Goal: Task Accomplishment & Management: Use online tool/utility

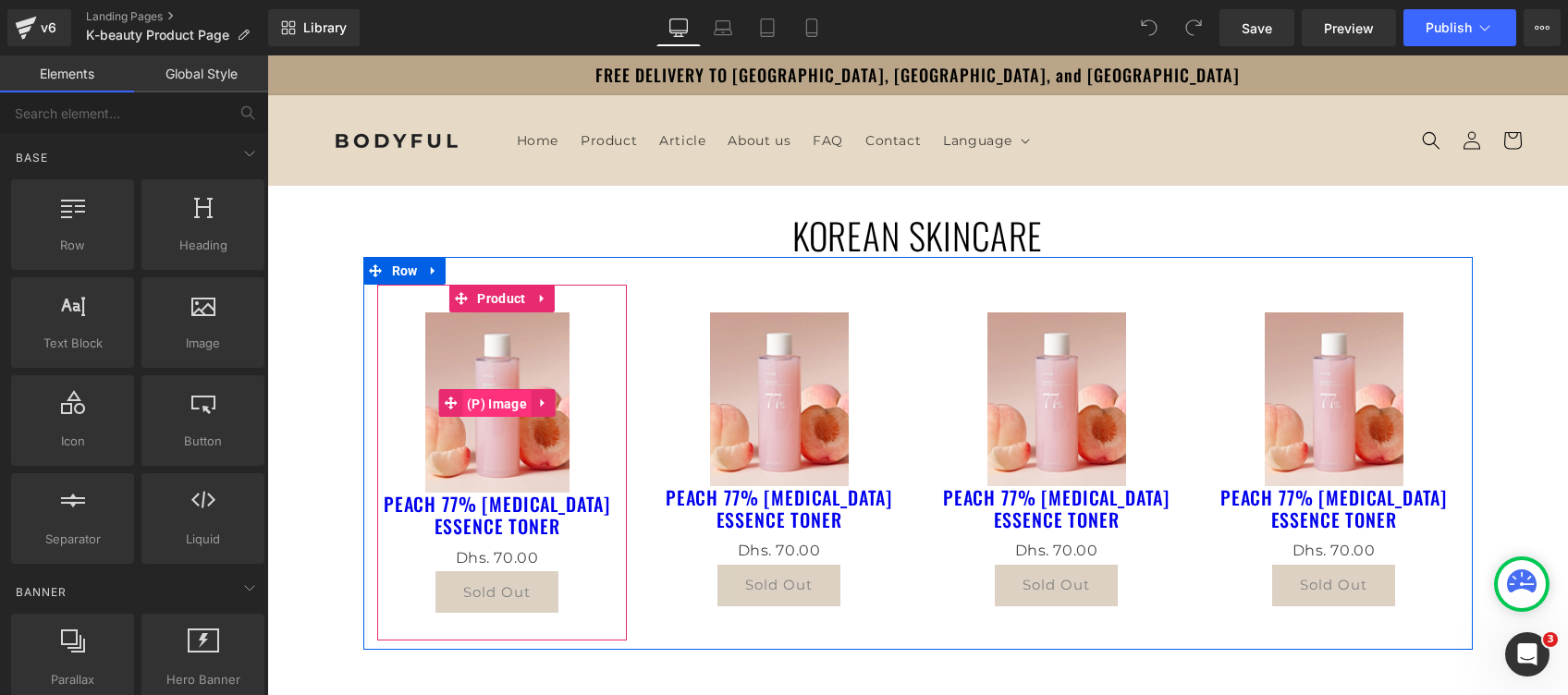
click at [475, 399] on span "(P) Image" at bounding box center [496, 404] width 69 height 28
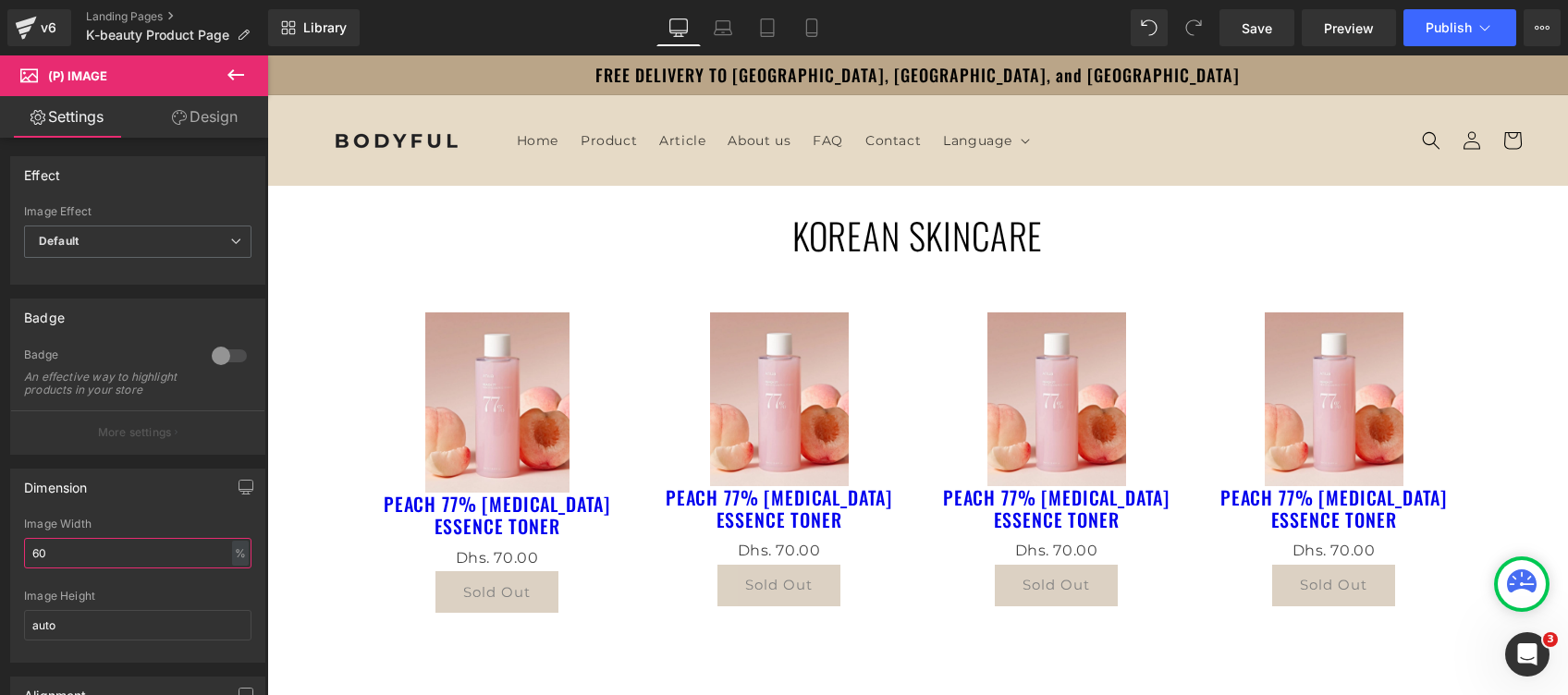
drag, startPoint x: 129, startPoint y: 562, endPoint x: -6, endPoint y: 560, distance: 135.0
click at [0, 560] on html "(P) Image You are previewing how the will restyle your page. You can not edit E…" at bounding box center [784, 348] width 1568 height 695
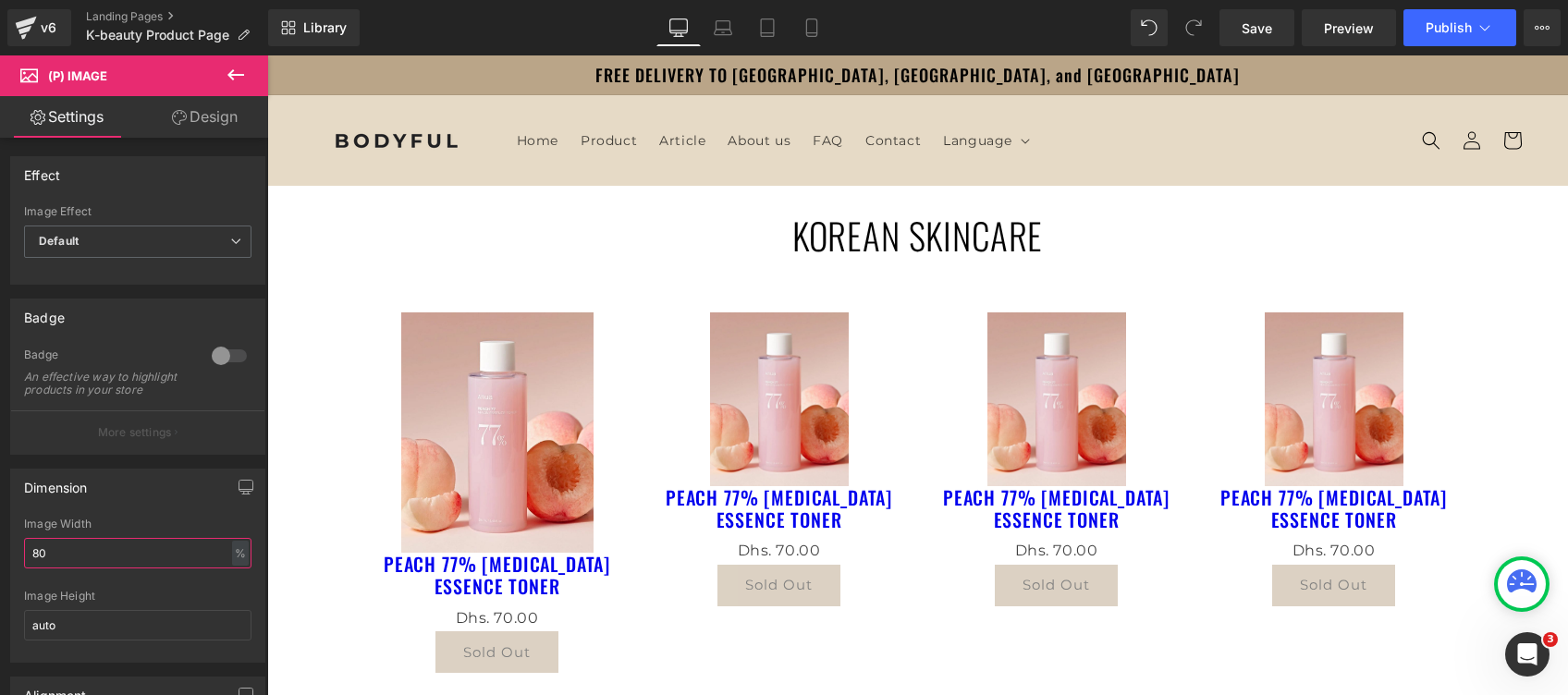
type input "80"
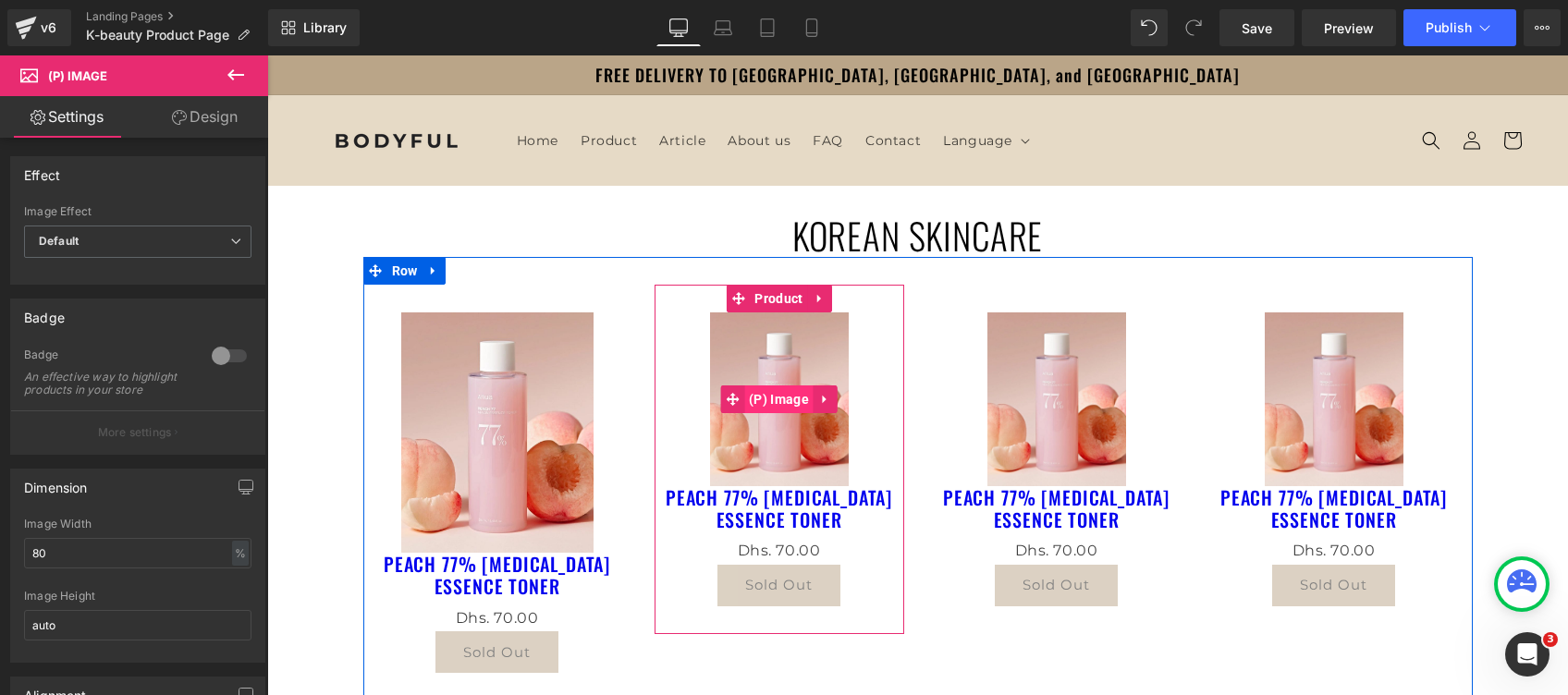
click at [777, 408] on span "(P) Image" at bounding box center [778, 399] width 69 height 28
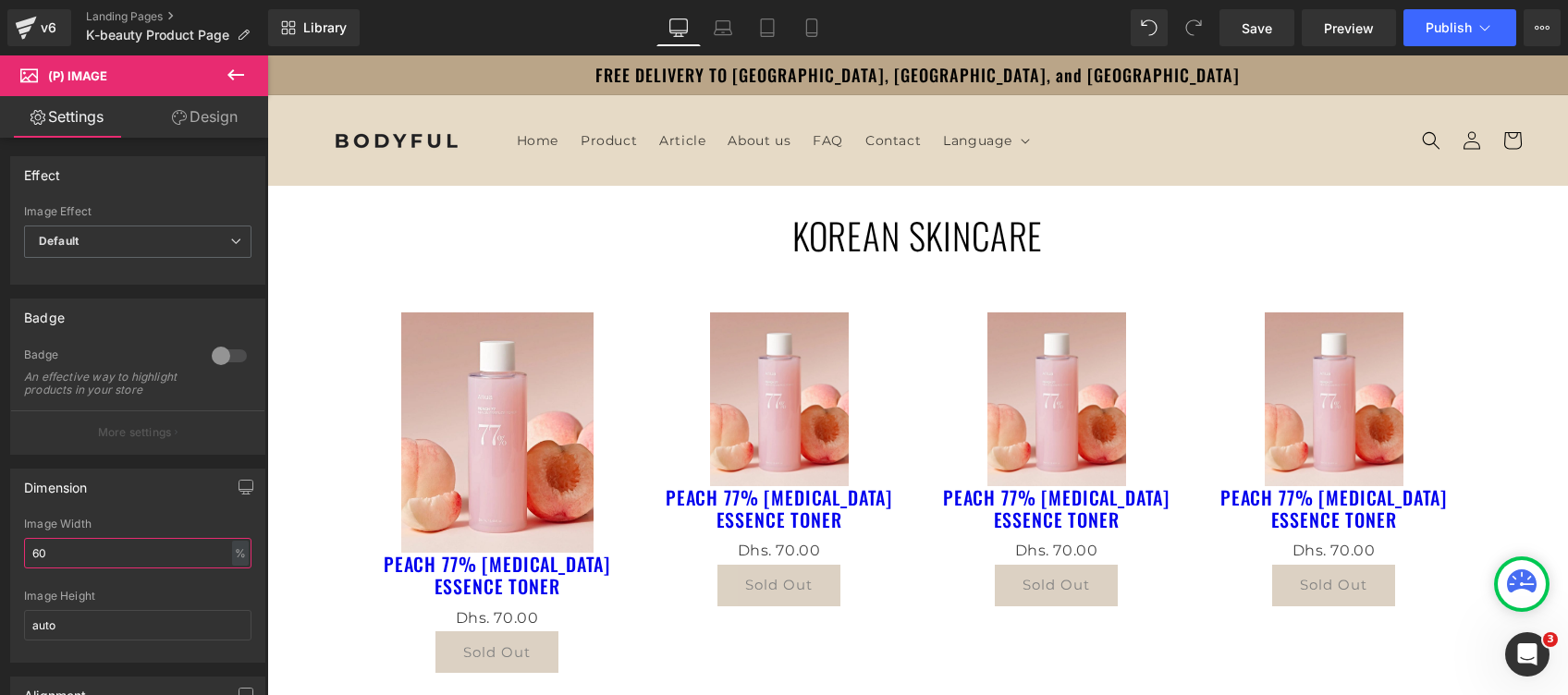
drag, startPoint x: 60, startPoint y: 569, endPoint x: -6, endPoint y: 580, distance: 66.9
click at [0, 580] on html "(P) Image You are previewing how the will restyle your page. You can not edit E…" at bounding box center [784, 348] width 1568 height 695
type input "80"
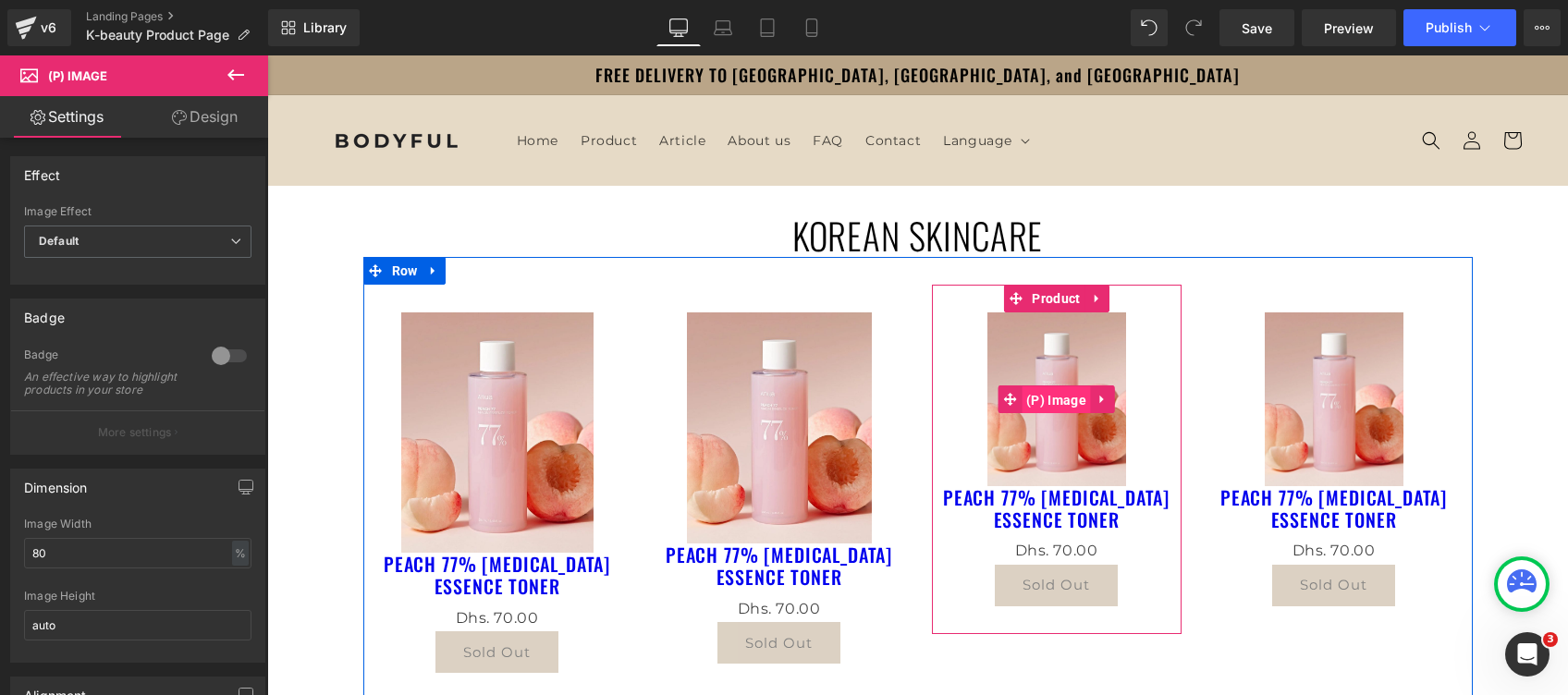
click at [1039, 397] on span "(P) Image" at bounding box center [1055, 400] width 69 height 28
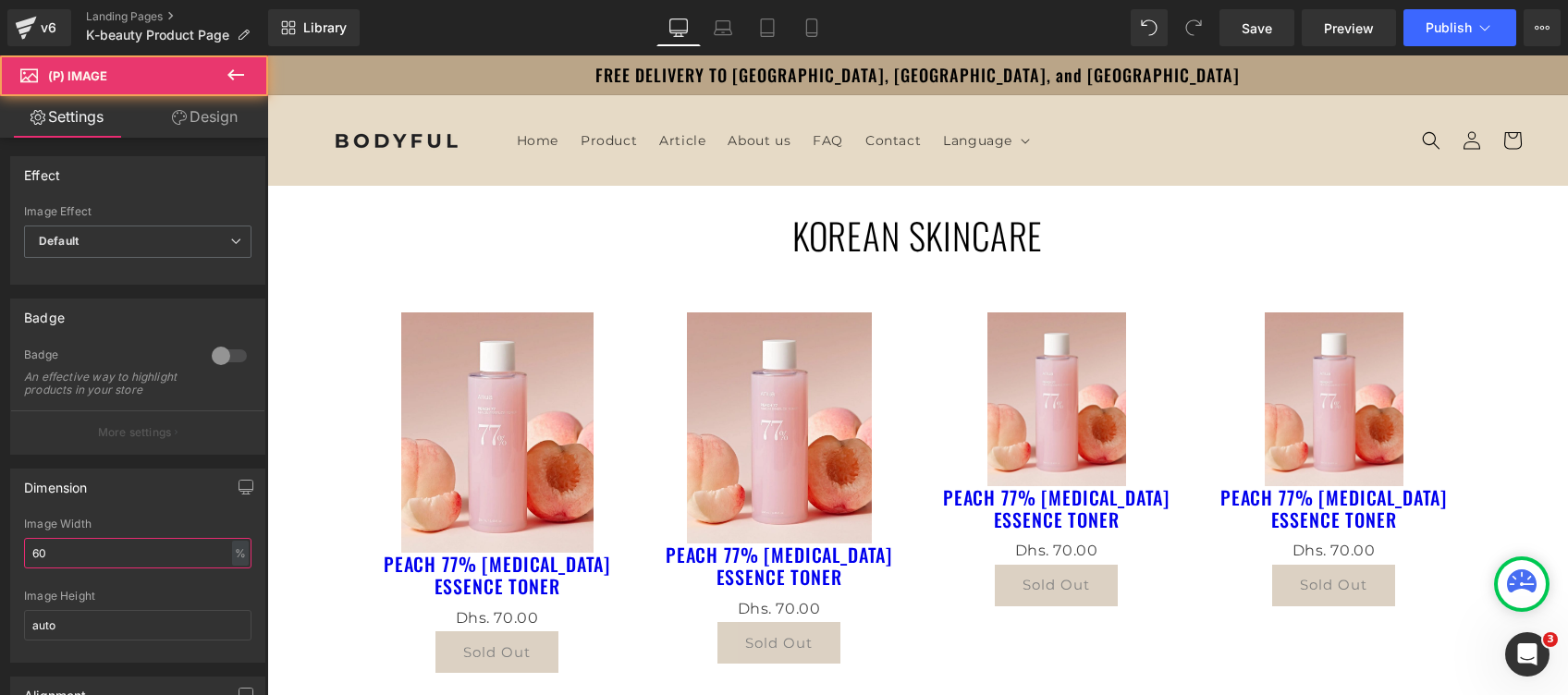
drag, startPoint x: 69, startPoint y: 573, endPoint x: -6, endPoint y: 547, distance: 79.4
click at [0, 547] on html "(P) Image You are previewing how the will restyle your page. You can not edit E…" at bounding box center [784, 348] width 1568 height 695
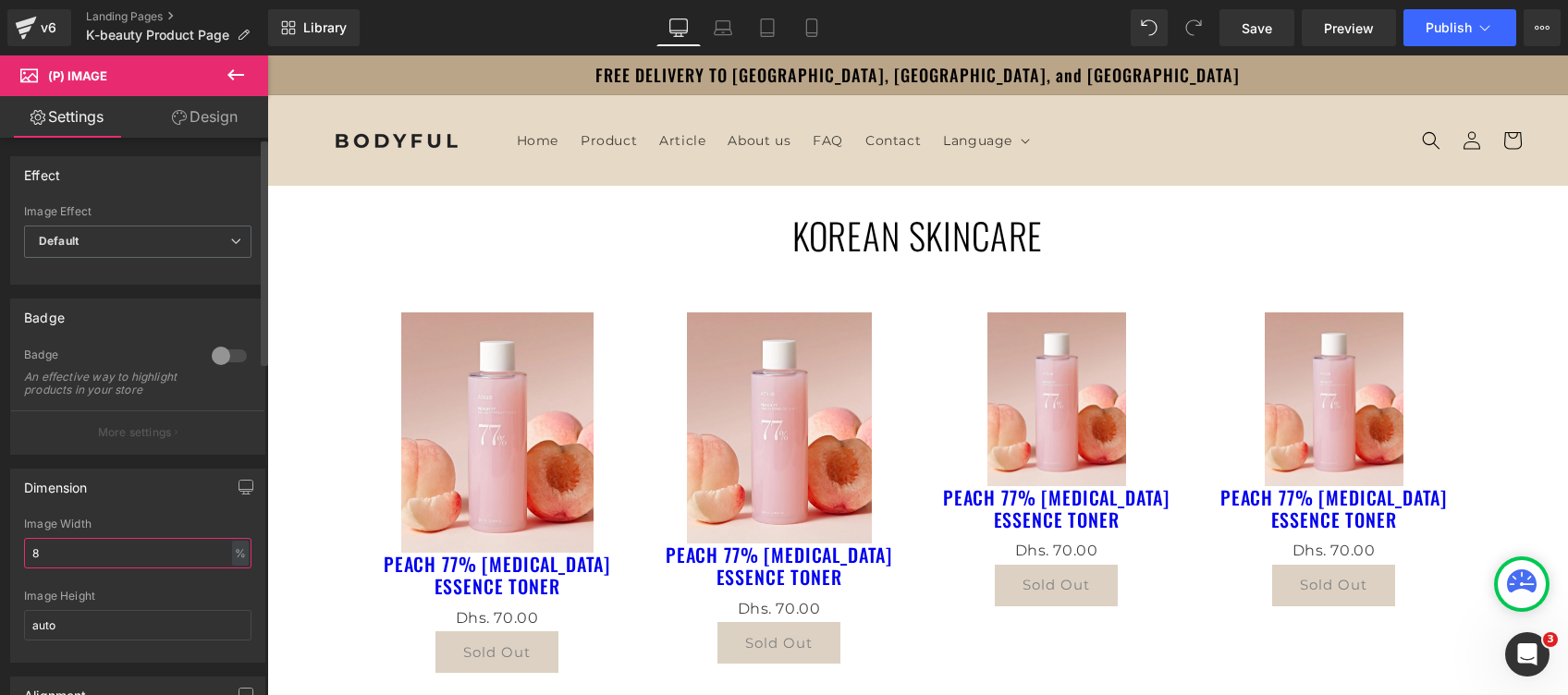
type input "80"
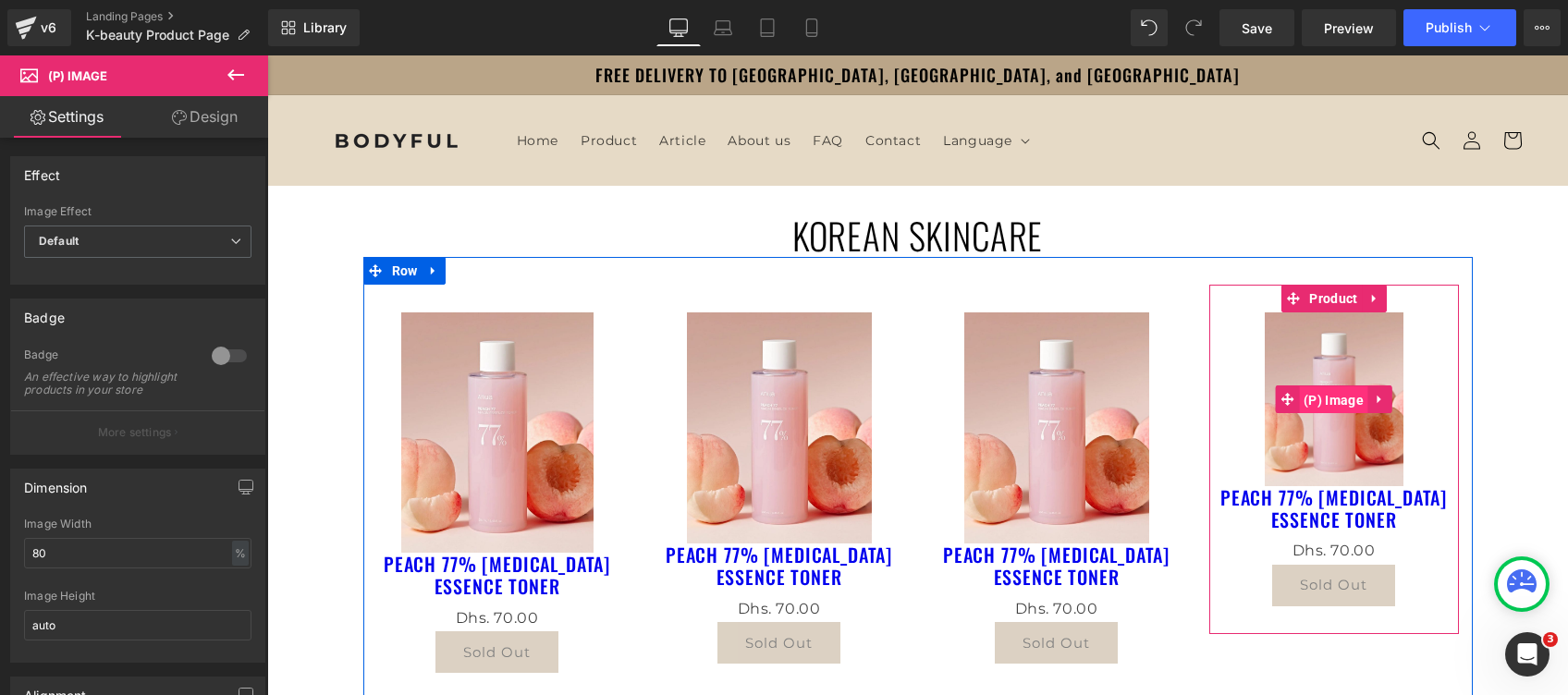
click at [1321, 393] on span "(P) Image" at bounding box center [1332, 400] width 69 height 28
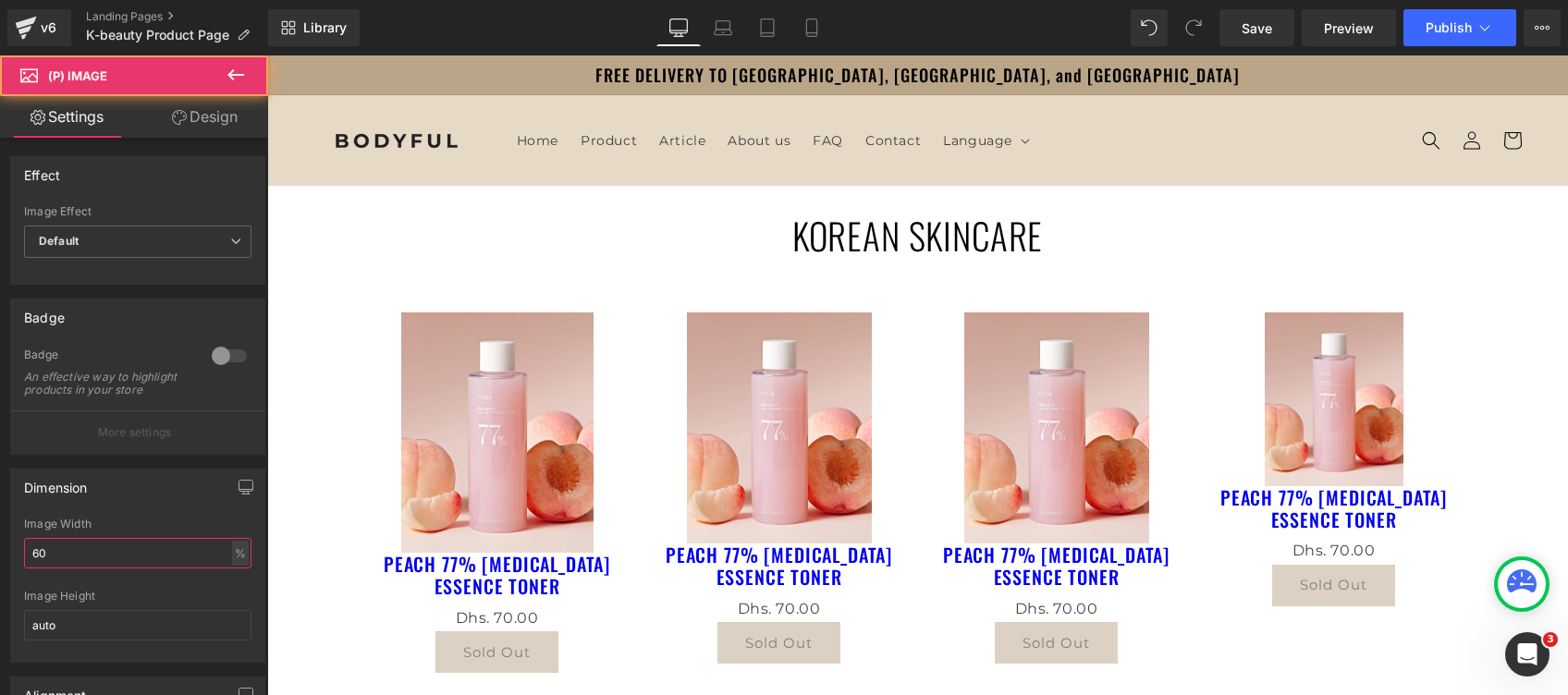
drag, startPoint x: 92, startPoint y: 556, endPoint x: -6, endPoint y: 544, distance: 98.7
click at [0, 544] on html "(P) Image You are previewing how the will restyle your page. You can not edit E…" at bounding box center [784, 348] width 1568 height 695
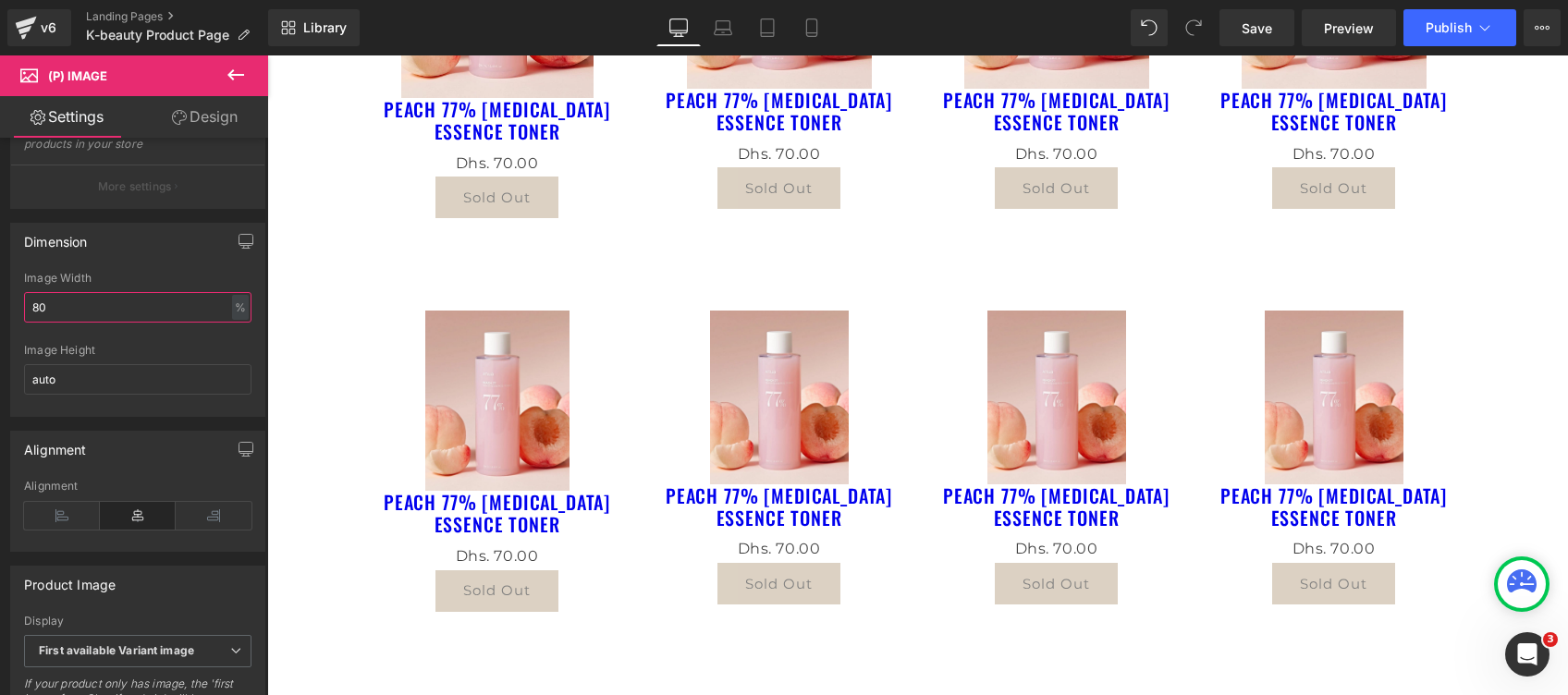
scroll to position [493, 0]
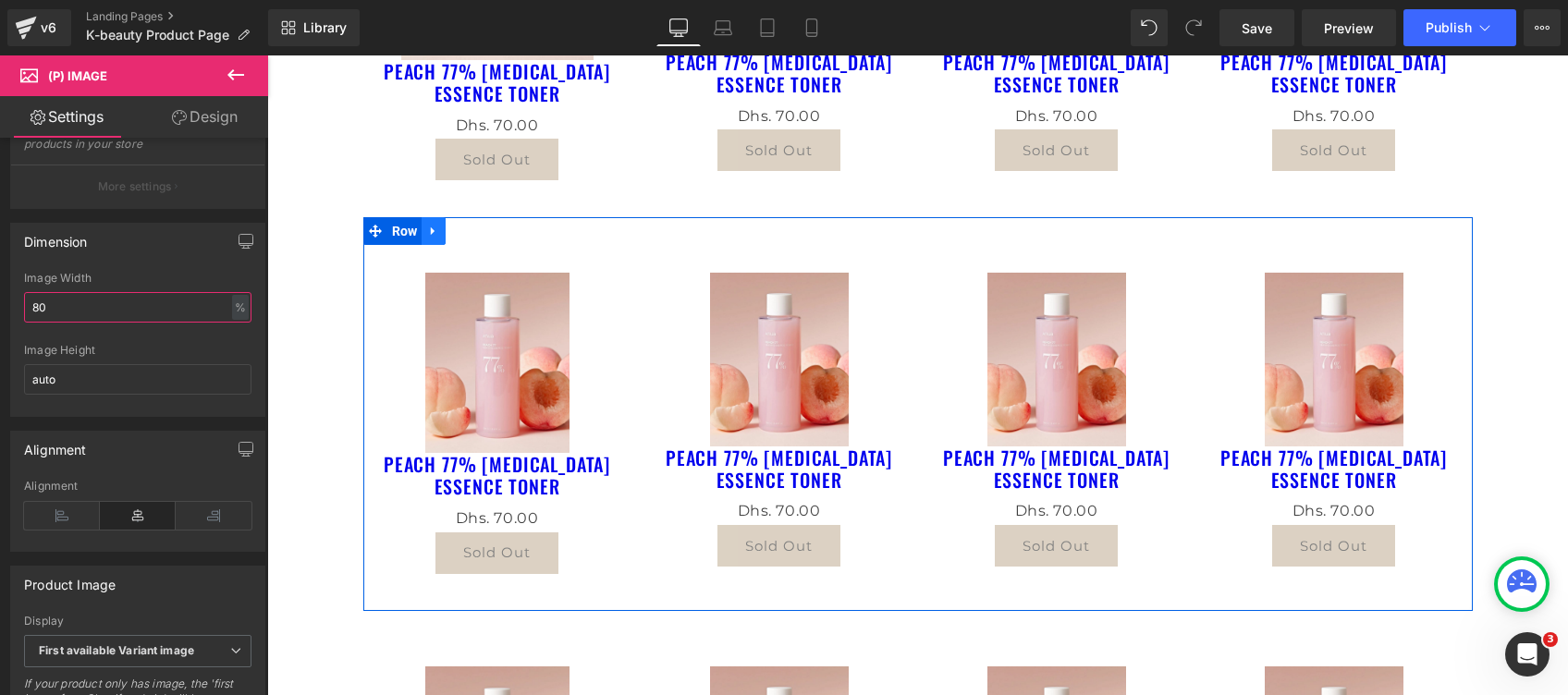
type input "80"
click at [427, 237] on icon at bounding box center [433, 232] width 13 height 14
click at [476, 230] on icon at bounding box center [481, 231] width 13 height 13
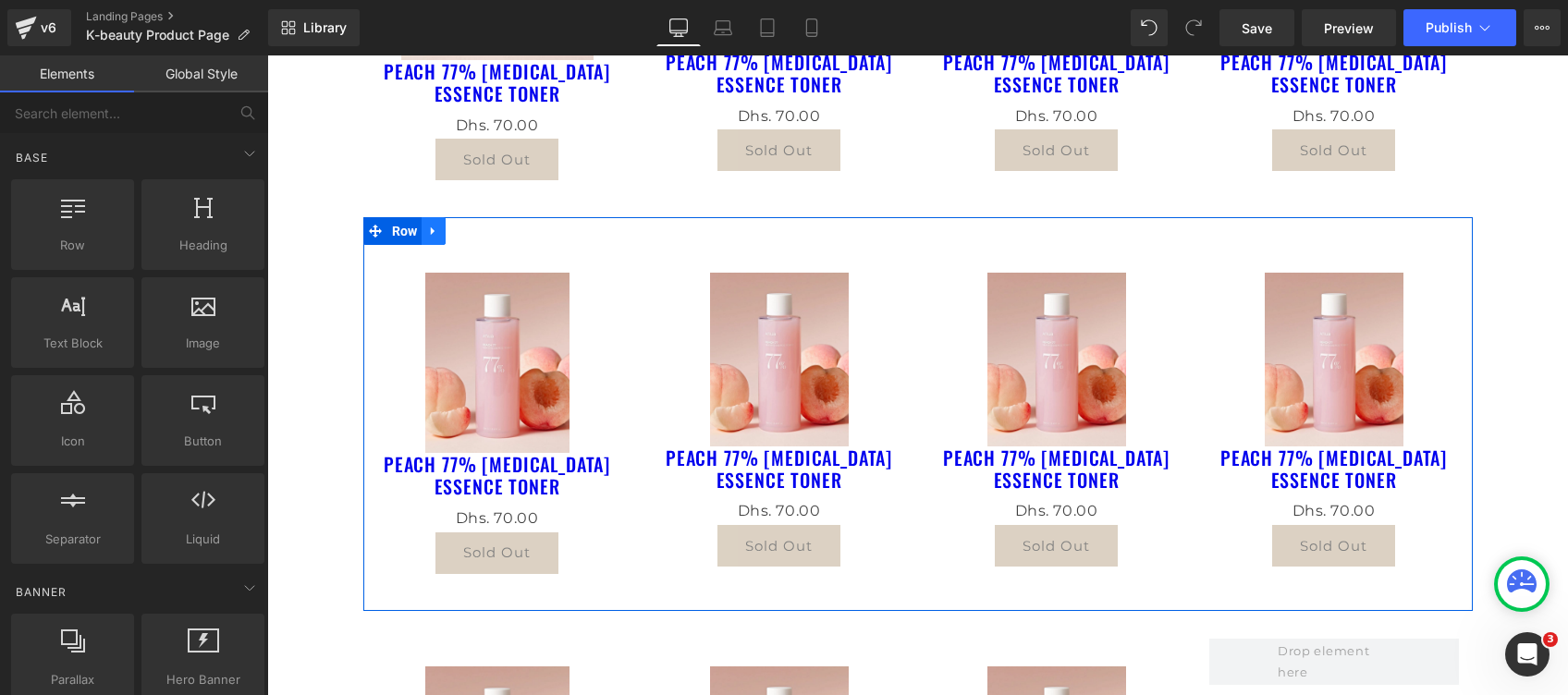
click at [431, 230] on icon at bounding box center [433, 232] width 4 height 8
click at [475, 233] on icon at bounding box center [481, 231] width 13 height 13
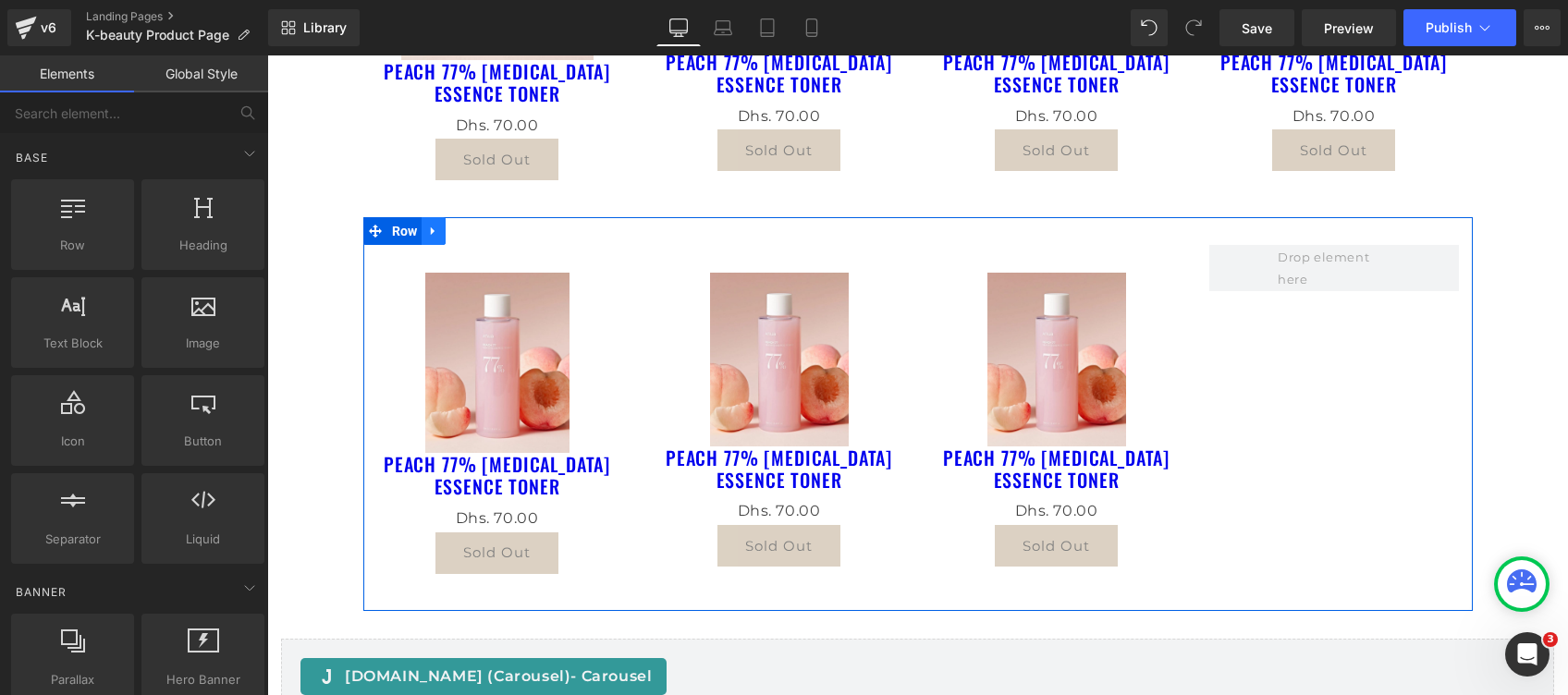
click at [430, 232] on icon at bounding box center [433, 232] width 13 height 14
click at [475, 237] on icon at bounding box center [481, 232] width 13 height 14
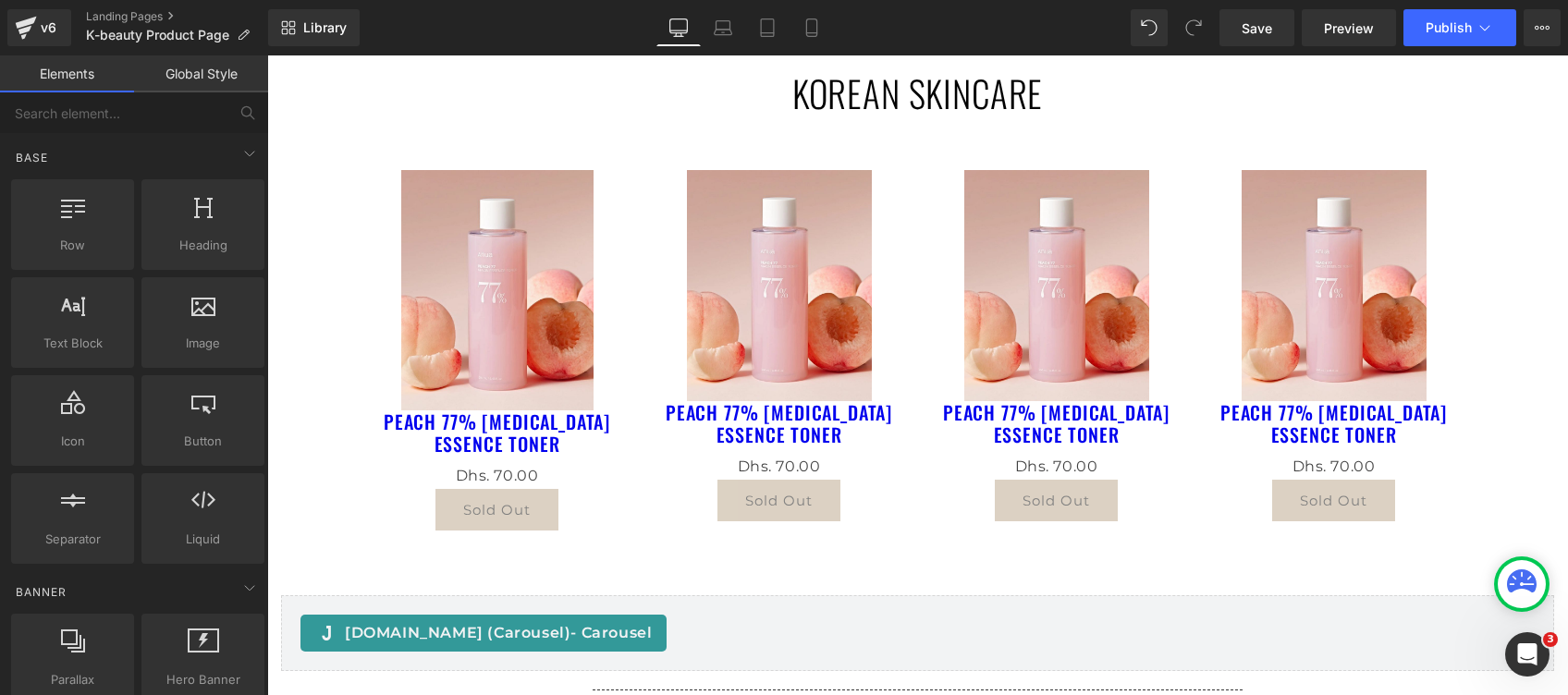
scroll to position [0, 0]
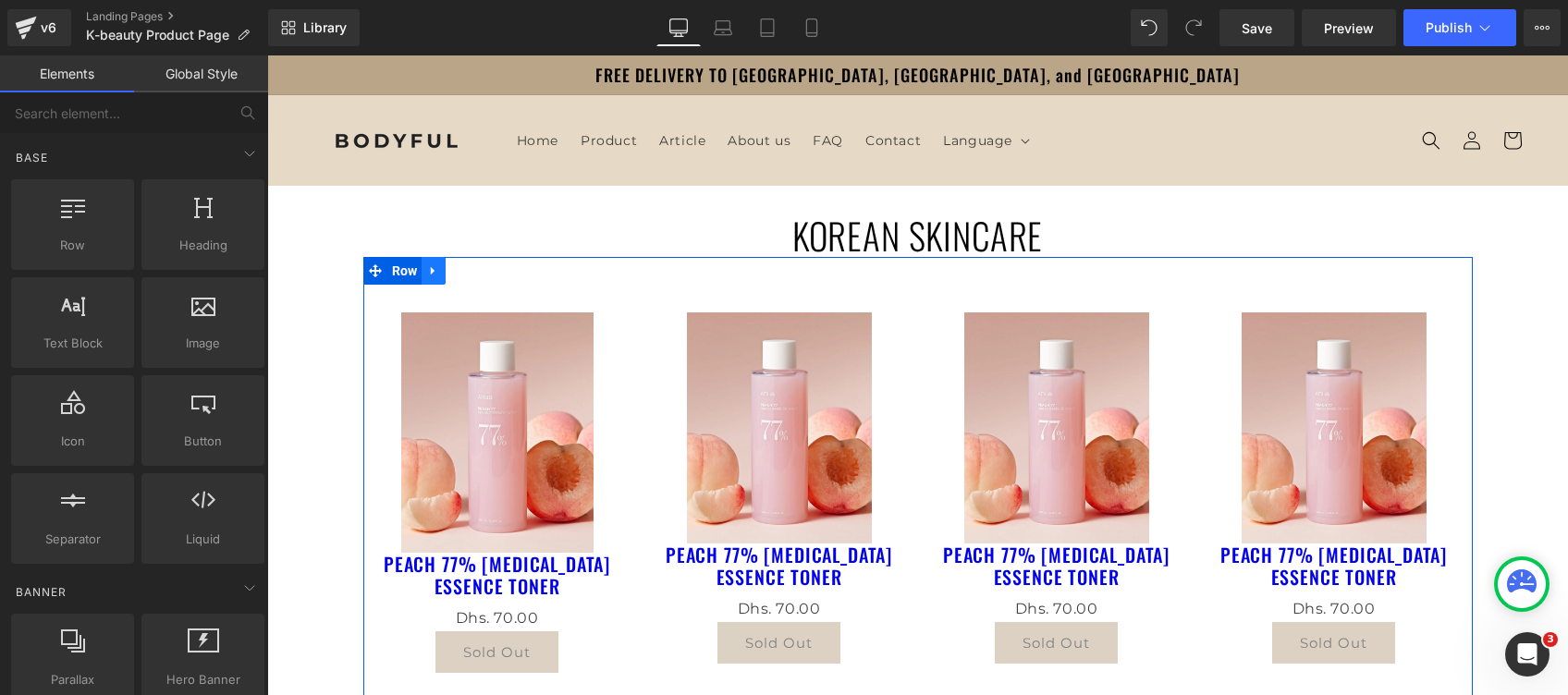
click at [427, 265] on icon at bounding box center [433, 272] width 13 height 14
click at [451, 270] on icon at bounding box center [457, 271] width 13 height 13
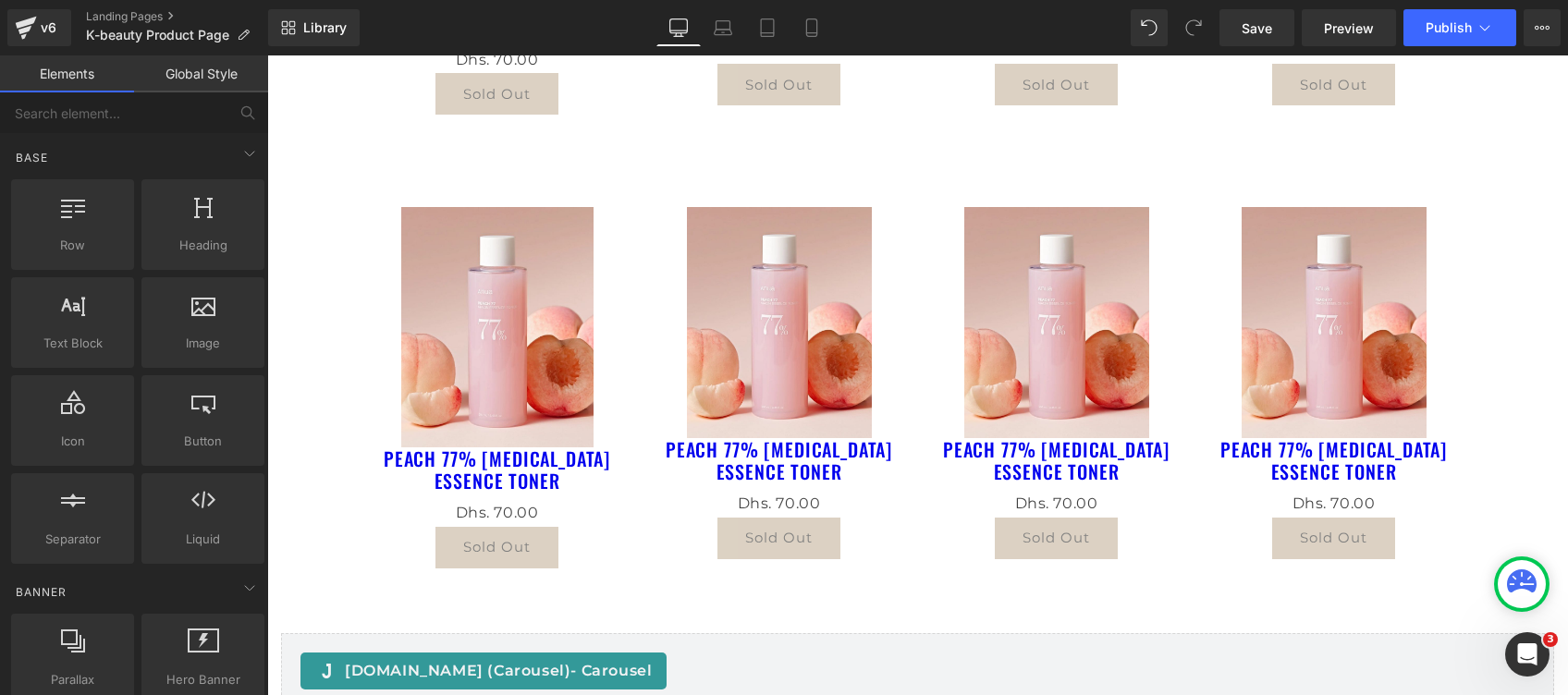
scroll to position [581, 0]
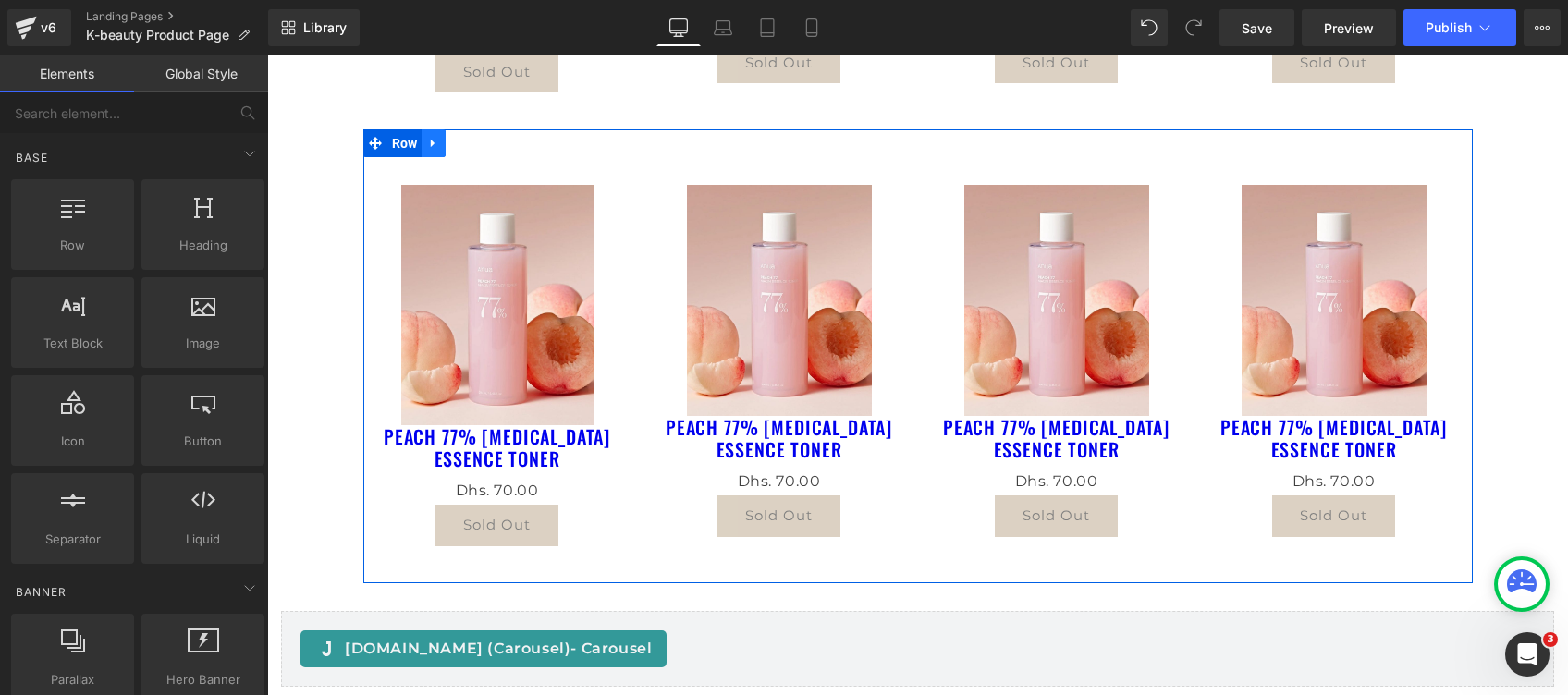
click at [421, 146] on link at bounding box center [433, 144] width 24 height 28
click at [451, 143] on icon at bounding box center [457, 143] width 13 height 13
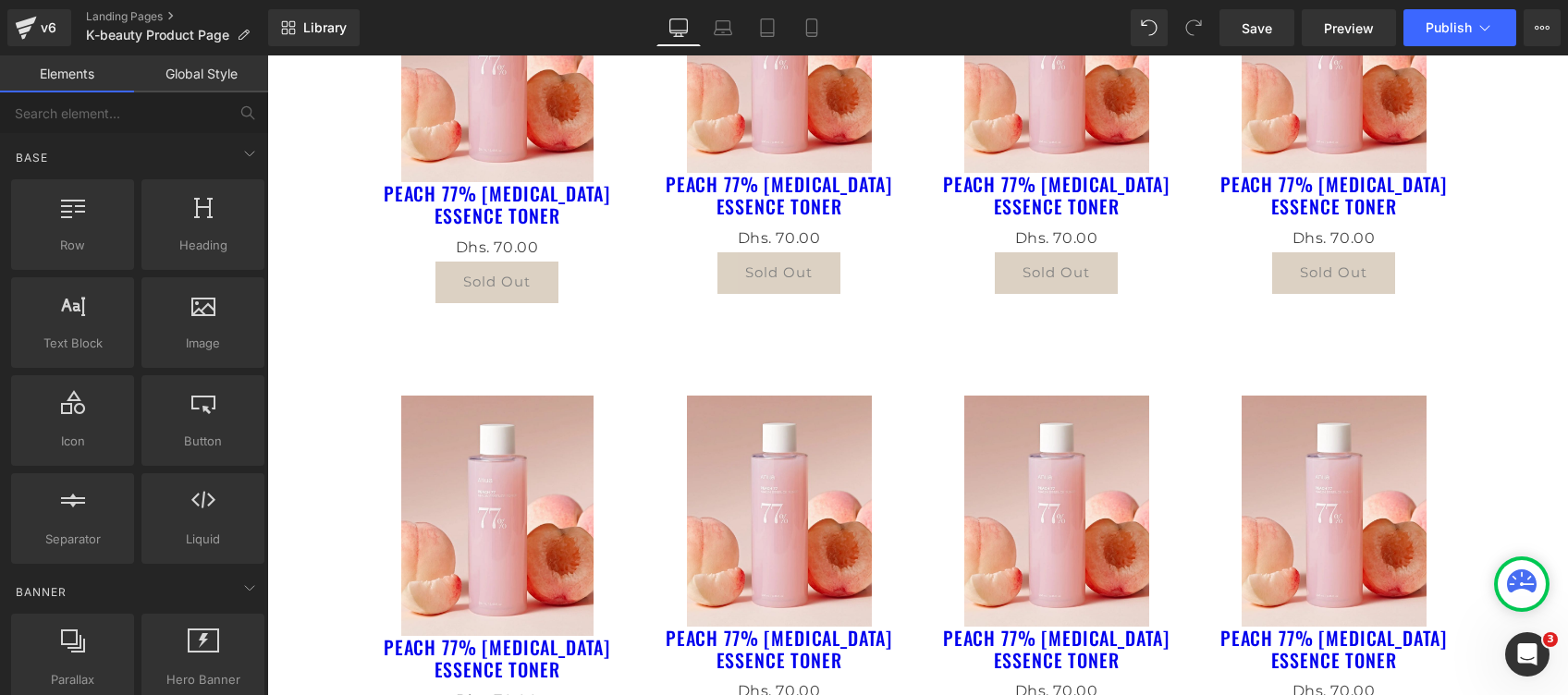
scroll to position [863, 0]
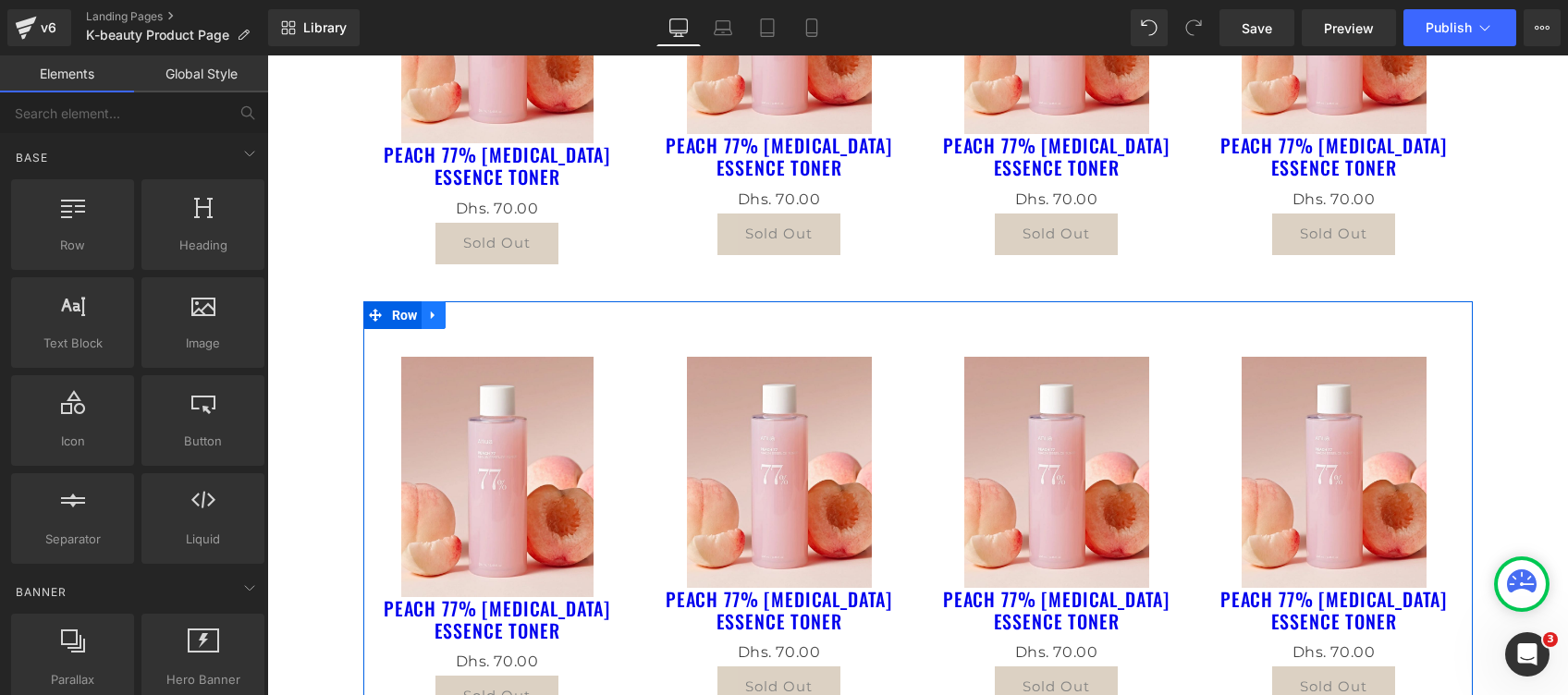
click at [421, 323] on link at bounding box center [433, 316] width 24 height 28
click at [453, 316] on icon at bounding box center [457, 315] width 13 height 13
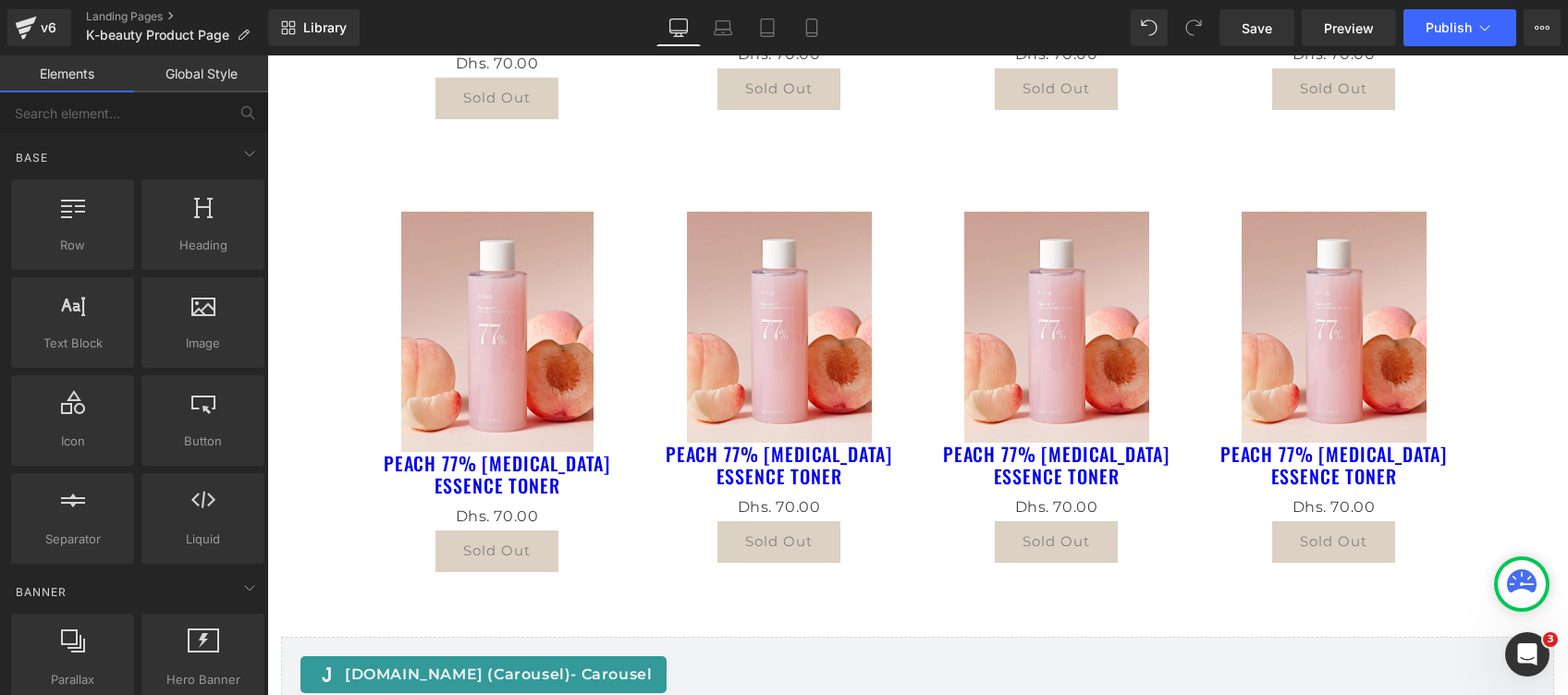
scroll to position [1487, 0]
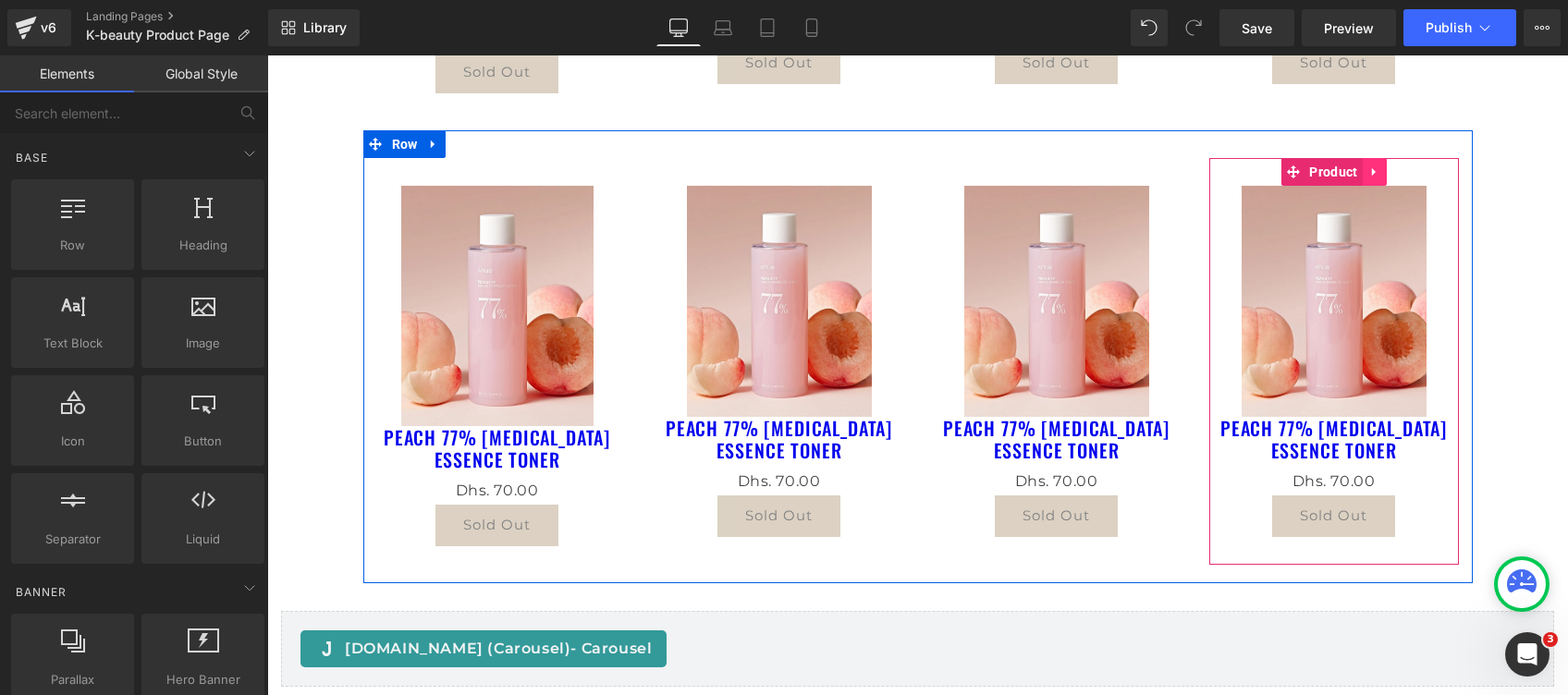
click at [1368, 169] on icon at bounding box center [1374, 172] width 13 height 14
click at [1380, 173] on icon at bounding box center [1386, 172] width 13 height 14
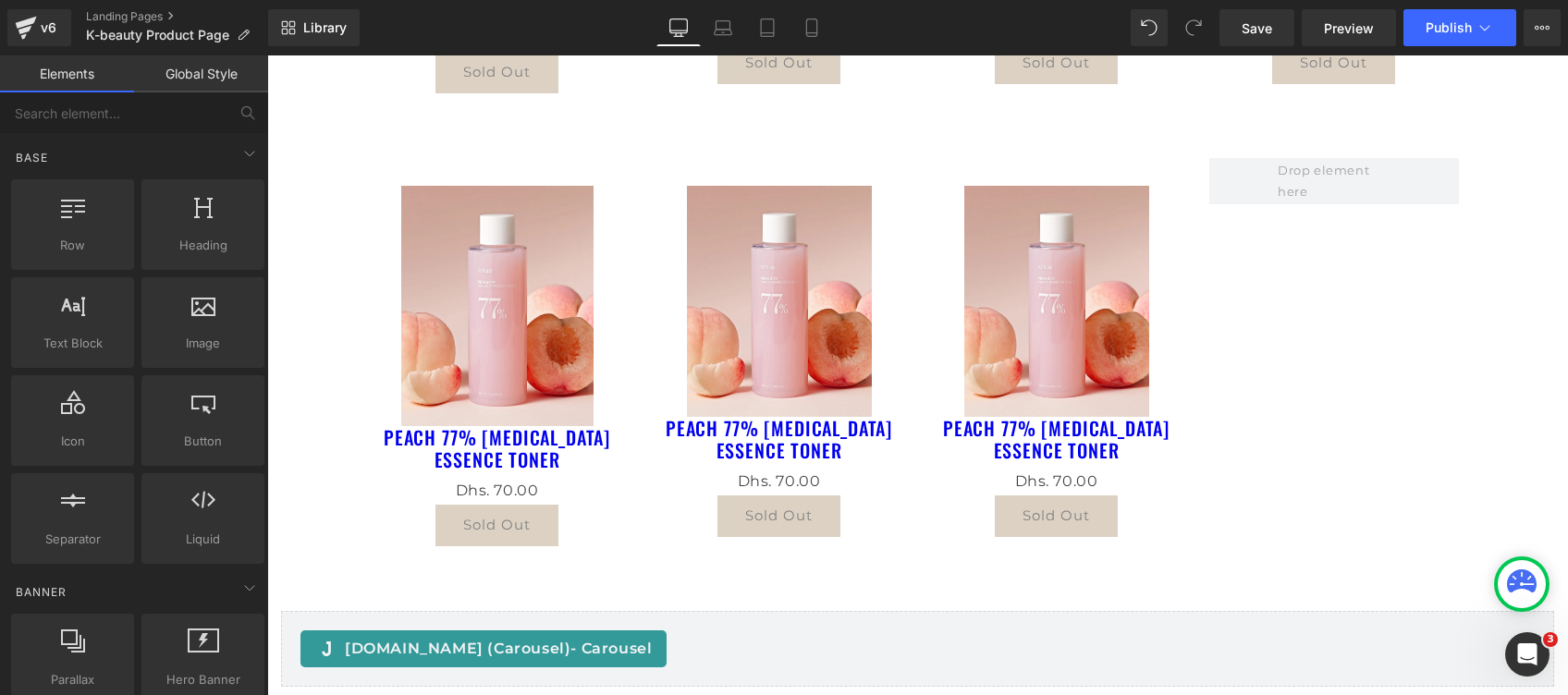
click at [1510, 419] on div "KOREAN SKINCARE Heading Sale Off (P) Image PEACH 77% [MEDICAL_DATA] ESSENCE TON…" at bounding box center [917, 105] width 1301 height 2813
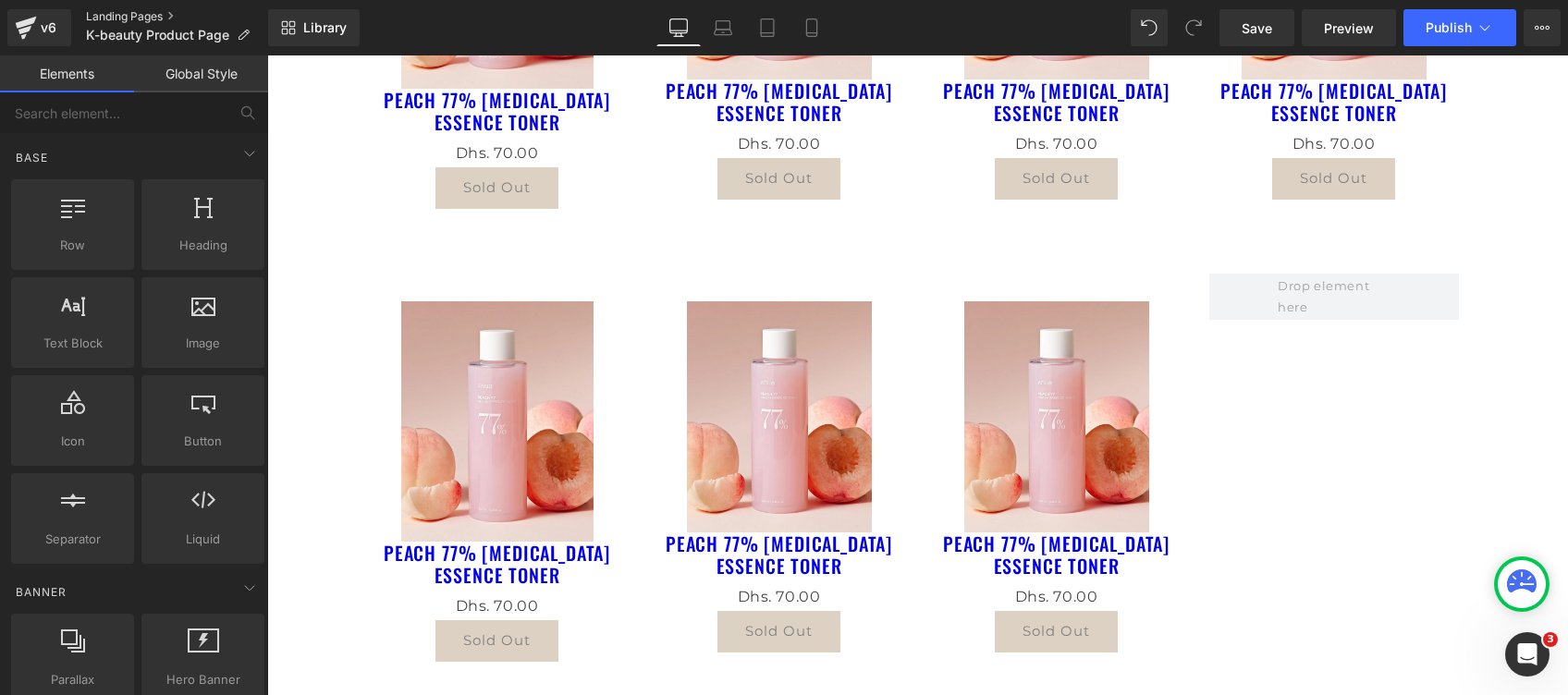
scroll to position [1603, 0]
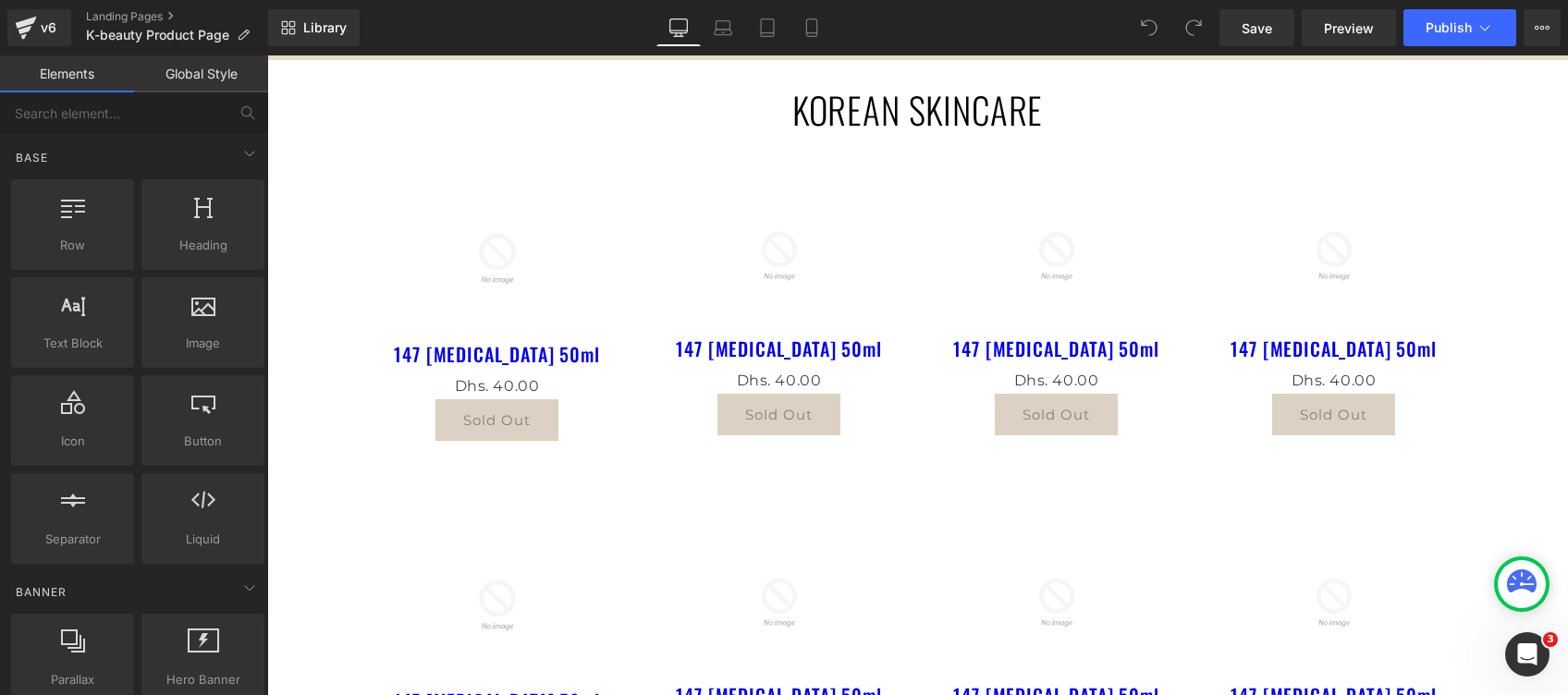
scroll to position [123, 0]
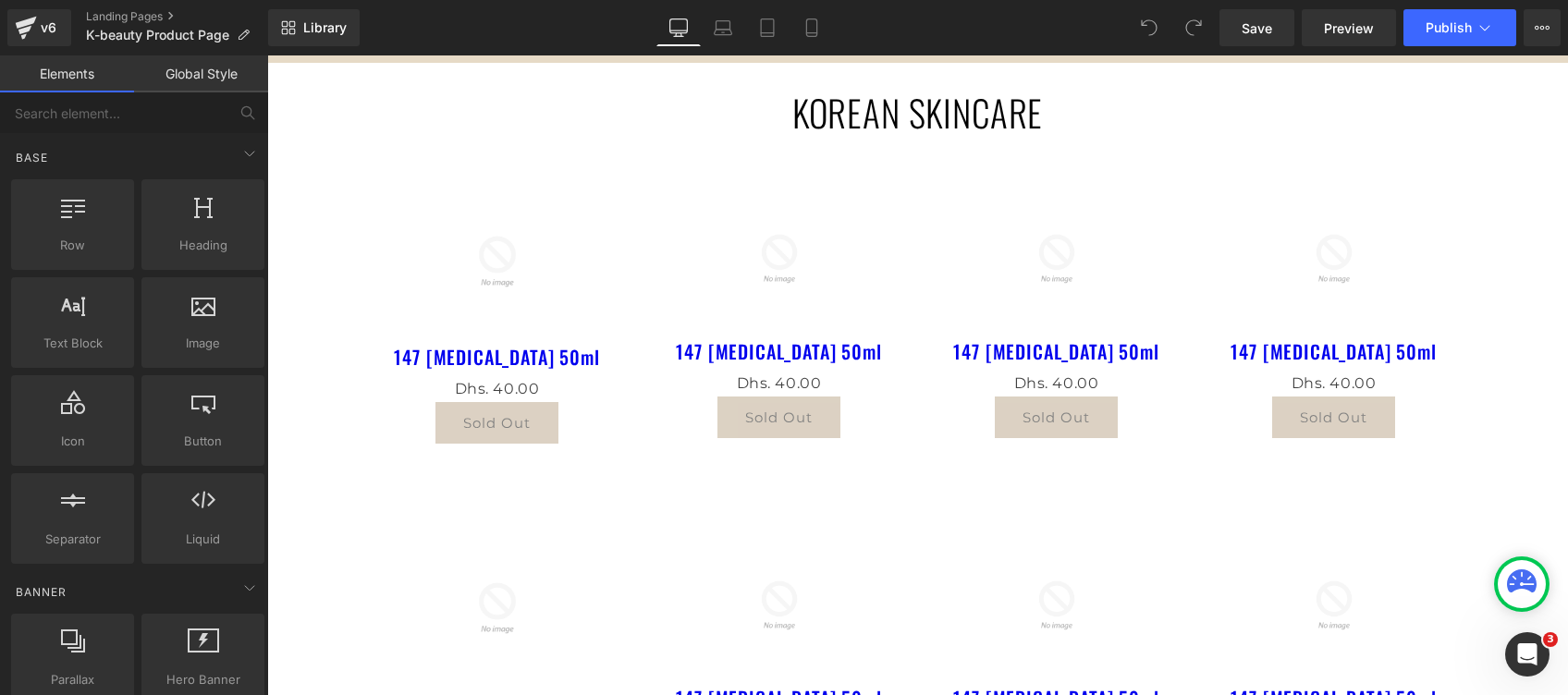
click at [479, 256] on div "Sale Off (P) Image" at bounding box center [497, 262] width 241 height 144
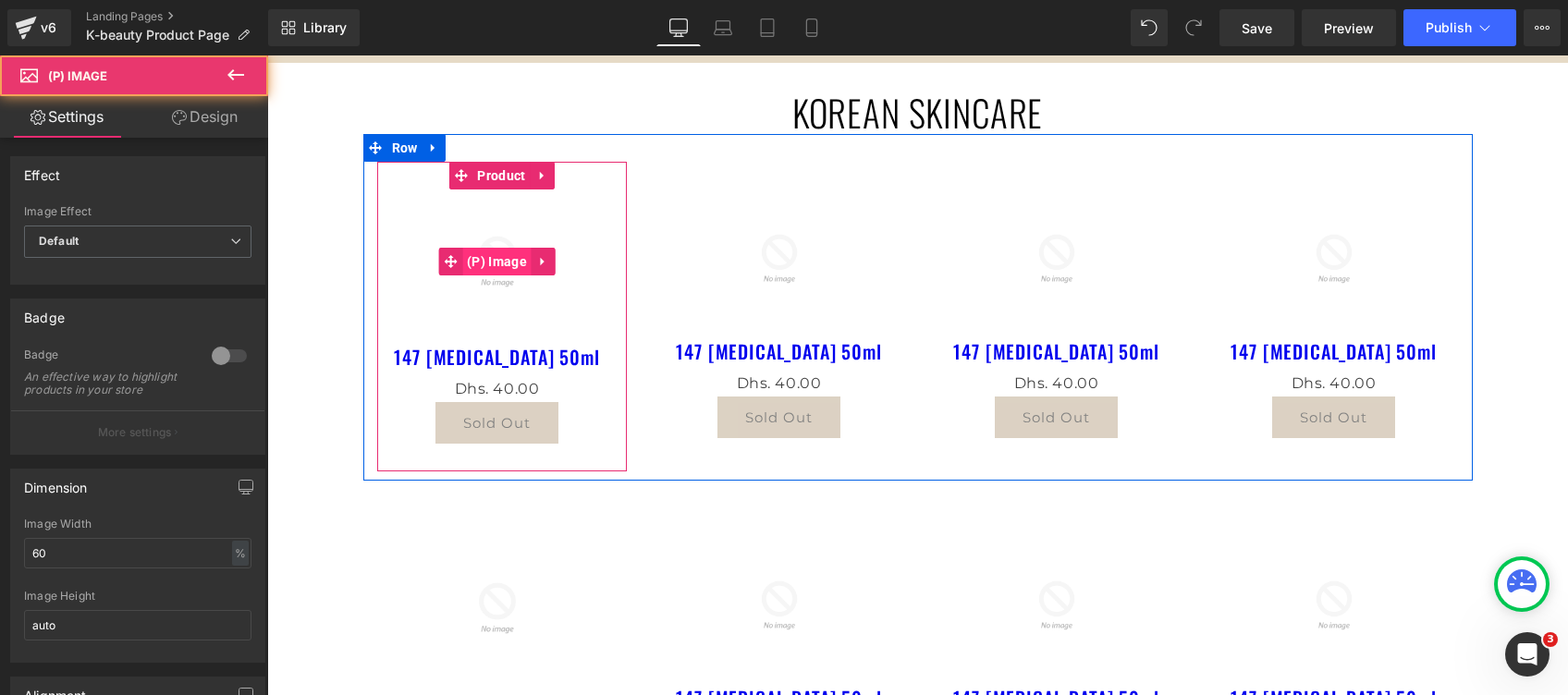
click at [479, 261] on span "(P) Image" at bounding box center [496, 262] width 69 height 28
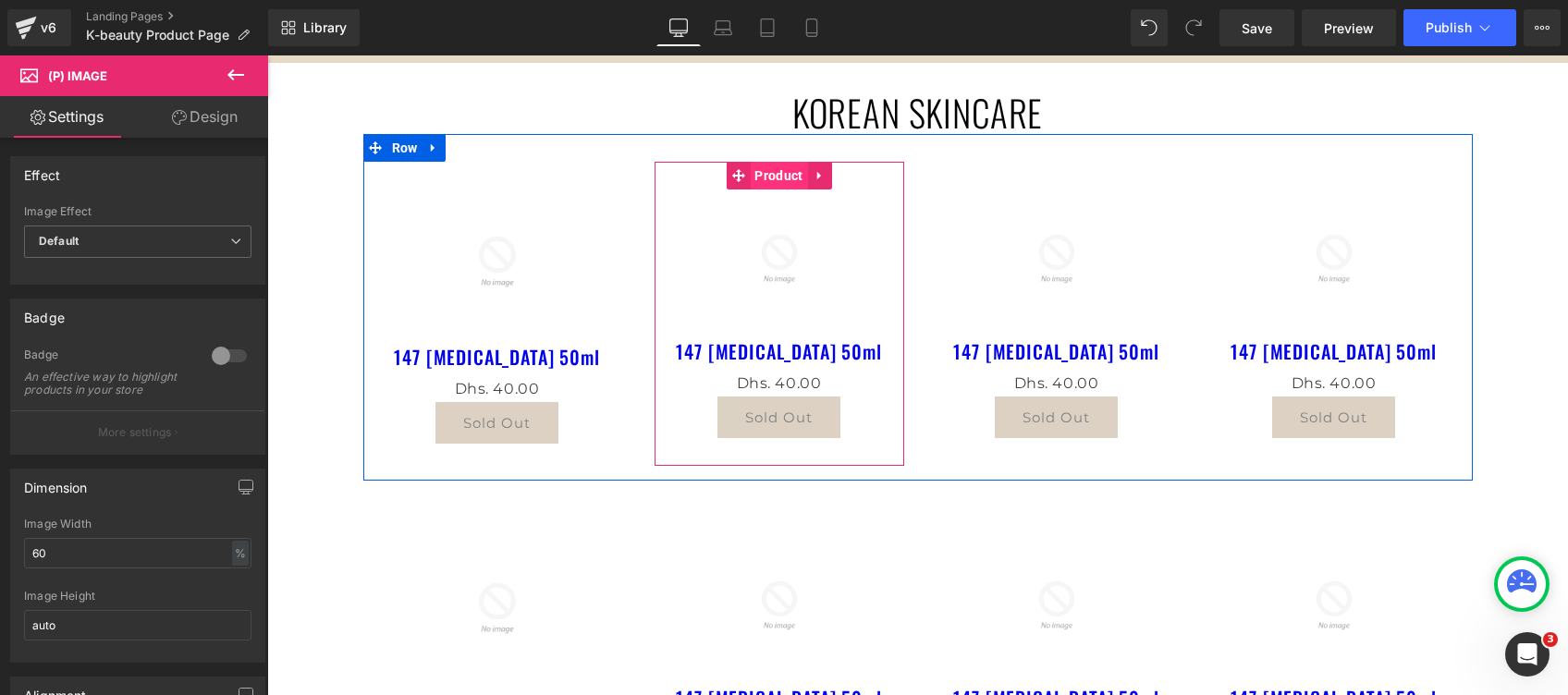
click at [756, 179] on span "Product" at bounding box center [778, 176] width 57 height 28
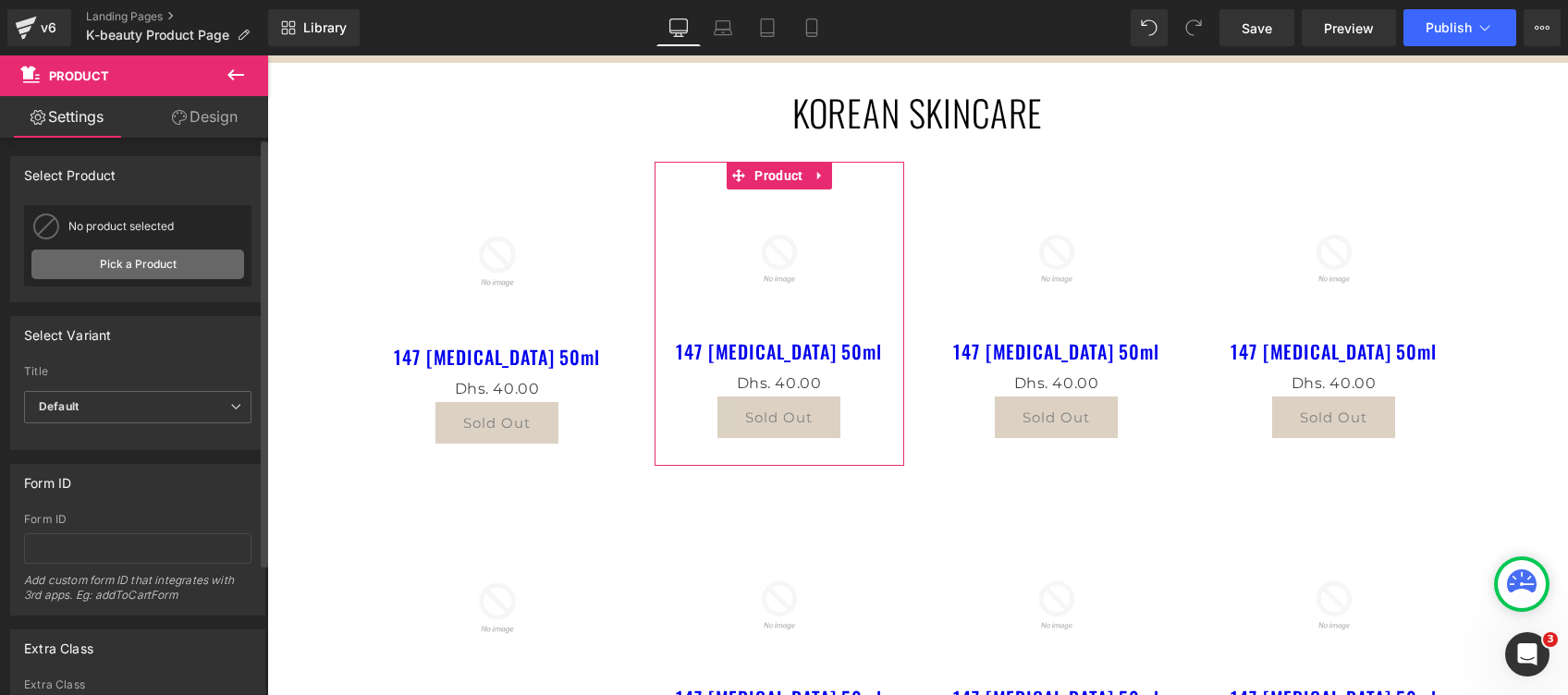
click at [111, 269] on link "Pick a Product" at bounding box center [137, 265] width 213 height 30
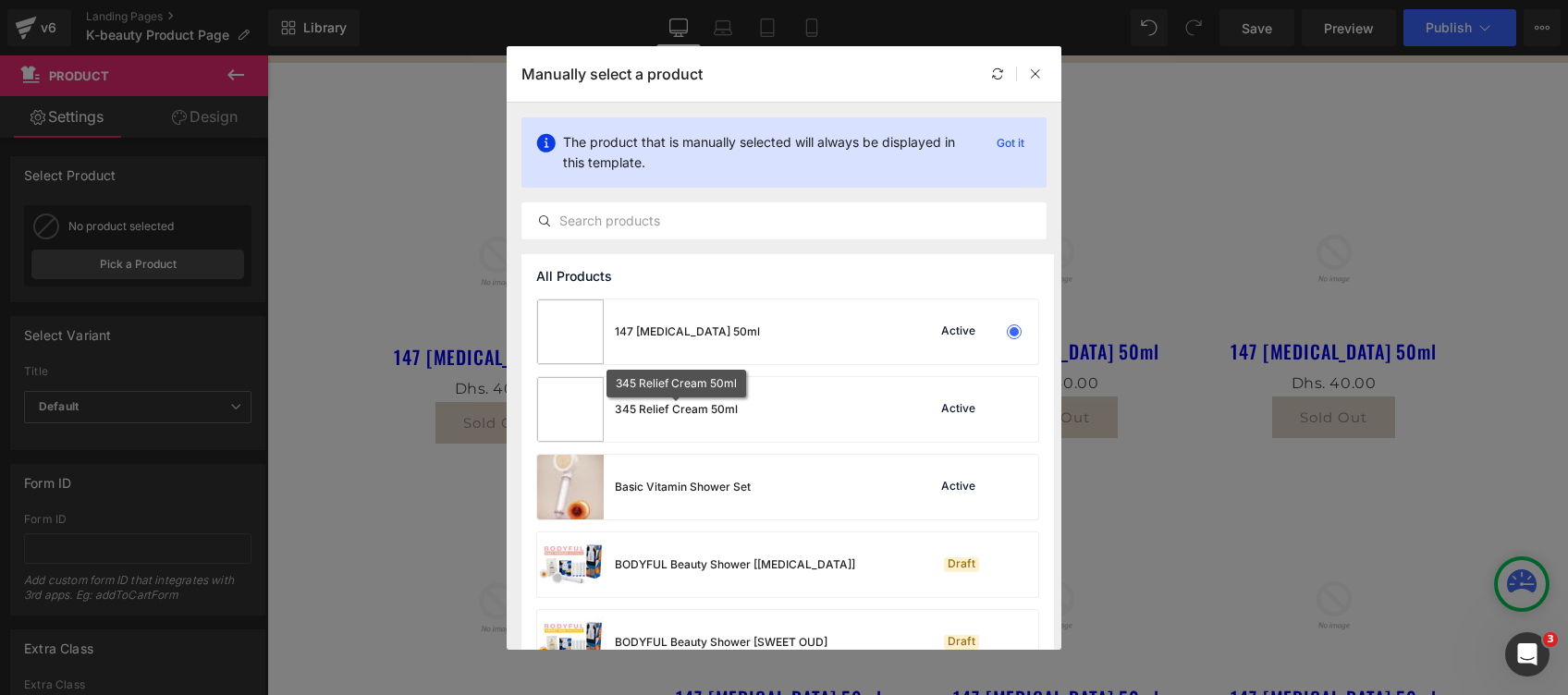
click at [653, 401] on div "345 Relief Cream 50ml" at bounding box center [676, 409] width 123 height 17
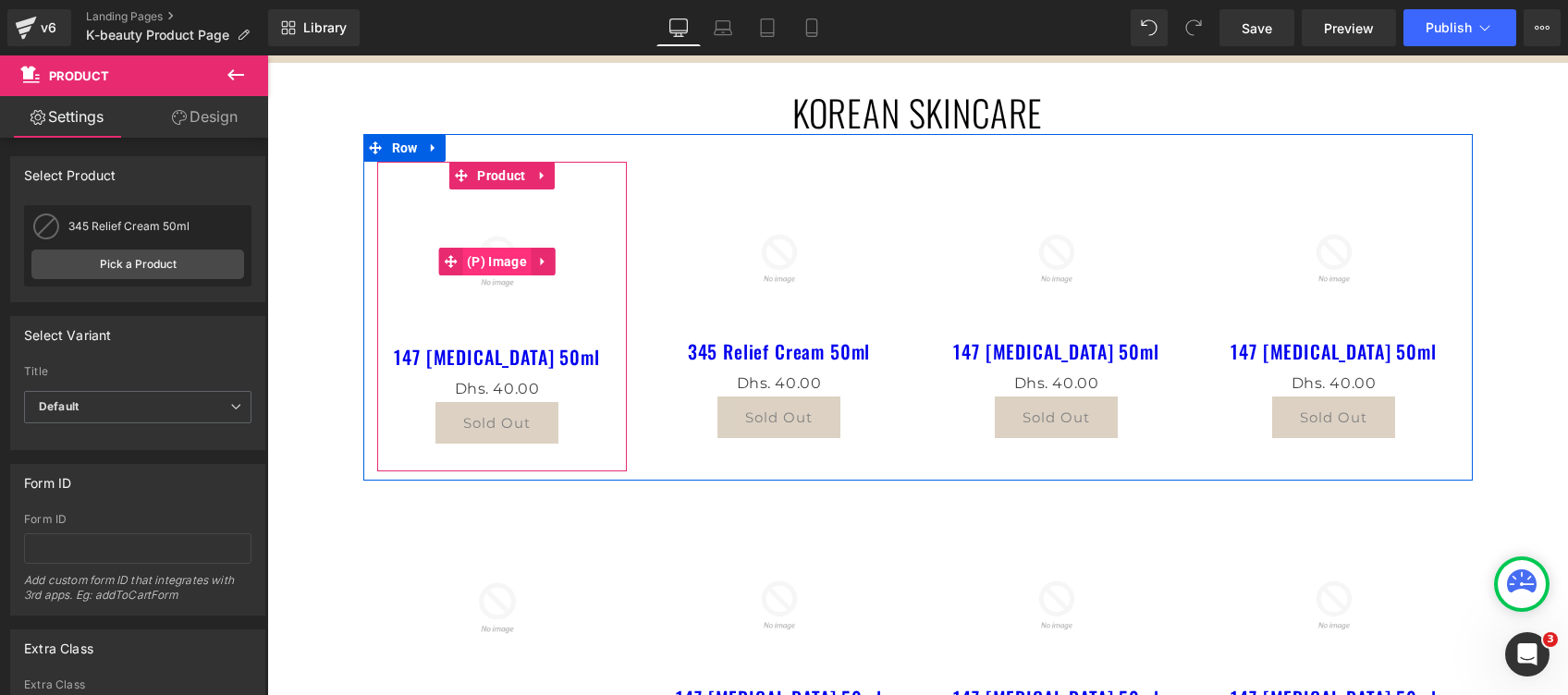
click at [481, 265] on span "(P) Image" at bounding box center [496, 262] width 69 height 28
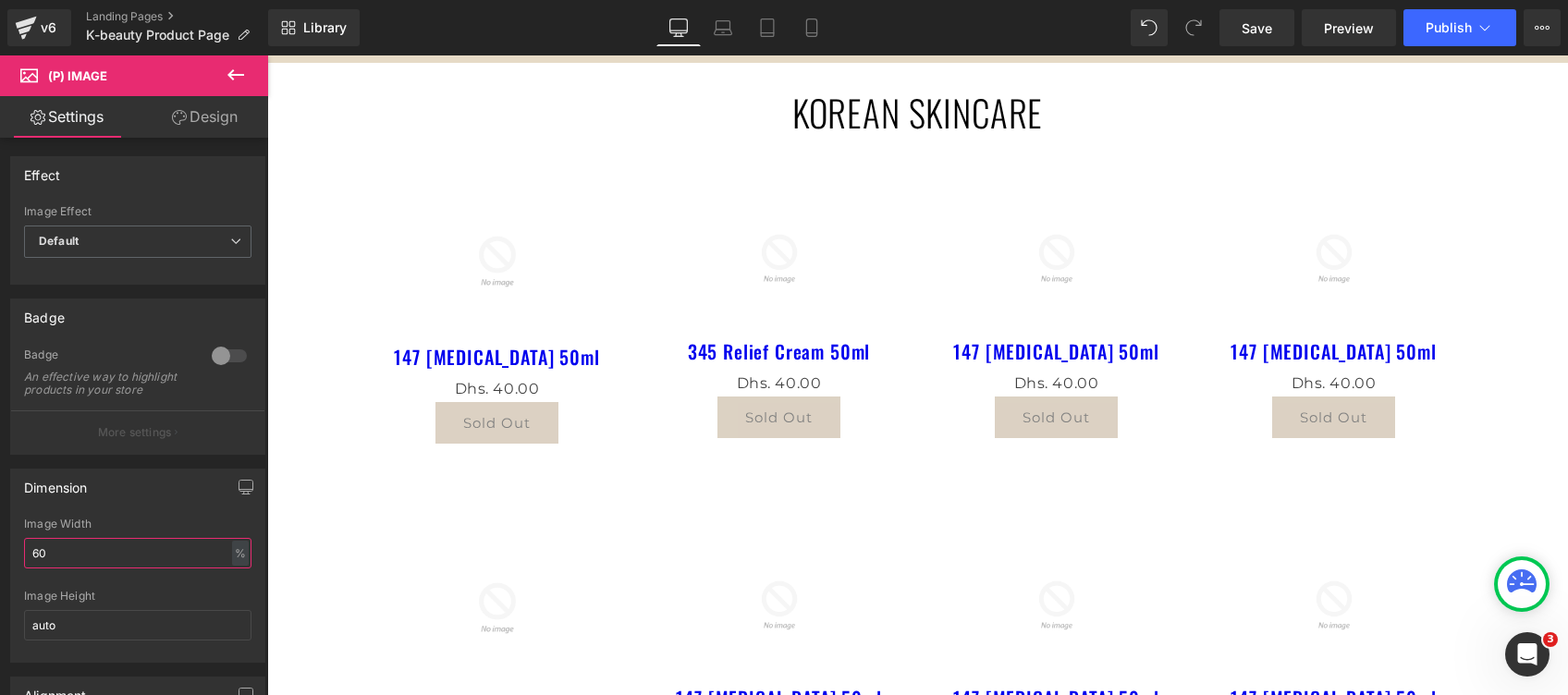
drag, startPoint x: 73, startPoint y: 577, endPoint x: -6, endPoint y: 562, distance: 80.4
click at [0, 562] on html "(P) Image You are previewing how the will restyle your page. You can not edit E…" at bounding box center [784, 348] width 1568 height 695
type input "80"
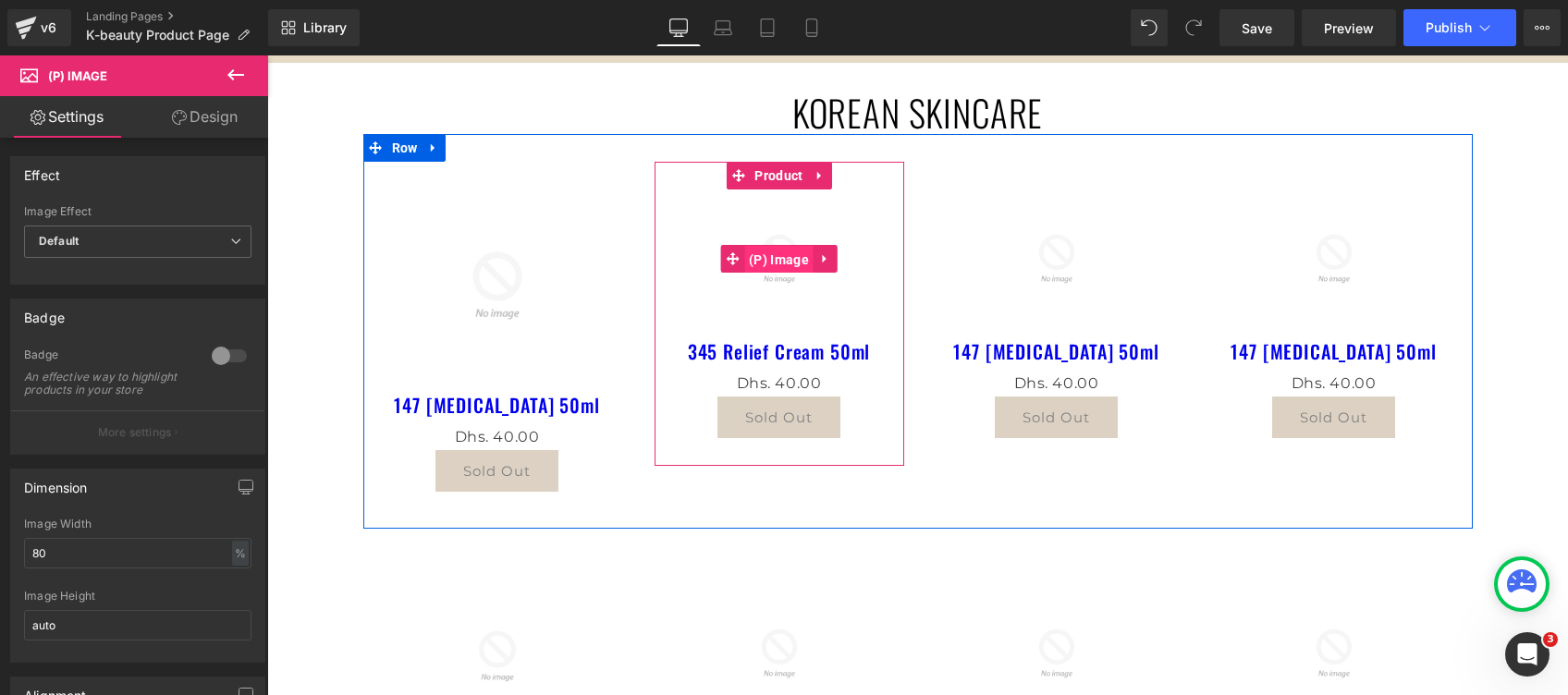
click at [761, 266] on span "(P) Image" at bounding box center [778, 260] width 69 height 28
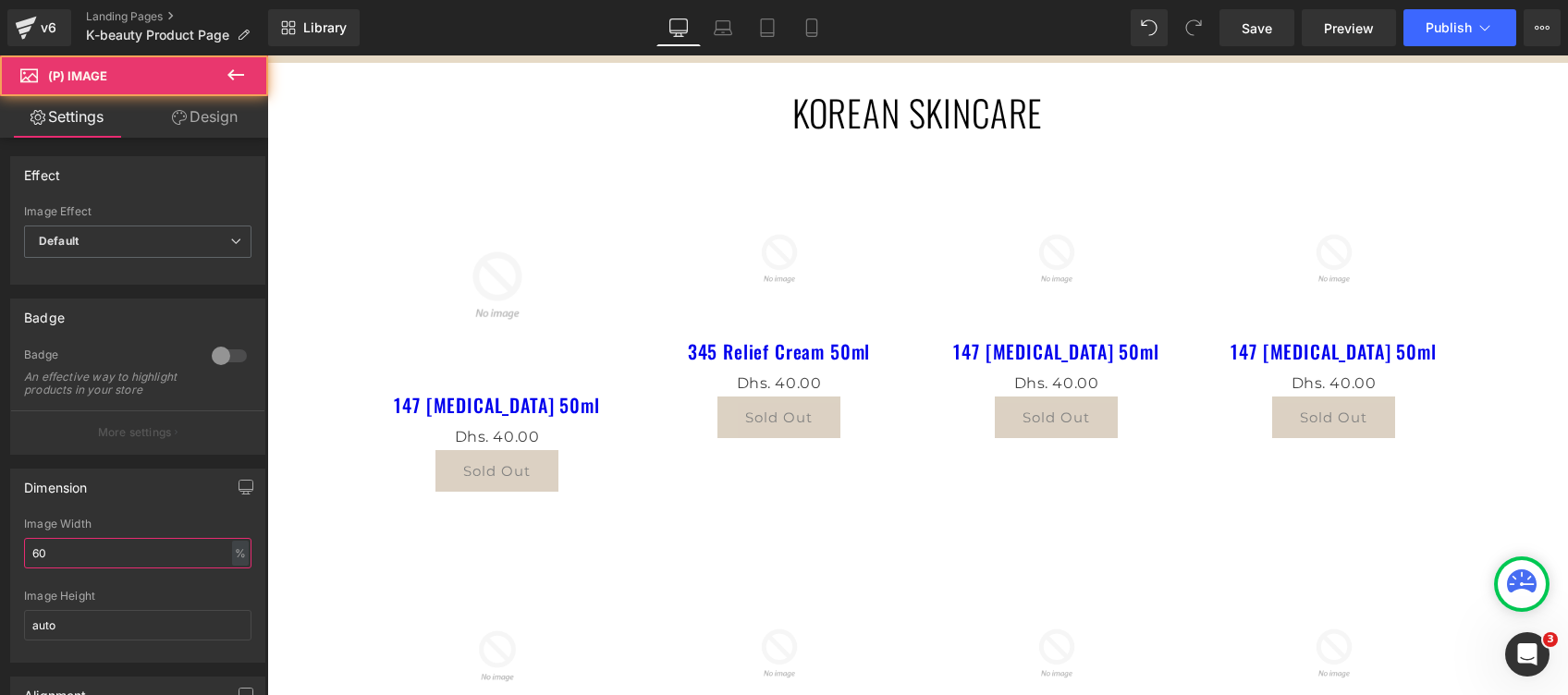
drag, startPoint x: 69, startPoint y: 577, endPoint x: -6, endPoint y: 569, distance: 75.4
click at [0, 569] on html "(P) Image You are previewing how the will restyle your page. You can not edit E…" at bounding box center [784, 348] width 1568 height 695
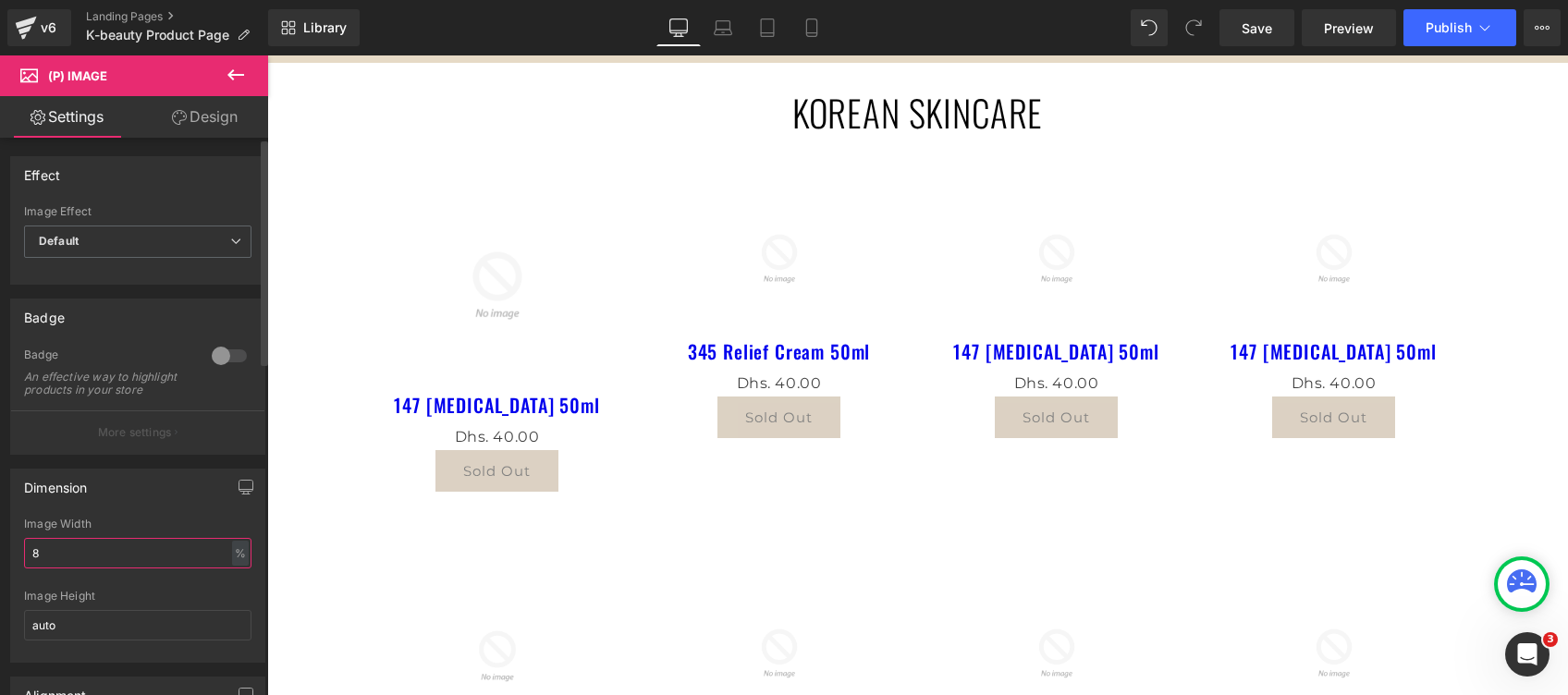
type input "80"
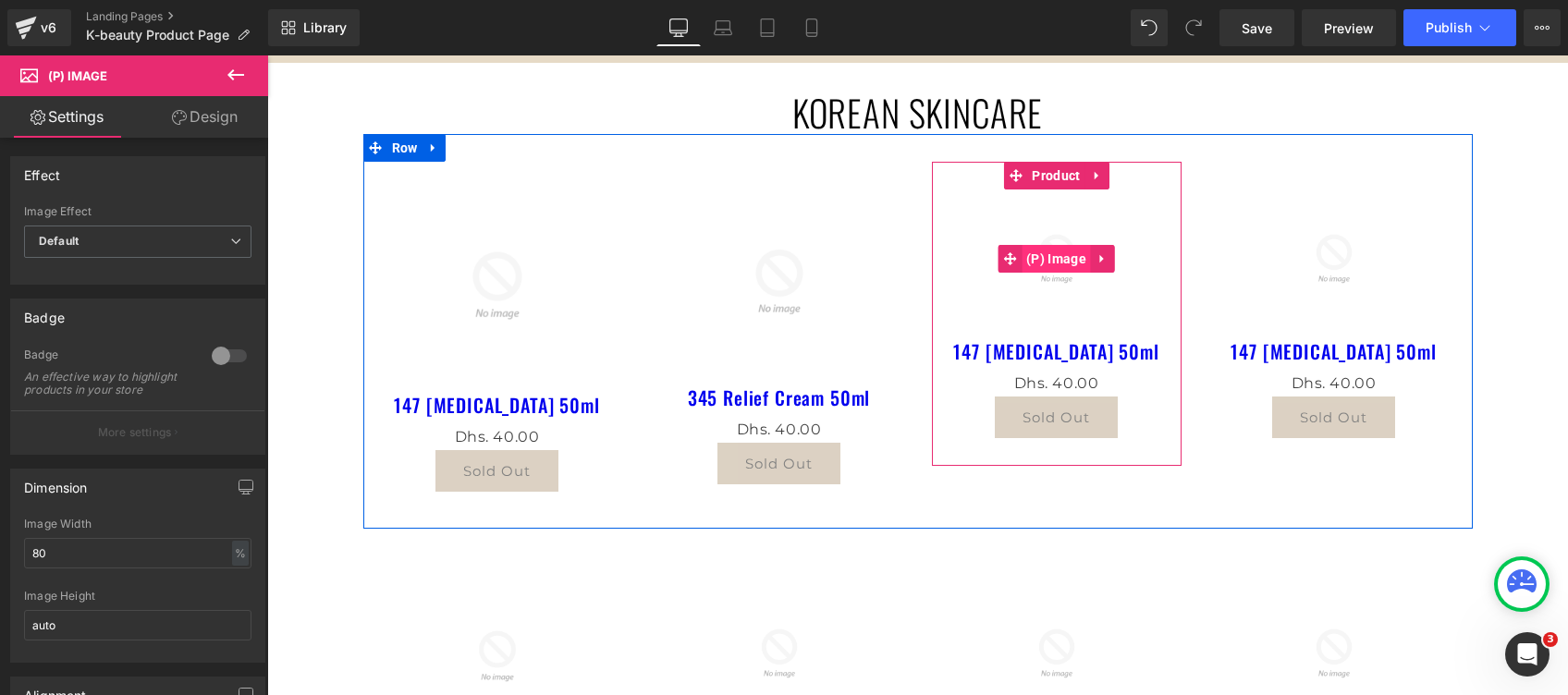
click at [1033, 258] on span "(P) Image" at bounding box center [1055, 259] width 69 height 28
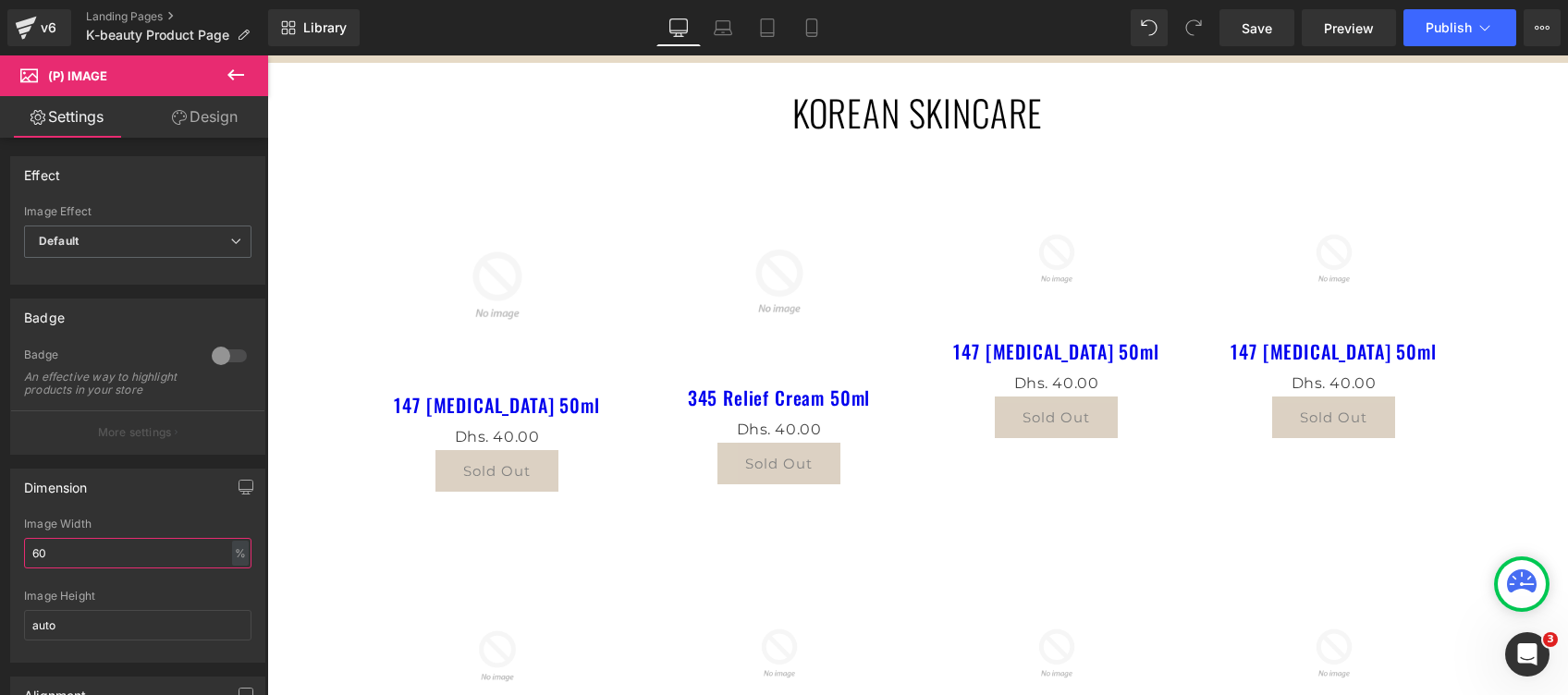
drag, startPoint x: 80, startPoint y: 561, endPoint x: -6, endPoint y: 560, distance: 86.0
click at [0, 560] on html "(P) Image You are previewing how the will restyle your page. You can not edit E…" at bounding box center [784, 348] width 1568 height 695
type input "80"
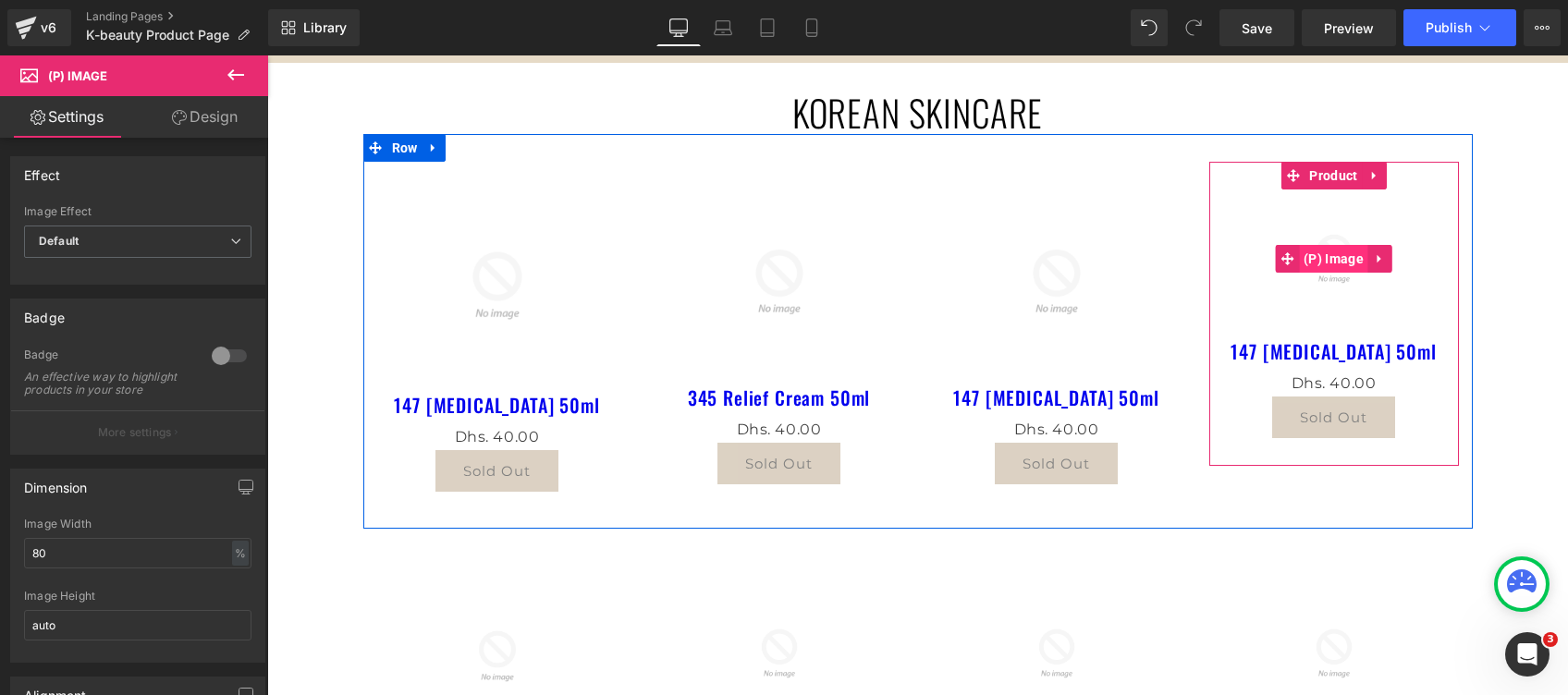
click at [1309, 252] on span "(P) Image" at bounding box center [1332, 259] width 69 height 28
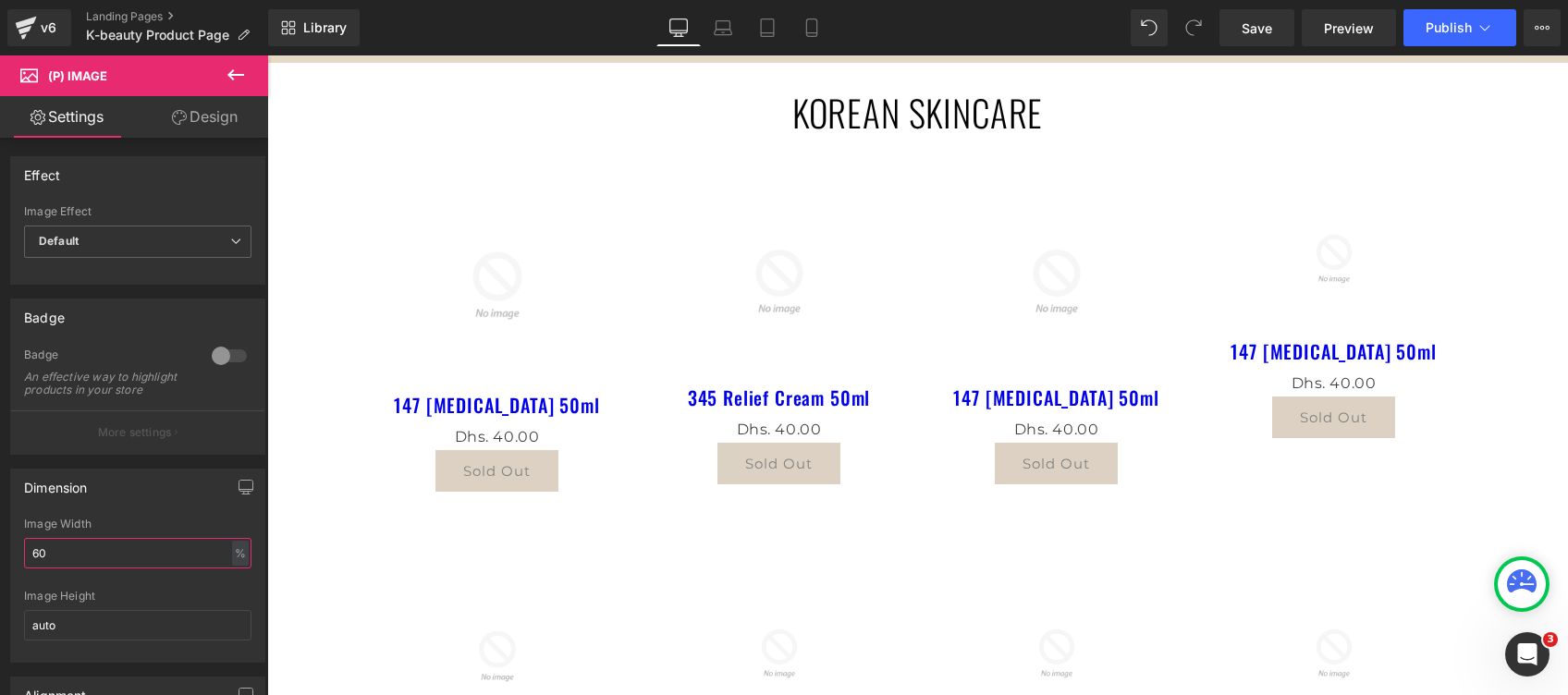
drag, startPoint x: 67, startPoint y: 562, endPoint x: -6, endPoint y: 562, distance: 73.0
click at [0, 562] on html "(P) Image You are previewing how the will restyle your page. You can not edit E…" at bounding box center [784, 348] width 1568 height 695
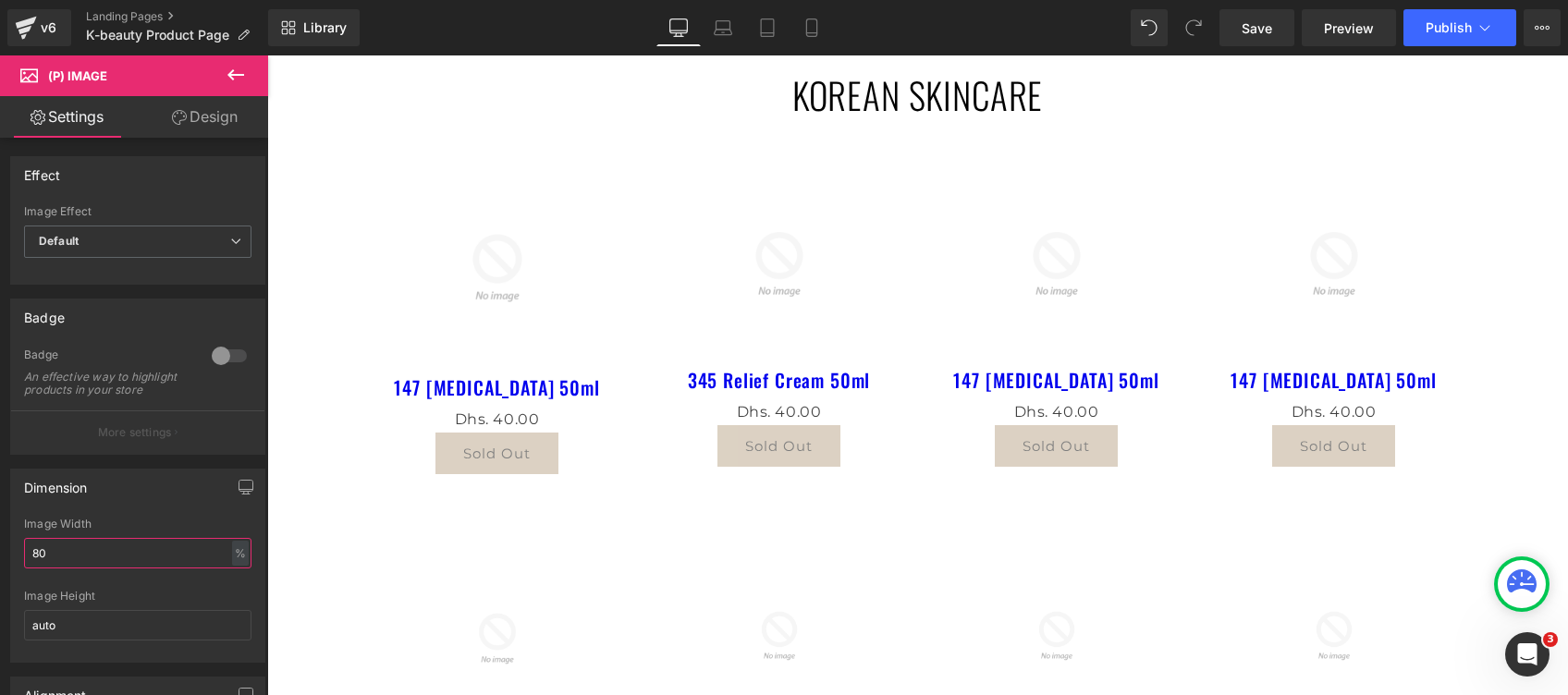
scroll to position [369, 0]
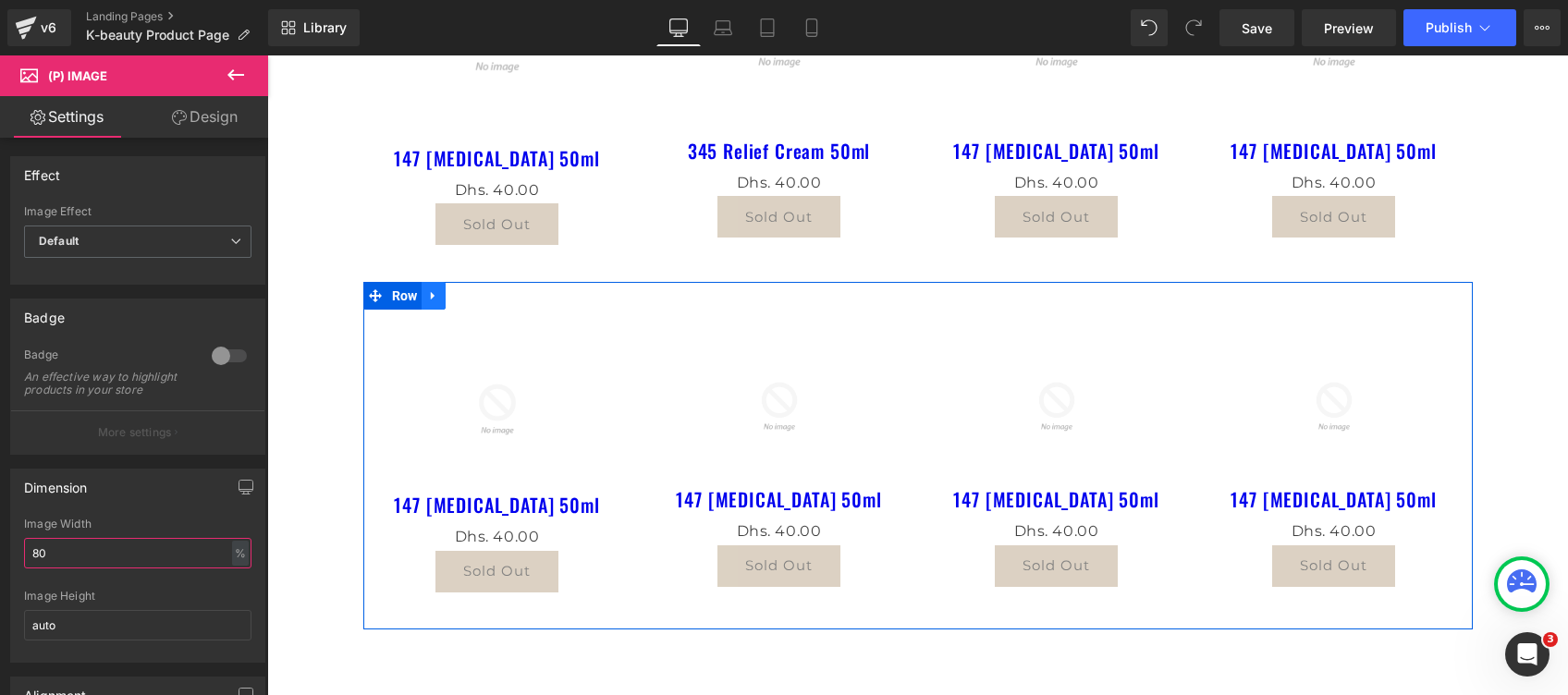
type input "80"
click at [427, 296] on icon at bounding box center [433, 297] width 13 height 14
click at [475, 299] on icon at bounding box center [481, 296] width 13 height 13
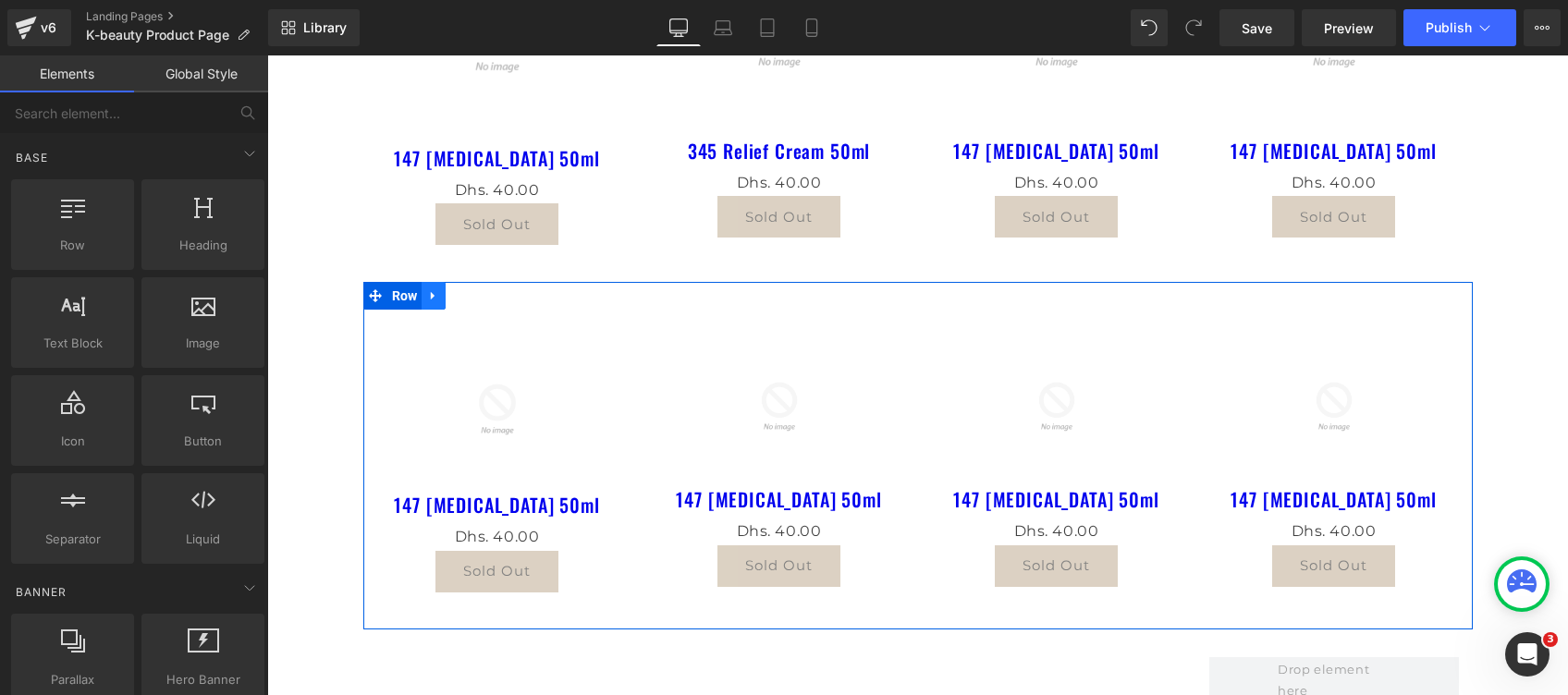
click at [427, 302] on icon at bounding box center [433, 297] width 13 height 14
click at [475, 299] on icon at bounding box center [481, 296] width 13 height 13
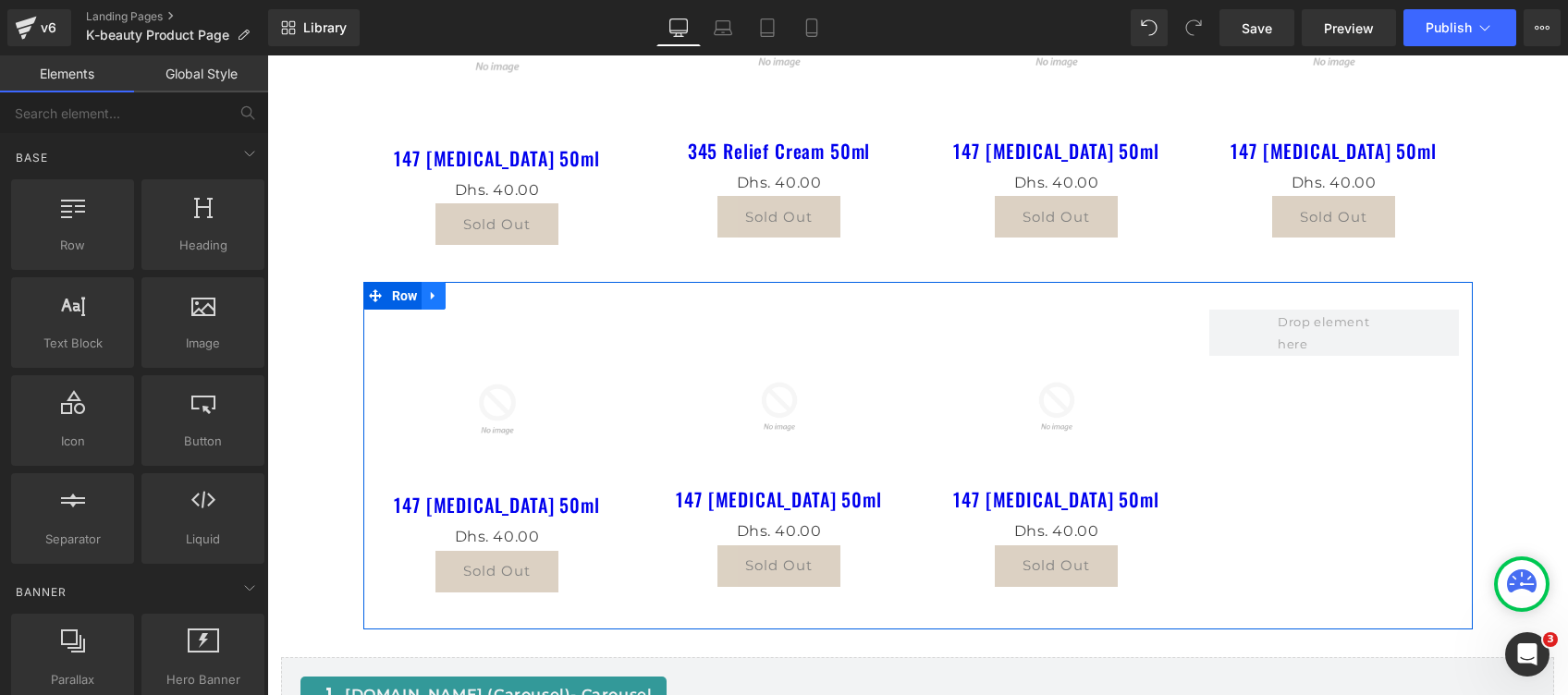
click at [427, 297] on icon at bounding box center [433, 297] width 13 height 14
click at [477, 296] on icon at bounding box center [481, 296] width 13 height 13
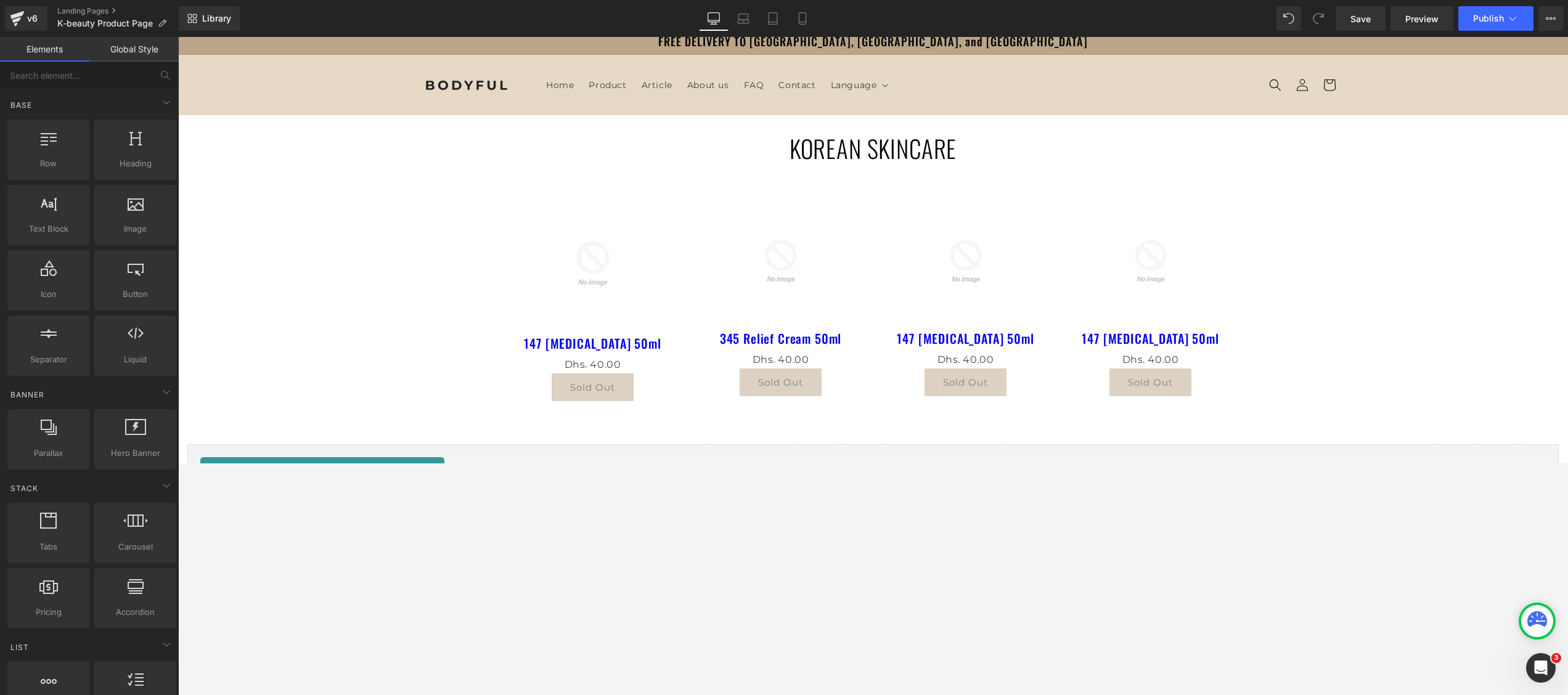
scroll to position [0, 0]
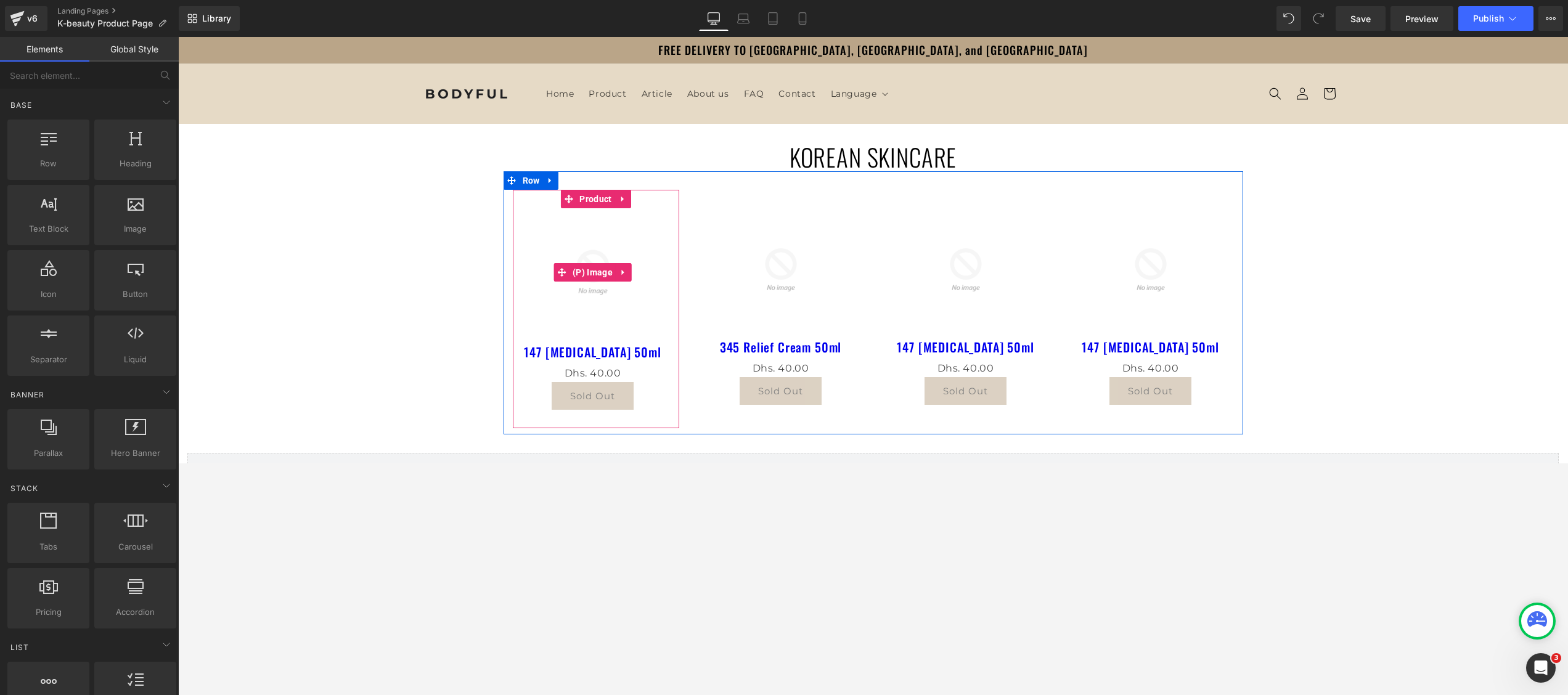
click at [585, 289] on img at bounding box center [593, 272] width 128 height 128
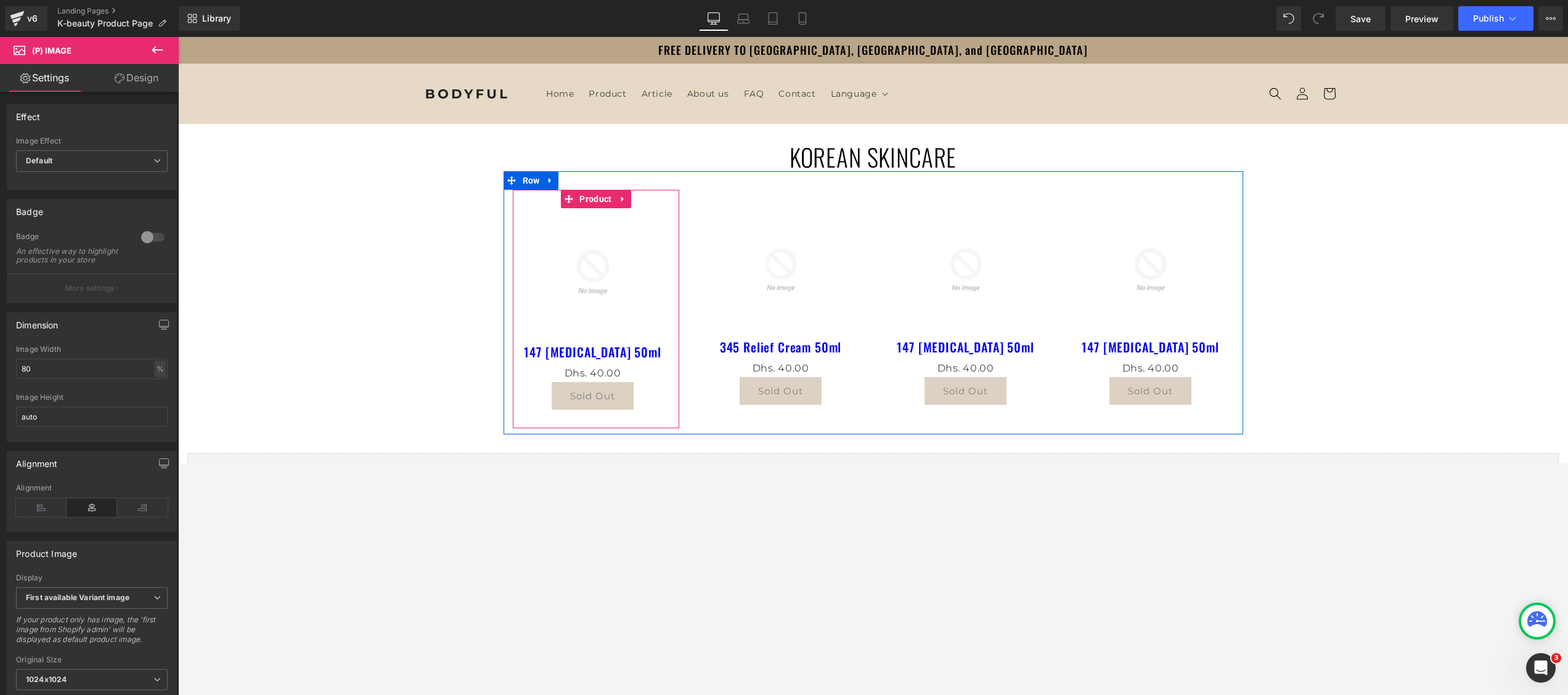
click at [580, 196] on span "Product" at bounding box center [595, 199] width 38 height 19
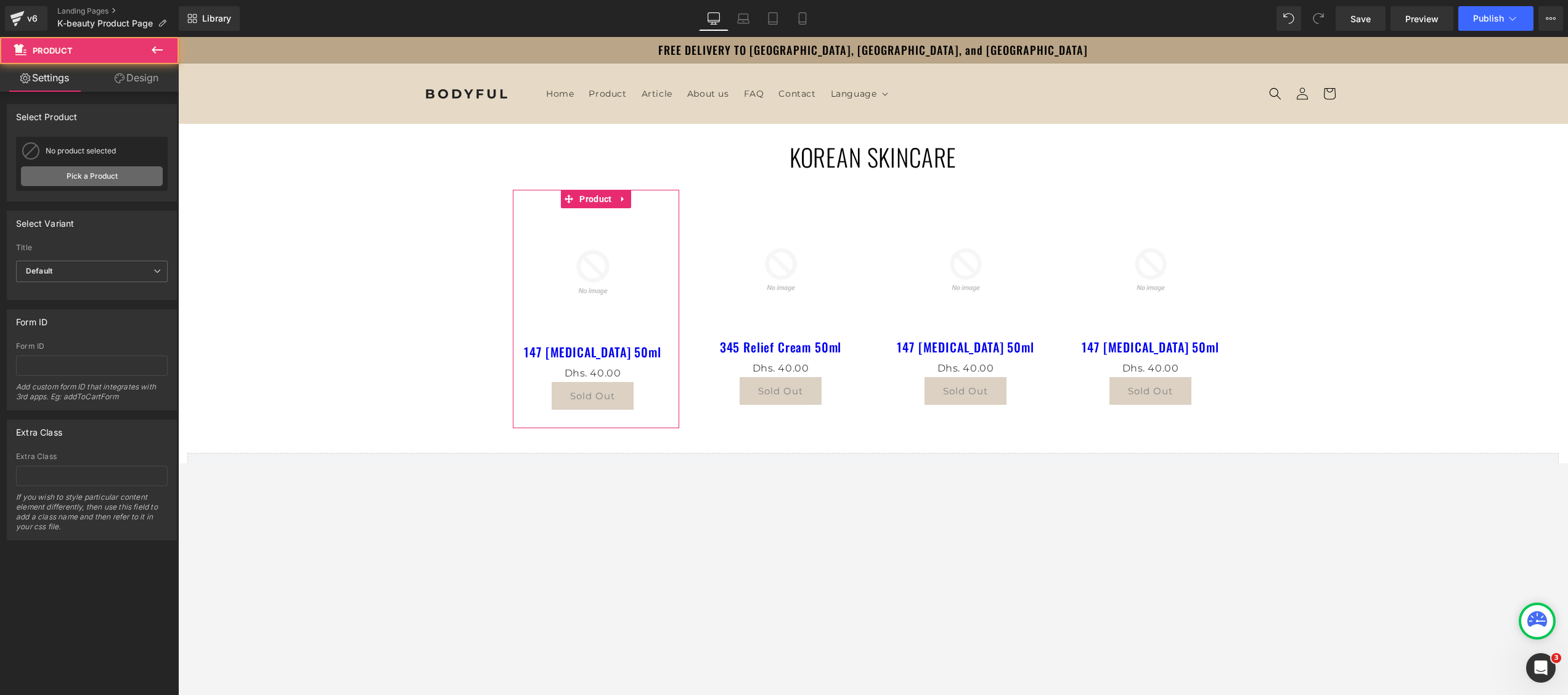
click at [79, 176] on link "Pick a Product" at bounding box center [91, 176] width 142 height 20
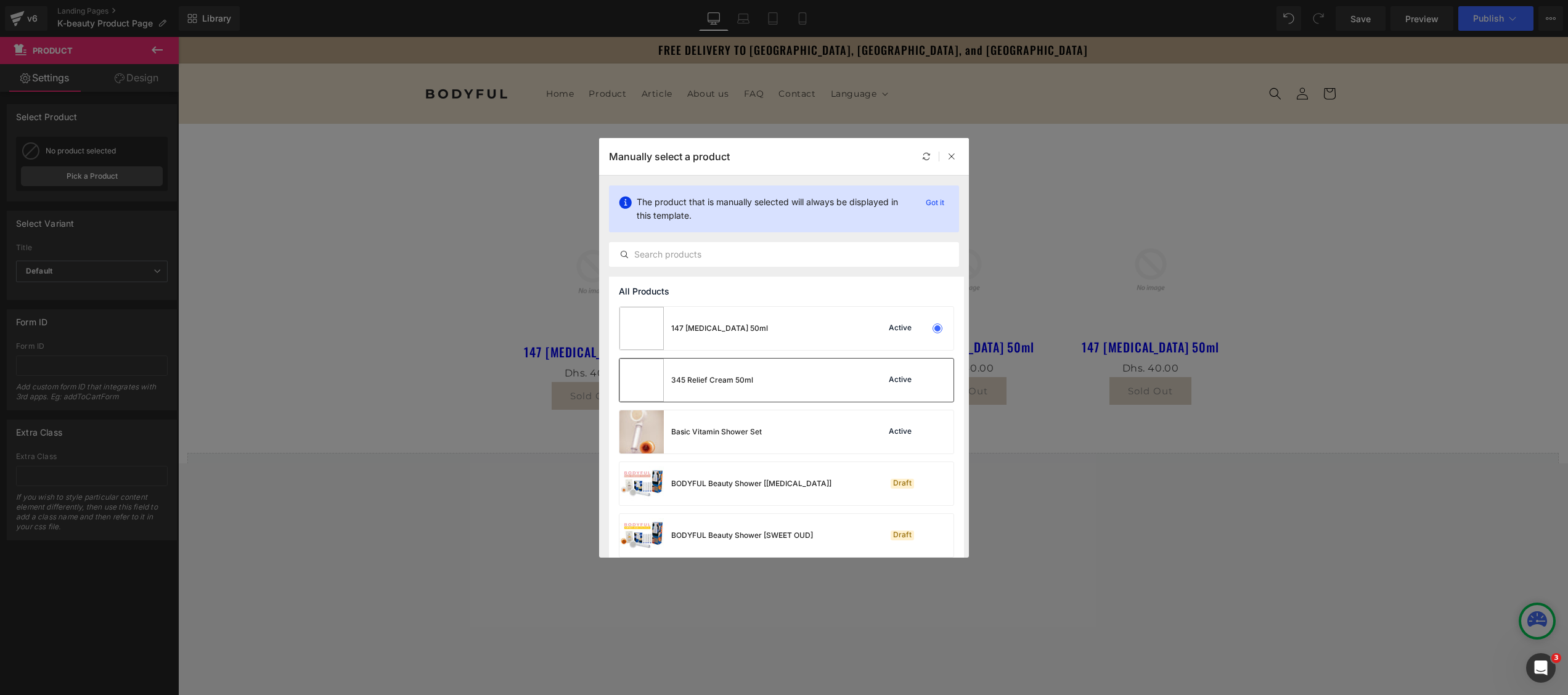
click at [715, 376] on div "345 Relief Cream 50ml" at bounding box center [711, 380] width 82 height 11
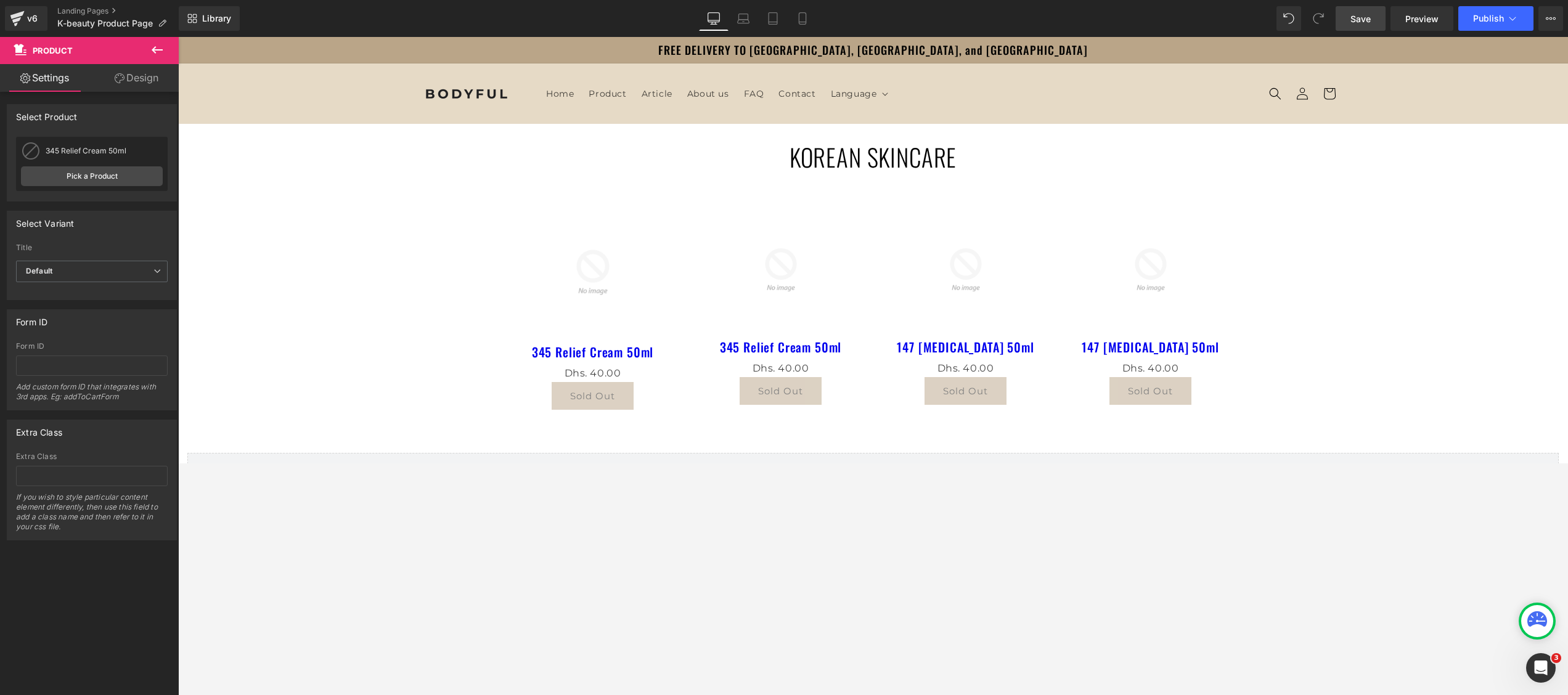
click at [1045, 19] on span "Save" at bounding box center [1360, 19] width 21 height 13
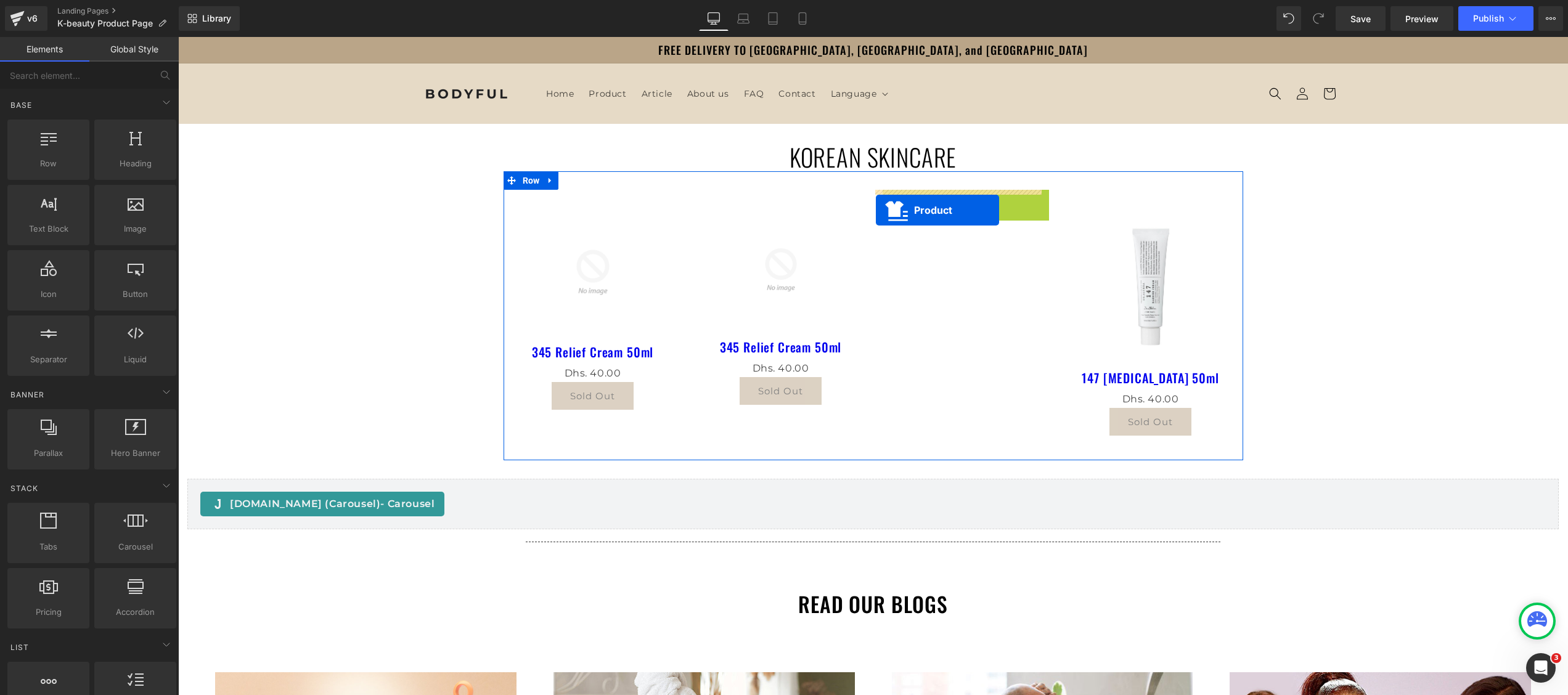
drag, startPoint x: 923, startPoint y: 200, endPoint x: 876, endPoint y: 210, distance: 48.1
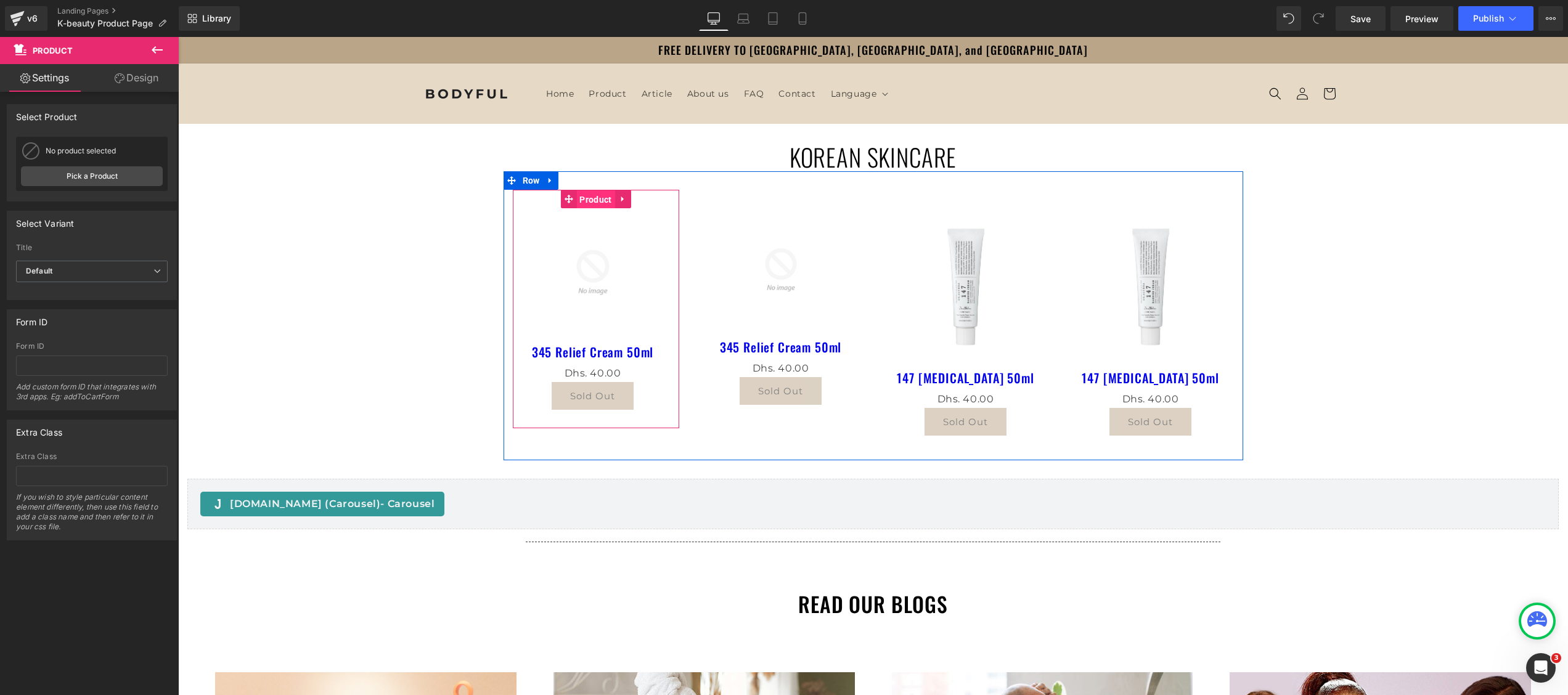
click at [580, 201] on span "Product" at bounding box center [595, 200] width 38 height 19
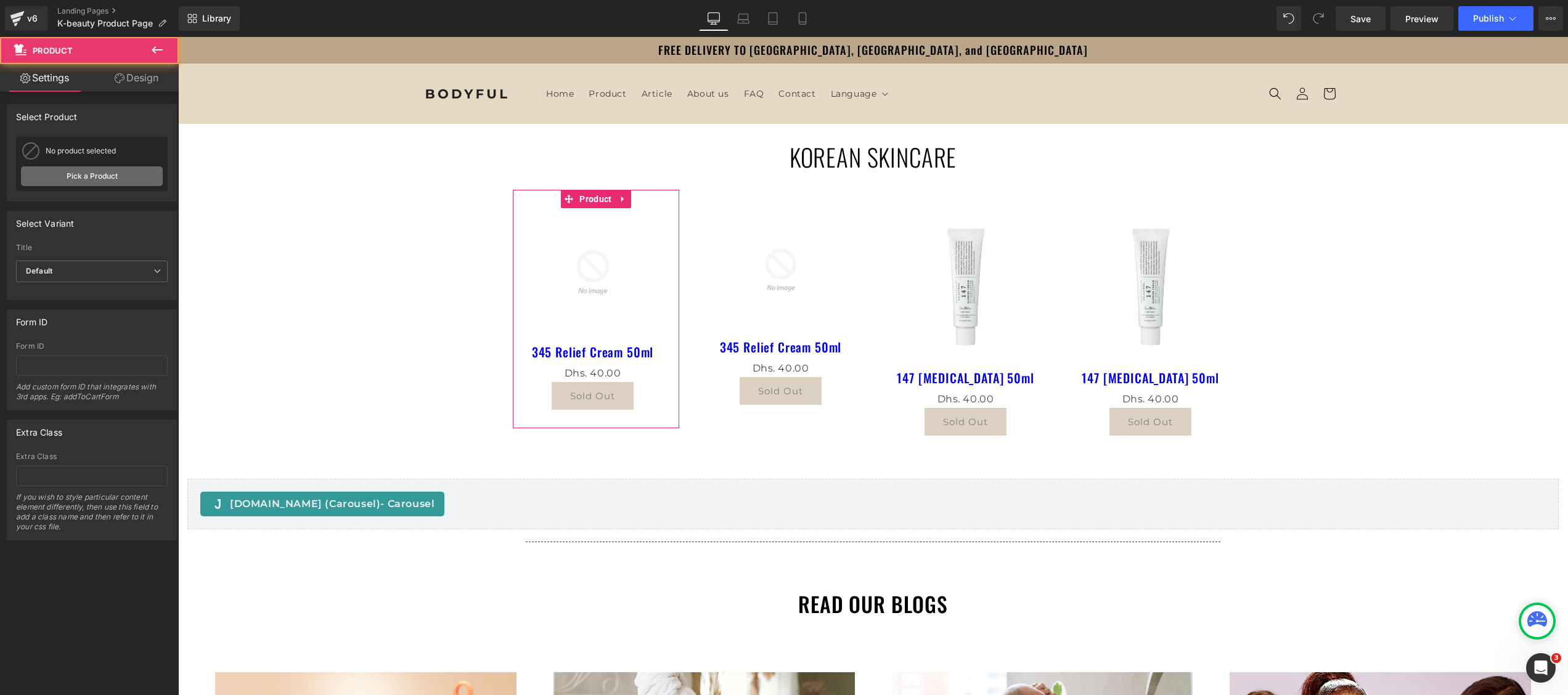
click at [59, 180] on link "Pick a Product" at bounding box center [91, 176] width 142 height 20
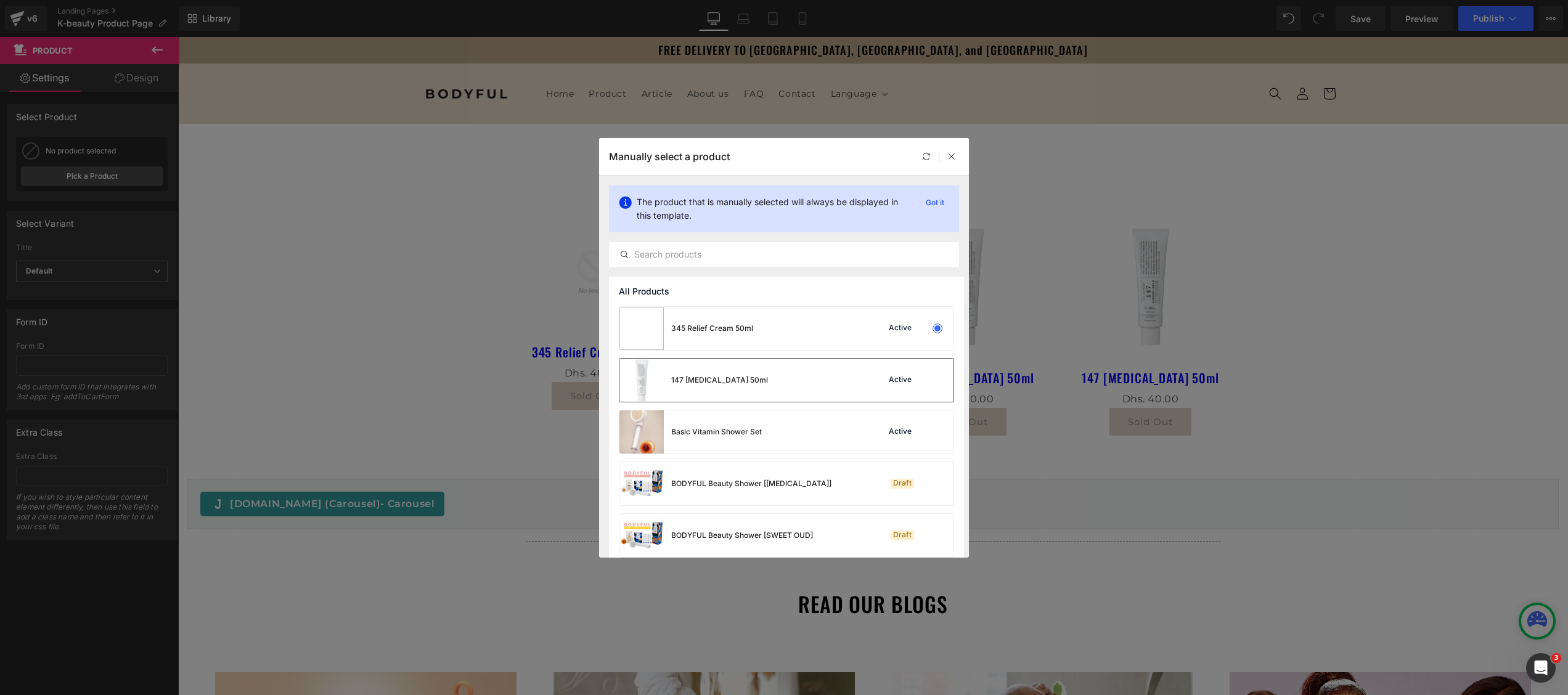
click at [729, 374] on div "147 Barrier Cream 50ml" at bounding box center [719, 380] width 97 height 11
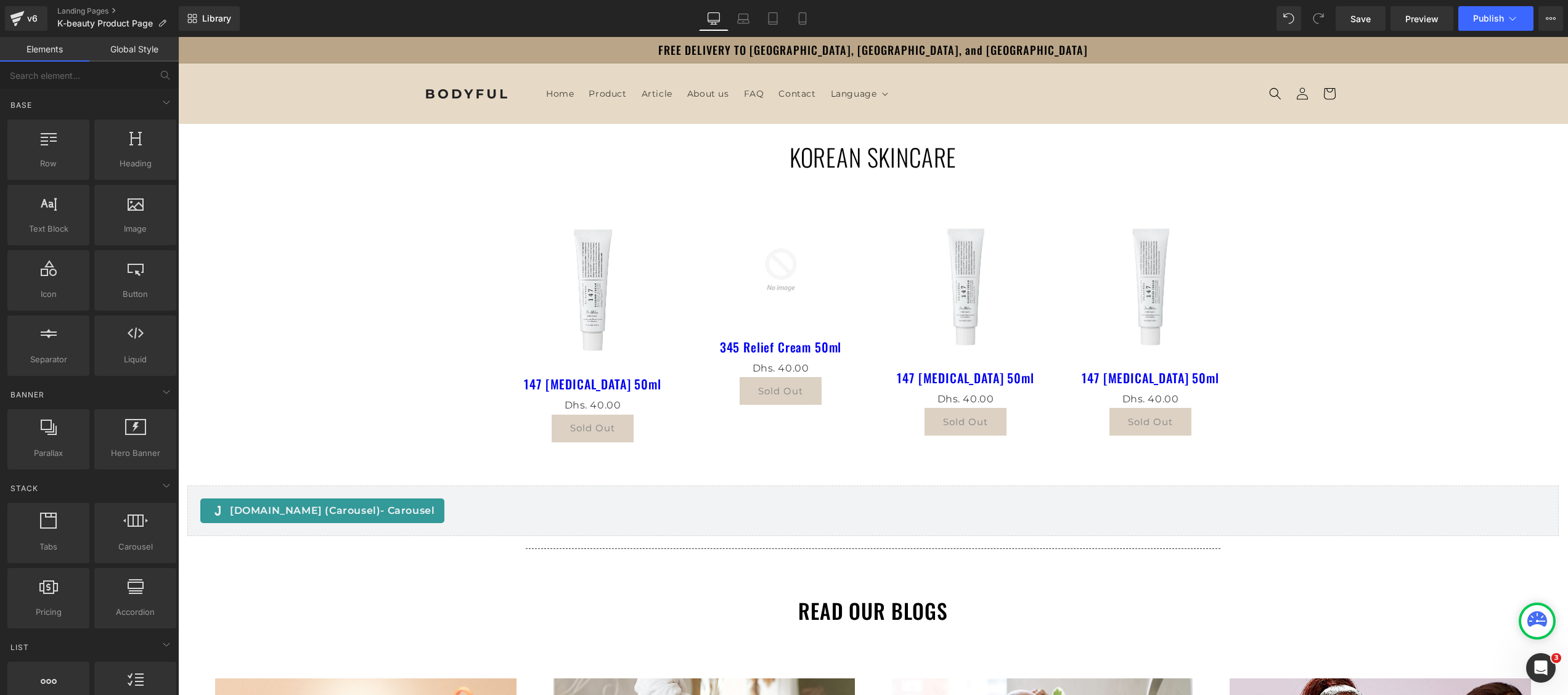
click at [365, 308] on div "KOREAN SKINCARE Heading Sale Off (P) Image 147 Barrier Cream 50ml (P) Title Dhs…" at bounding box center [873, 623] width 1390 height 998
click at [804, 198] on icon at bounding box center [808, 200] width 9 height 9
click at [812, 196] on icon at bounding box center [816, 199] width 9 height 9
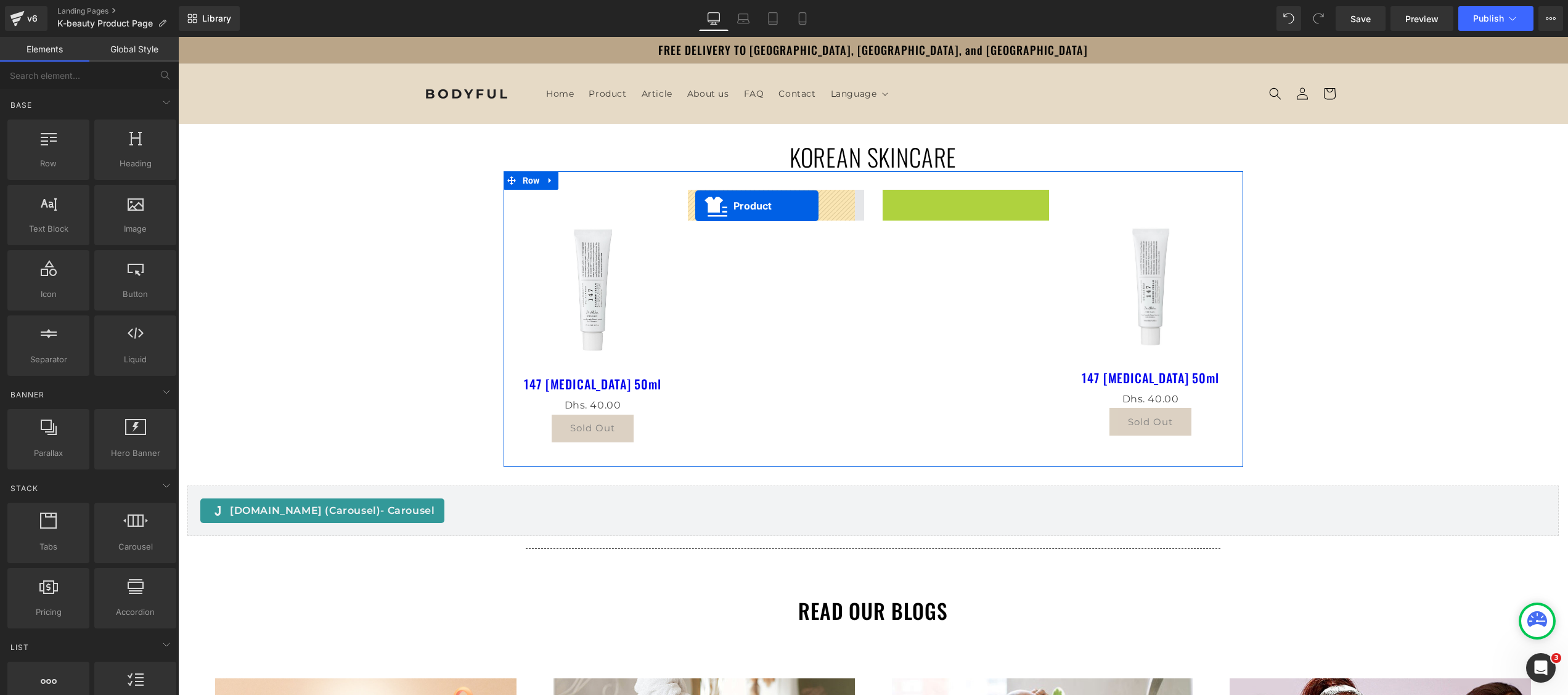
drag, startPoint x: 922, startPoint y: 200, endPoint x: 695, endPoint y: 206, distance: 227.1
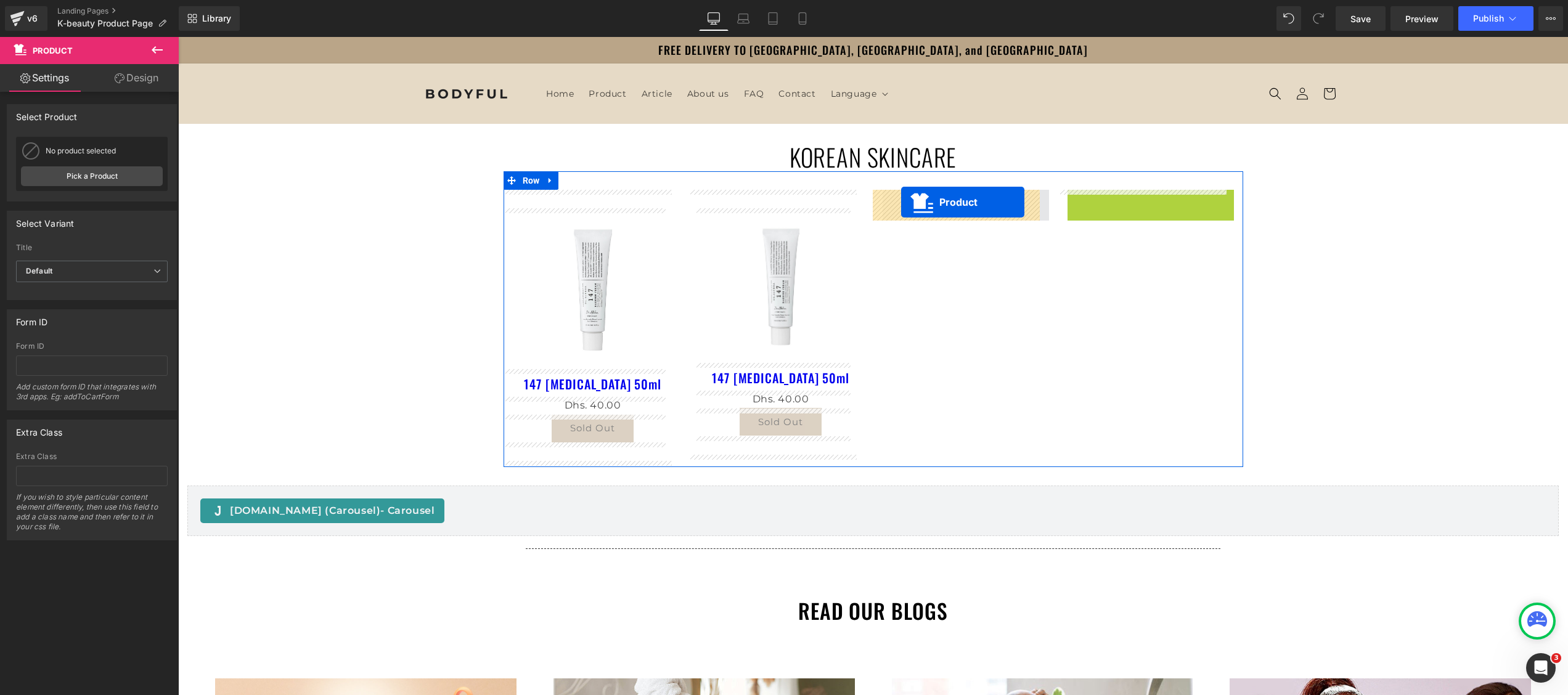
drag, startPoint x: 1109, startPoint y: 198, endPoint x: 901, endPoint y: 202, distance: 208.0
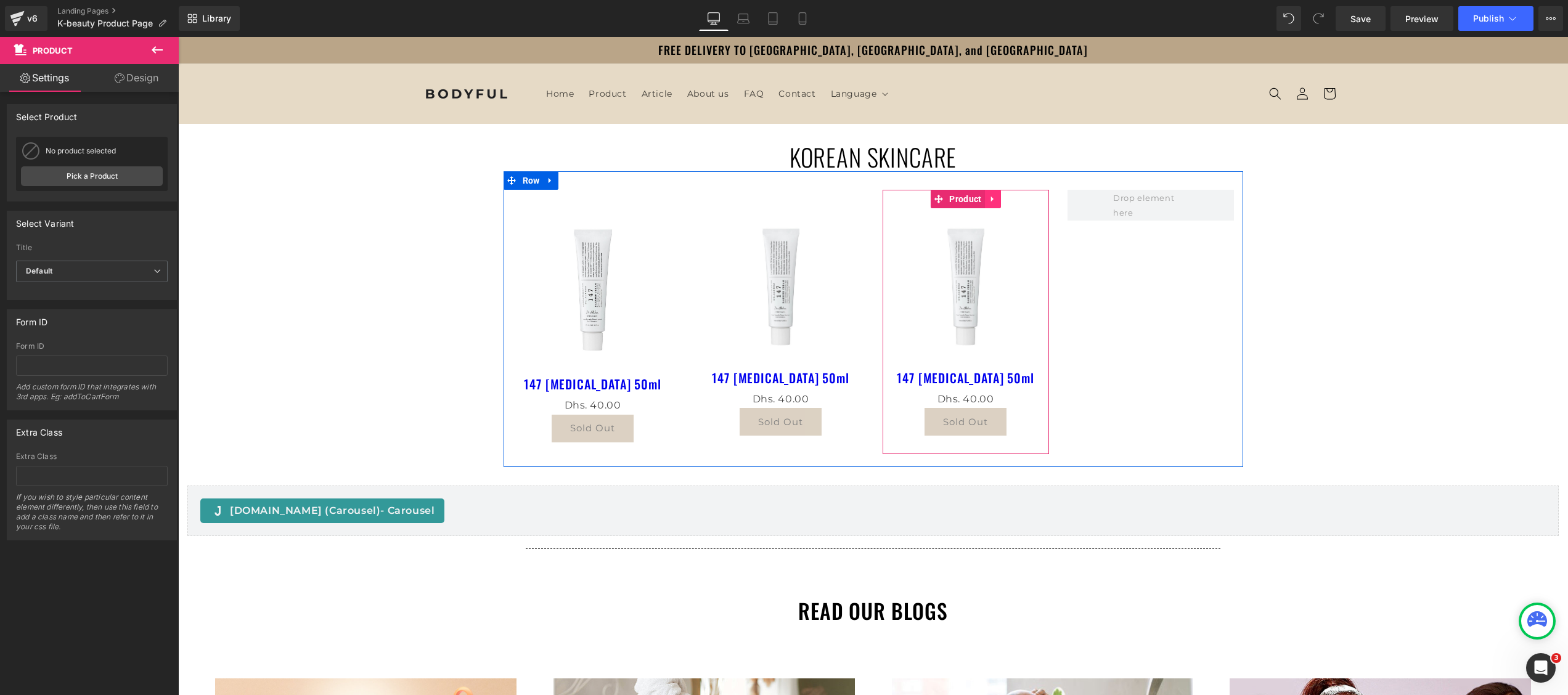
click at [988, 201] on icon at bounding box center [992, 200] width 9 height 9
click at [980, 196] on icon at bounding box center [984, 199] width 9 height 9
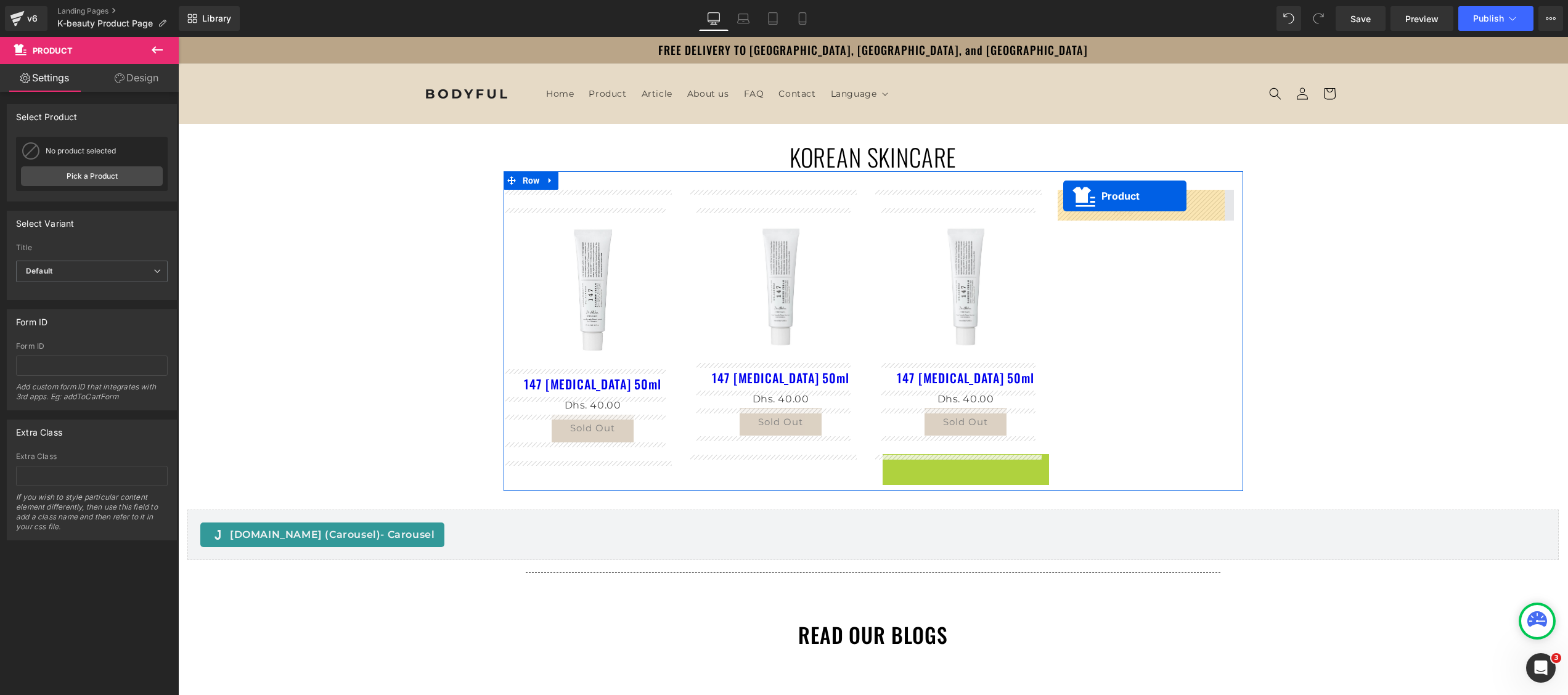
drag, startPoint x: 928, startPoint y: 462, endPoint x: 1063, endPoint y: 196, distance: 298.3
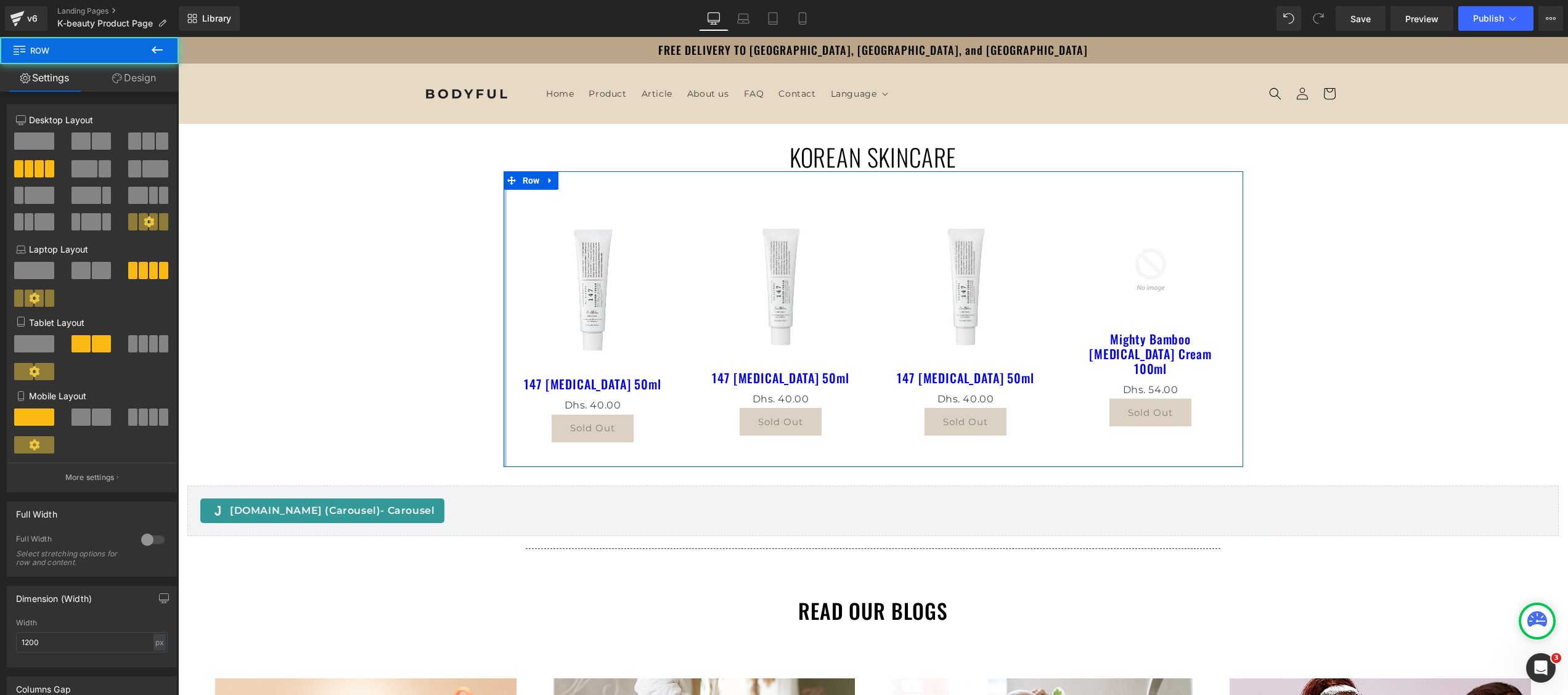
drag, startPoint x: 494, startPoint y: 281, endPoint x: 282, endPoint y: 277, distance: 212.0
click at [282, 277] on div "KOREAN SKINCARE Heading Sale Off (P) Image 147 Barrier Cream 50ml (P) Title Dhs…" at bounding box center [873, 623] width 1390 height 998
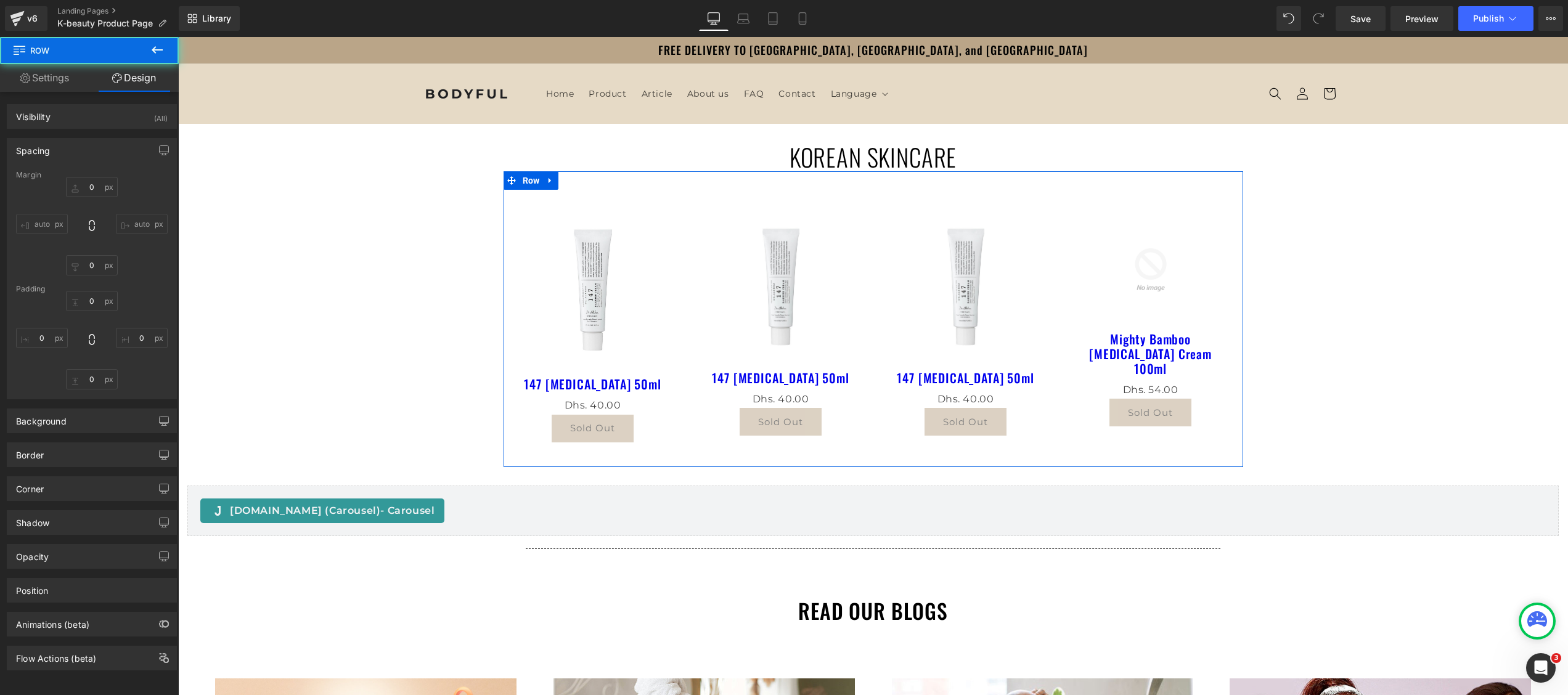
type input "0"
type input "30"
type input "0"
type input "10"
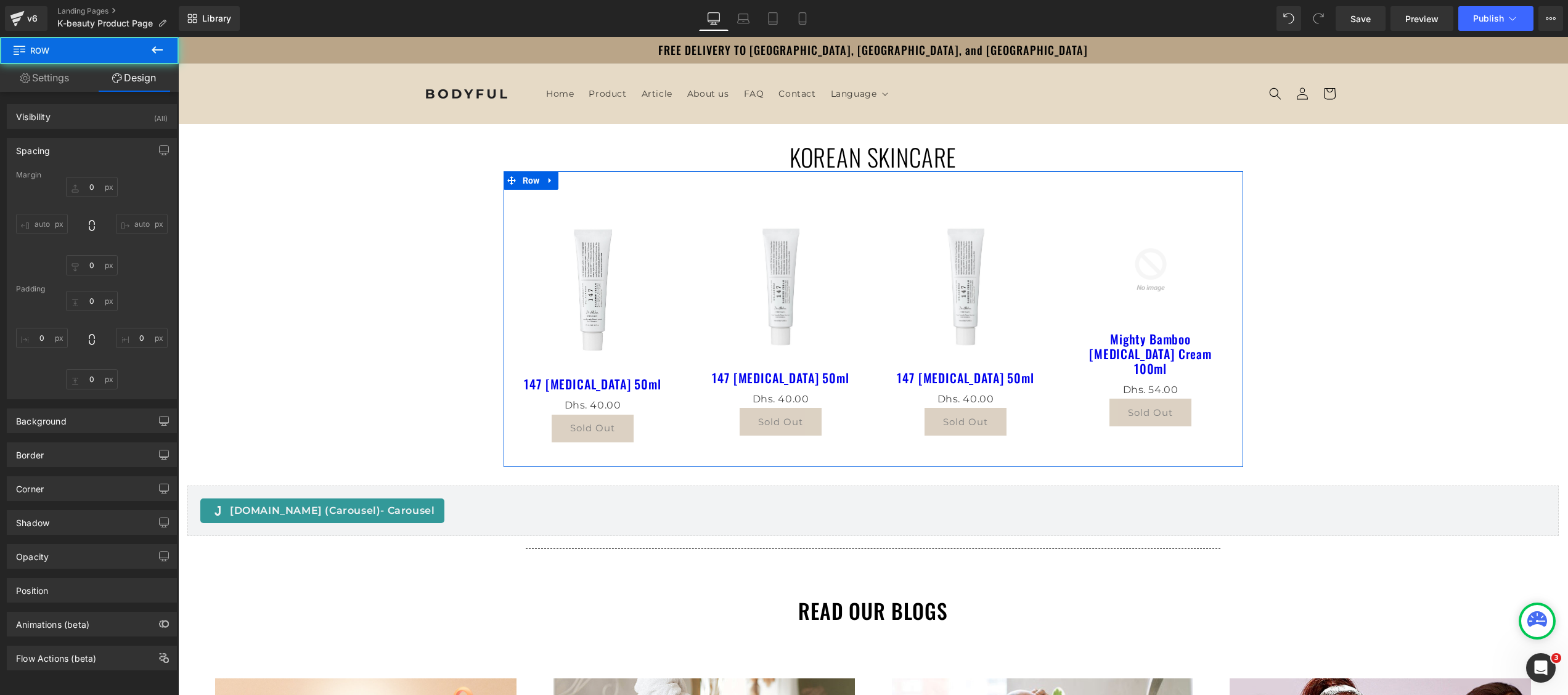
type input "0"
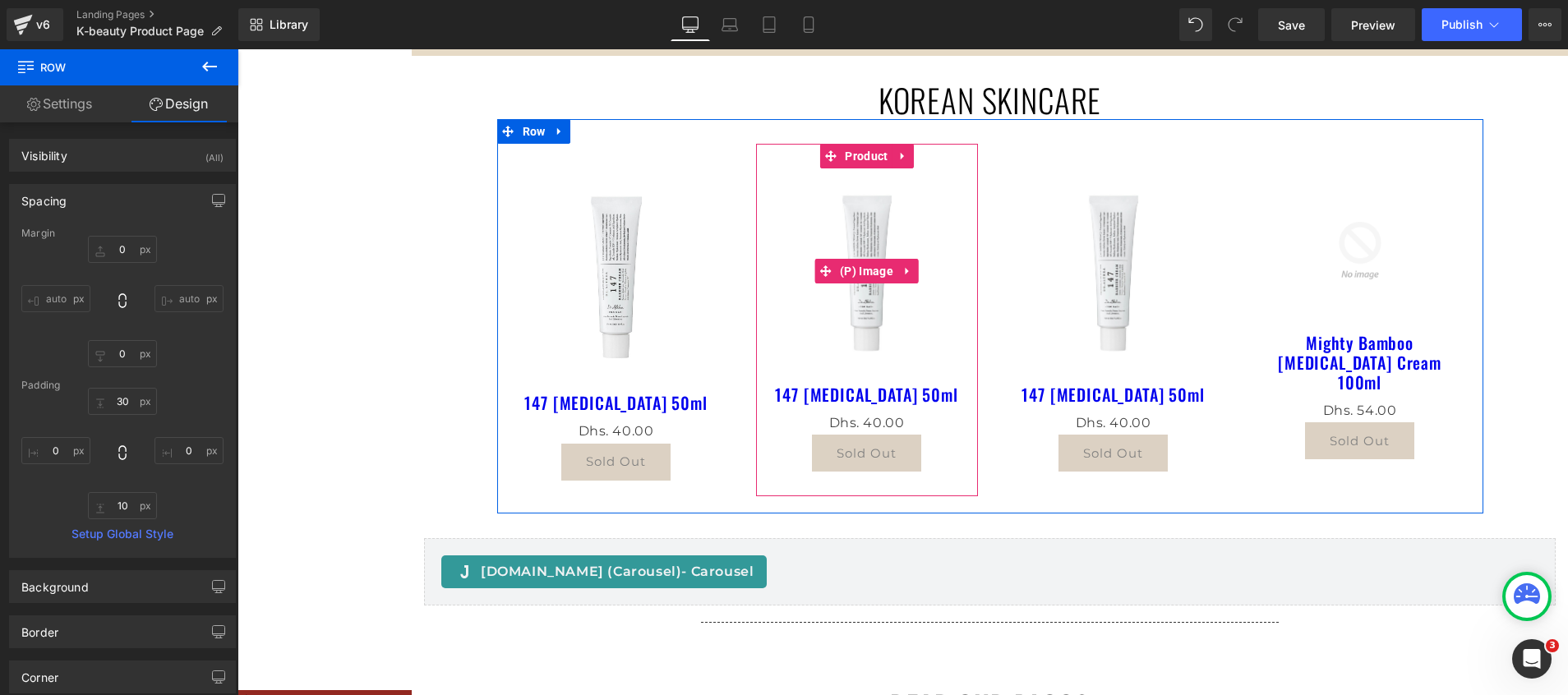
scroll to position [109, 0]
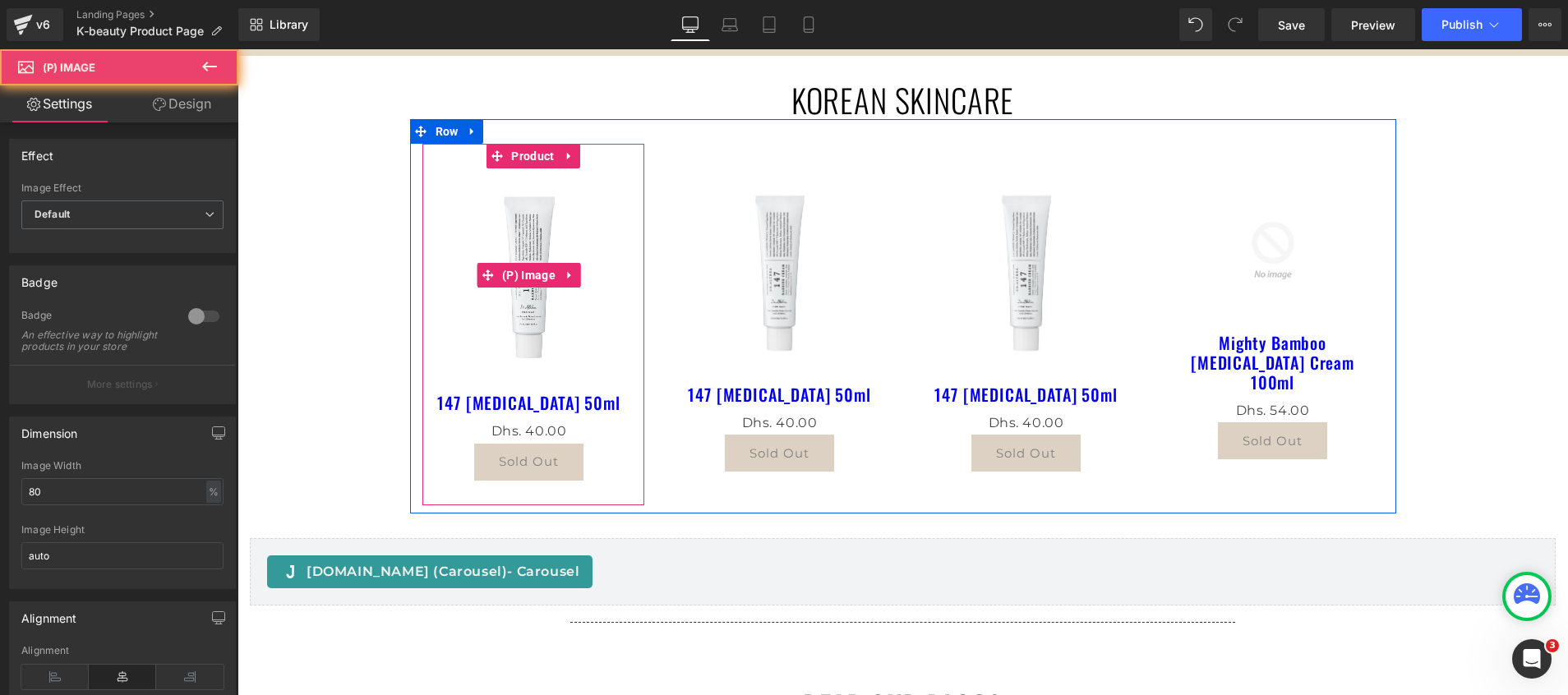
click at [525, 336] on img at bounding box center [529, 275] width 171 height 214
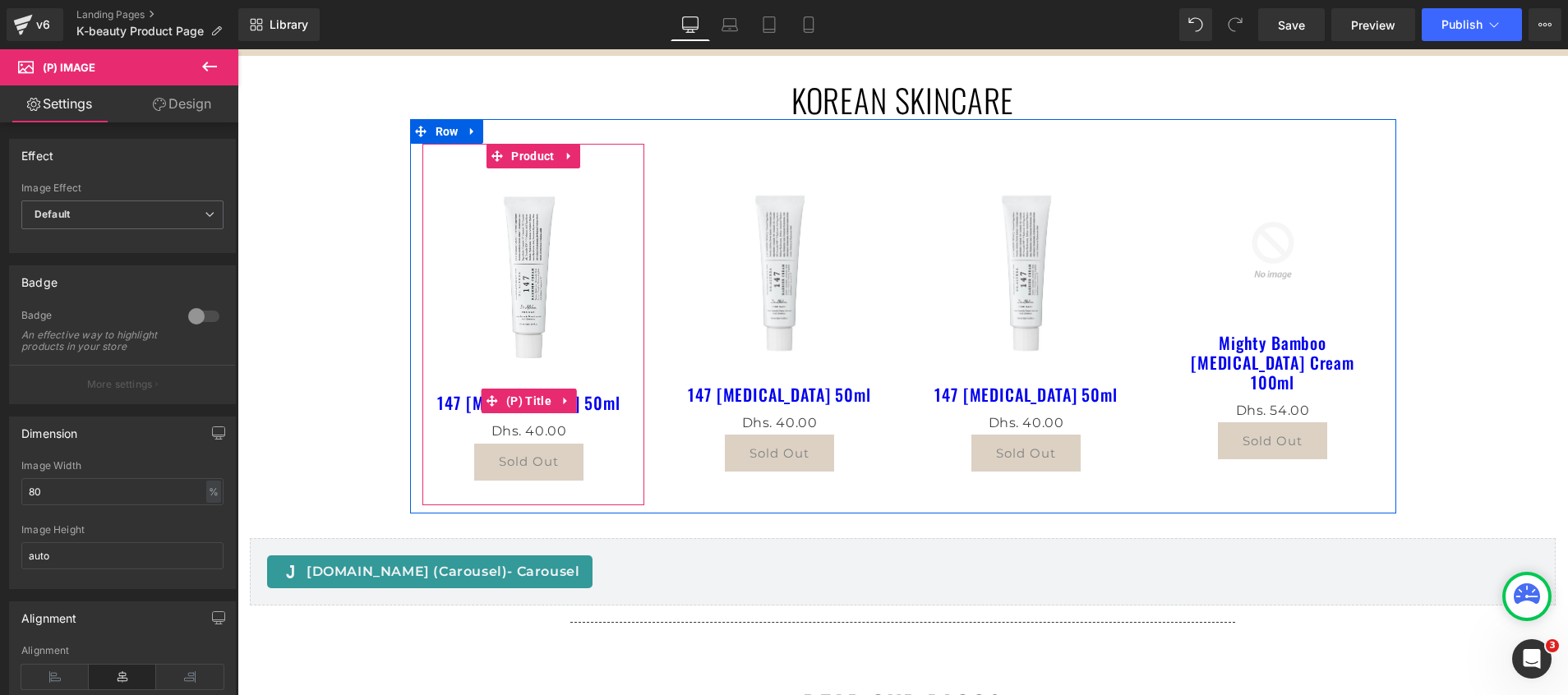
click at [441, 407] on link "147 Barrier Cream 50ml" at bounding box center [529, 403] width 183 height 20
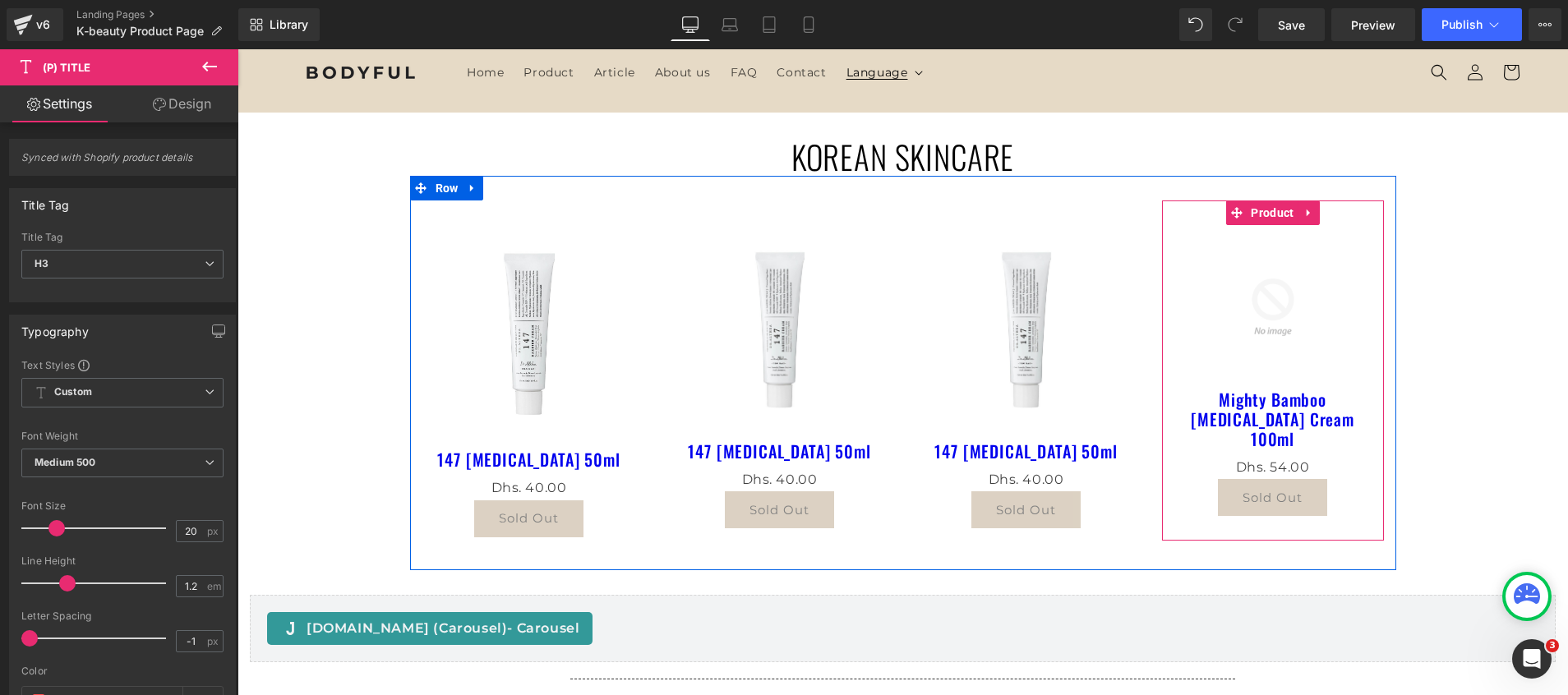
scroll to position [0, 0]
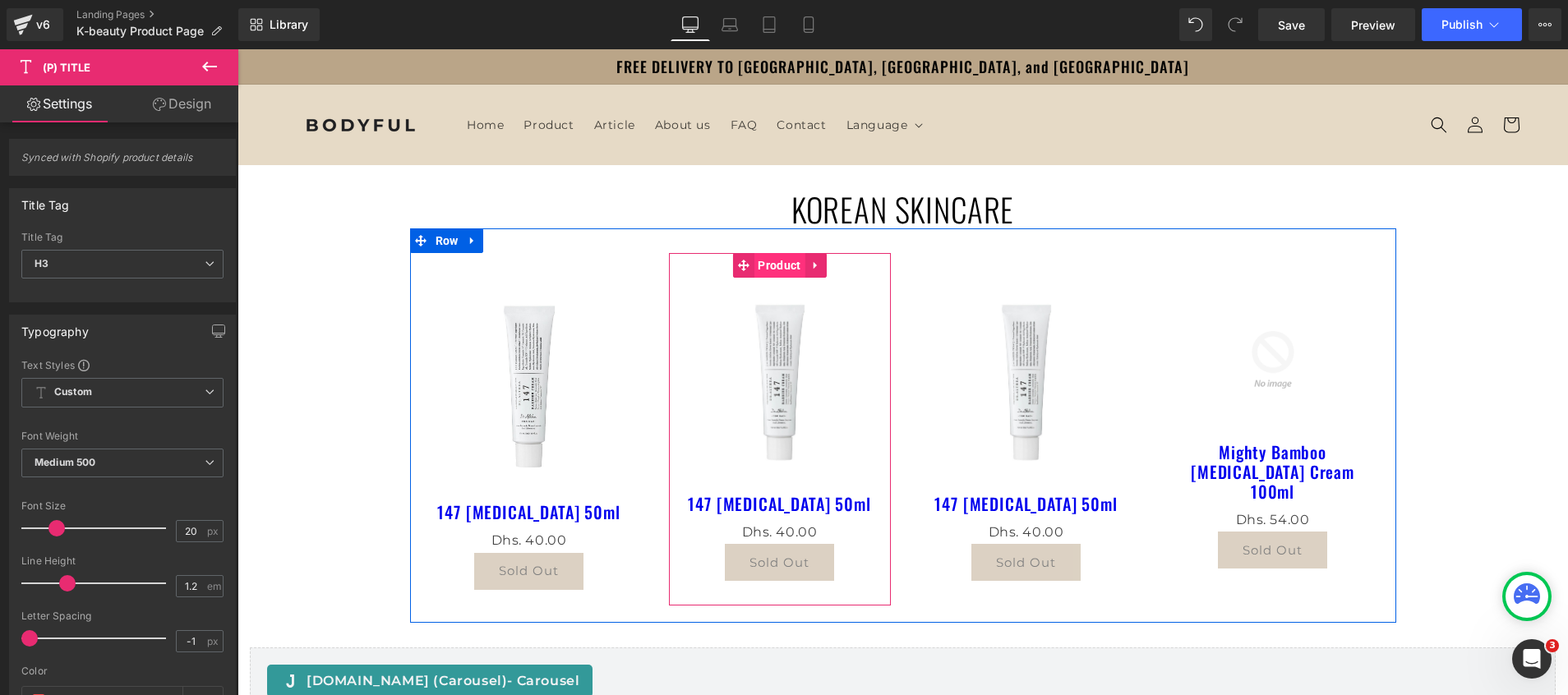
click at [763, 268] on span "Product" at bounding box center [778, 265] width 51 height 25
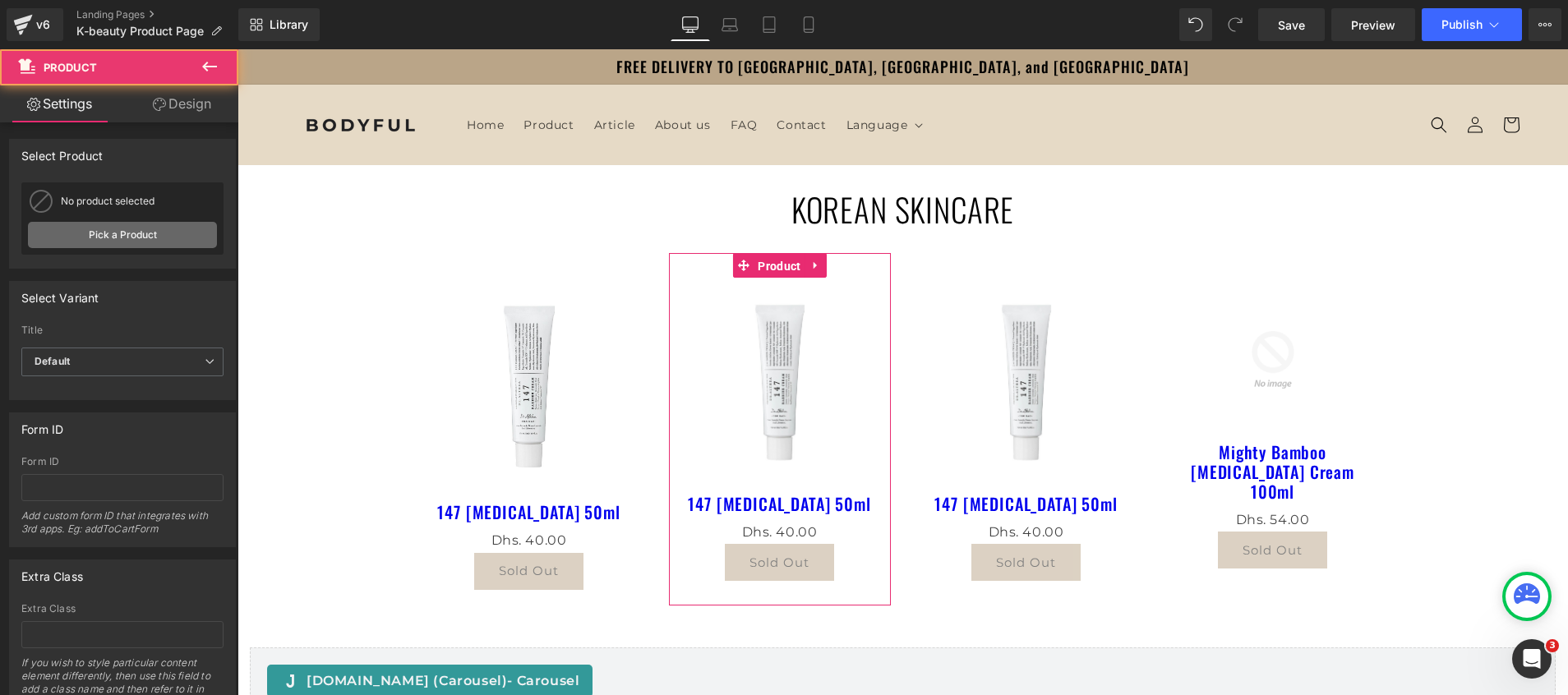
click at [143, 228] on link "Pick a Product" at bounding box center [122, 235] width 189 height 27
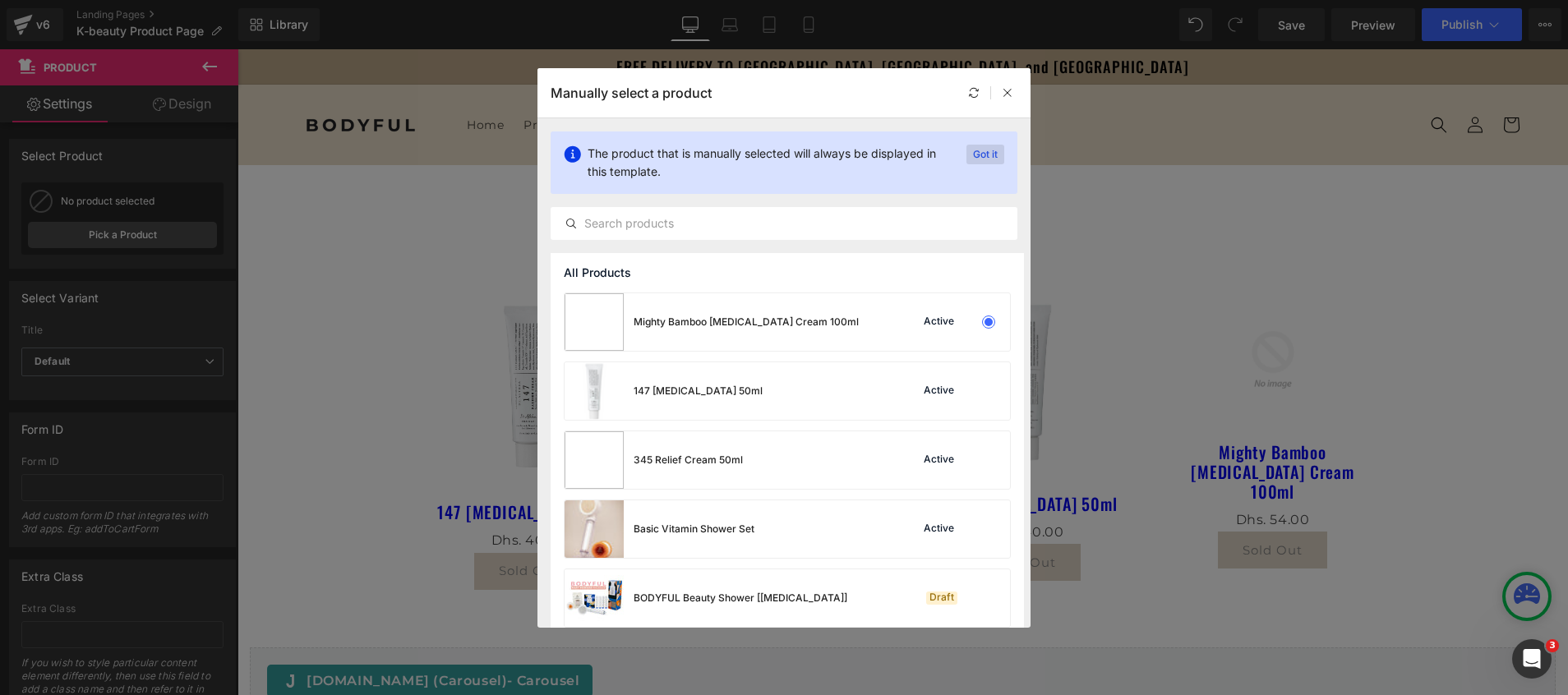
click at [984, 160] on p "Got it" at bounding box center [985, 154] width 38 height 20
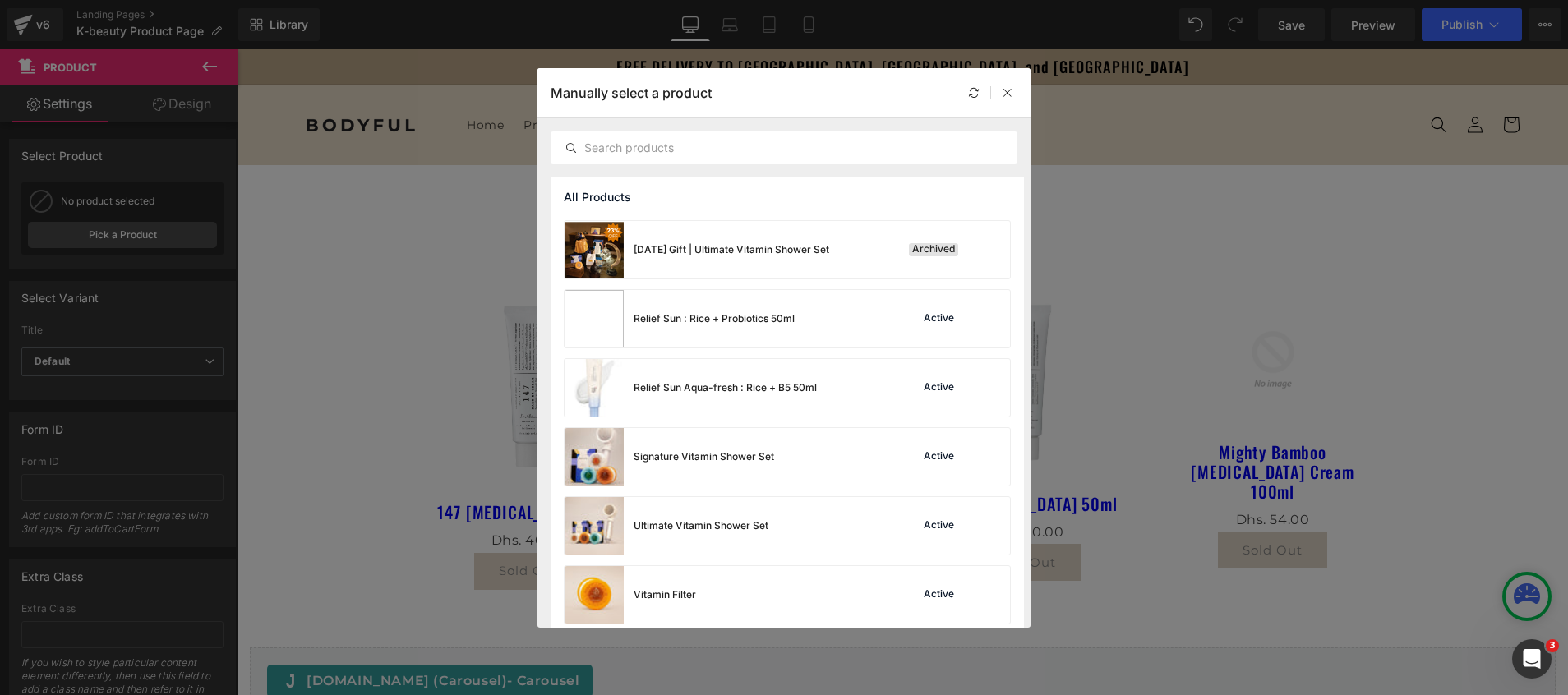
scroll to position [1117, 0]
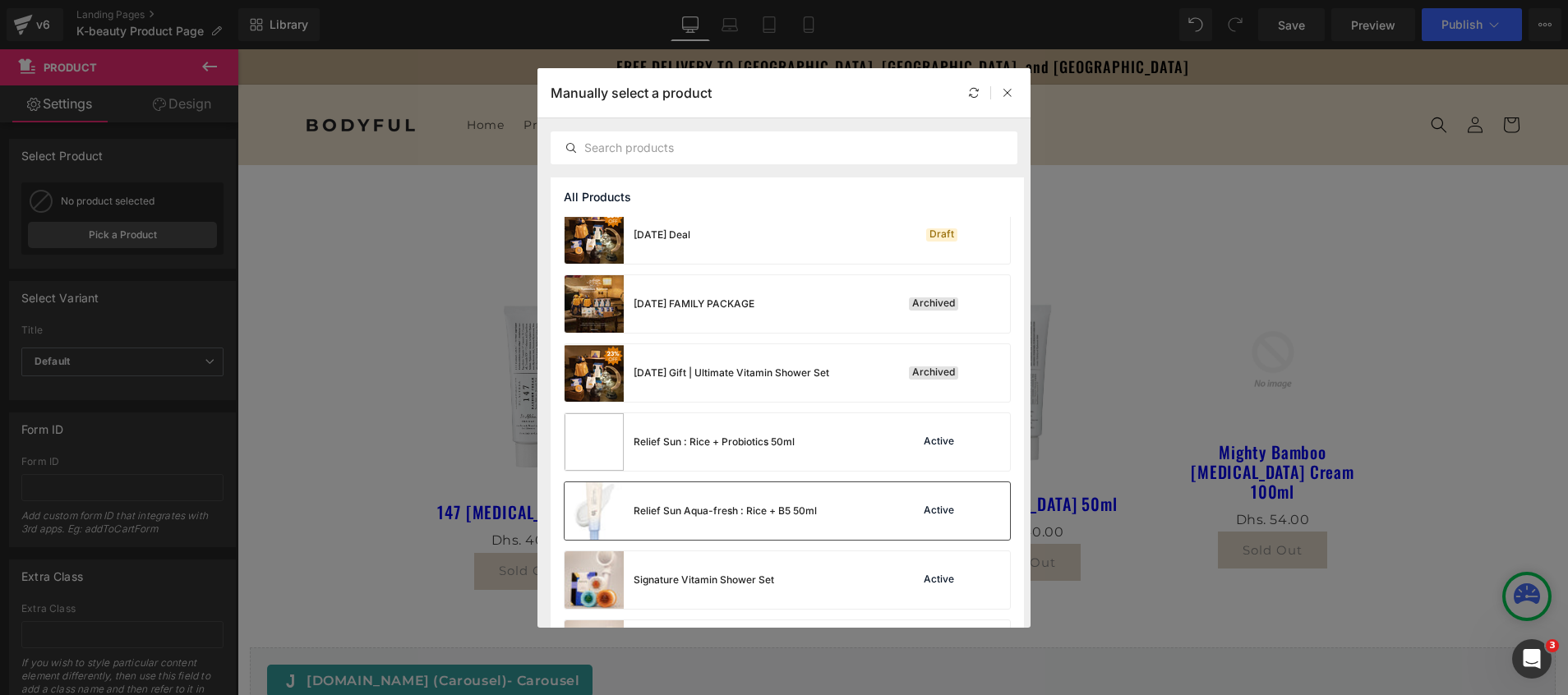
click at [772, 504] on div "Relief Sun Aqua-fresh : Rice + B5 50ml" at bounding box center [725, 511] width 184 height 15
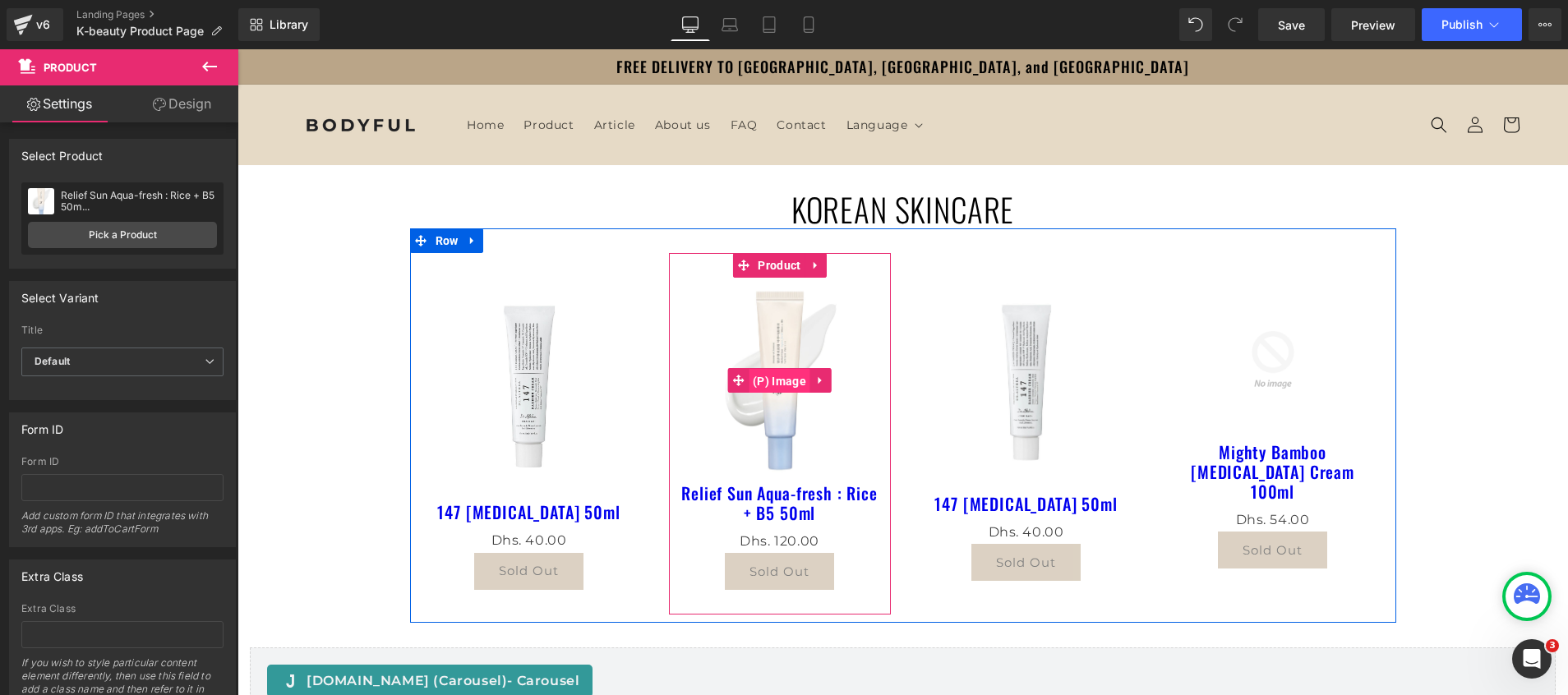
click at [784, 369] on span "(P) Image" at bounding box center [779, 382] width 61 height 25
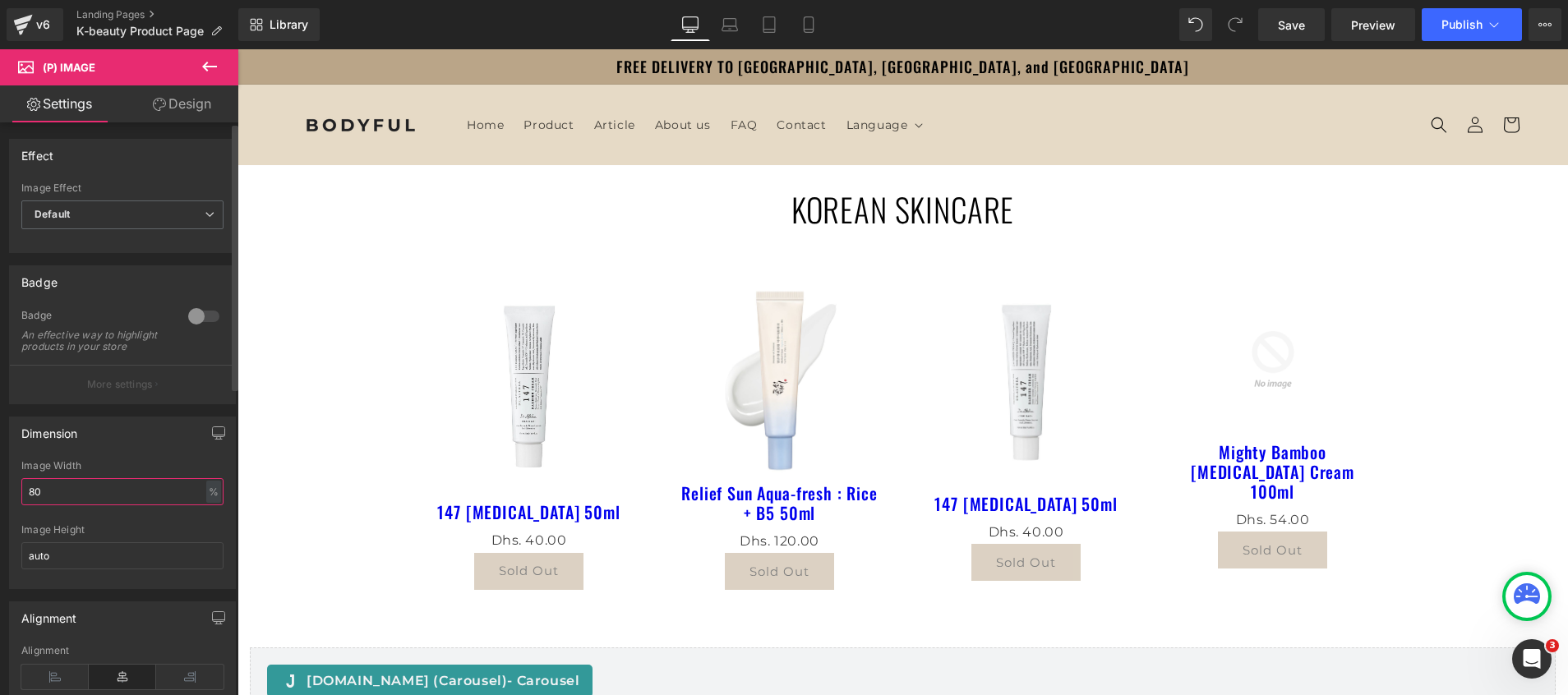
drag, startPoint x: 66, startPoint y: 509, endPoint x: 12, endPoint y: 498, distance: 55.1
click at [12, 498] on div "80% Image Width 80 % % px auto Image Height auto" at bounding box center [122, 525] width 225 height 128
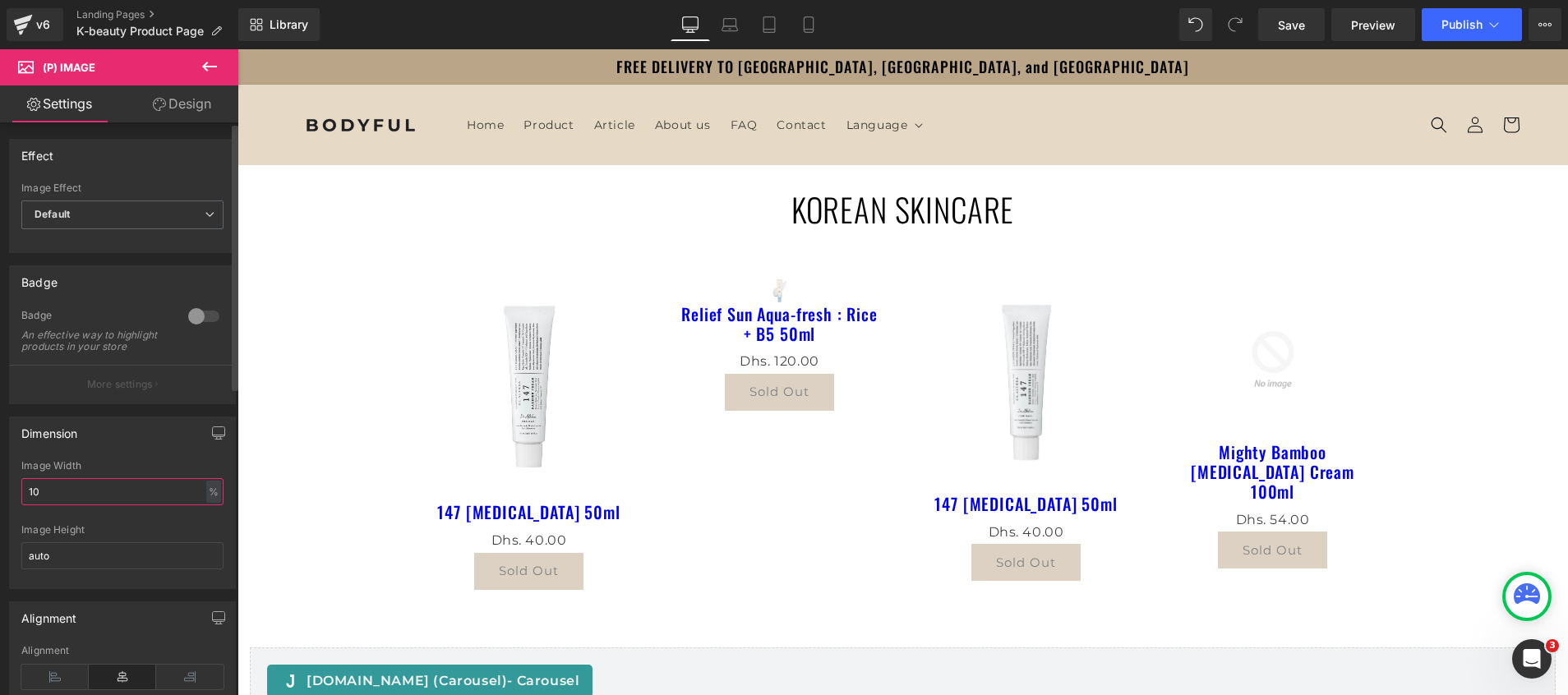
type input "100"
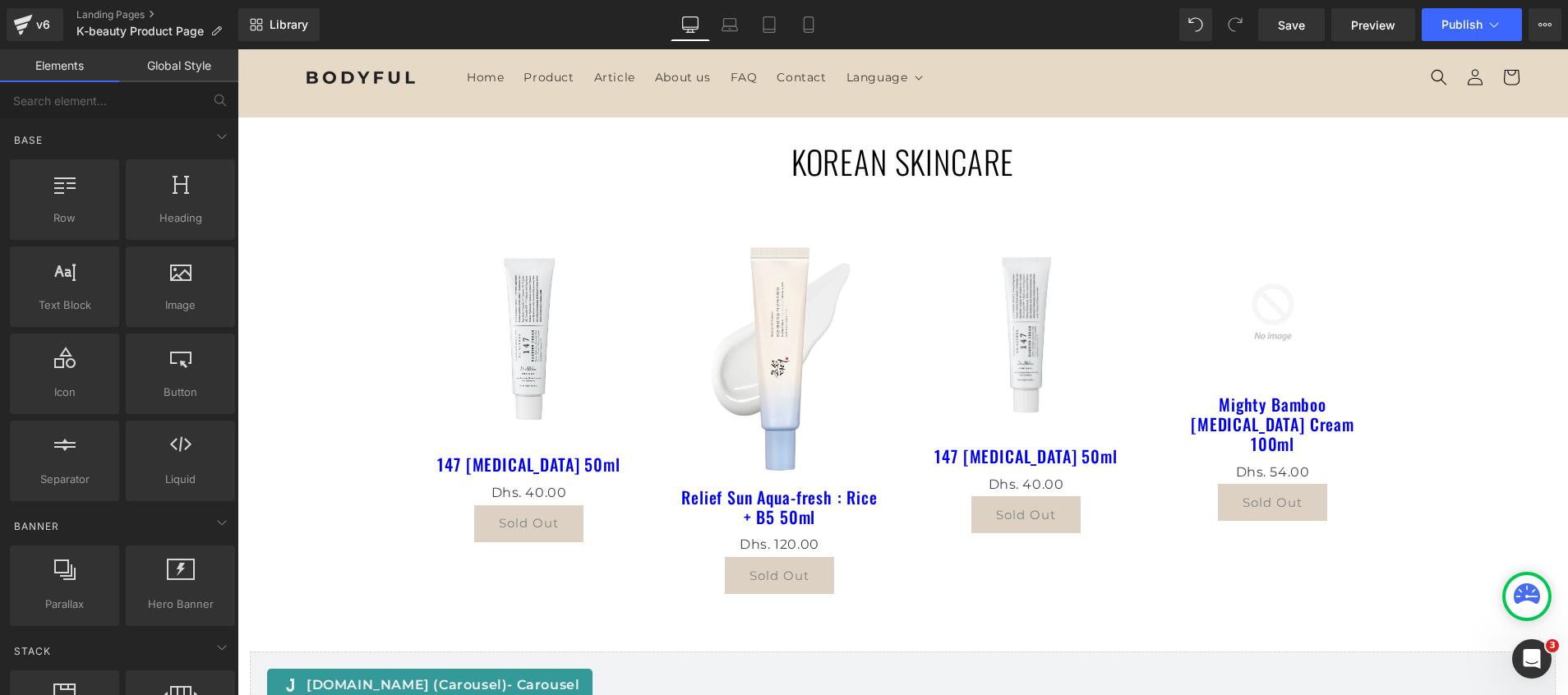
scroll to position [123, 0]
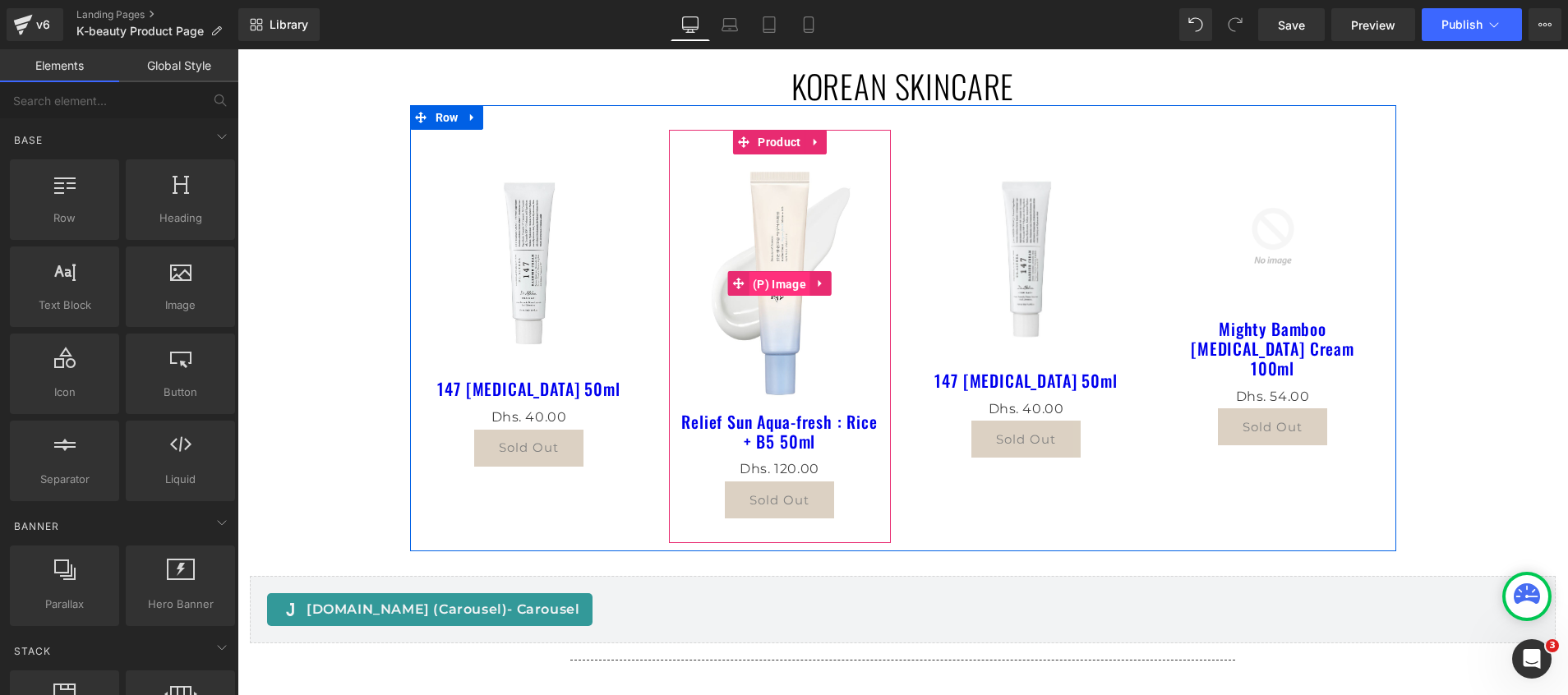
click at [774, 272] on span "(P) Image" at bounding box center [779, 285] width 61 height 25
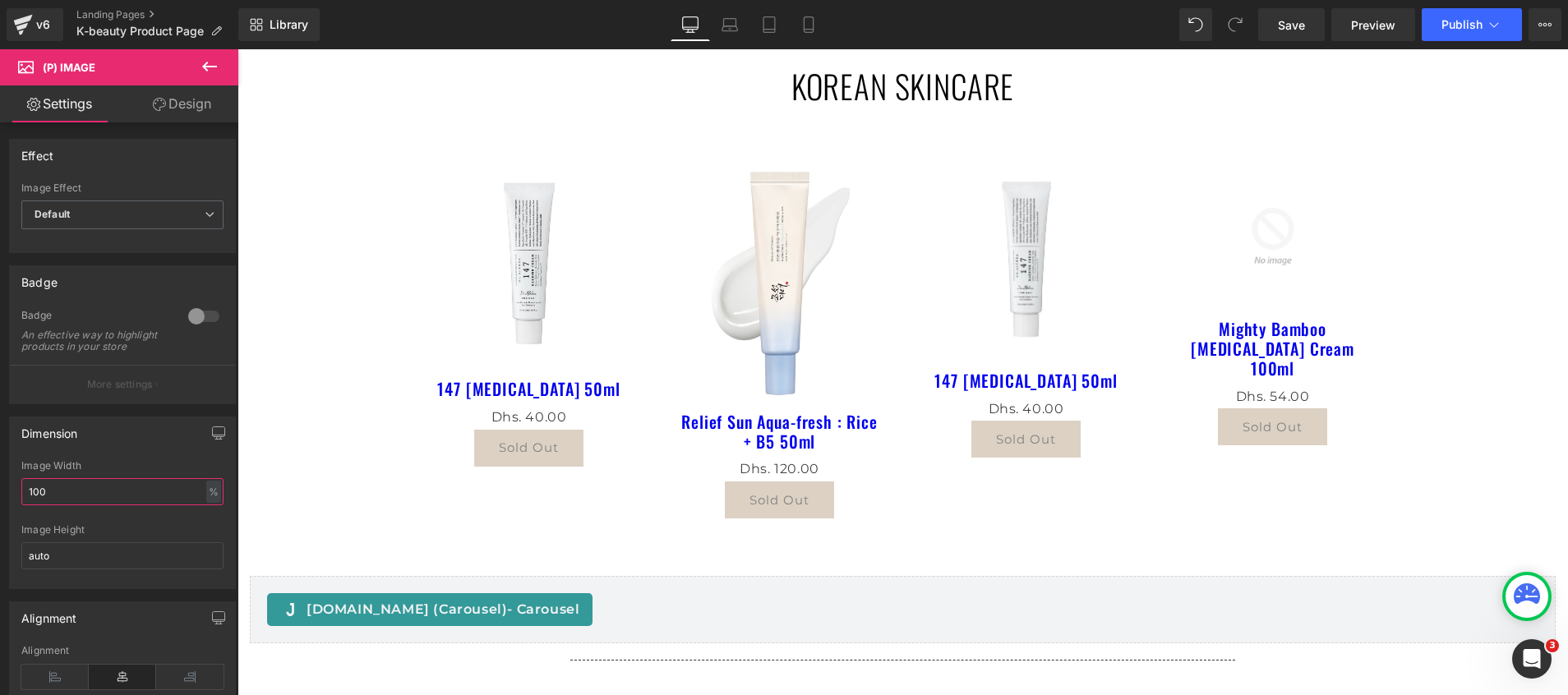
drag, startPoint x: 61, startPoint y: 500, endPoint x: -5, endPoint y: 495, distance: 66.2
click at [0, 495] on html "(P) Image You are previewing how the will restyle your page. You can not edit E…" at bounding box center [784, 347] width 1568 height 695
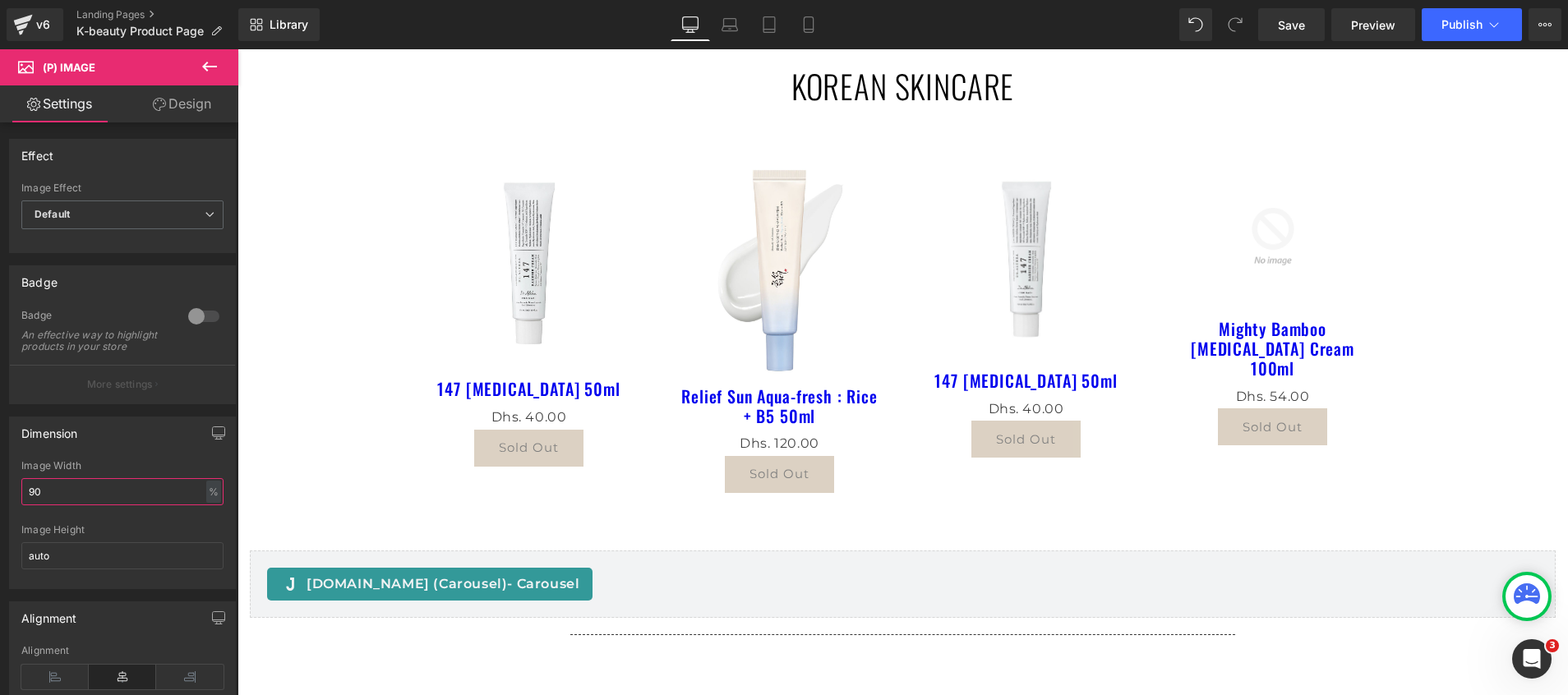
drag, startPoint x: 116, startPoint y: 514, endPoint x: -5, endPoint y: 506, distance: 121.3
click at [0, 506] on html "(P) Image You are previewing how the will restyle your page. You can not edit E…" at bounding box center [784, 347] width 1568 height 695
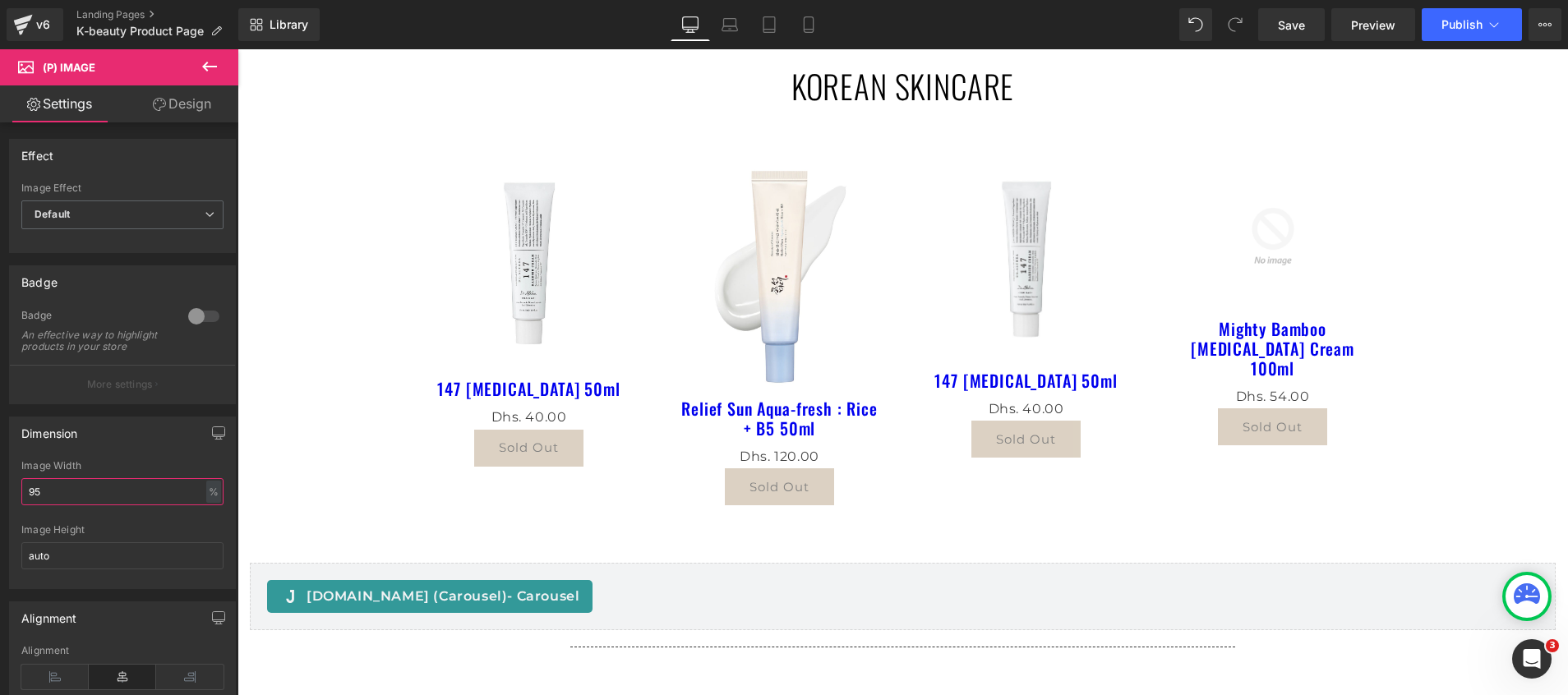
drag, startPoint x: 56, startPoint y: 501, endPoint x: -5, endPoint y: 496, distance: 61.2
click at [0, 496] on html "(P) Image You are previewing how the will restyle your page. You can not edit E…" at bounding box center [784, 347] width 1568 height 695
type input "95"
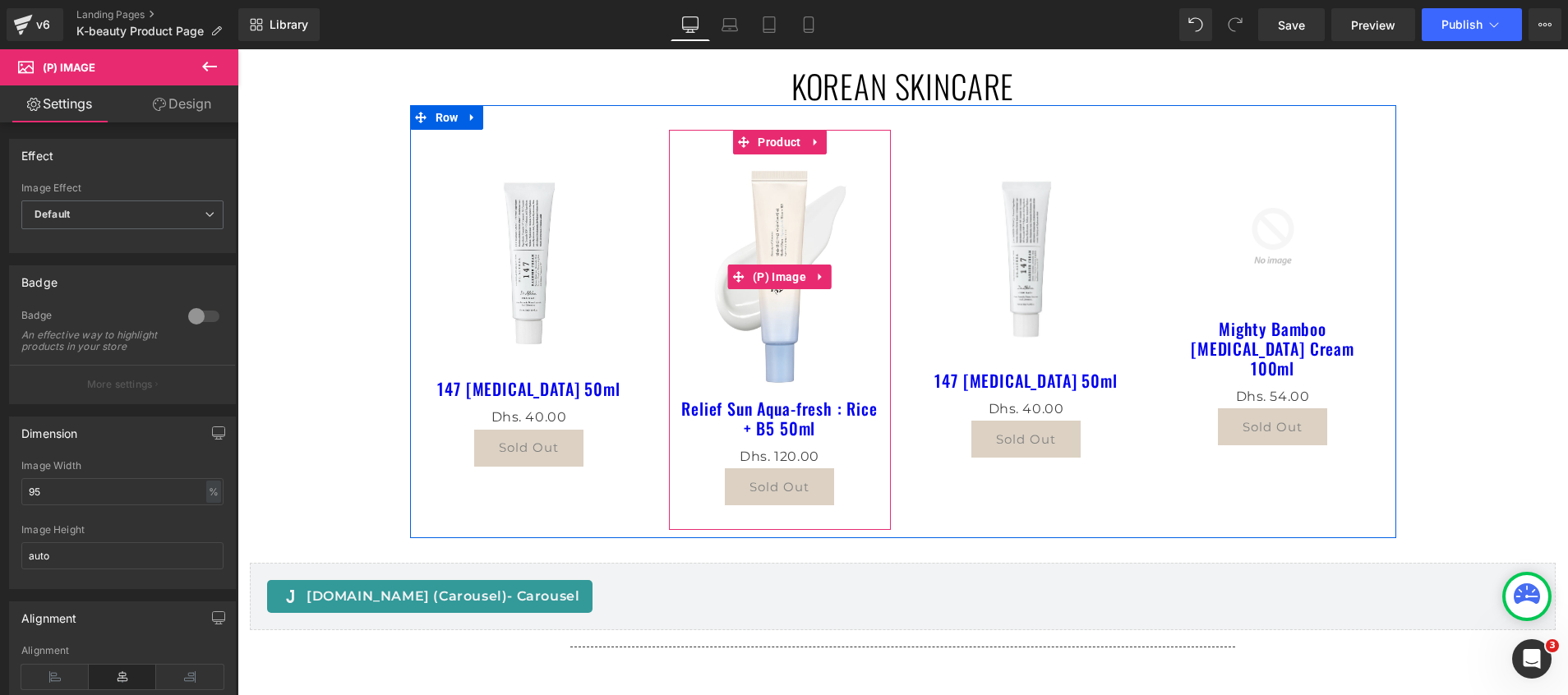
drag, startPoint x: 745, startPoint y: 196, endPoint x: 750, endPoint y: 181, distance: 15.8
click at [745, 196] on img at bounding box center [780, 276] width 195 height 244
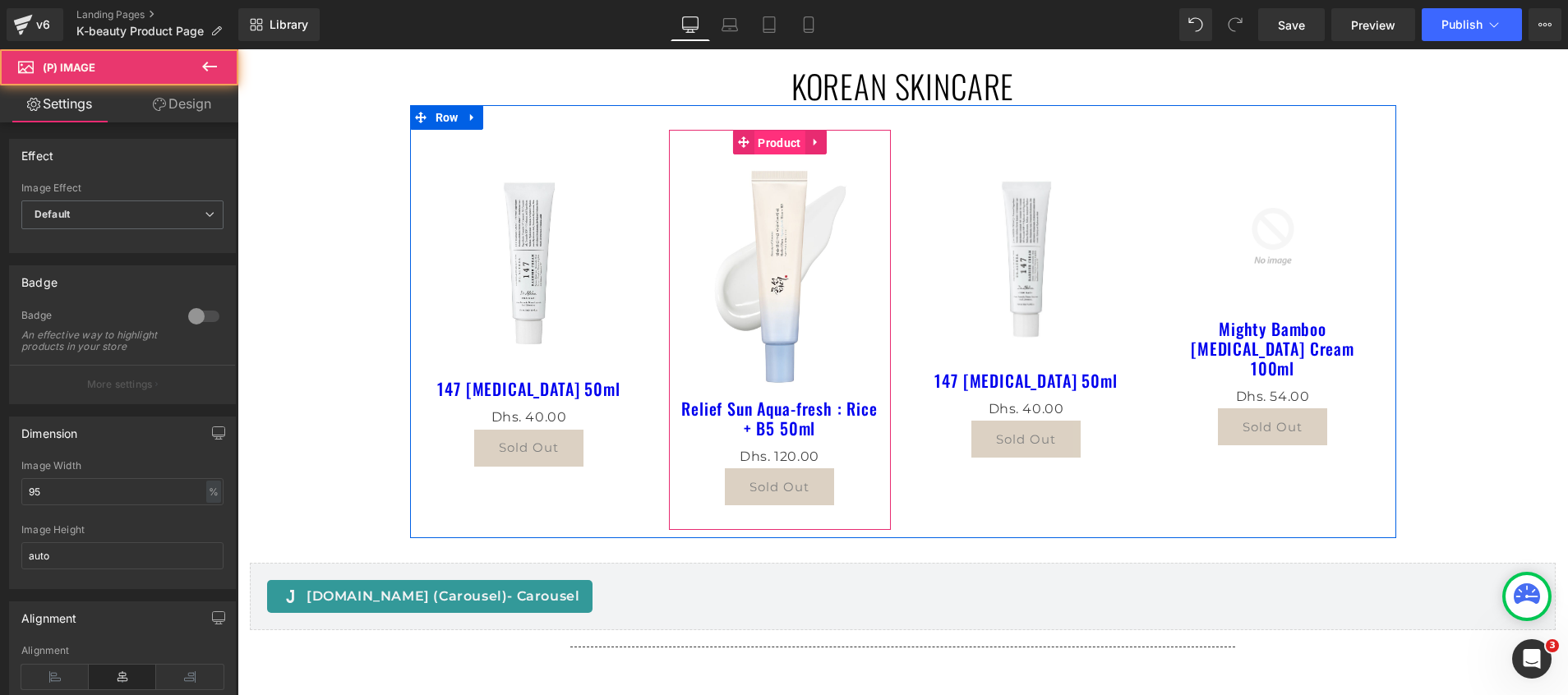
click at [769, 139] on span "Product" at bounding box center [778, 143] width 51 height 25
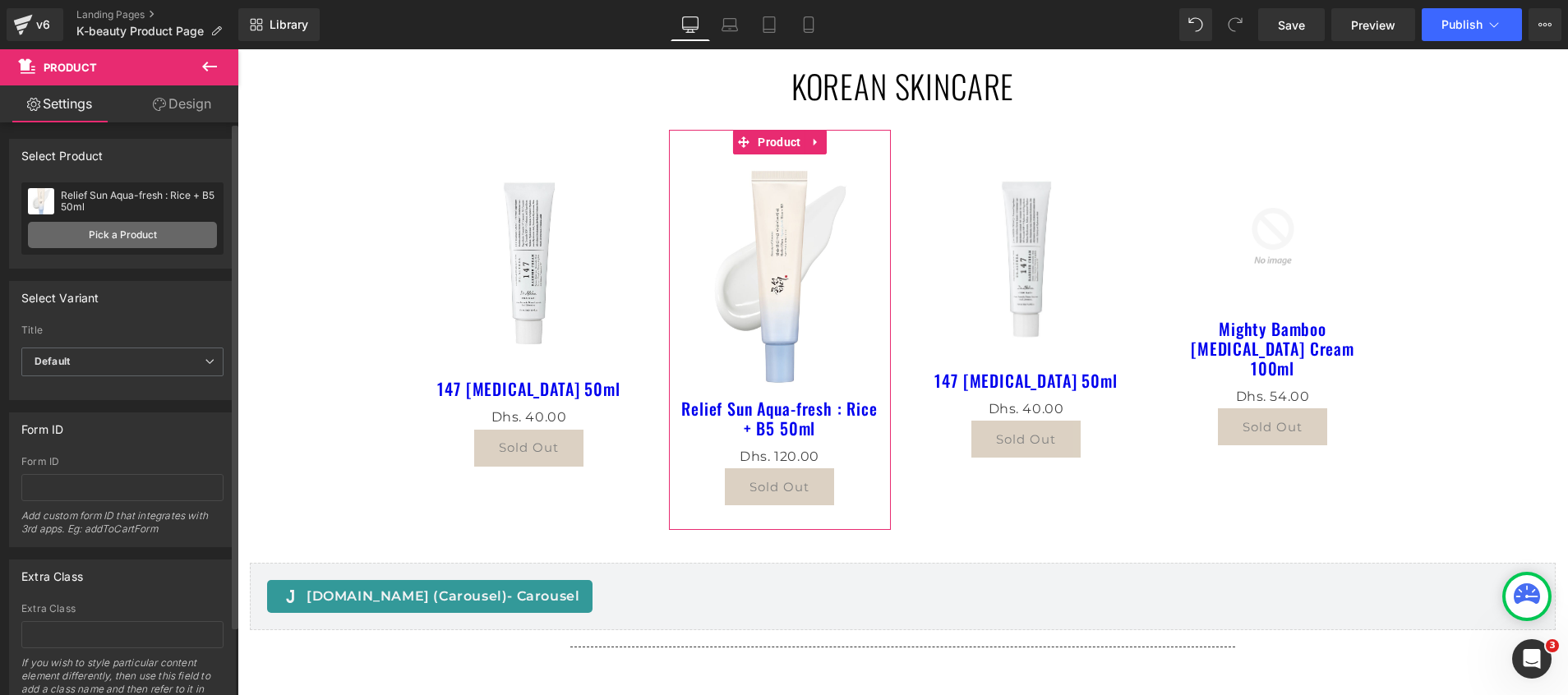
click at [106, 239] on link "Pick a Product" at bounding box center [122, 235] width 189 height 27
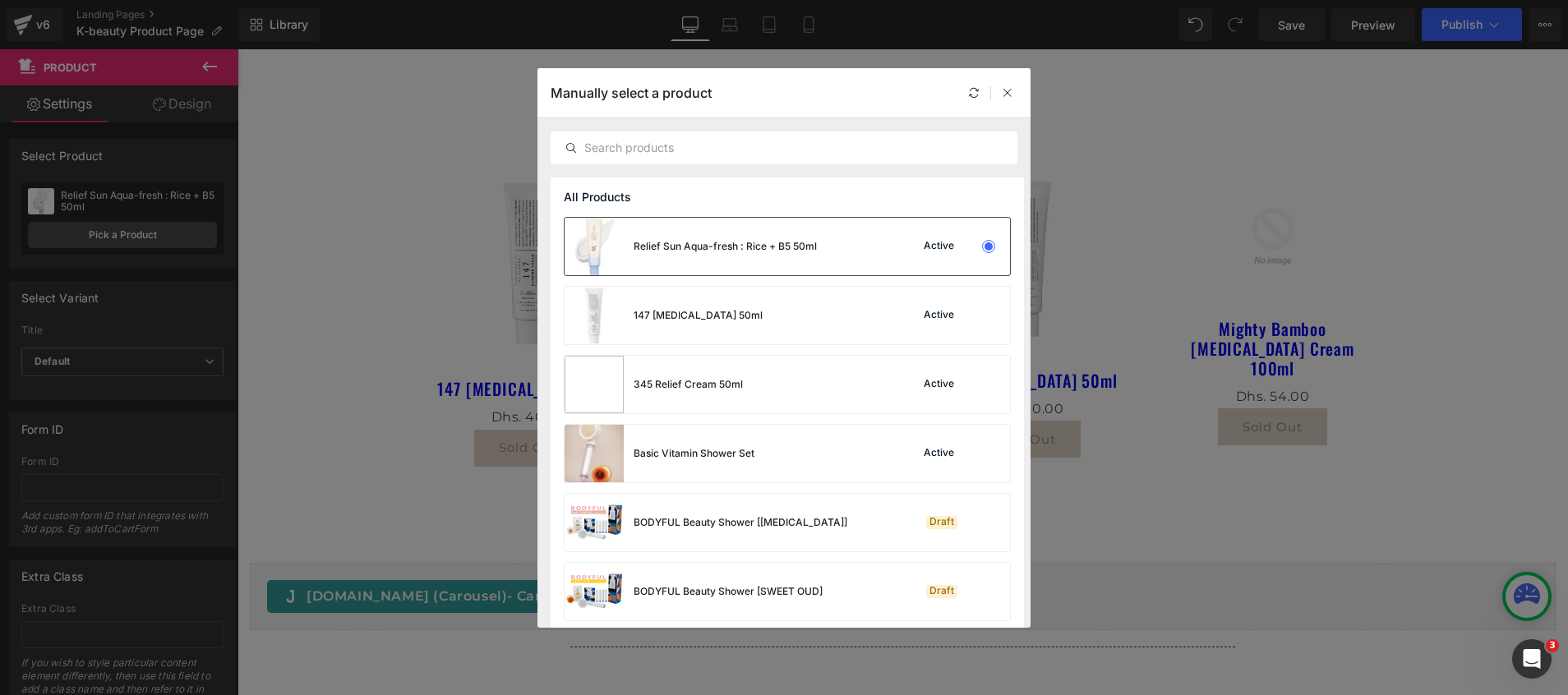
click at [727, 244] on div "Relief Sun Aqua-fresh : Rice + B5 50ml" at bounding box center [725, 246] width 184 height 15
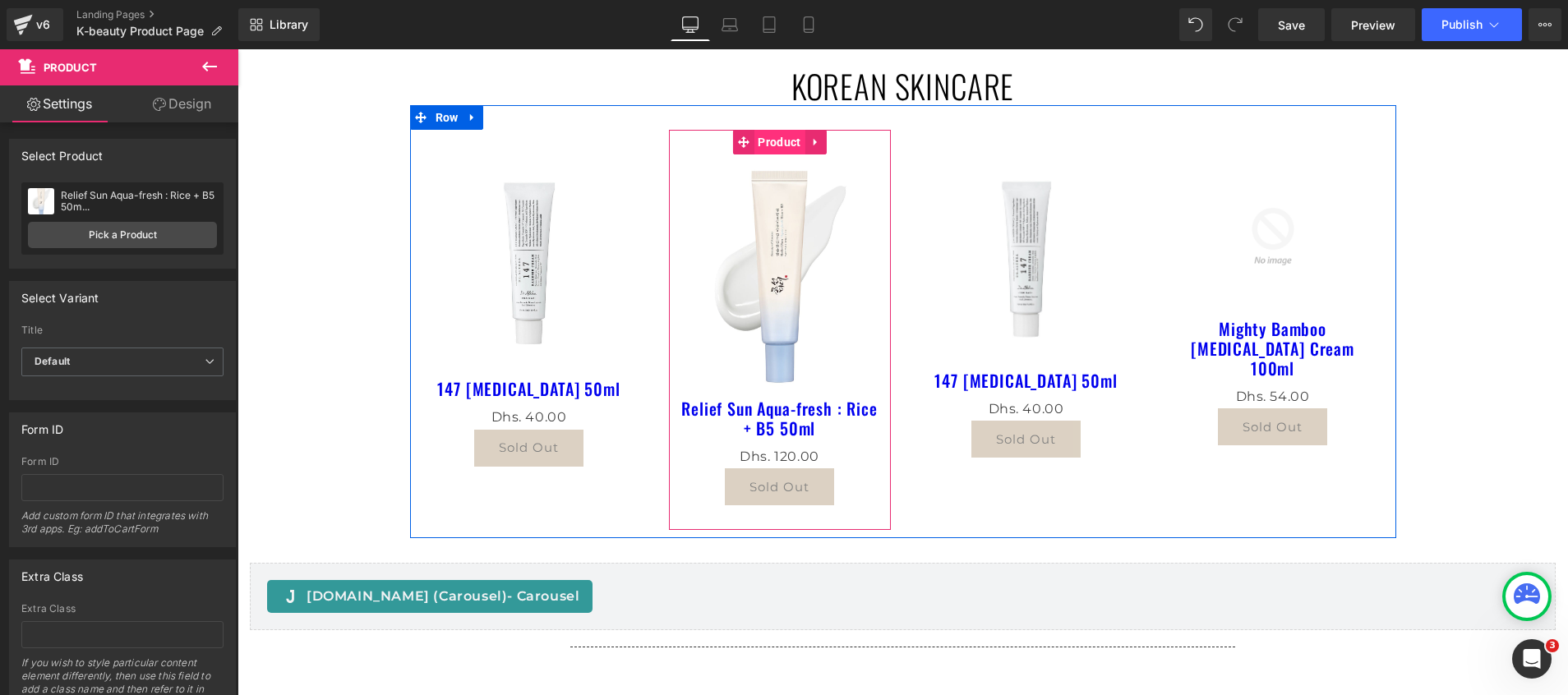
click at [770, 143] on span "Product" at bounding box center [778, 142] width 51 height 25
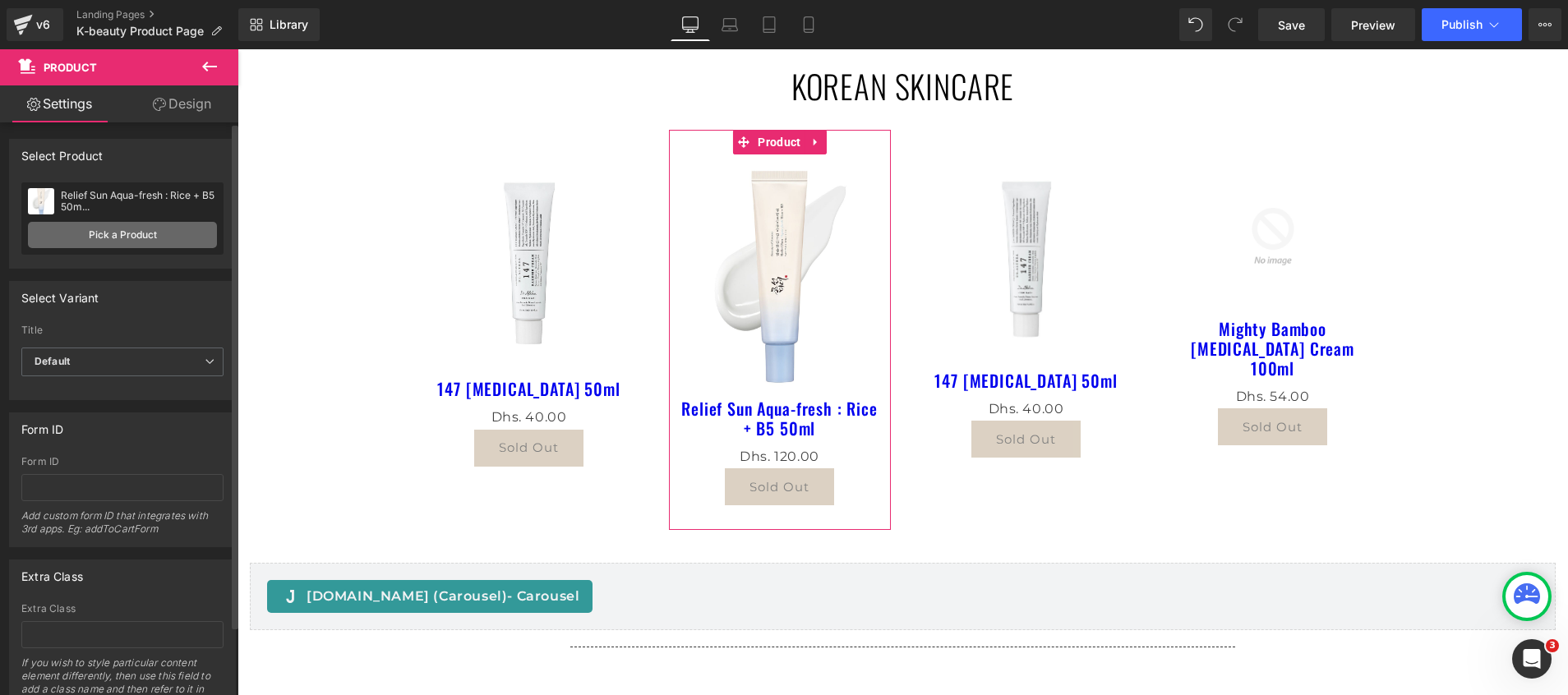
click at [129, 235] on link "Pick a Product" at bounding box center [122, 235] width 189 height 27
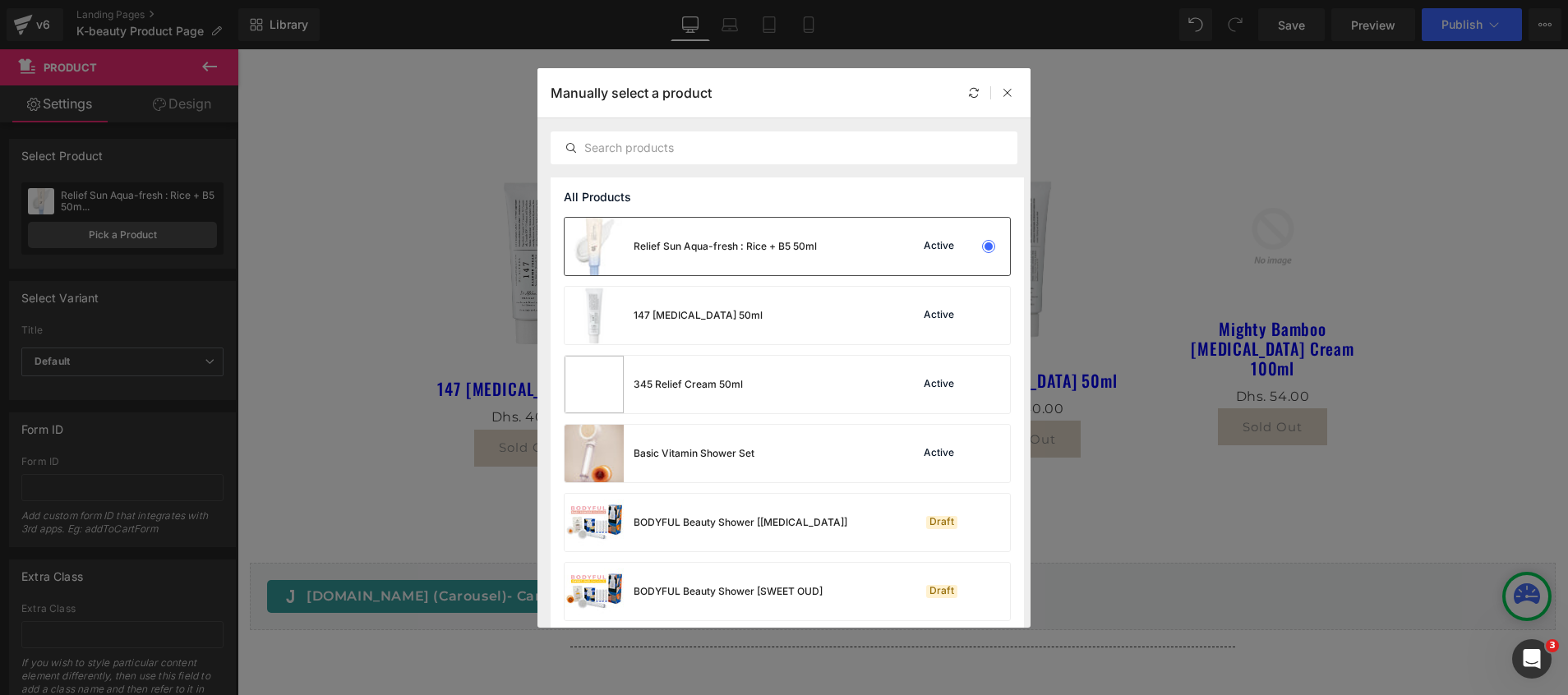
click at [681, 247] on div "Relief Sun Aqua-fresh : Rice + B5 50ml" at bounding box center [725, 246] width 184 height 15
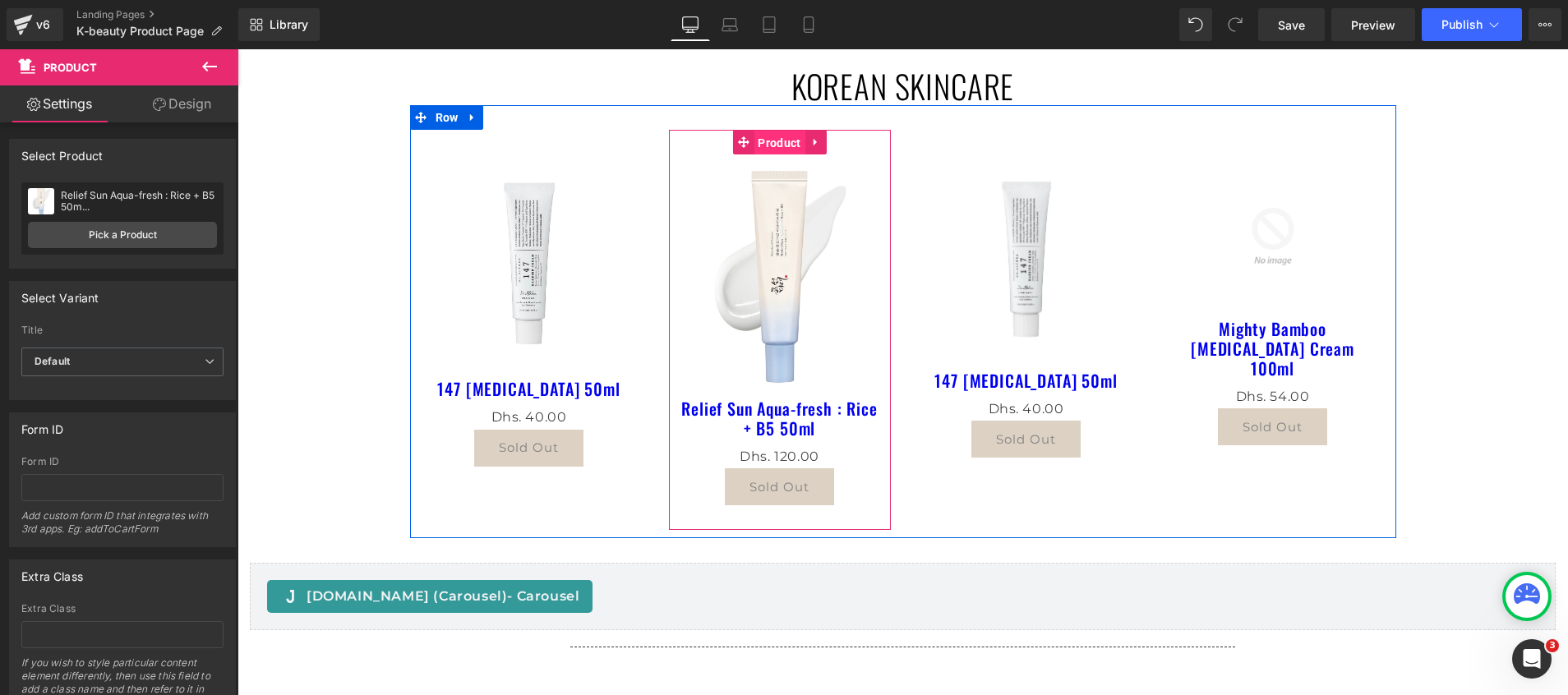
click at [760, 148] on span "Product" at bounding box center [778, 143] width 51 height 25
click at [755, 144] on span "Product" at bounding box center [778, 142] width 51 height 25
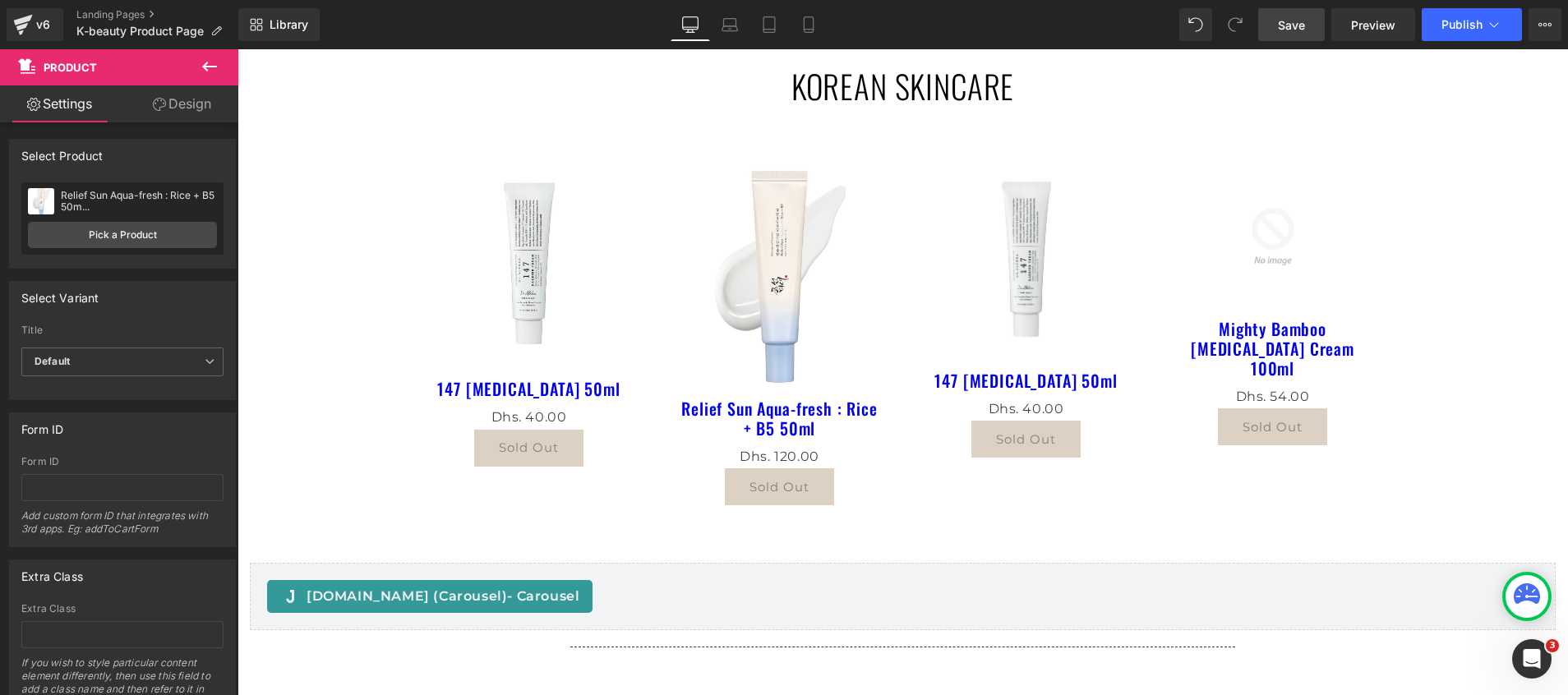
click at [1296, 27] on span "Save" at bounding box center [1291, 25] width 28 height 17
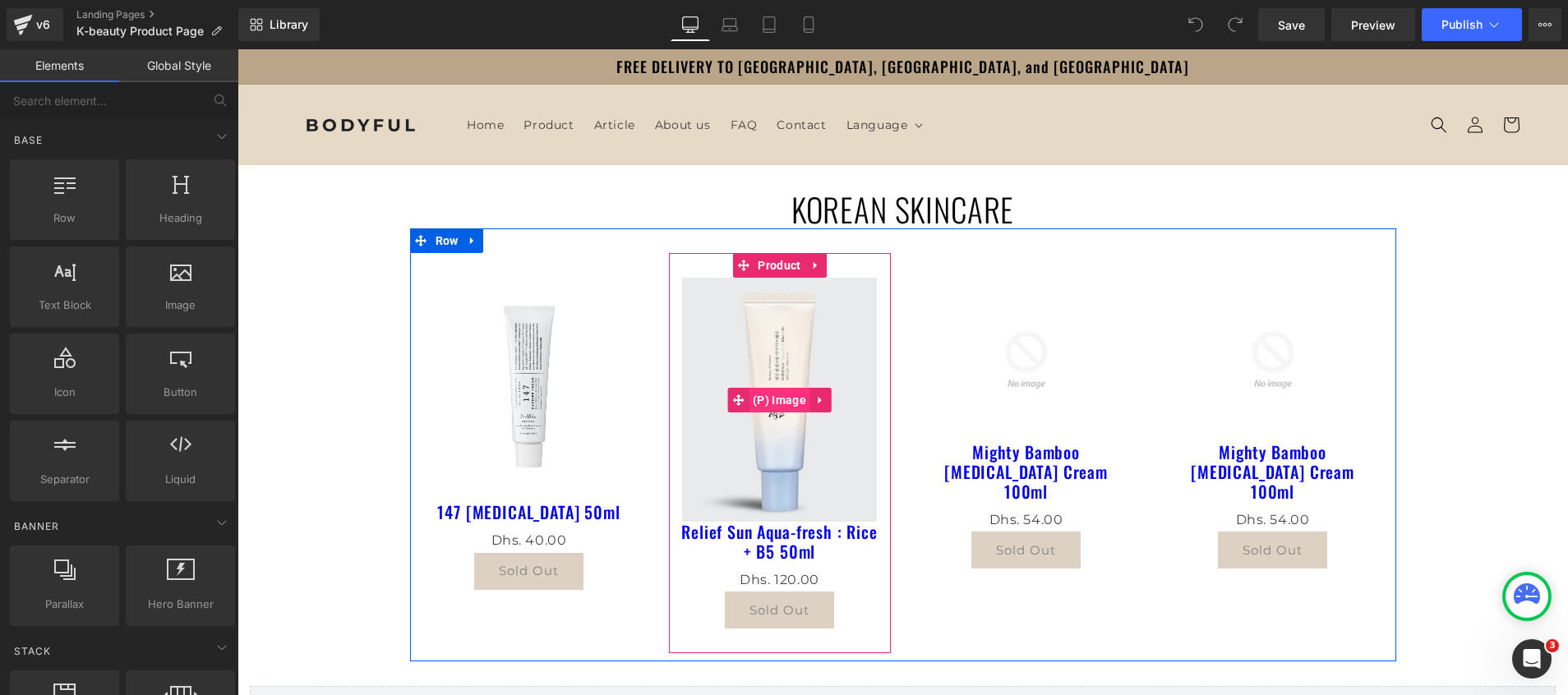
click at [779, 395] on span "(P) Image" at bounding box center [779, 400] width 61 height 25
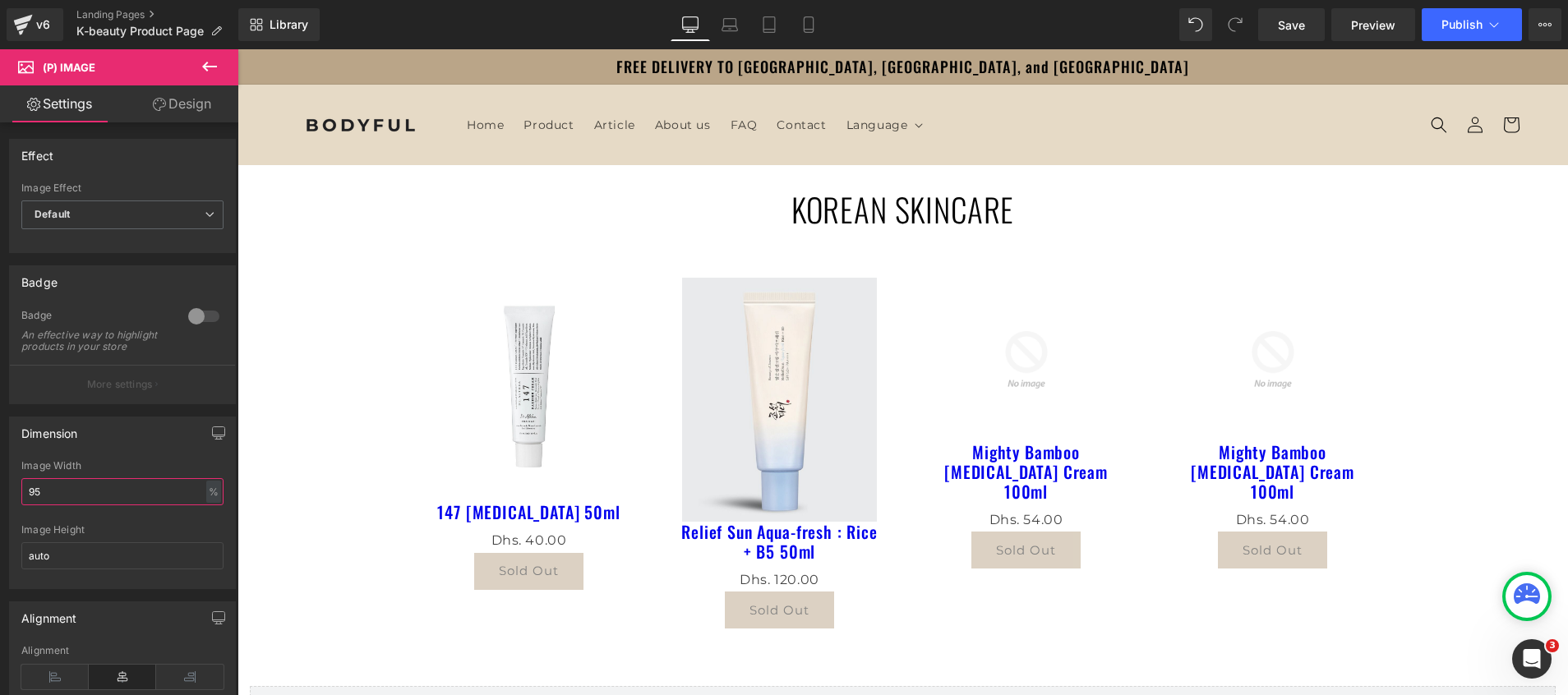
drag, startPoint x: 94, startPoint y: 507, endPoint x: -5, endPoint y: 497, distance: 99.5
click at [0, 497] on html "(P) Image You are previewing how the will restyle your page. You can not edit E…" at bounding box center [784, 347] width 1568 height 695
type input "80"
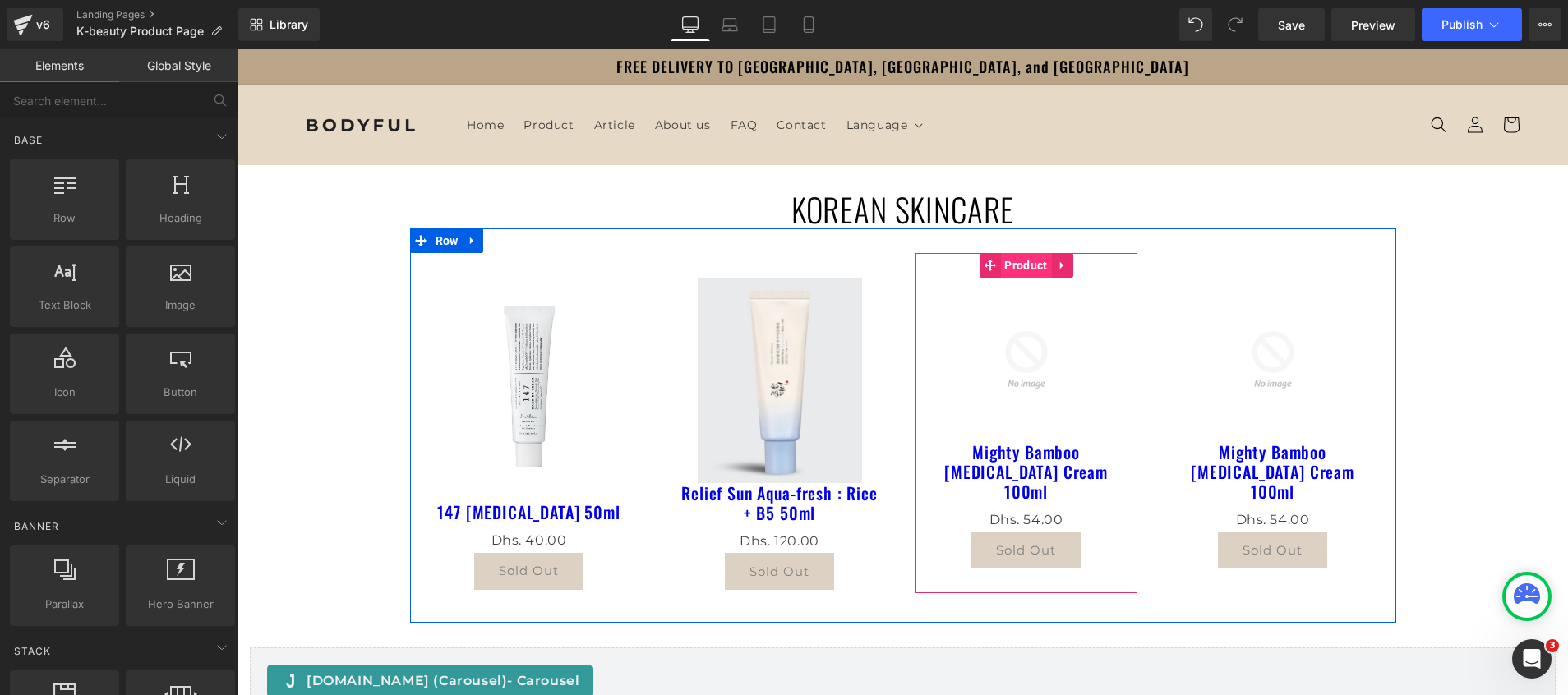
click at [1014, 272] on span "Product" at bounding box center [1025, 265] width 51 height 25
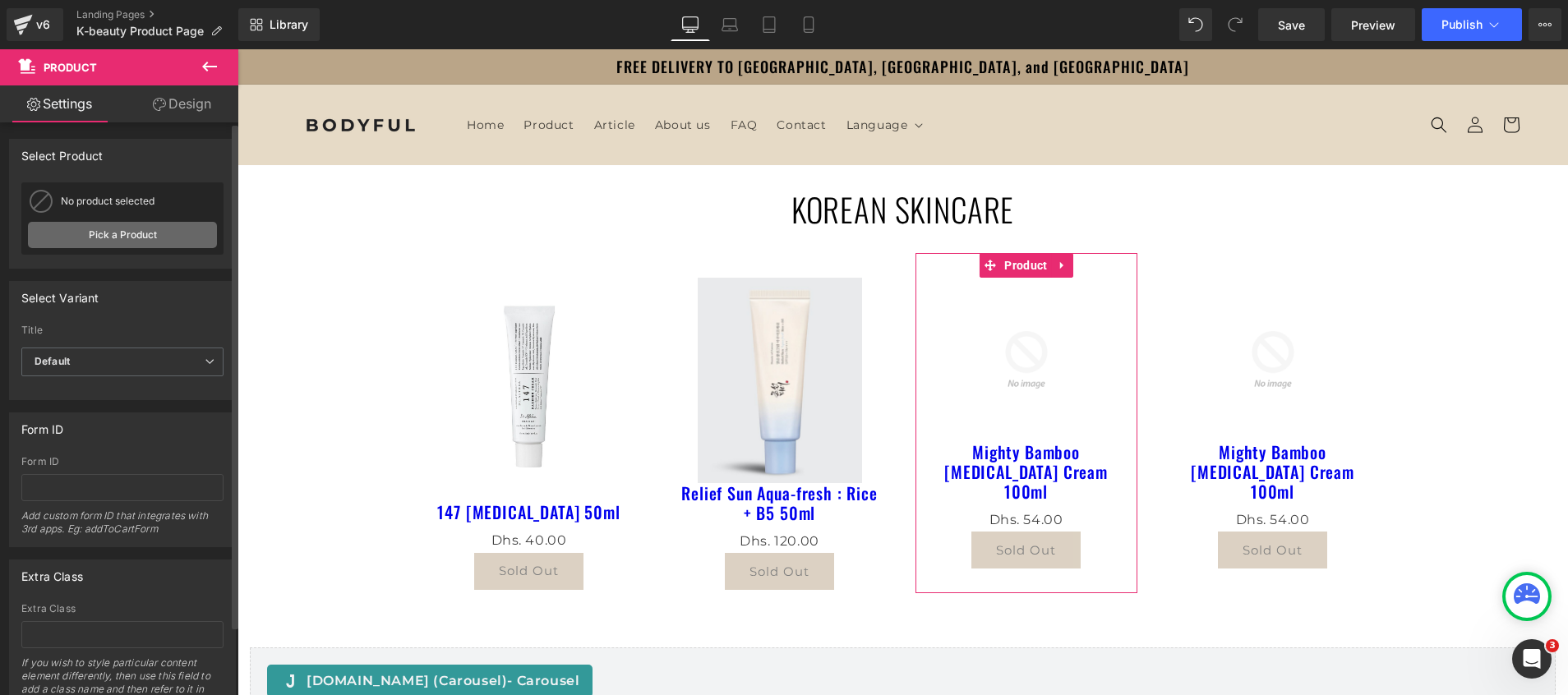
click at [57, 230] on link "Pick a Product" at bounding box center [122, 235] width 189 height 27
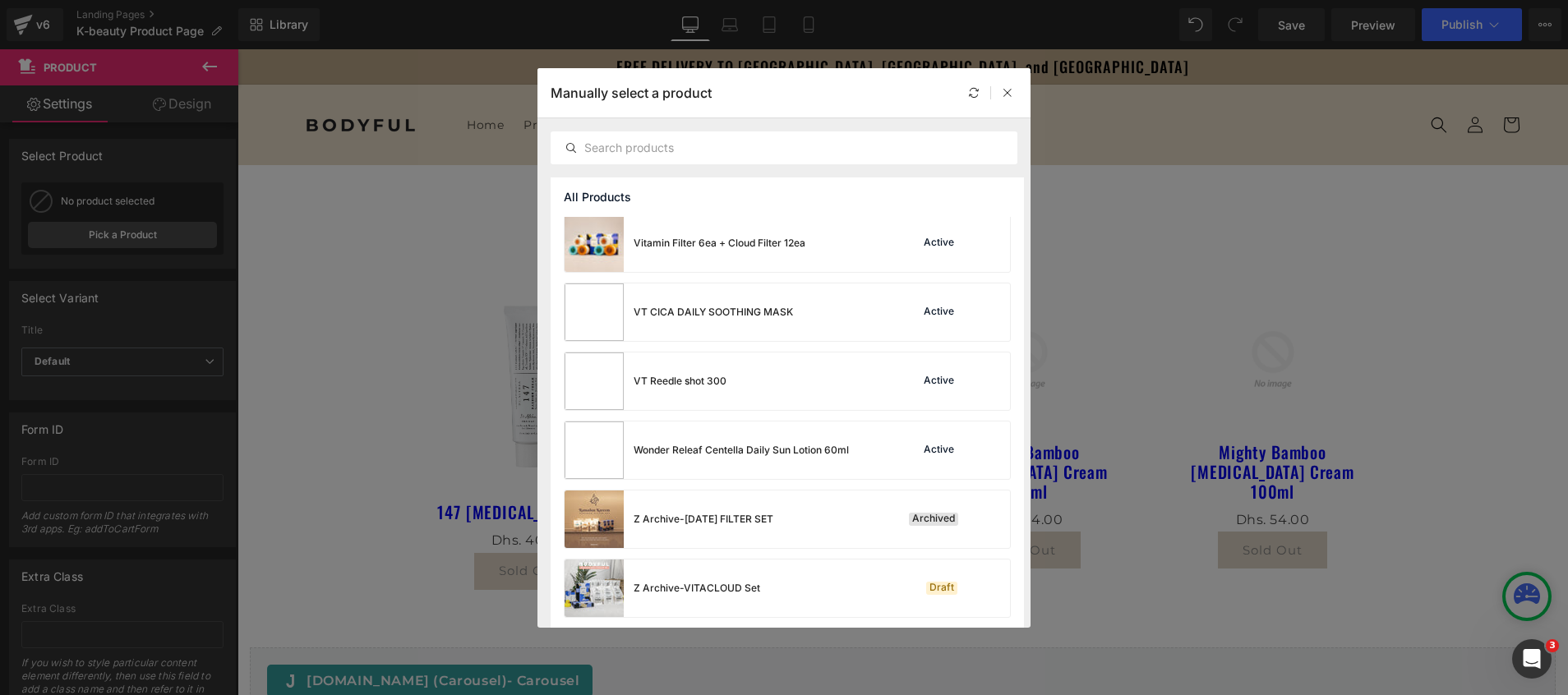
scroll to position [1733, 0]
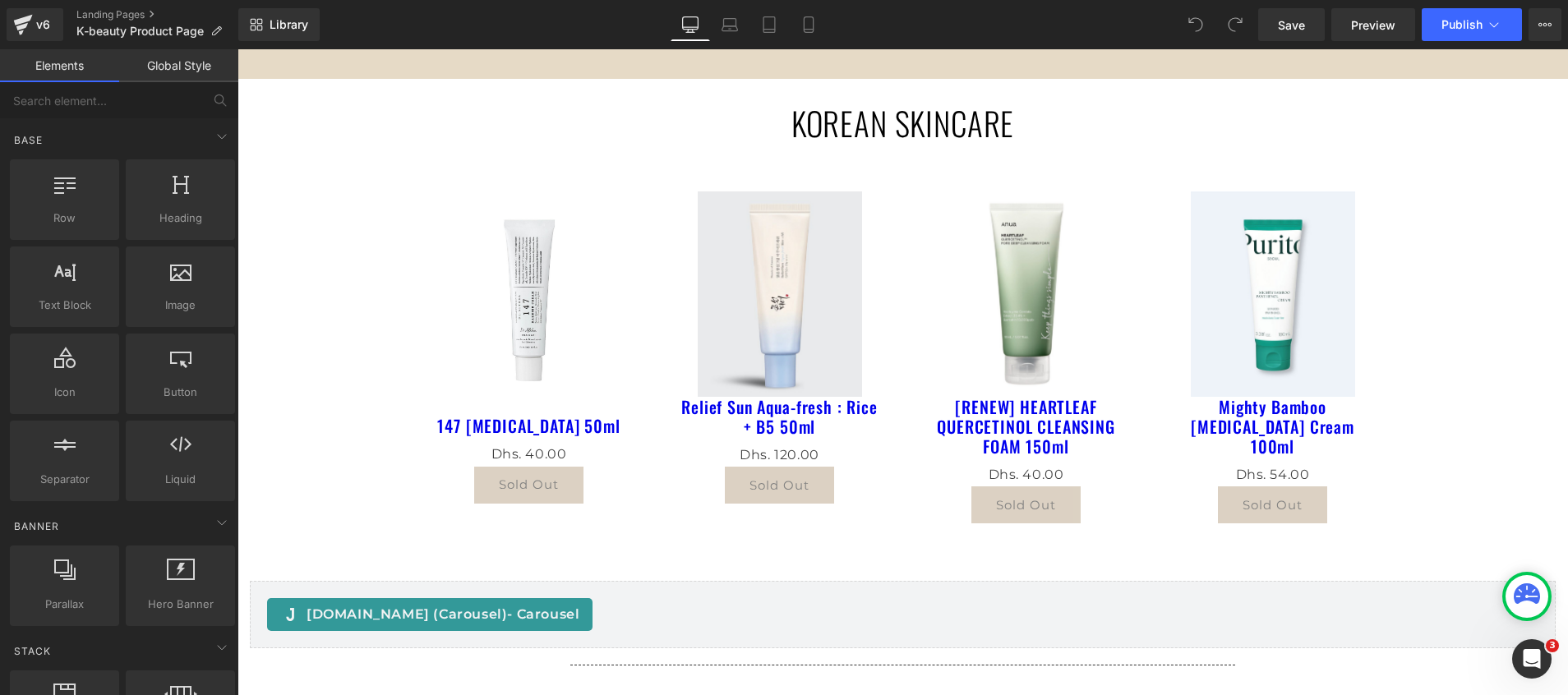
scroll to position [123, 0]
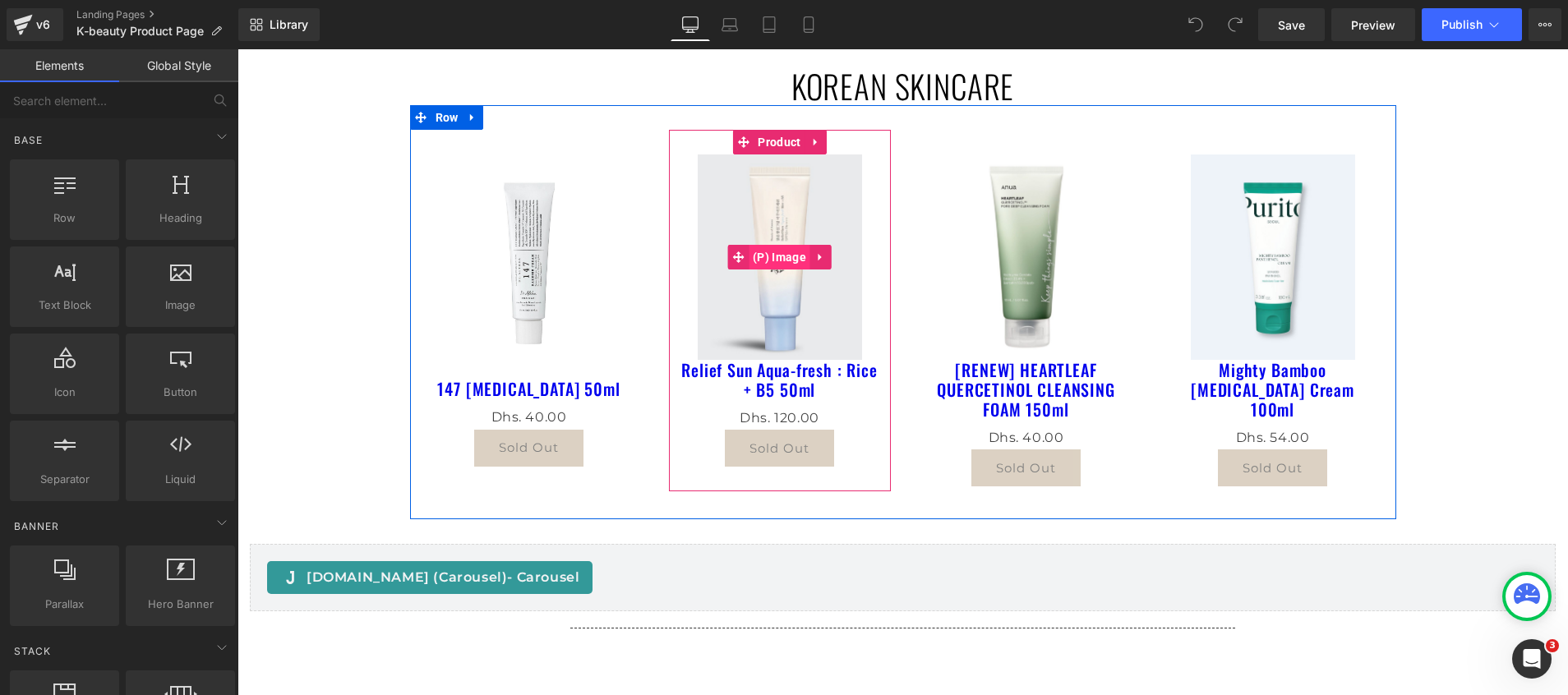
click at [764, 256] on span "(P) Image" at bounding box center [779, 257] width 61 height 25
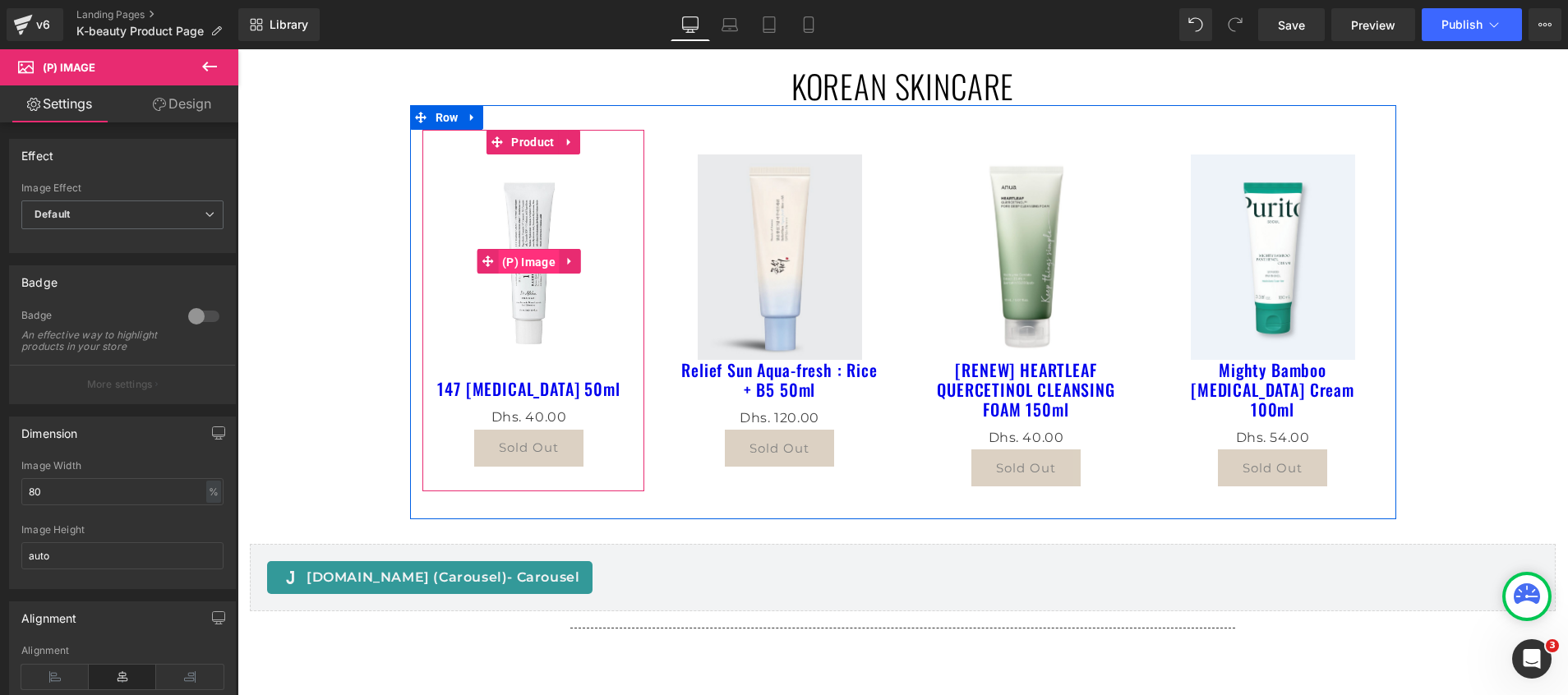
click at [536, 266] on span "(P) Image" at bounding box center [528, 263] width 61 height 25
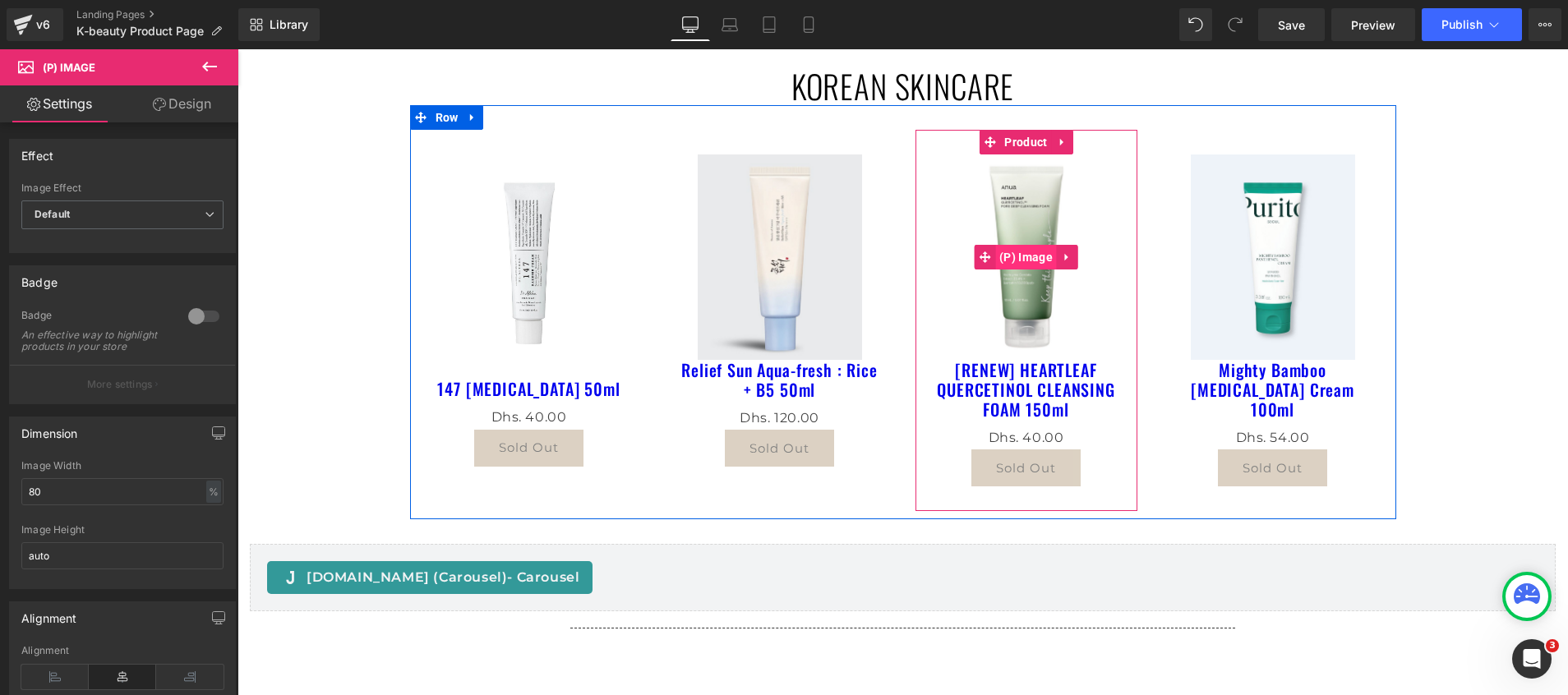
click at [999, 255] on span "(P) Image" at bounding box center [1025, 257] width 61 height 25
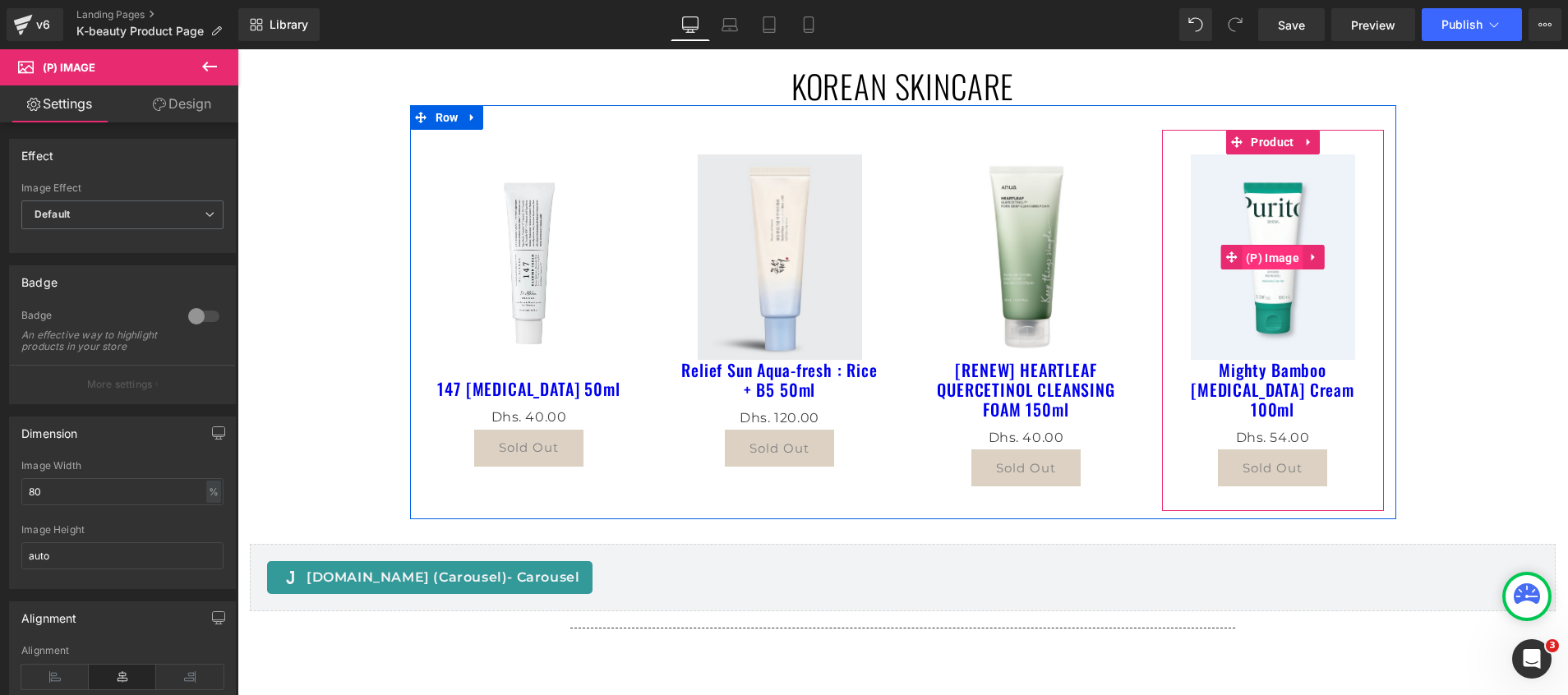
click at [1270, 256] on span "(P) Image" at bounding box center [1272, 258] width 61 height 25
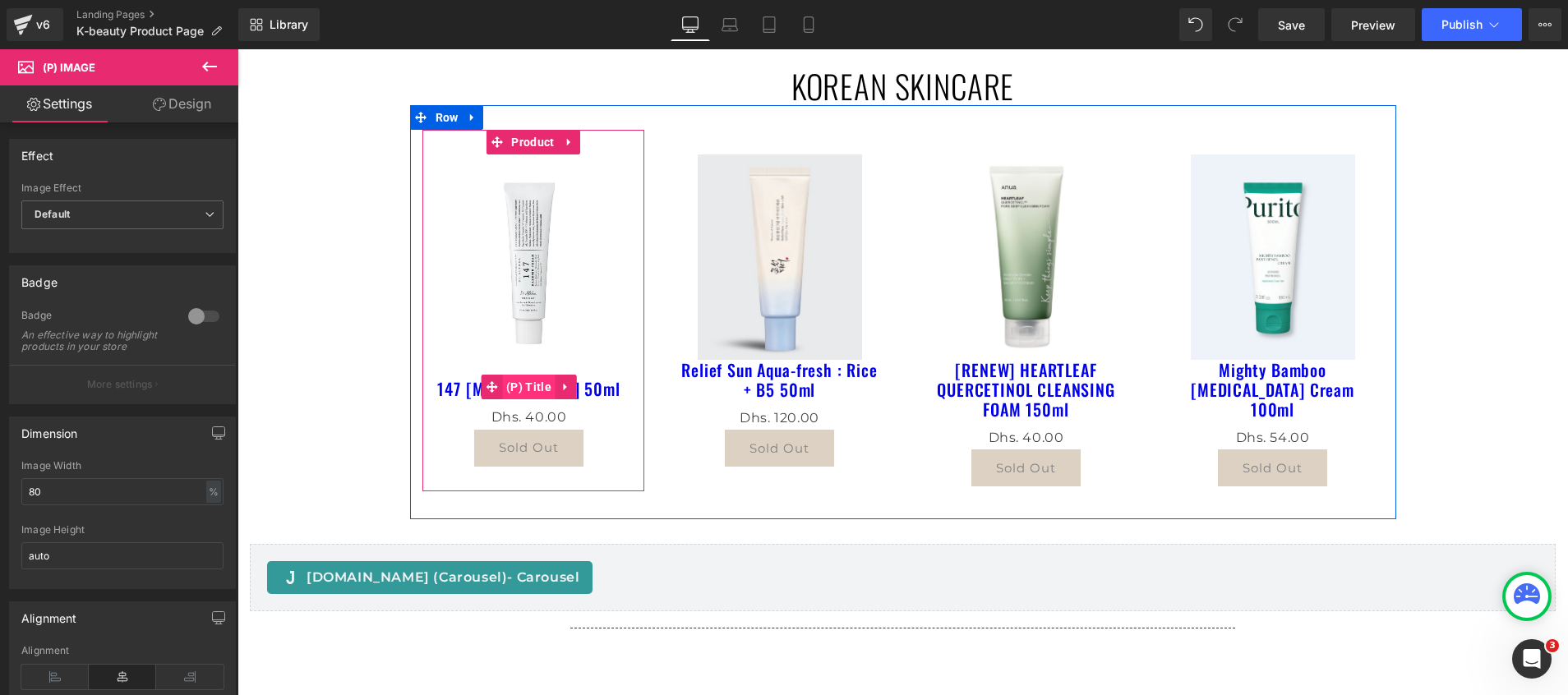
click at [506, 375] on span "(P) Title" at bounding box center [529, 387] width 53 height 25
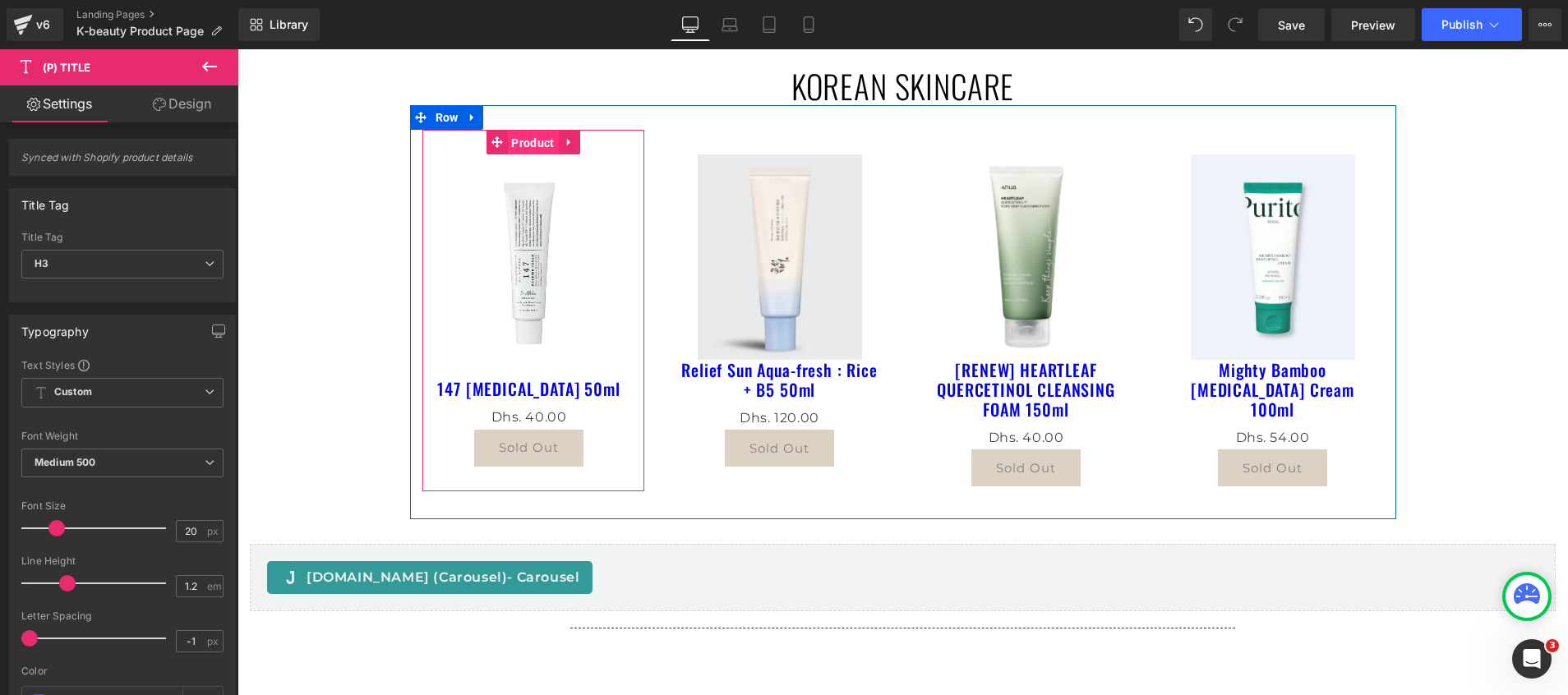
click at [532, 138] on span "Product" at bounding box center [532, 143] width 51 height 25
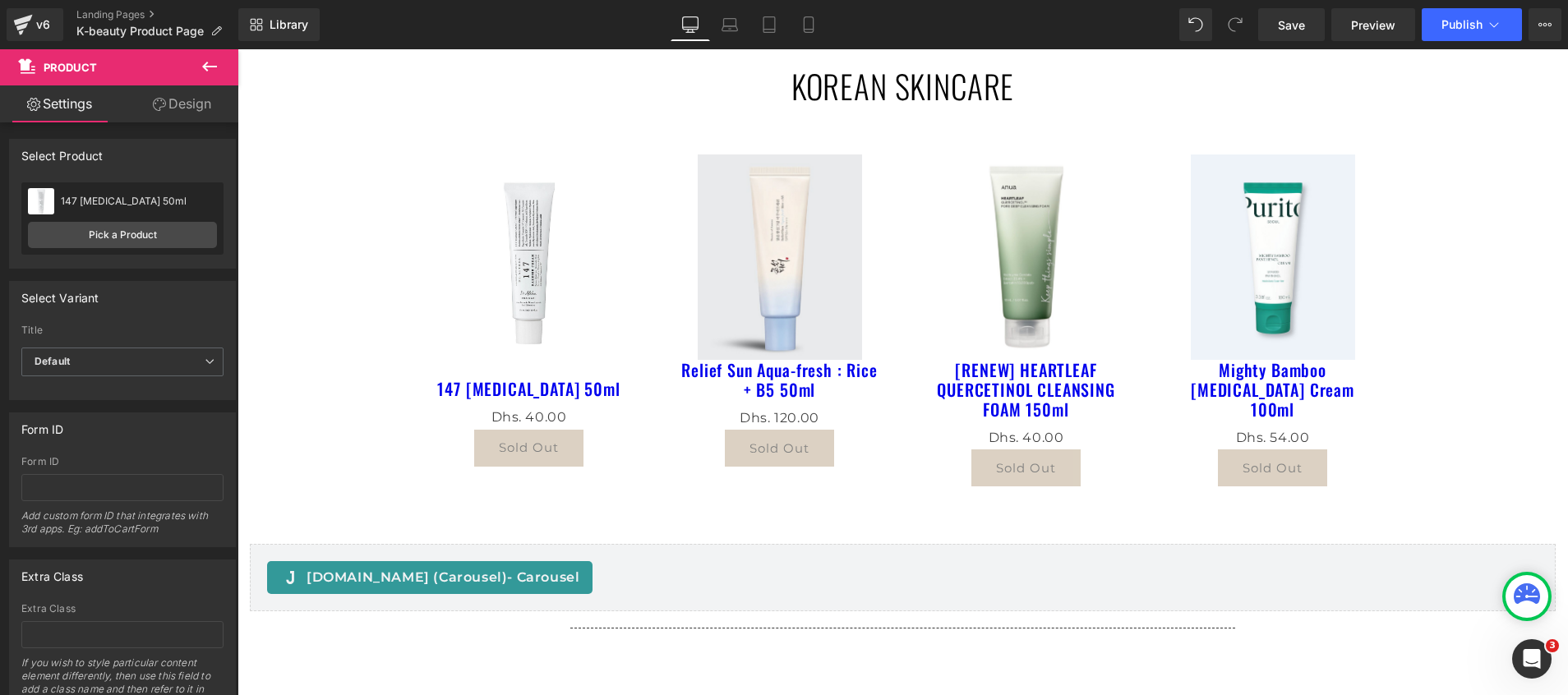
click at [333, 288] on div "KOREAN SKINCARE Heading Sale Off (P) Image 147 Barrier Cream 50ml (P) Title Dhs…" at bounding box center [902, 697] width 1330 height 1310
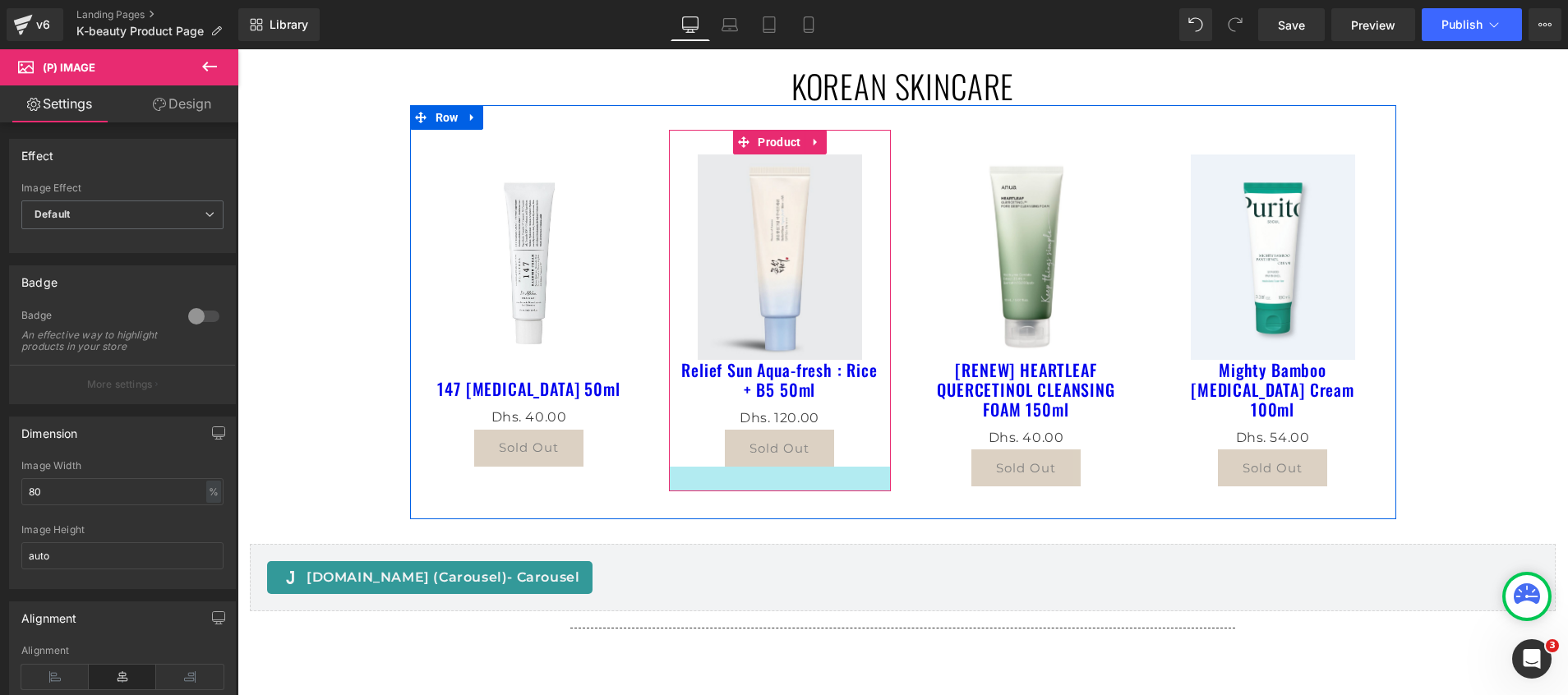
click at [689, 494] on div "Sale Off (P) Image 147 Barrier Cream 50ml (P) Title Dhs. 0 Dhs. 40.00 (P) Price…" at bounding box center [902, 312] width 986 height 415
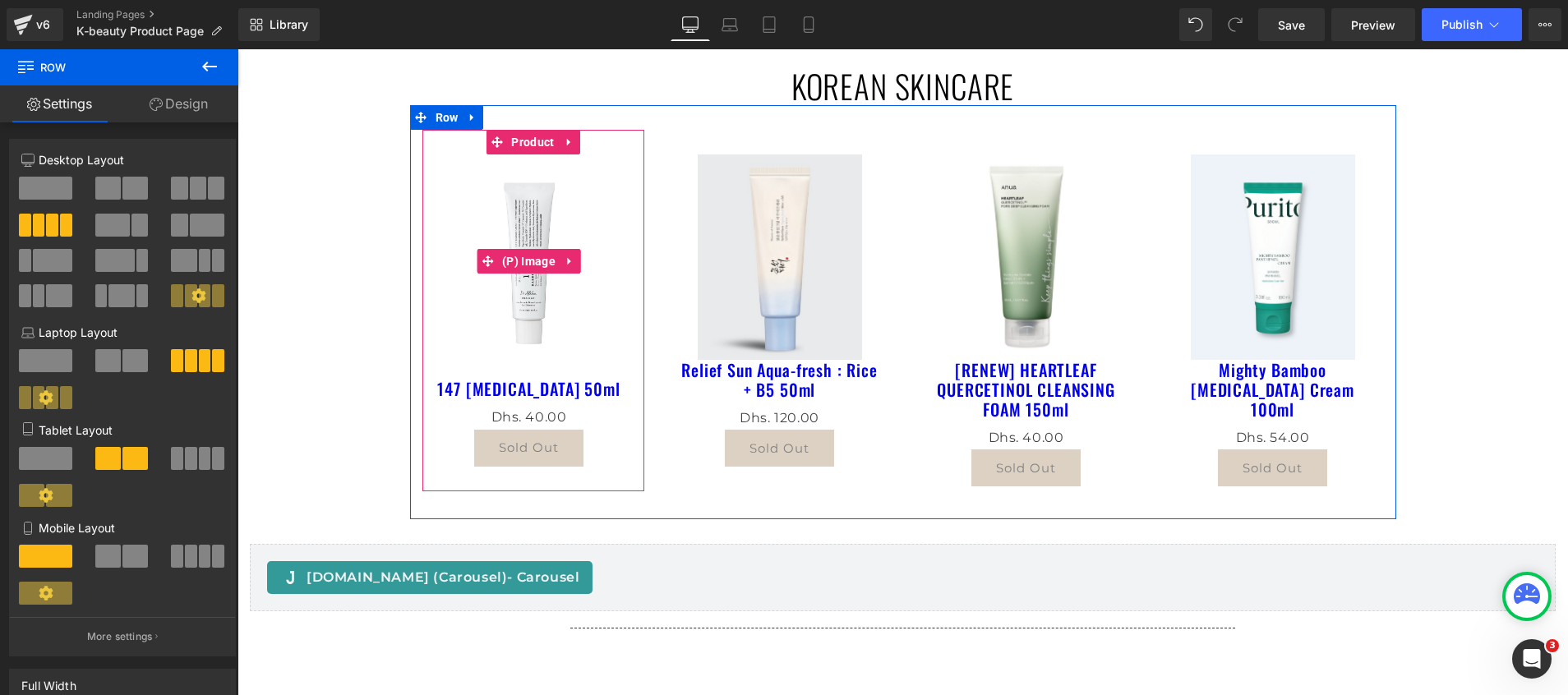
click at [510, 291] on img at bounding box center [529, 261] width 171 height 214
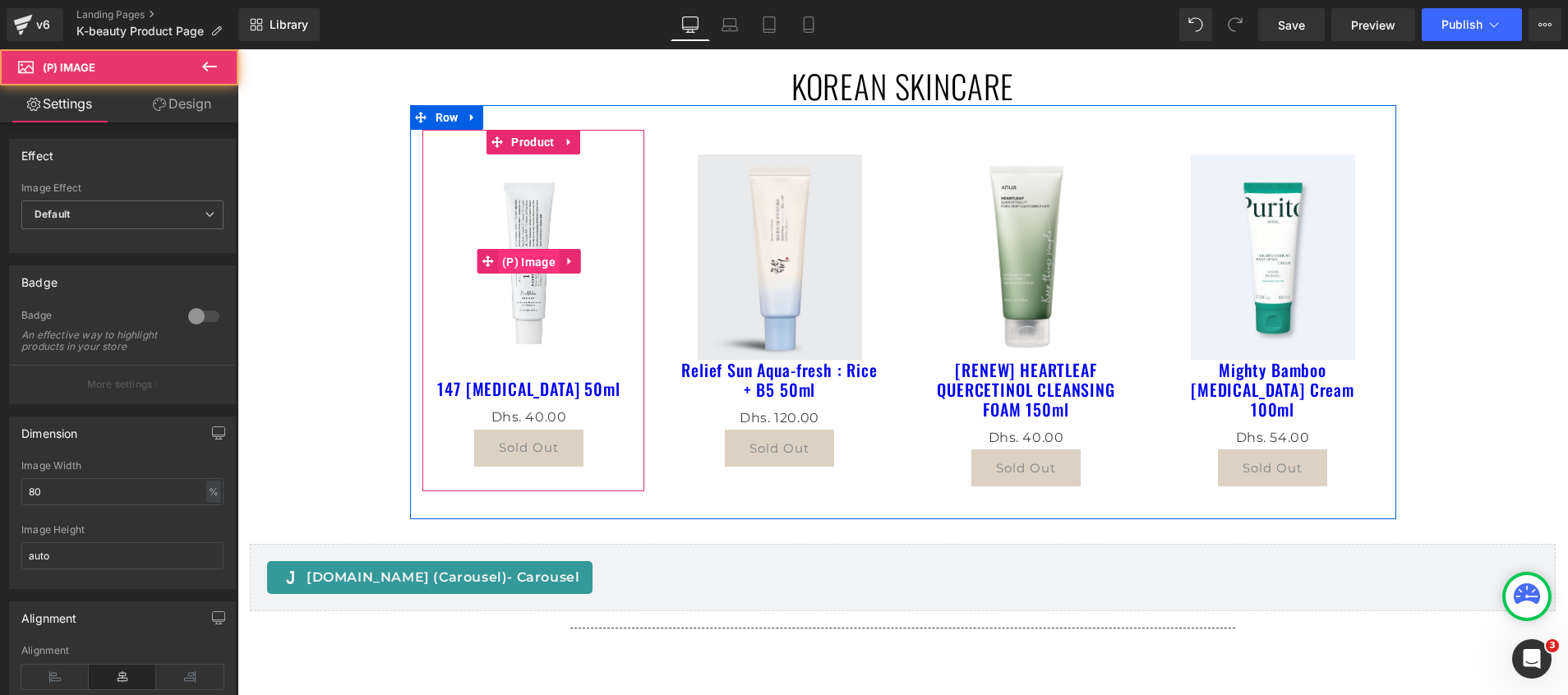
click at [514, 257] on span "(P) Image" at bounding box center [528, 263] width 61 height 25
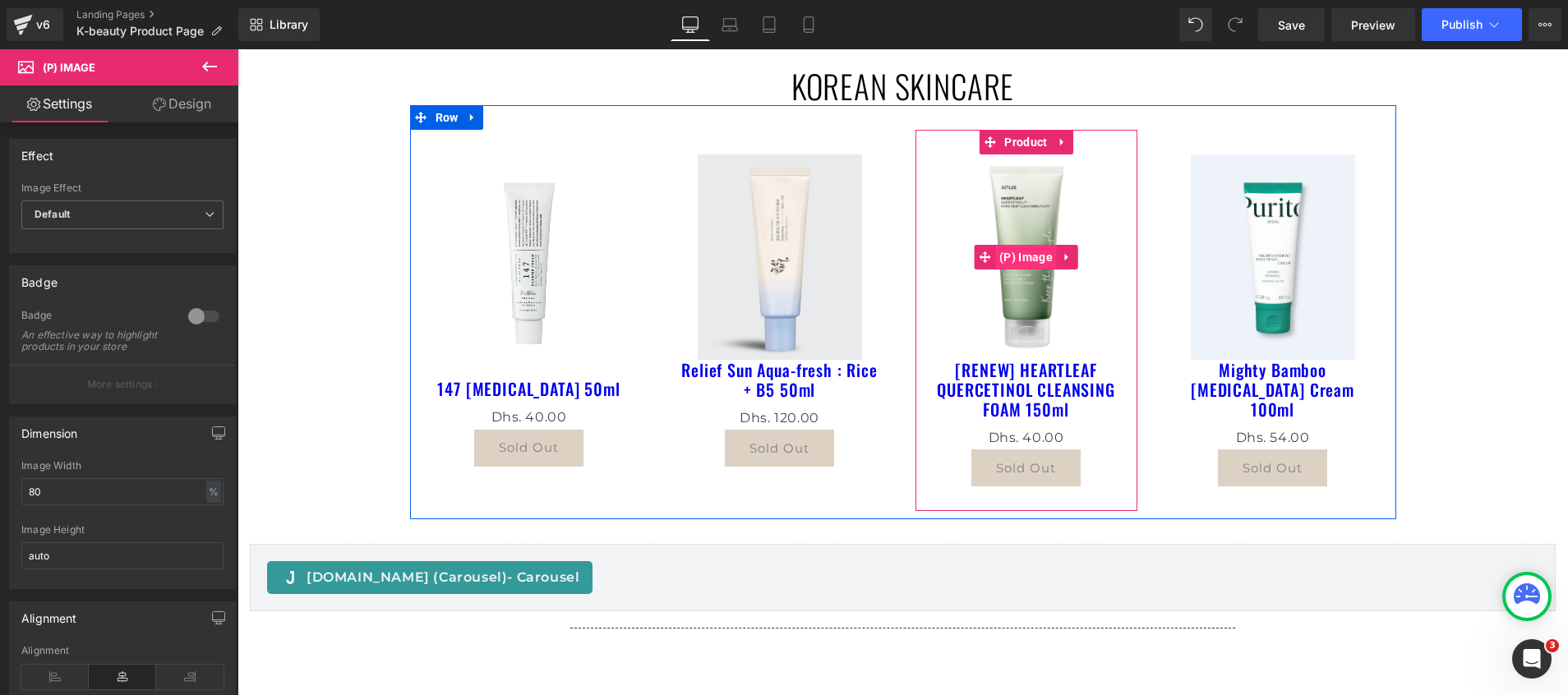
click at [1044, 273] on img at bounding box center [1026, 257] width 164 height 206
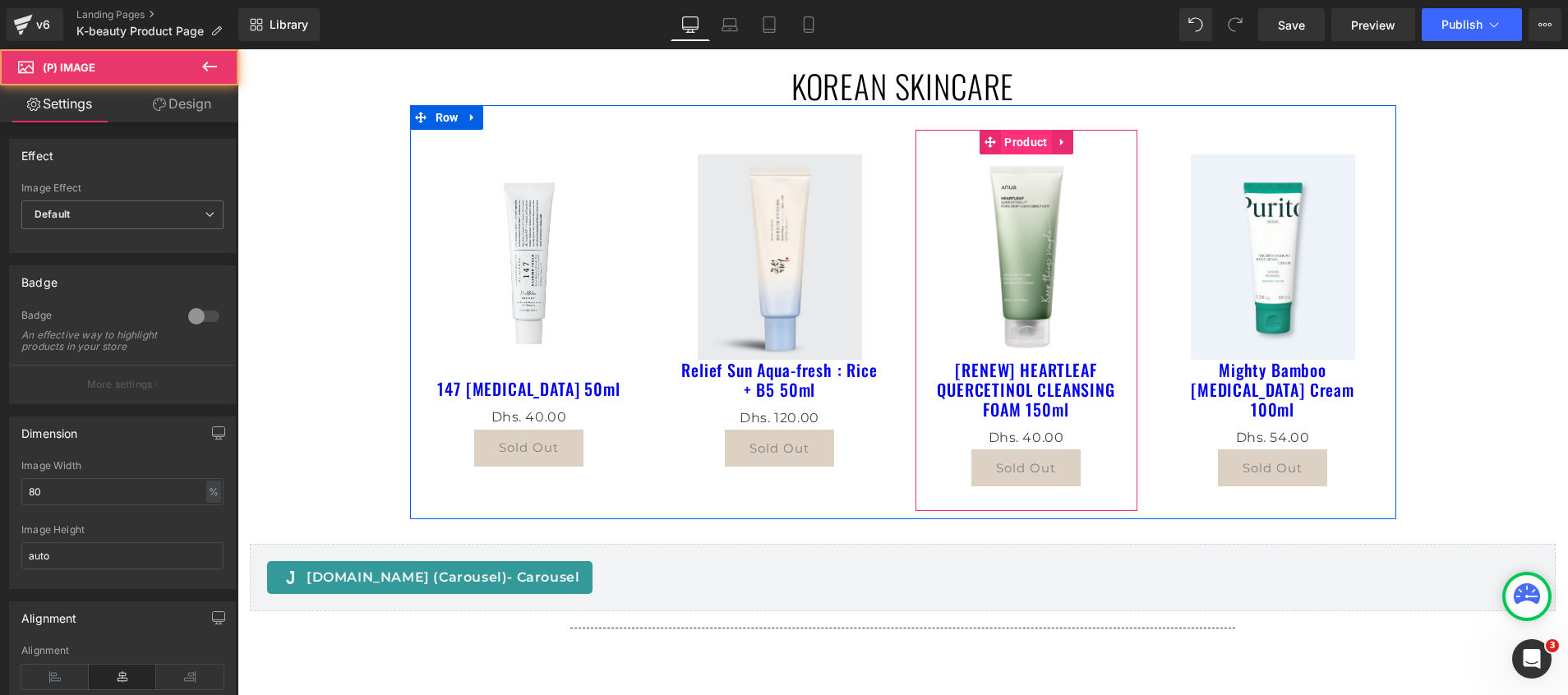
click at [1000, 131] on span "Product" at bounding box center [1025, 142] width 51 height 25
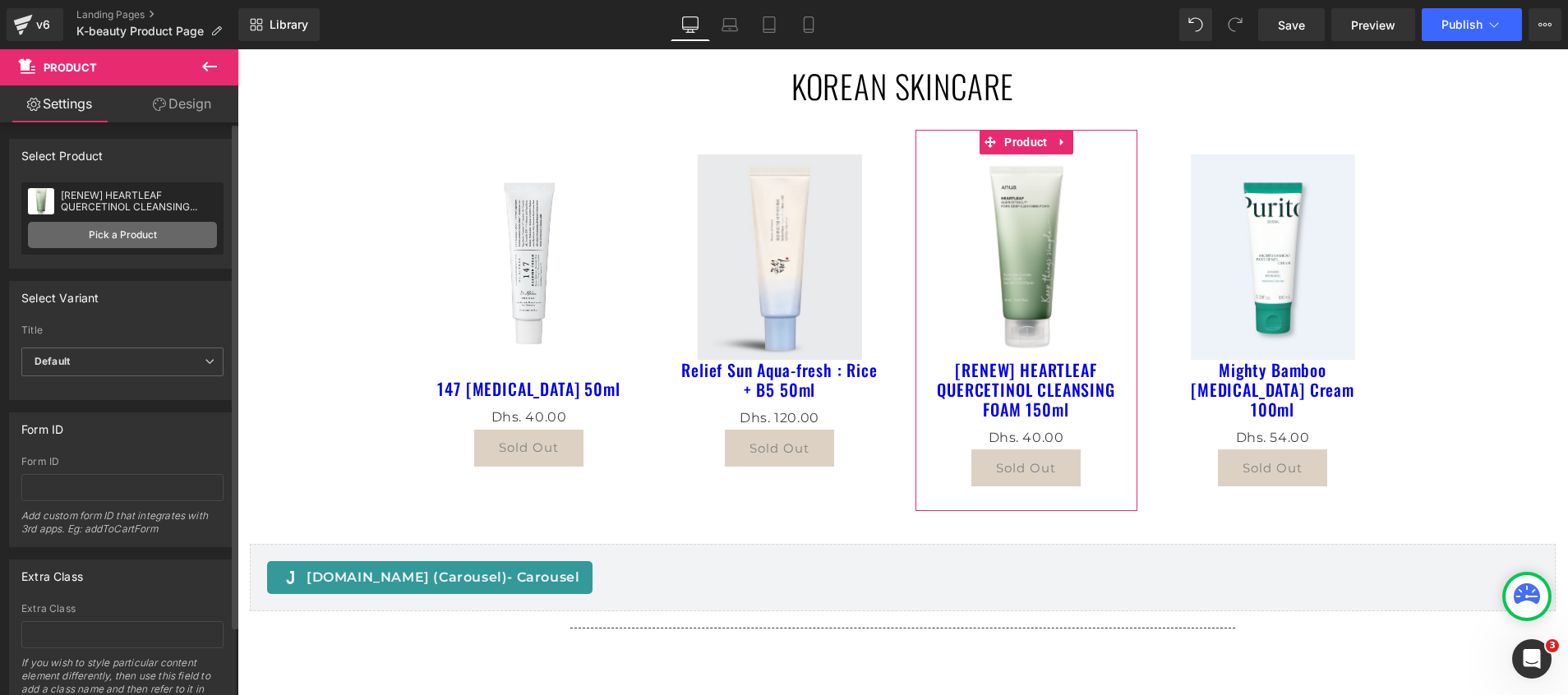
click at [72, 240] on link "Pick a Product" at bounding box center [122, 235] width 189 height 27
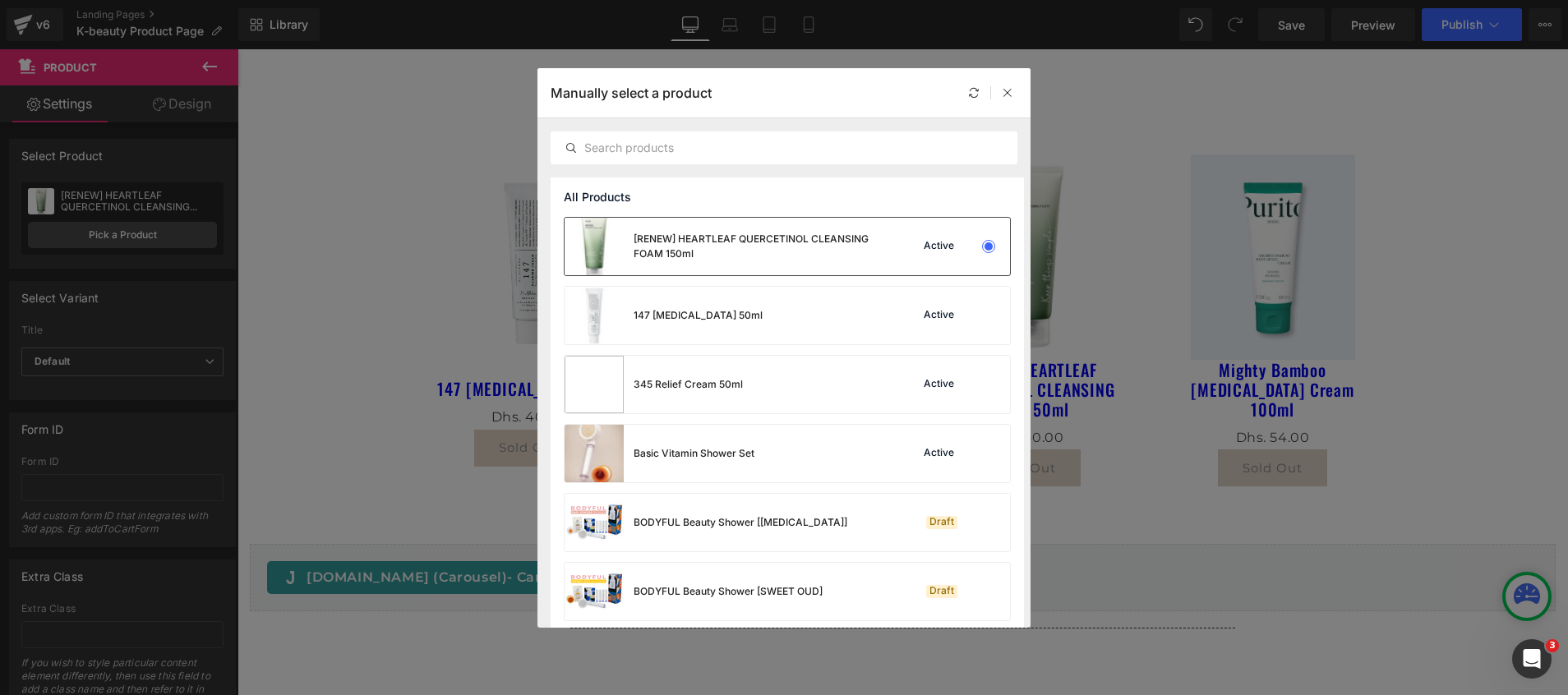
click at [730, 256] on div "[RENEW] HEARTLEAF QUERCETINOL CLEANSING FOAM 150ml" at bounding box center [757, 246] width 247 height 29
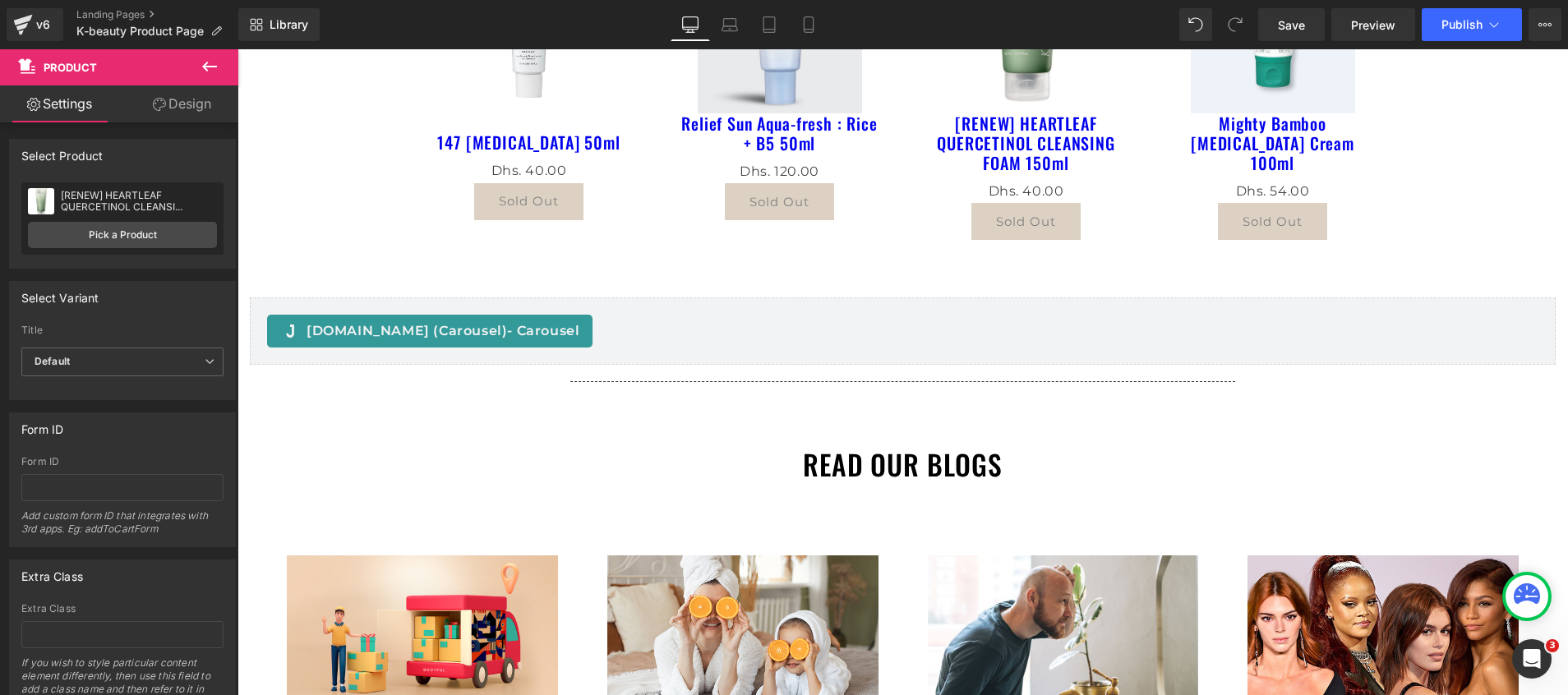
scroll to position [0, 0]
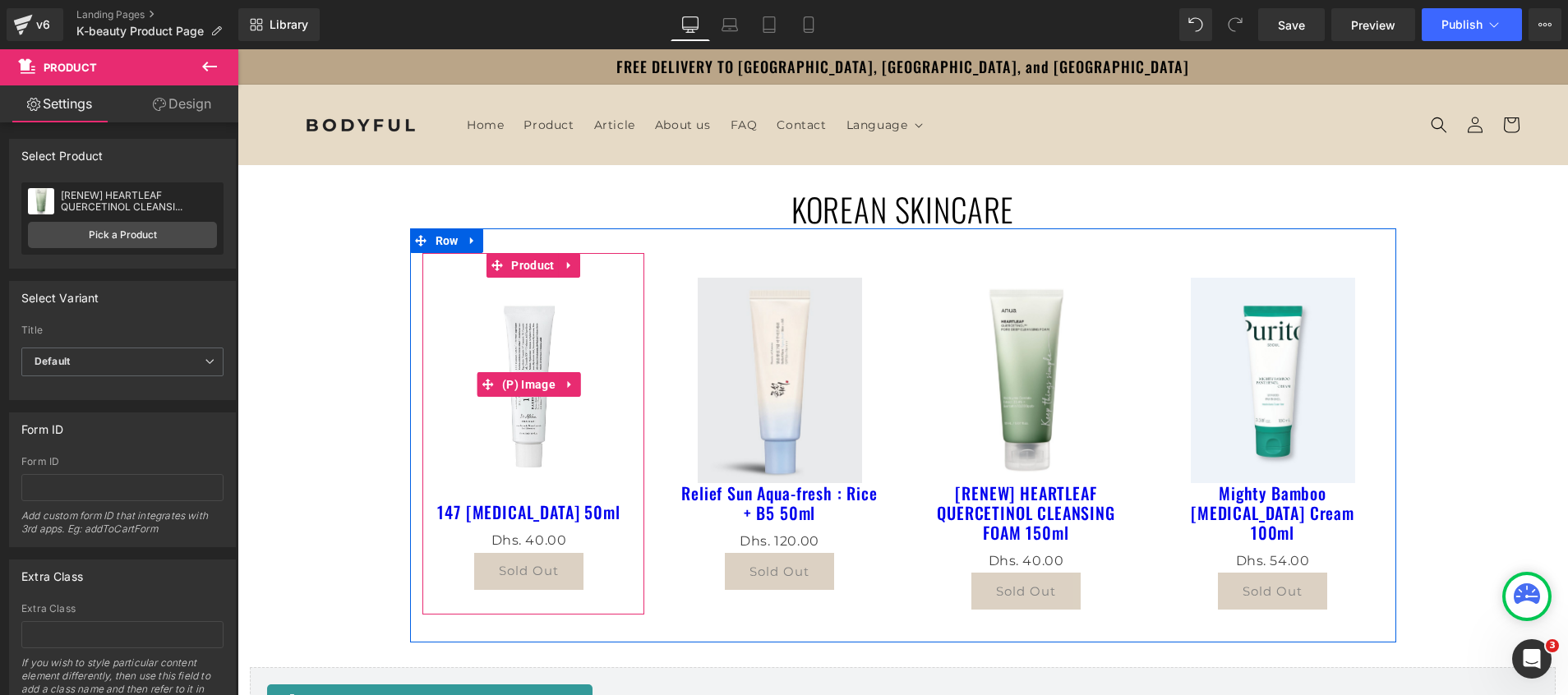
click at [500, 341] on img at bounding box center [529, 384] width 171 height 214
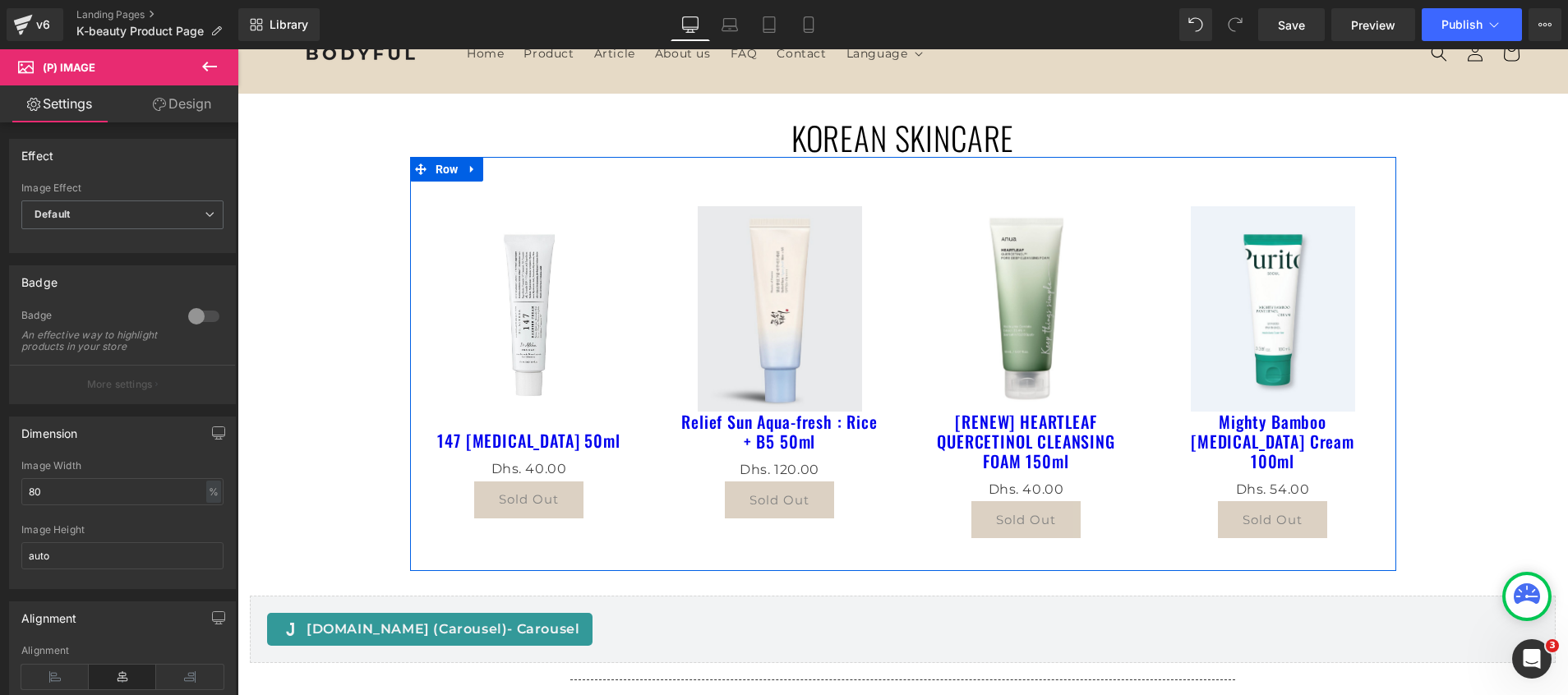
scroll to position [123, 0]
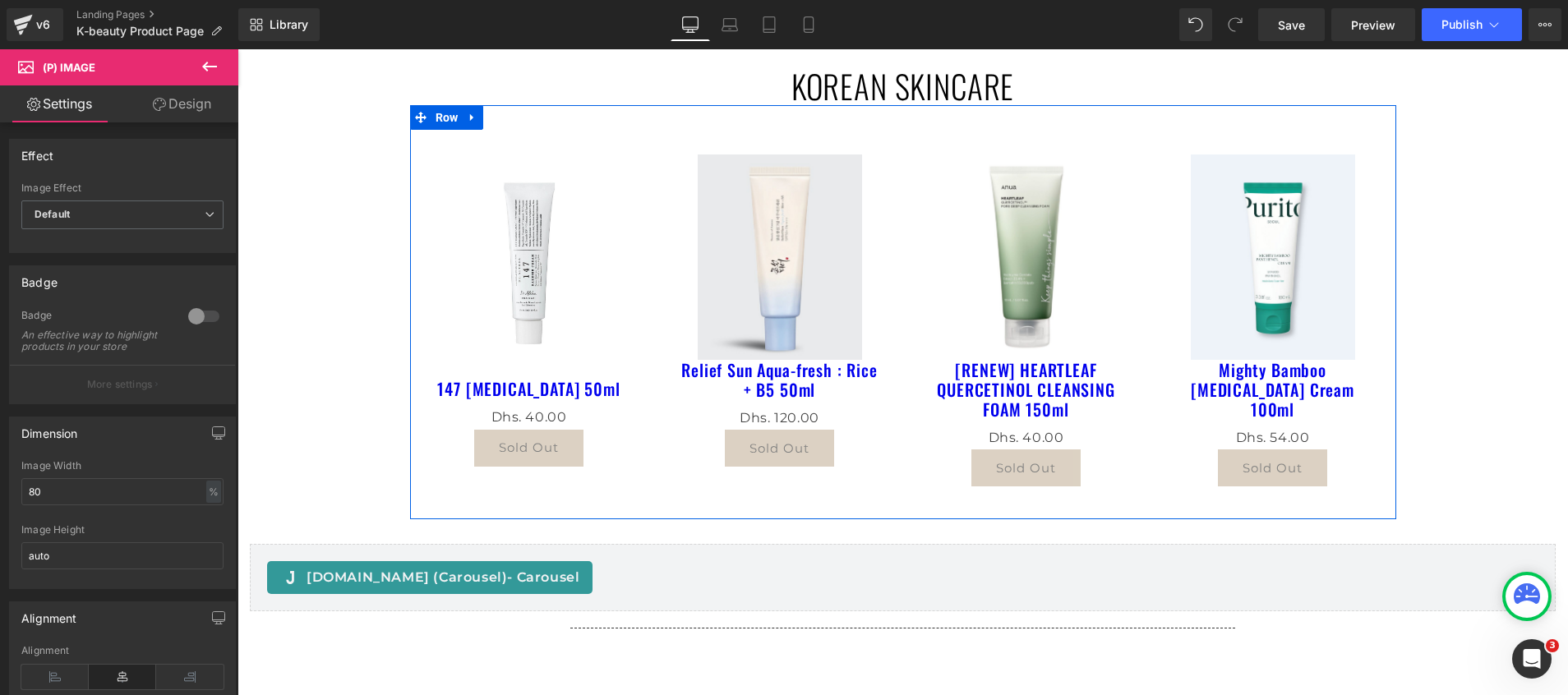
click at [757, 250] on div "Sale Off (P) Image" at bounding box center [780, 257] width 206 height 206
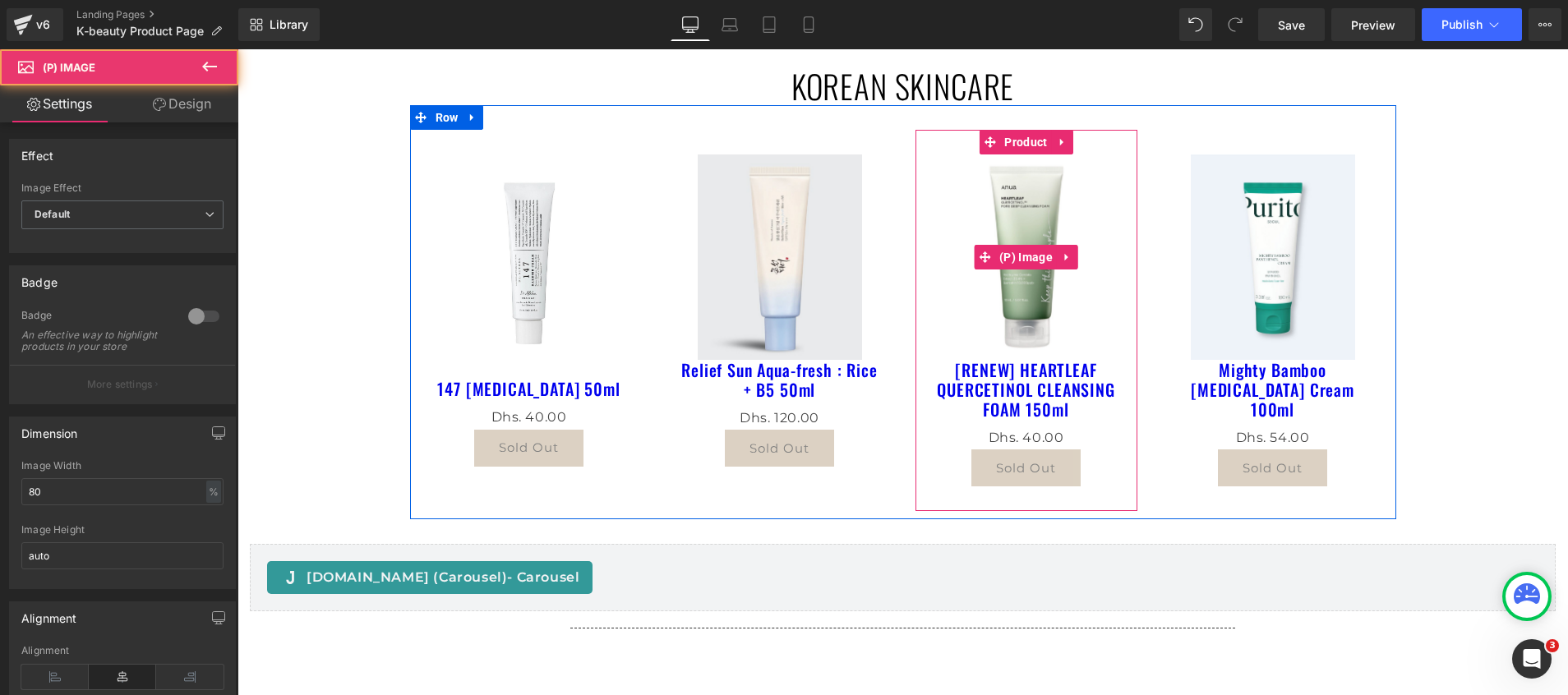
click at [978, 205] on img at bounding box center [1026, 257] width 164 height 206
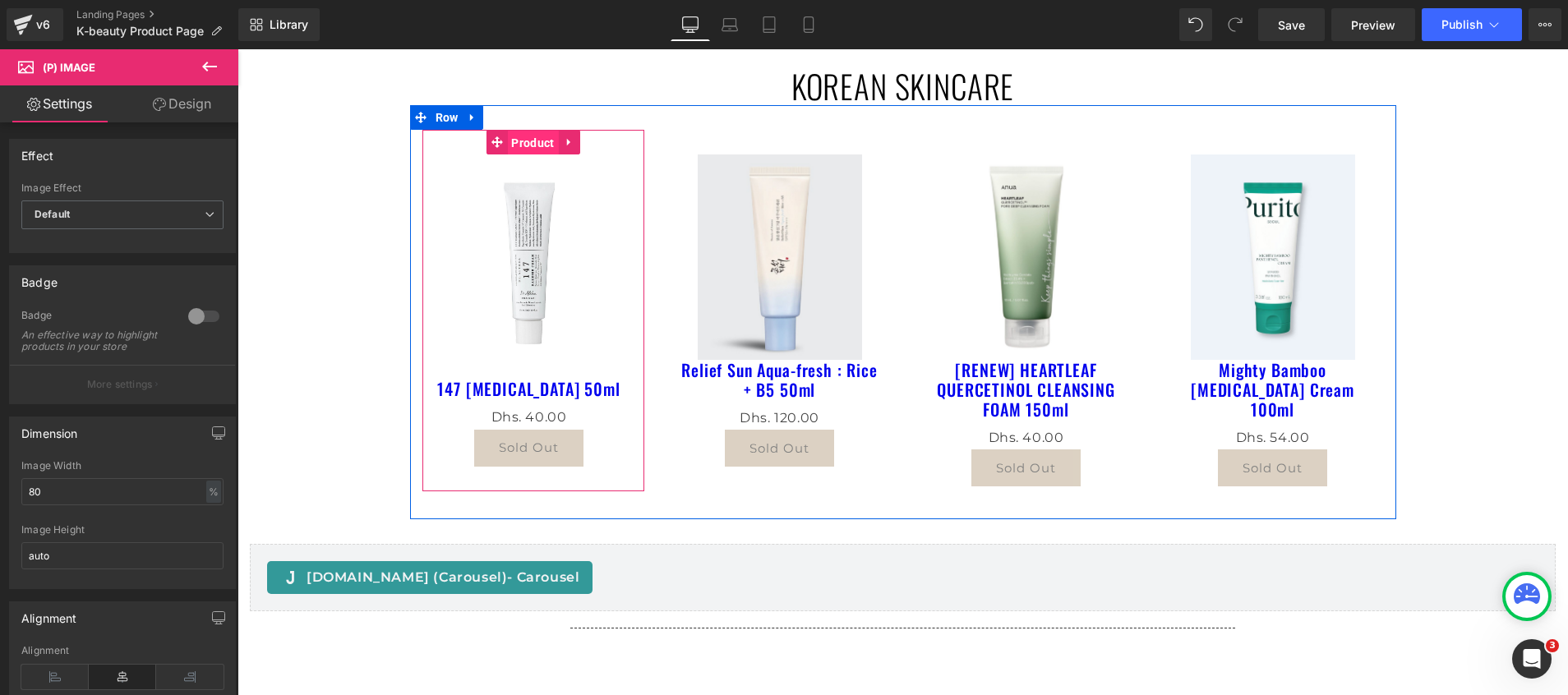
click at [519, 143] on span "Product" at bounding box center [532, 143] width 51 height 25
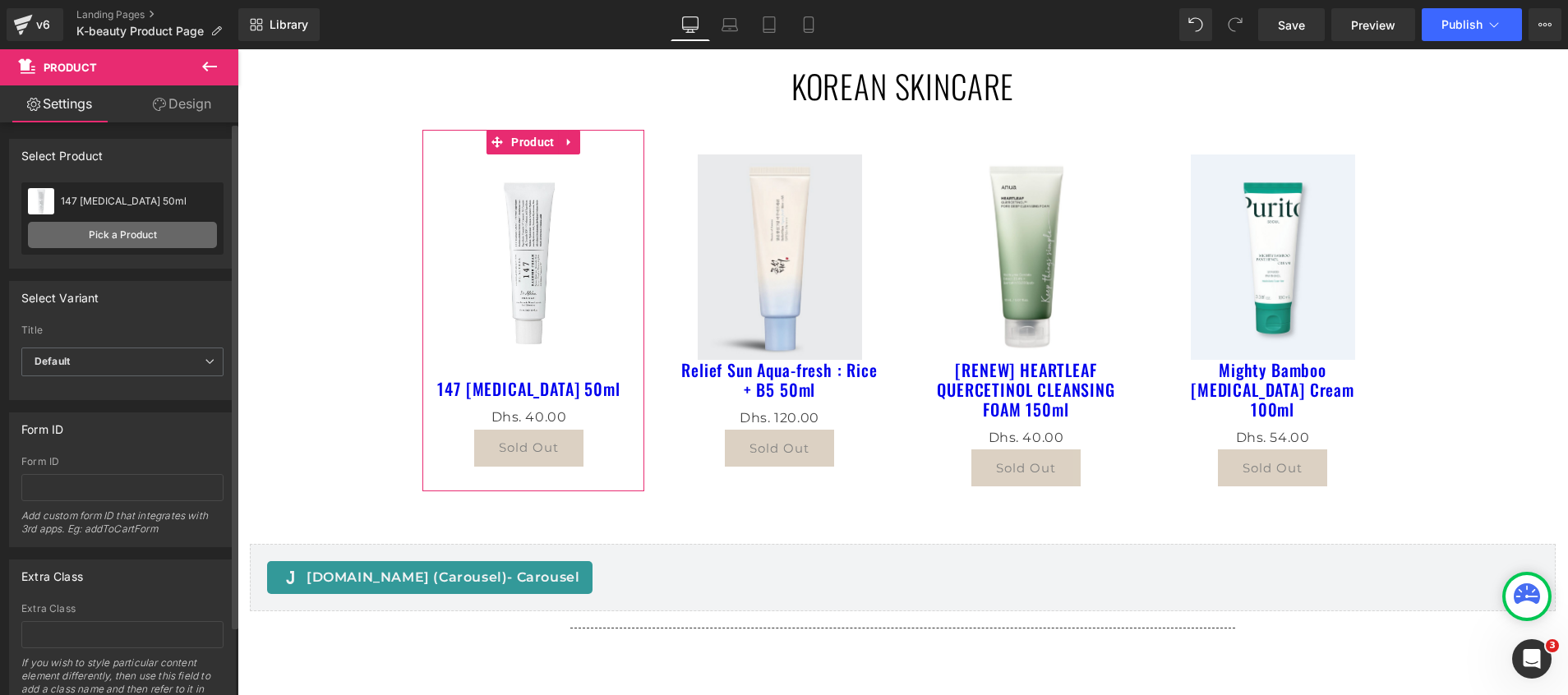
click at [136, 230] on link "Pick a Product" at bounding box center [122, 235] width 189 height 27
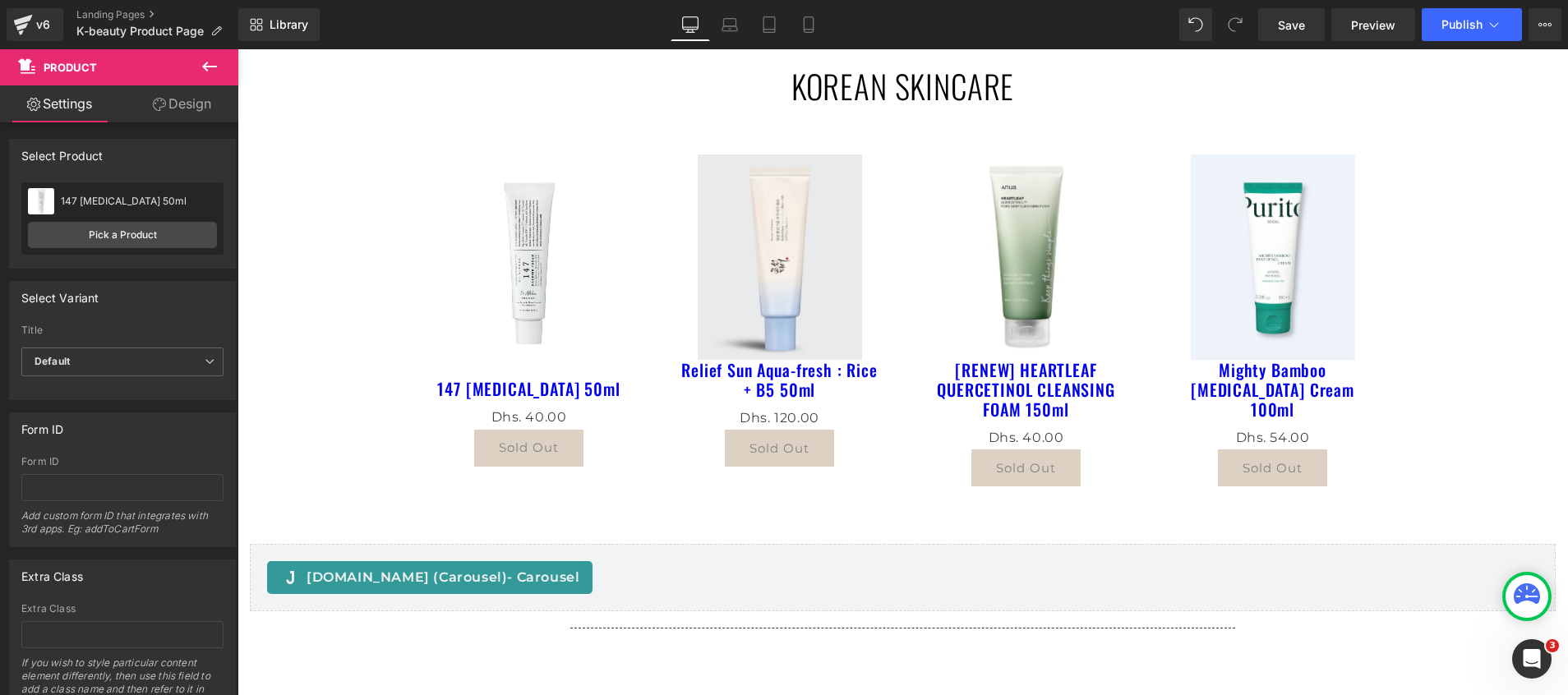
scroll to position [0, 0]
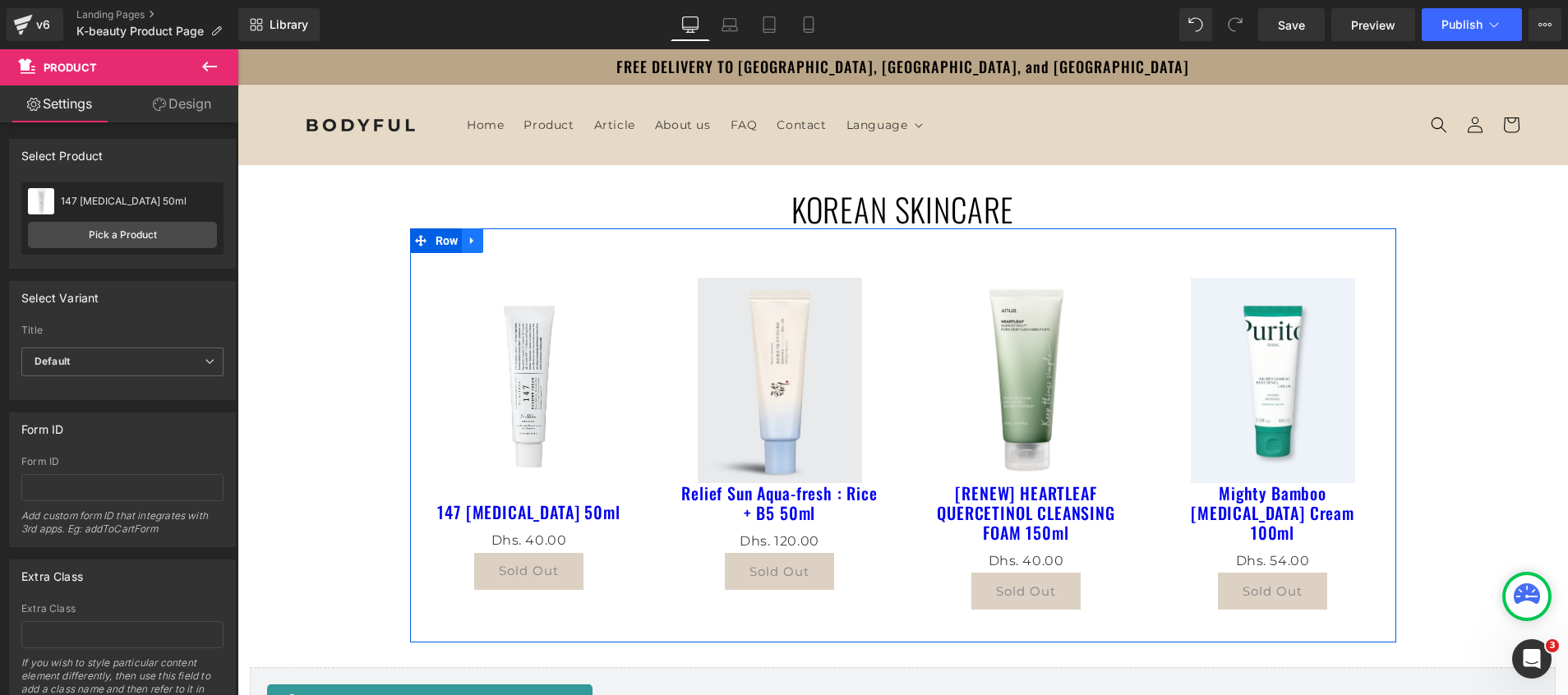
click at [467, 239] on icon at bounding box center [472, 241] width 12 height 12
click at [492, 242] on link at bounding box center [494, 241] width 21 height 25
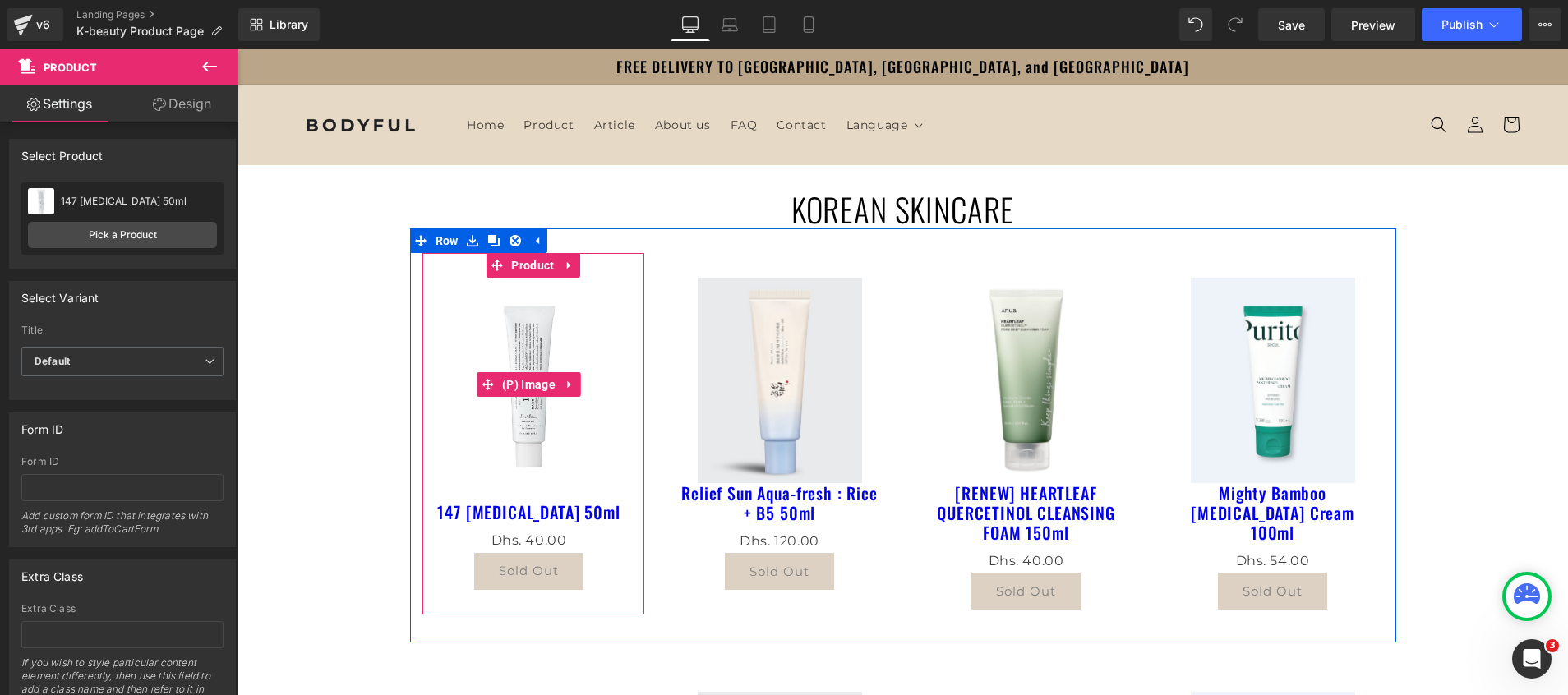
scroll to position [494, 0]
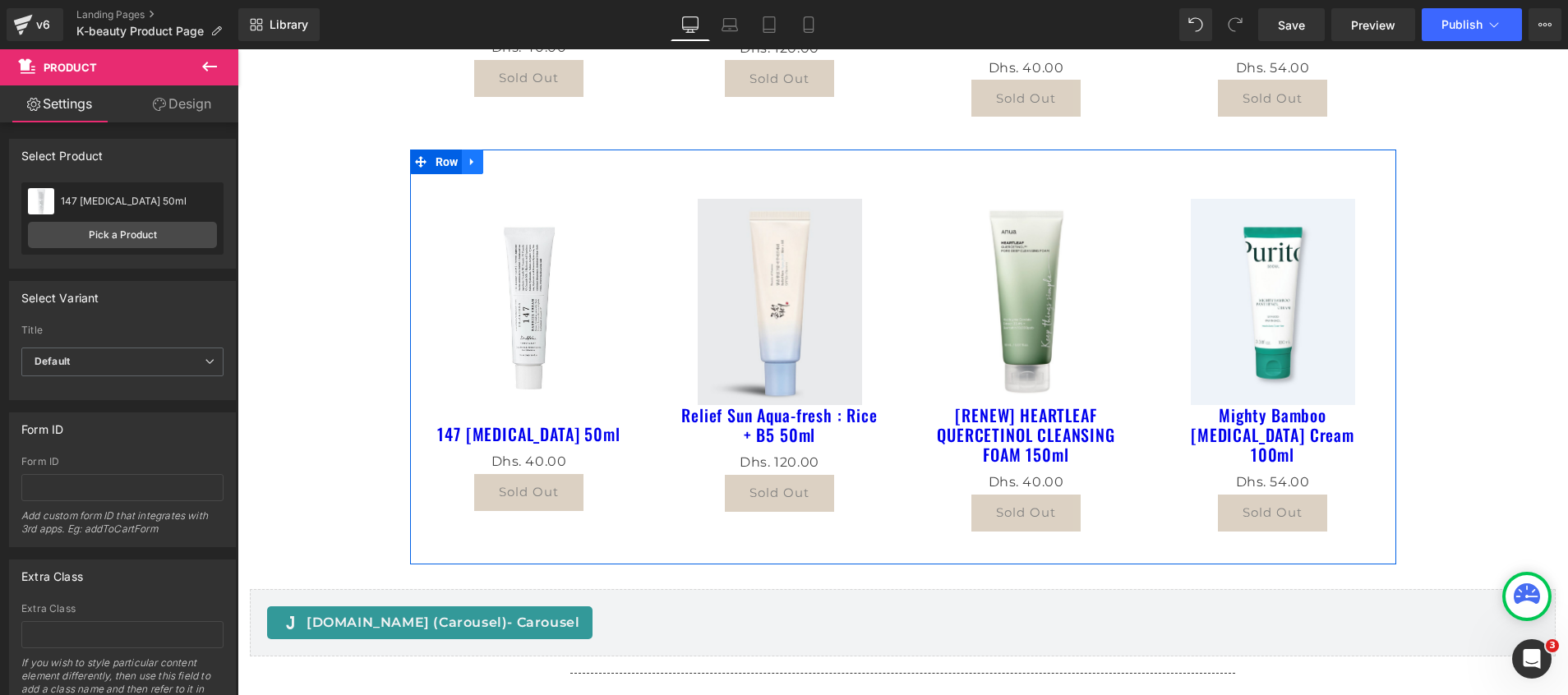
click at [467, 168] on icon at bounding box center [472, 162] width 12 height 12
click at [484, 170] on link at bounding box center [494, 162] width 21 height 25
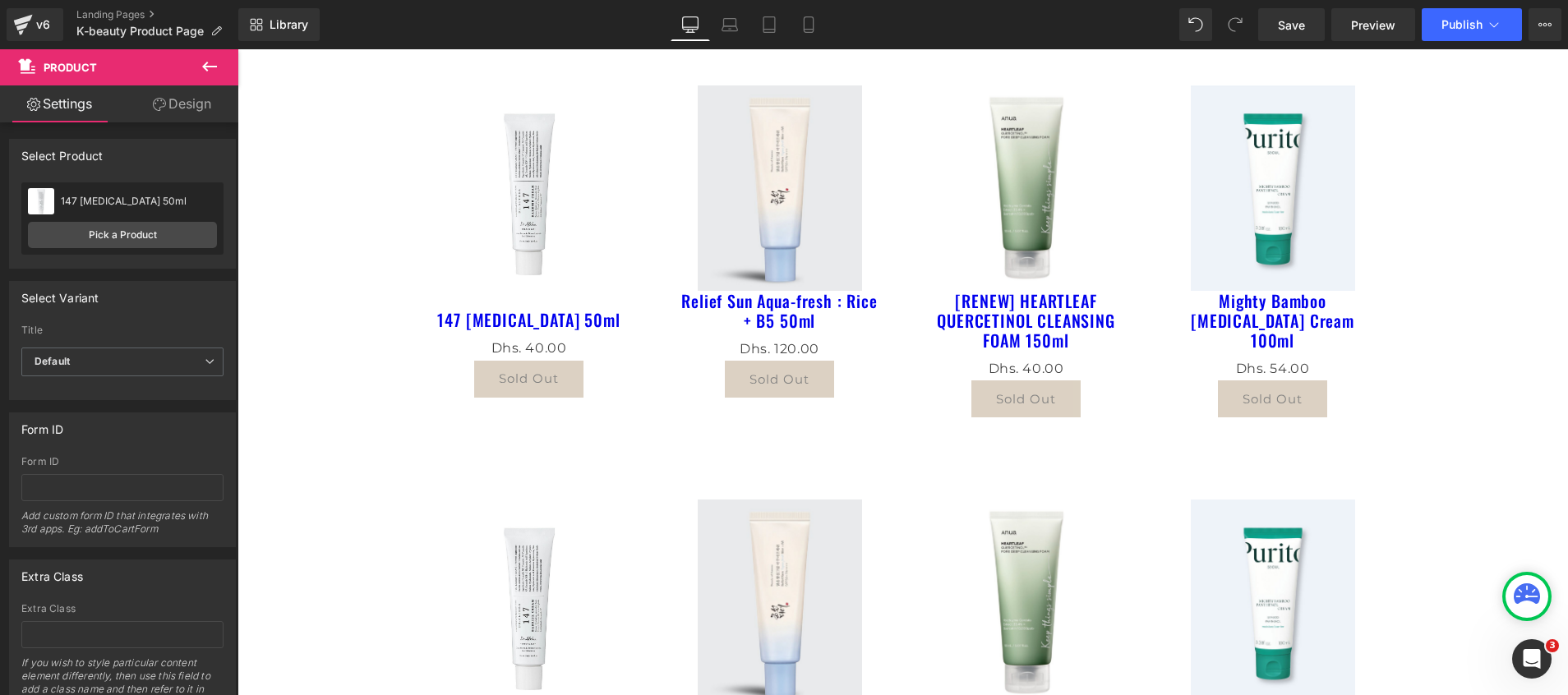
scroll to position [370, 0]
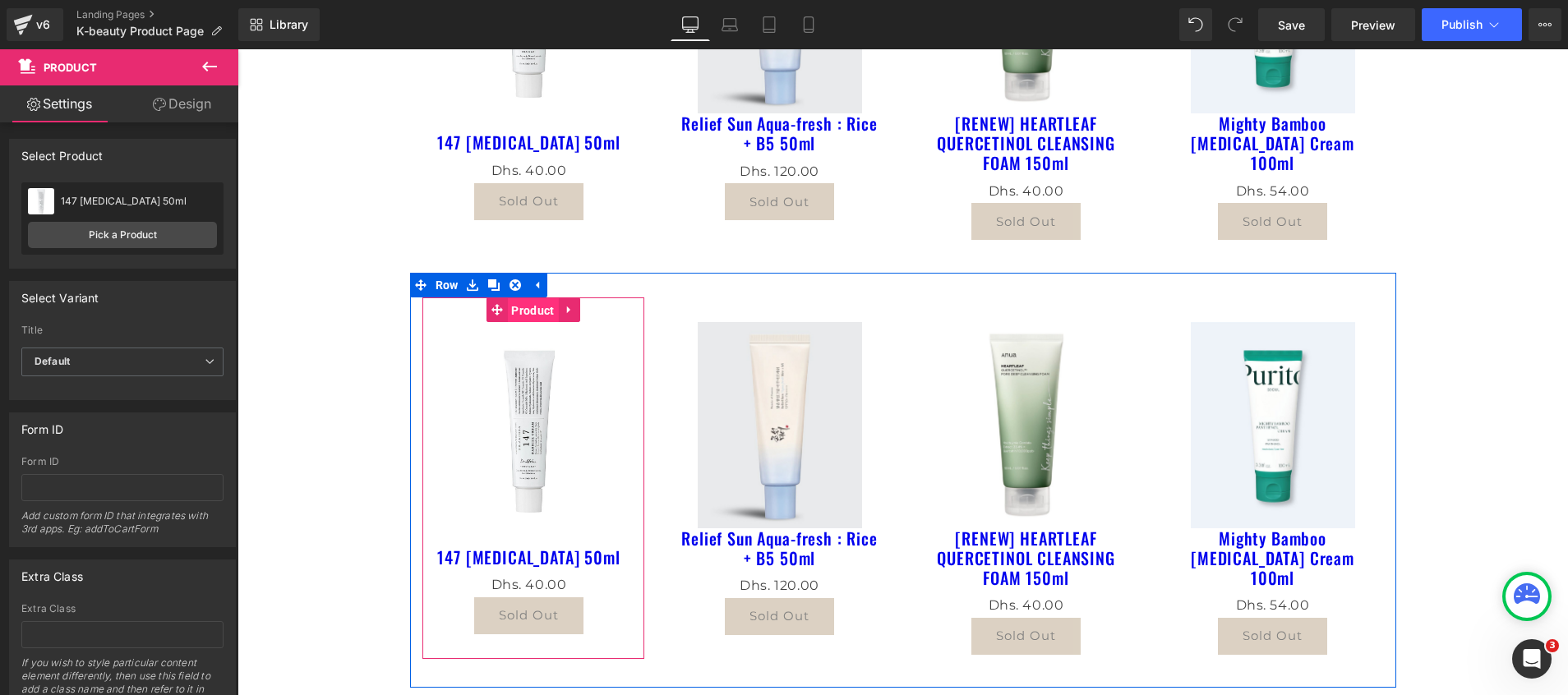
click at [528, 305] on span "Product" at bounding box center [532, 311] width 51 height 25
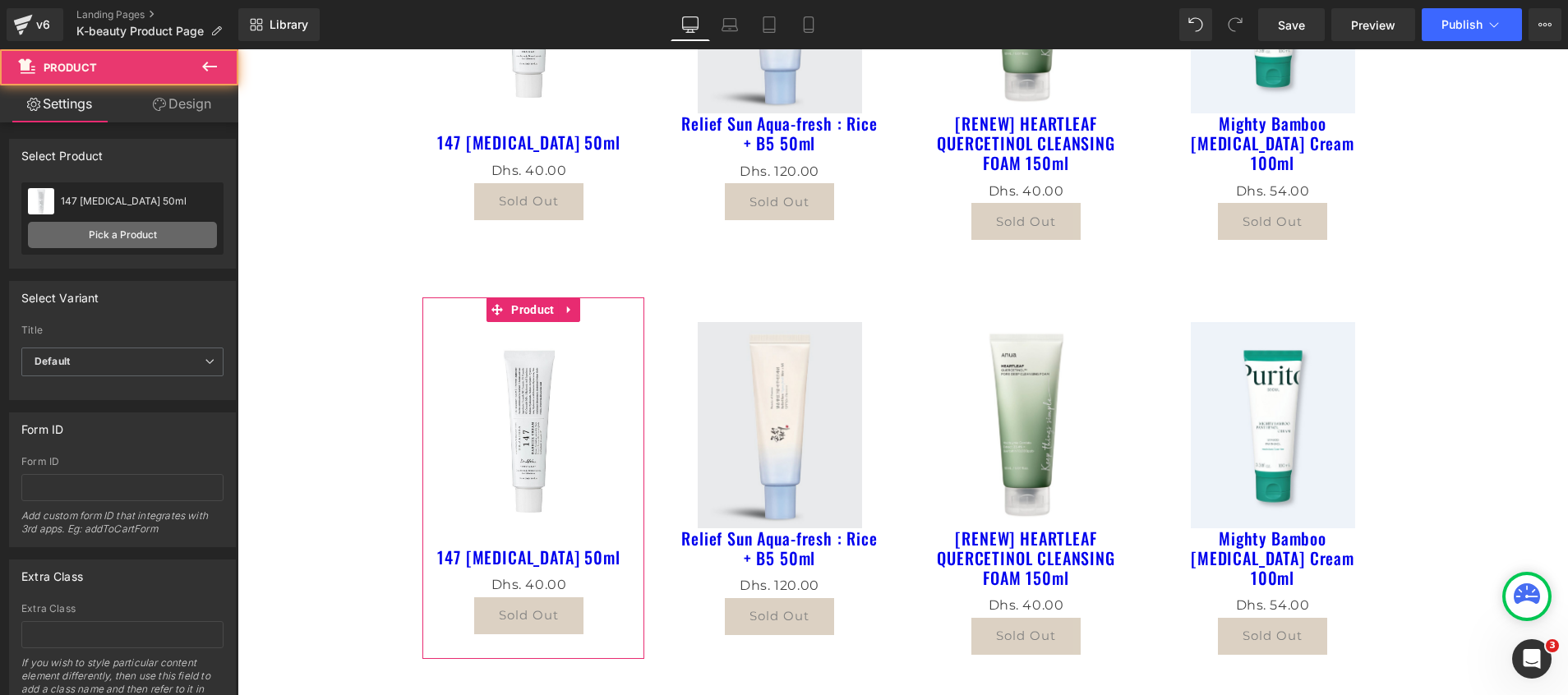
click at [78, 238] on link "Pick a Product" at bounding box center [122, 235] width 189 height 27
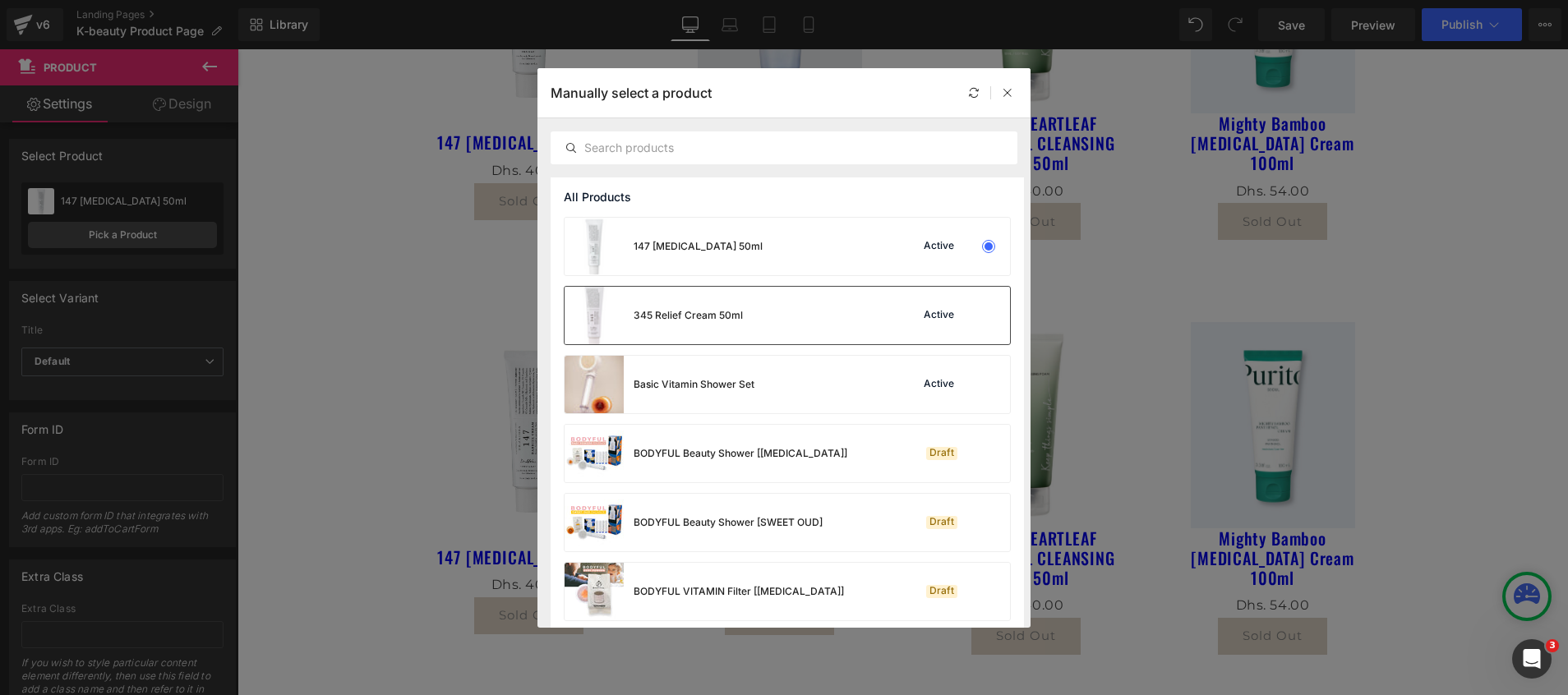
click at [695, 322] on div "345 Relief Cream 50ml" at bounding box center [688, 315] width 109 height 15
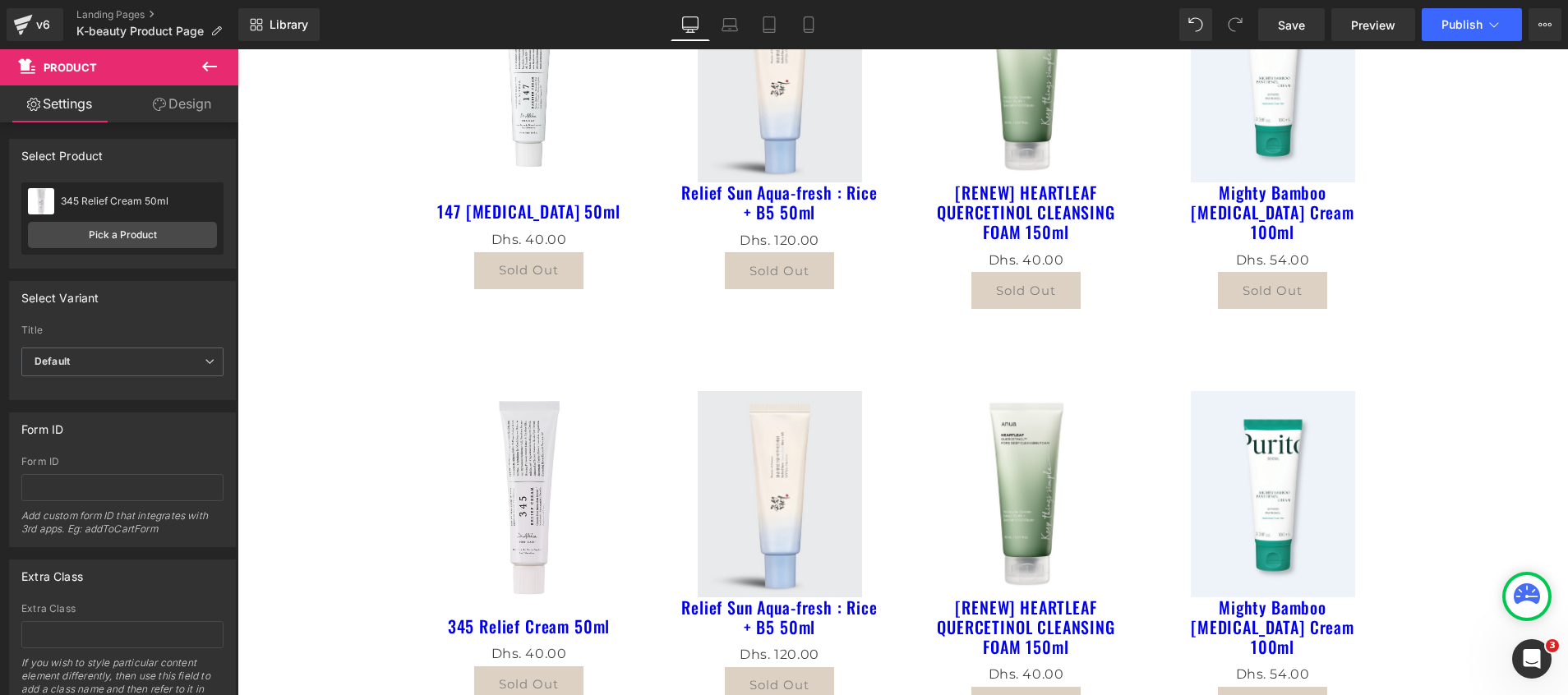
scroll to position [123, 0]
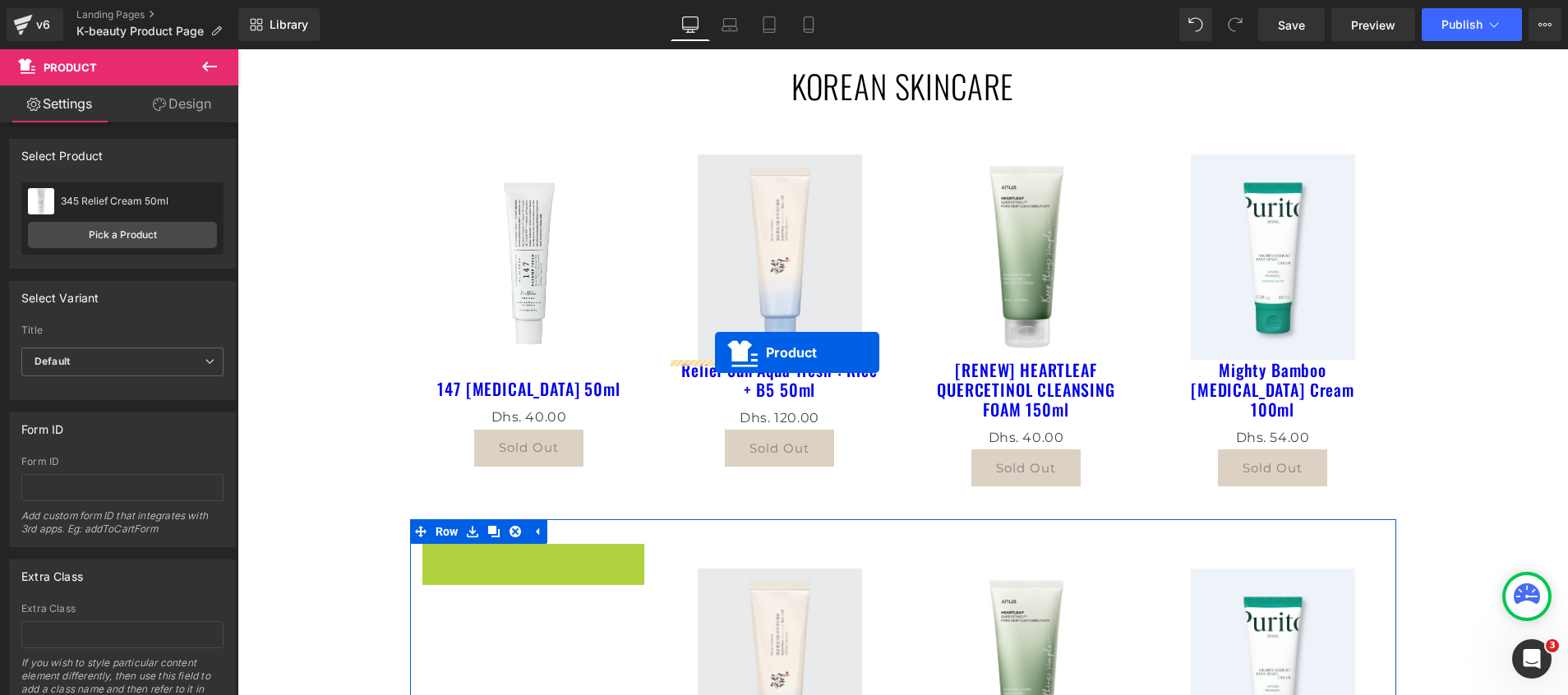
drag, startPoint x: 483, startPoint y: 560, endPoint x: 715, endPoint y: 352, distance: 311.6
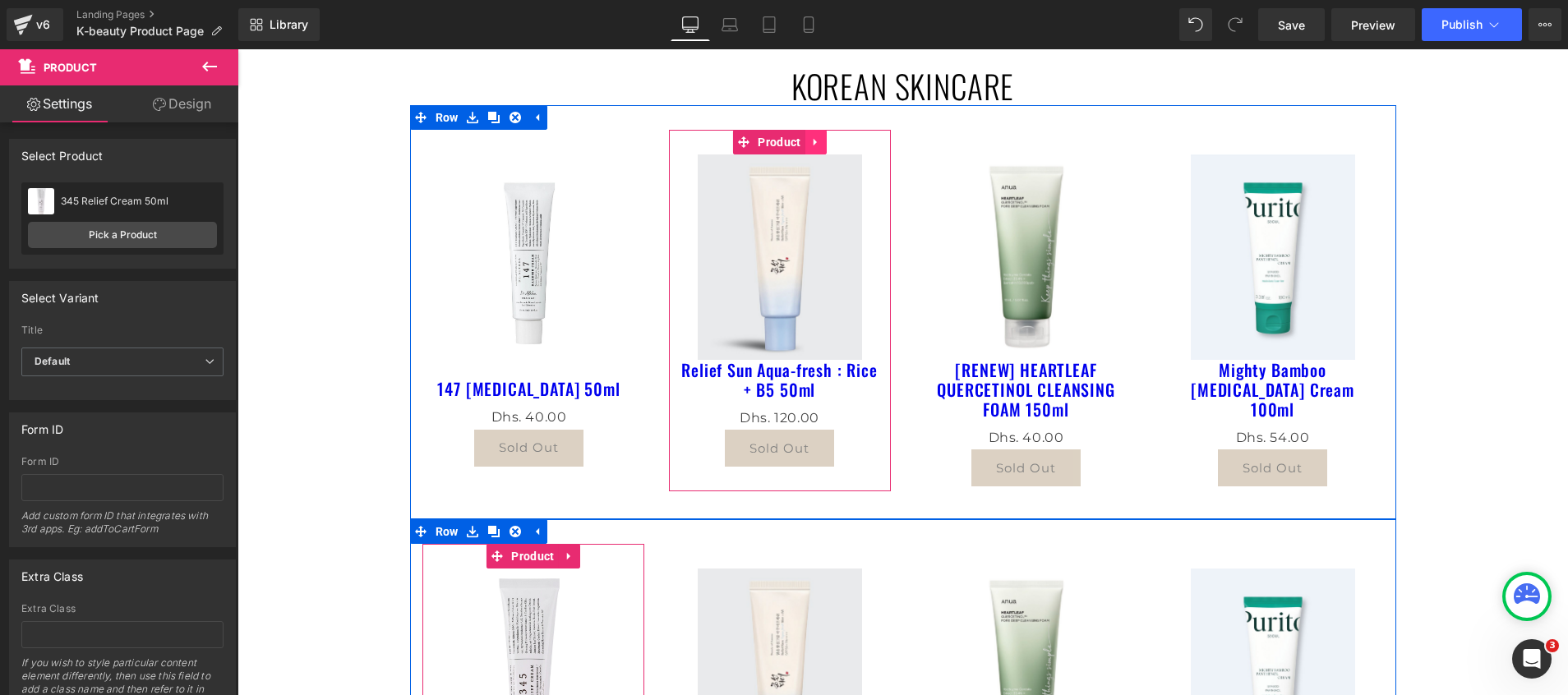
click at [811, 146] on icon at bounding box center [816, 143] width 12 height 12
click at [821, 145] on icon at bounding box center [826, 143] width 12 height 12
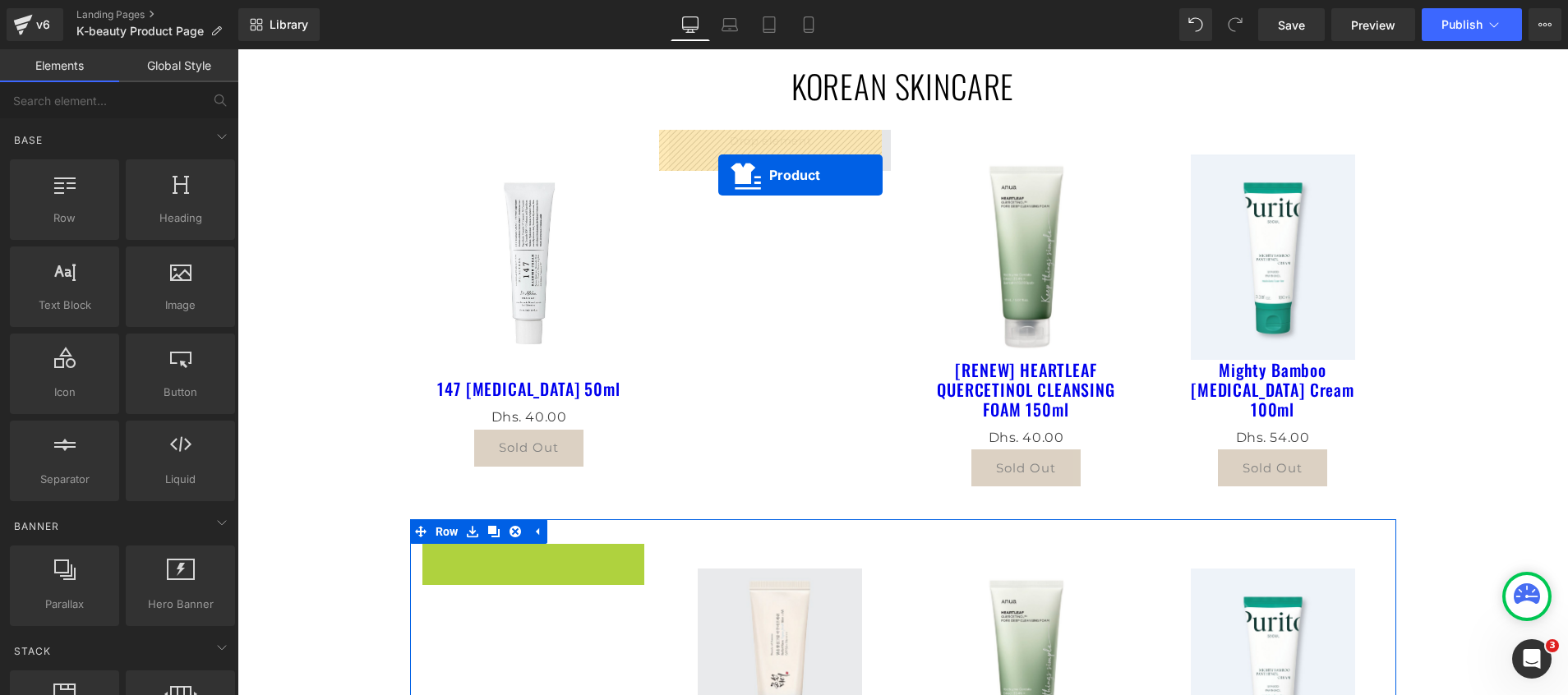
drag, startPoint x: 485, startPoint y: 558, endPoint x: 707, endPoint y: 150, distance: 464.5
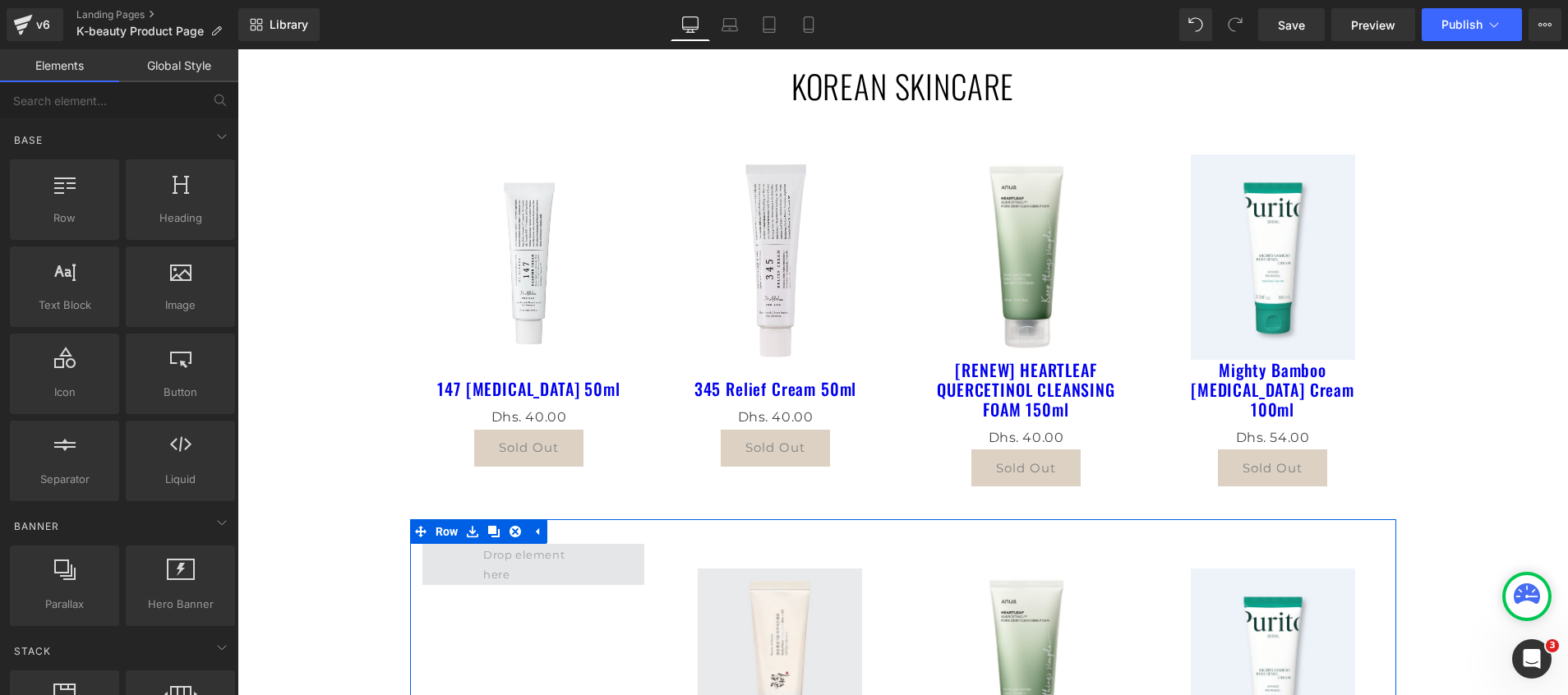
click at [485, 576] on span at bounding box center [532, 565] width 111 height 47
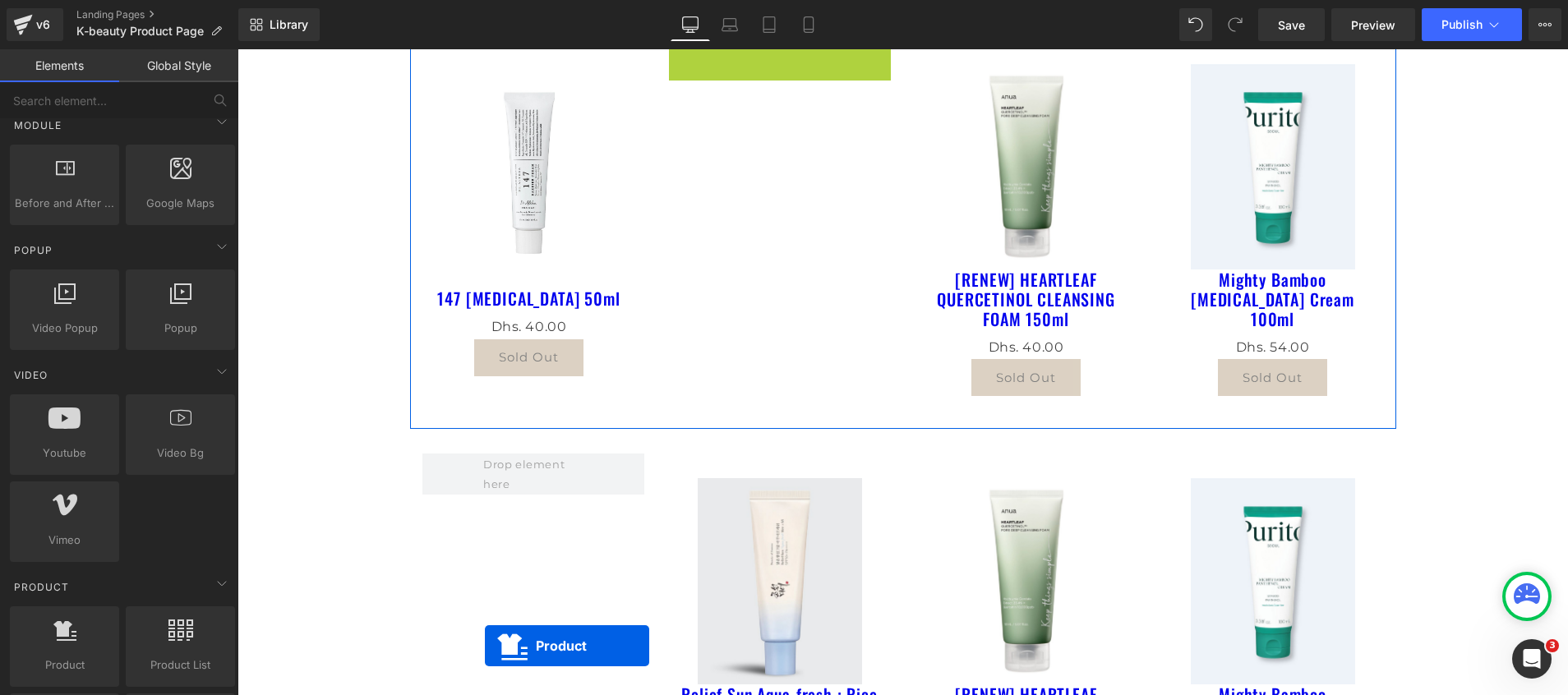
scroll to position [296, 0]
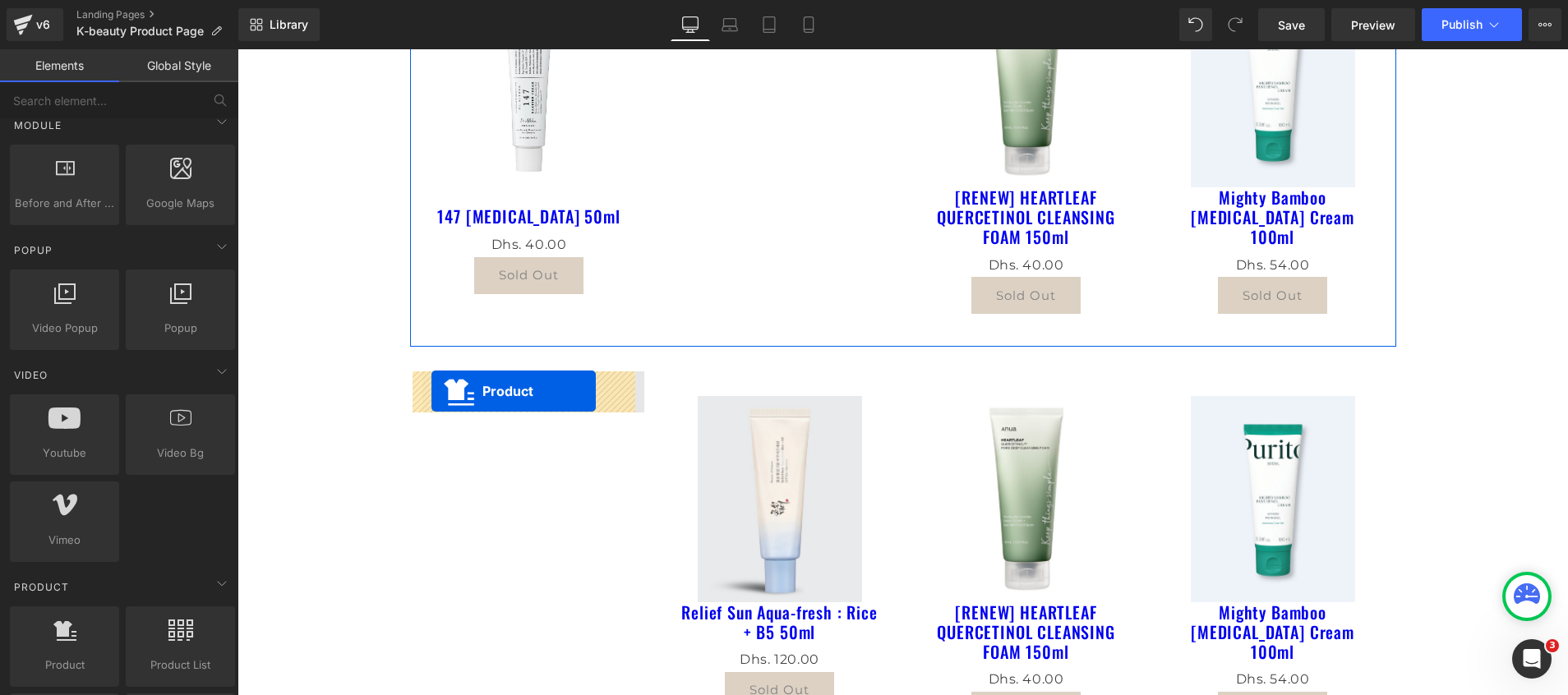
drag, startPoint x: 739, startPoint y: 268, endPoint x: 431, endPoint y: 393, distance: 332.4
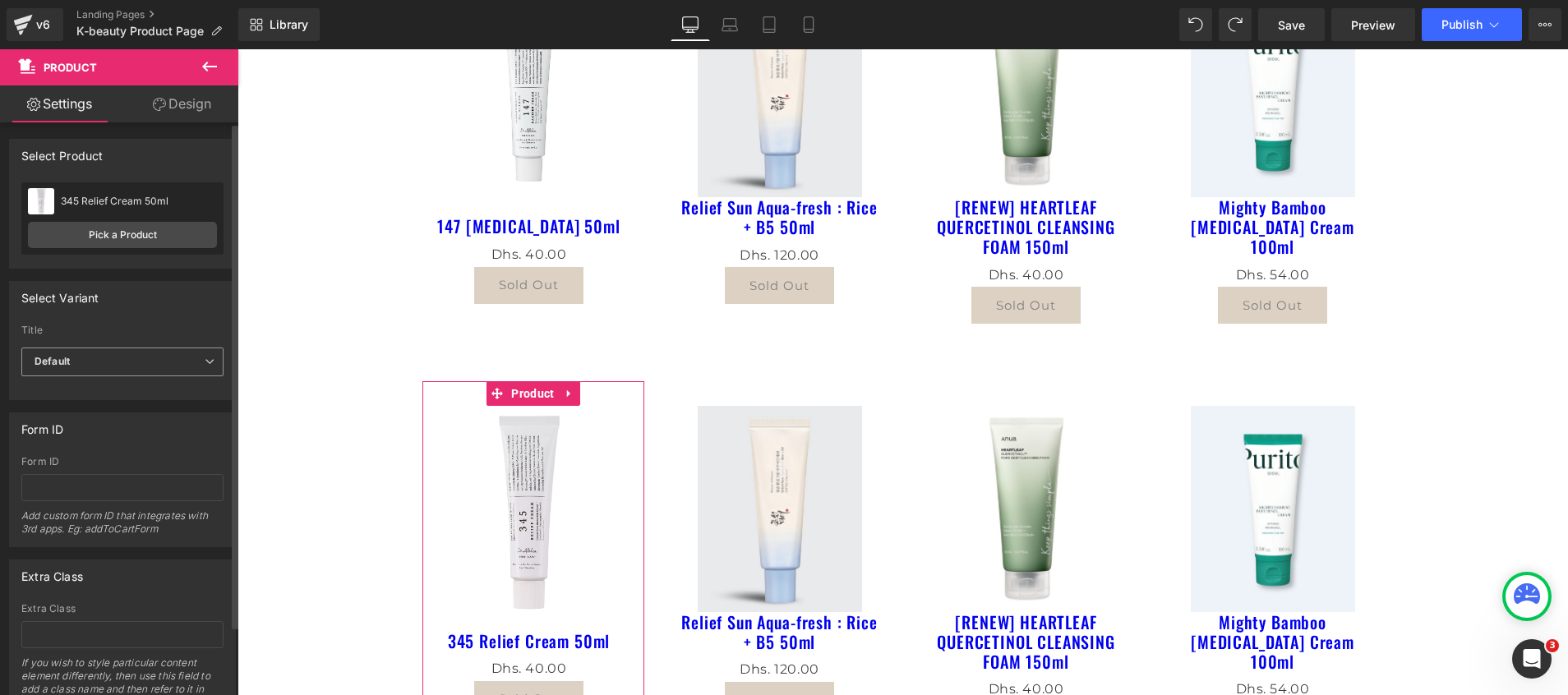
scroll to position [370, 0]
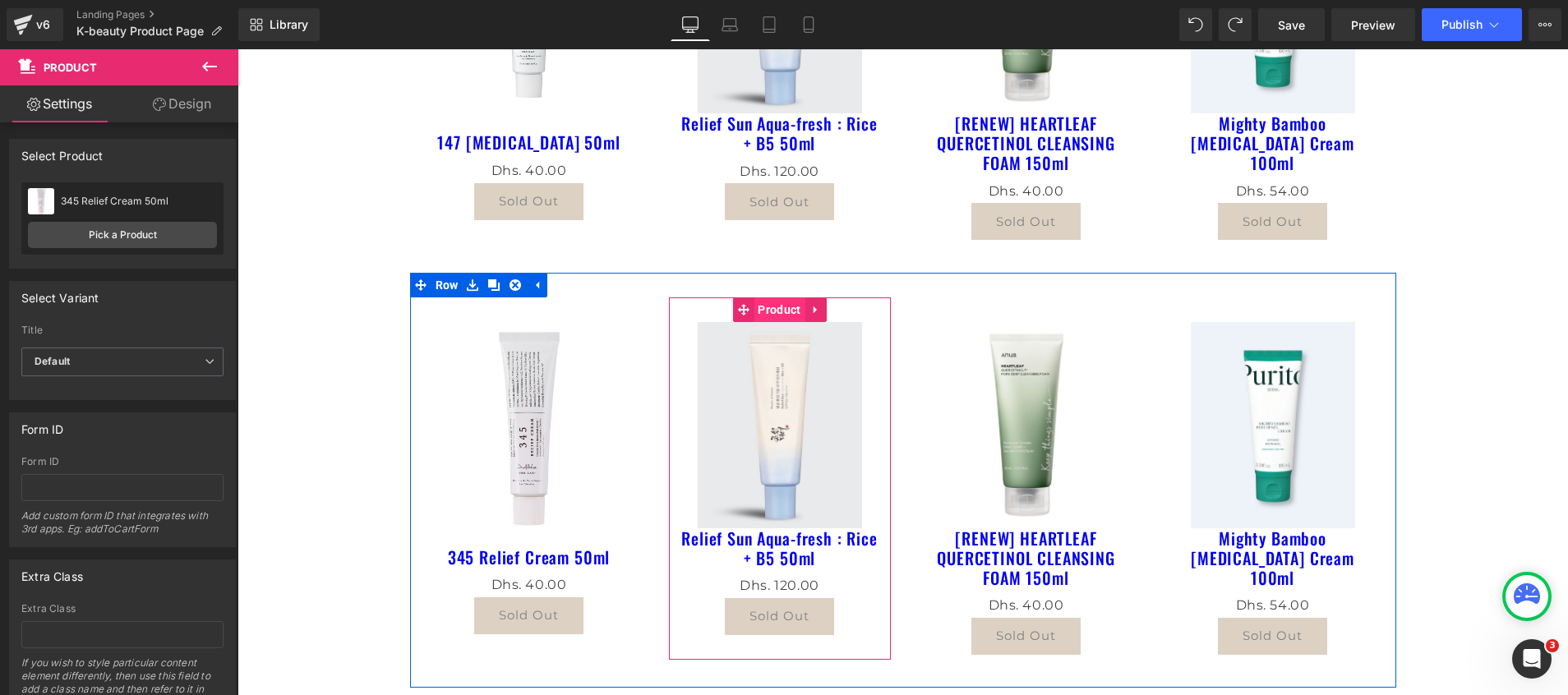
click at [763, 314] on span "Product" at bounding box center [778, 310] width 51 height 25
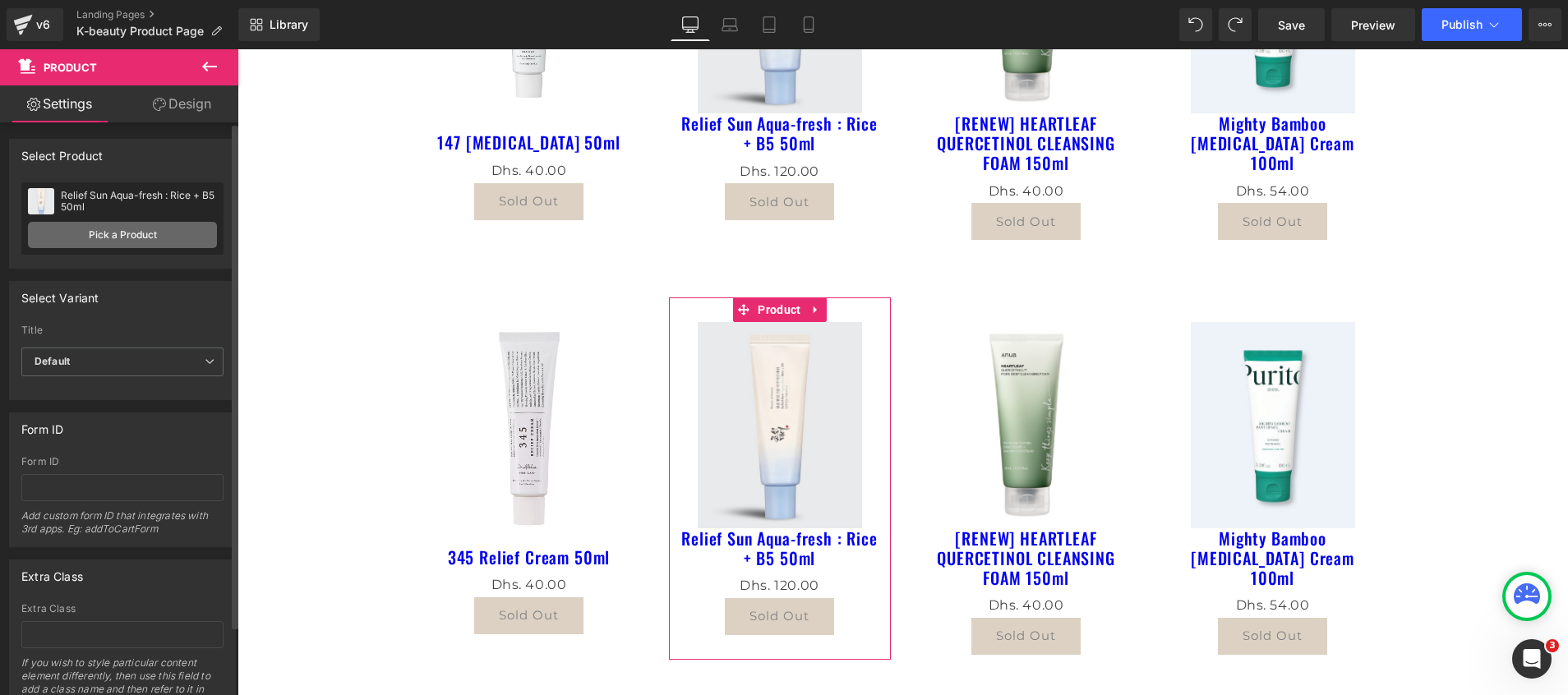
click at [106, 239] on link "Pick a Product" at bounding box center [122, 235] width 189 height 27
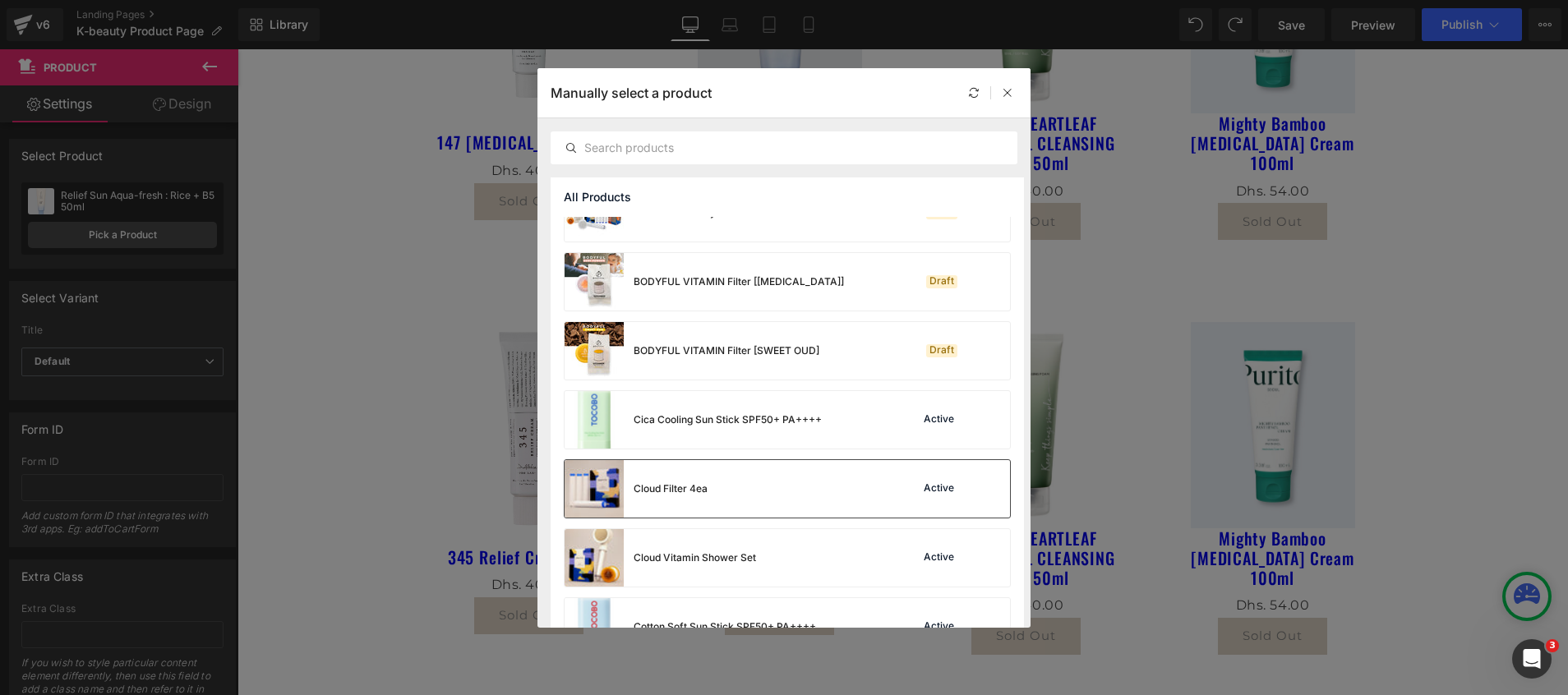
scroll to position [494, 0]
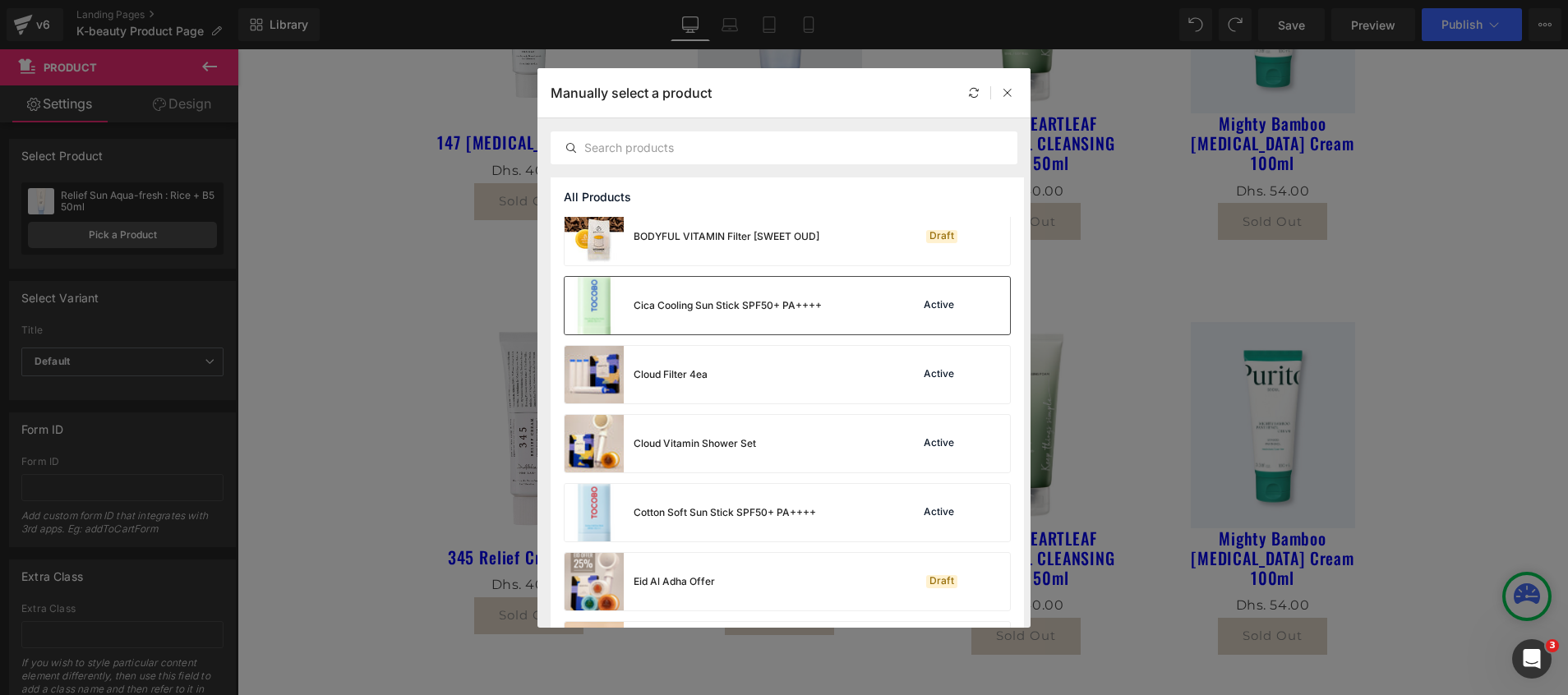
click at [670, 303] on div "Cica Cooling Sun Stick SPF50+ PA++++" at bounding box center [728, 305] width 188 height 15
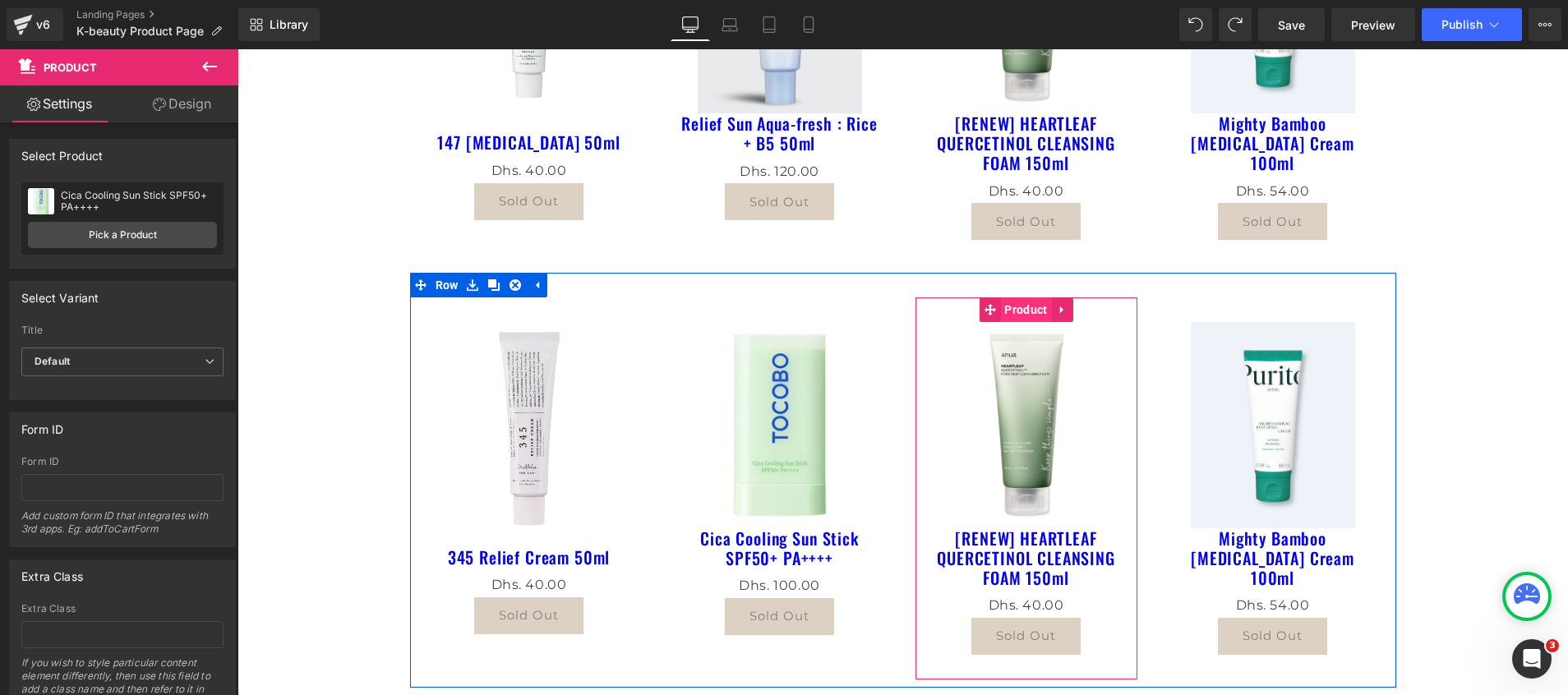
click at [1006, 312] on span "Product" at bounding box center [1025, 310] width 51 height 25
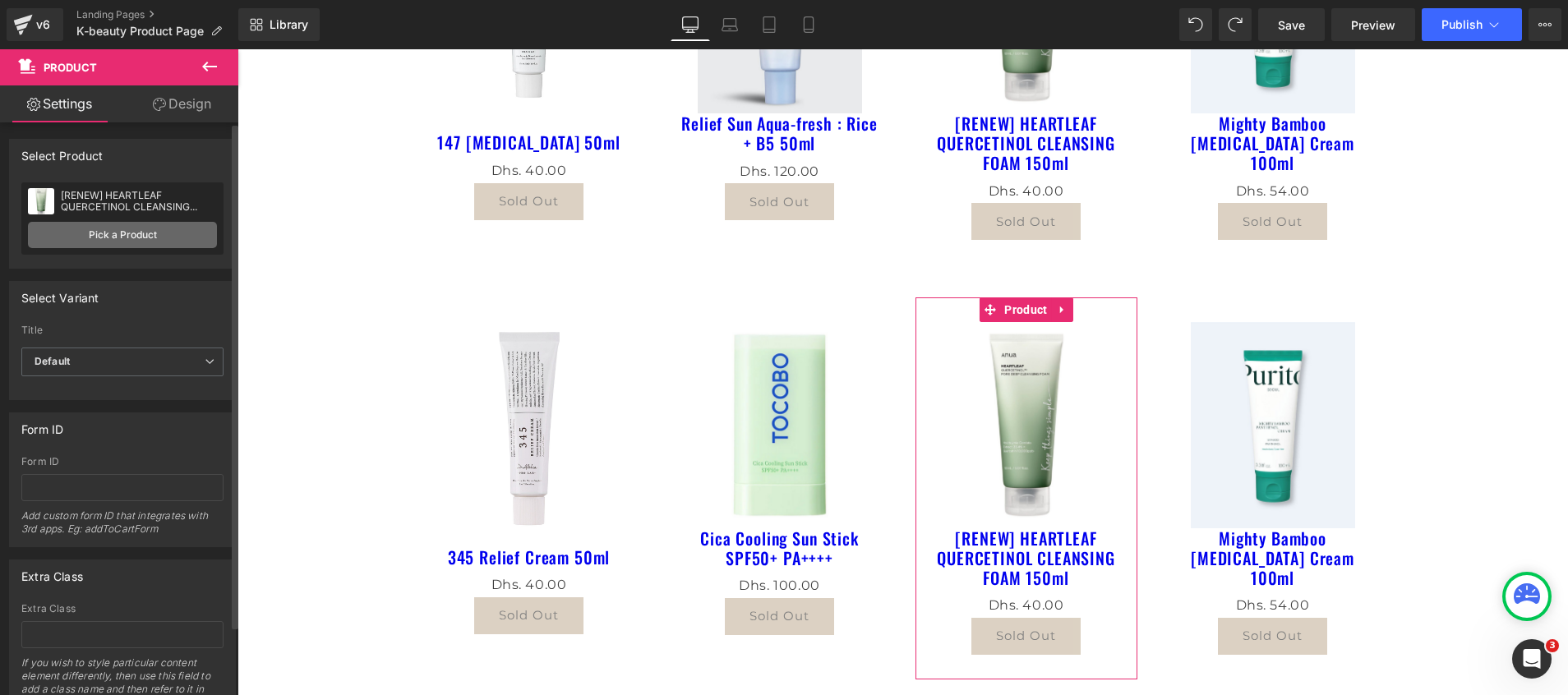
click at [108, 232] on link "Pick a Product" at bounding box center [122, 235] width 189 height 27
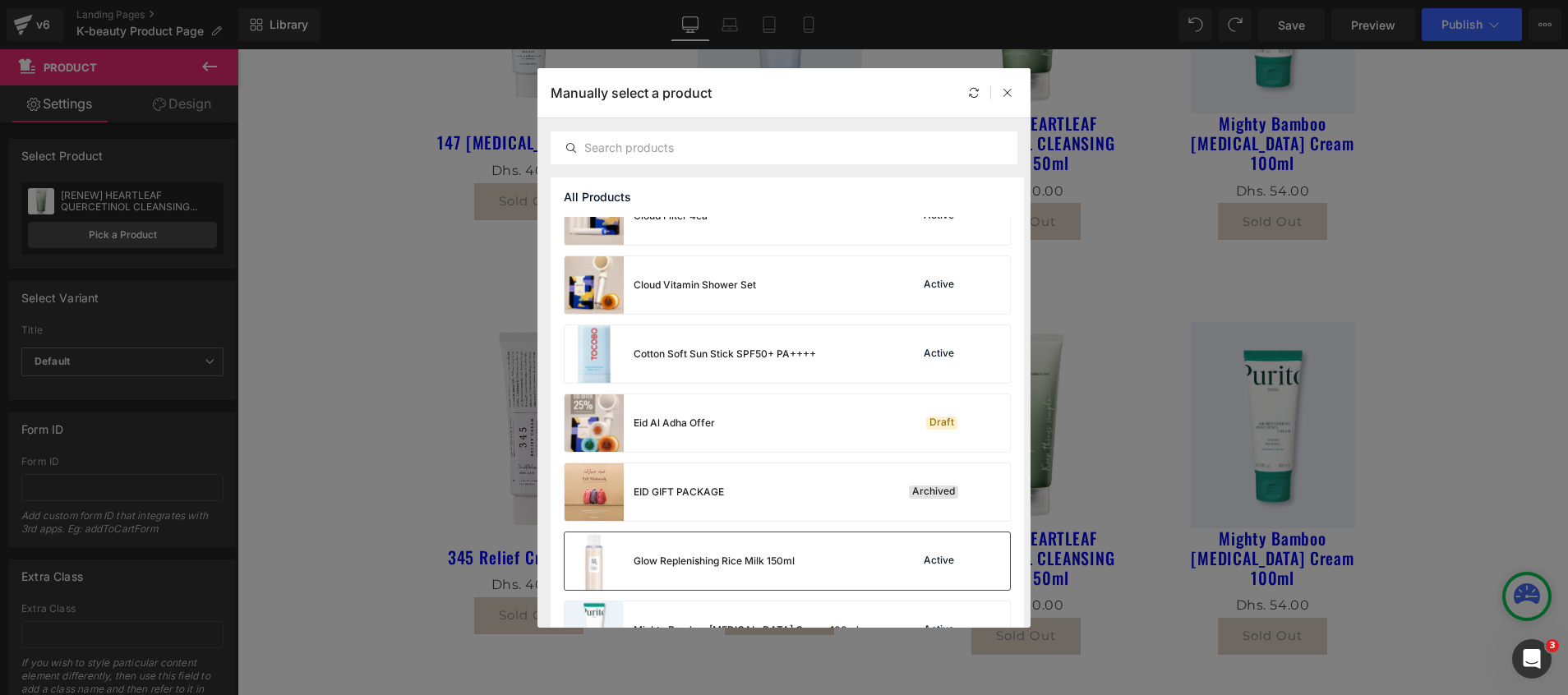
scroll to position [617, 0]
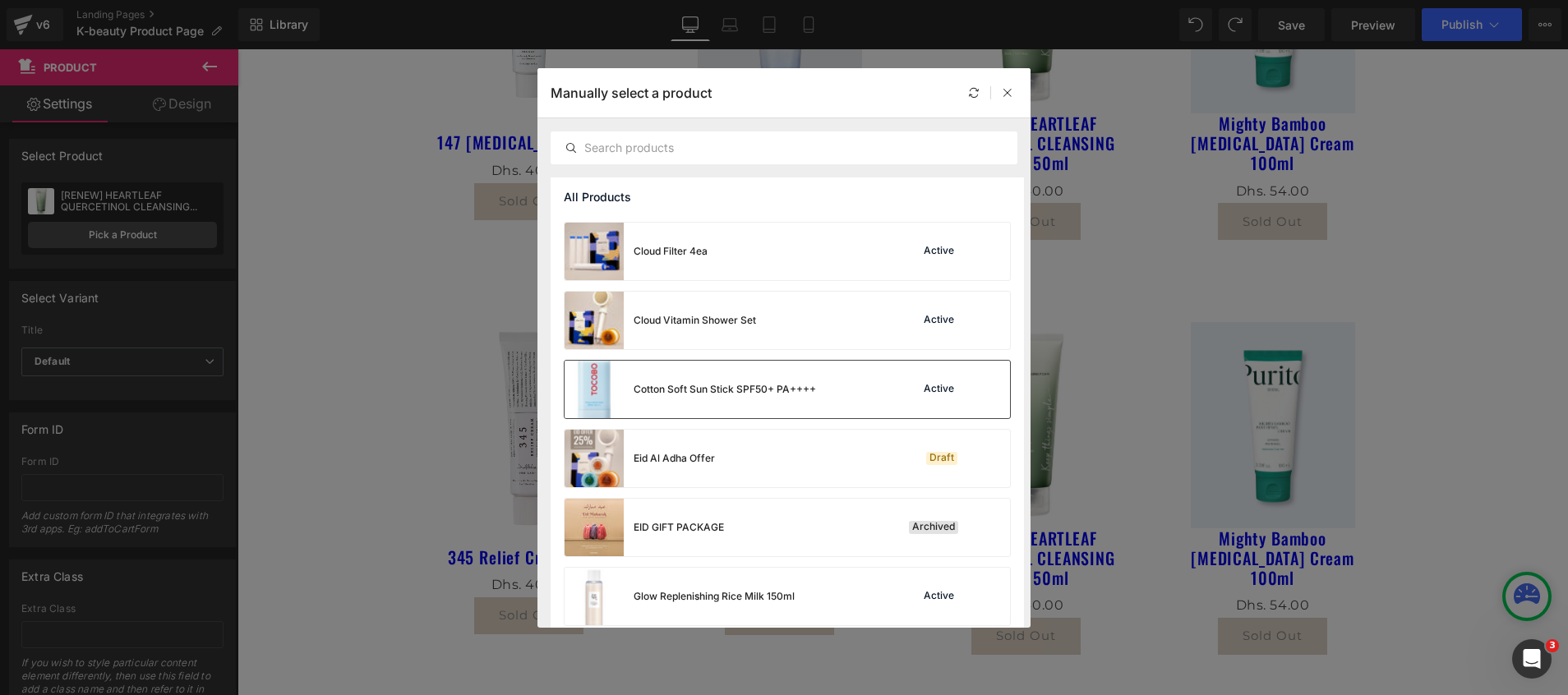
click at [761, 395] on div "Cotton Soft Sun Stick SPF50+ PA++++" at bounding box center [725, 390] width 183 height 15
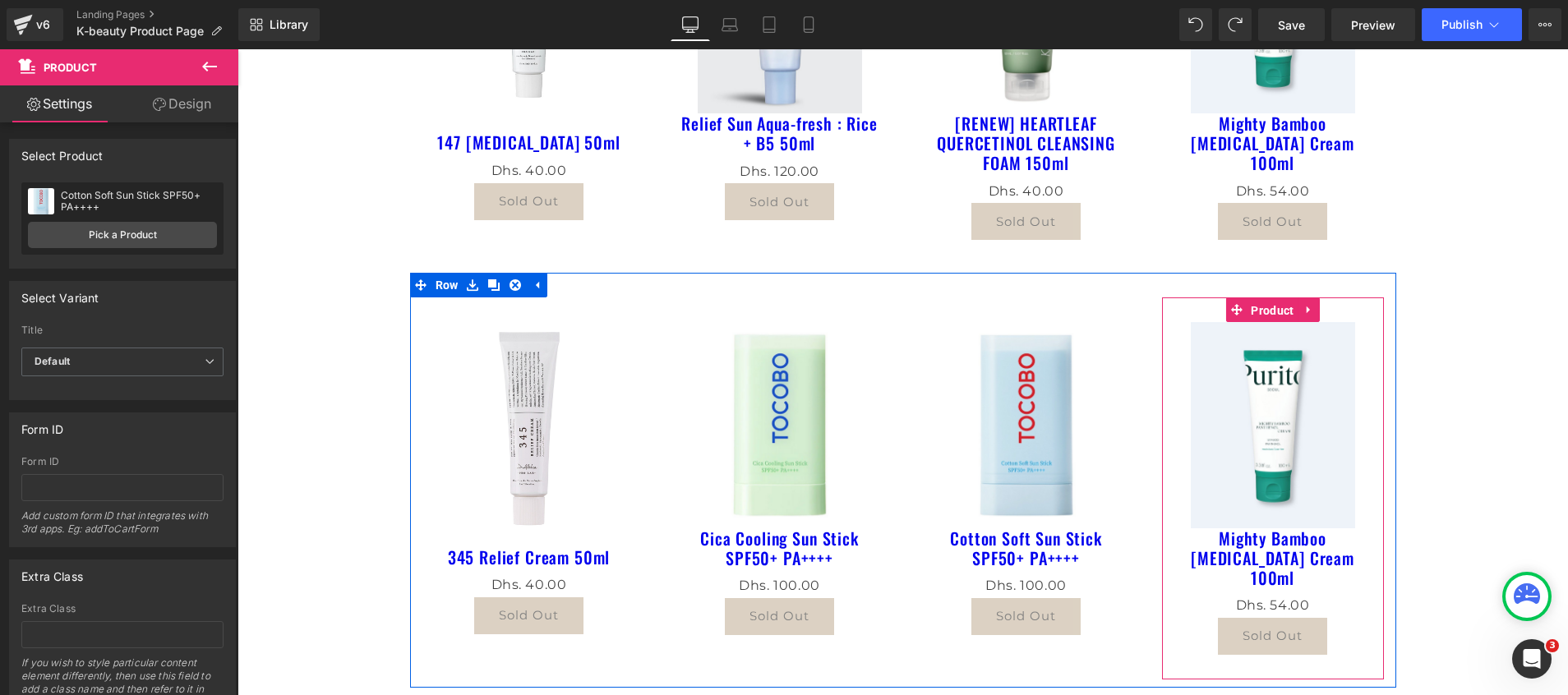
drag, startPoint x: 1250, startPoint y: 310, endPoint x: 552, endPoint y: 338, distance: 698.6
click at [1248, 308] on span "Product" at bounding box center [1272, 311] width 51 height 25
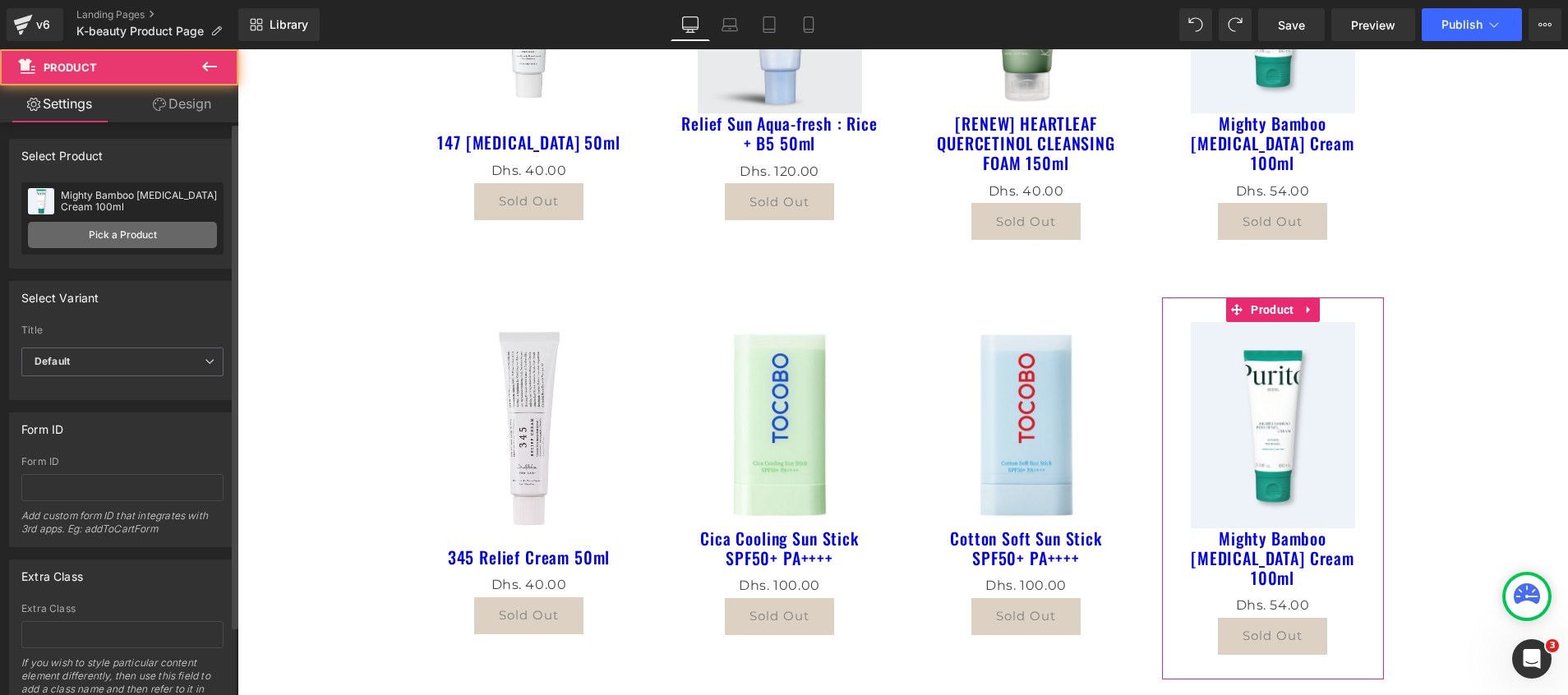
click at [81, 233] on link "Pick a Product" at bounding box center [122, 235] width 189 height 27
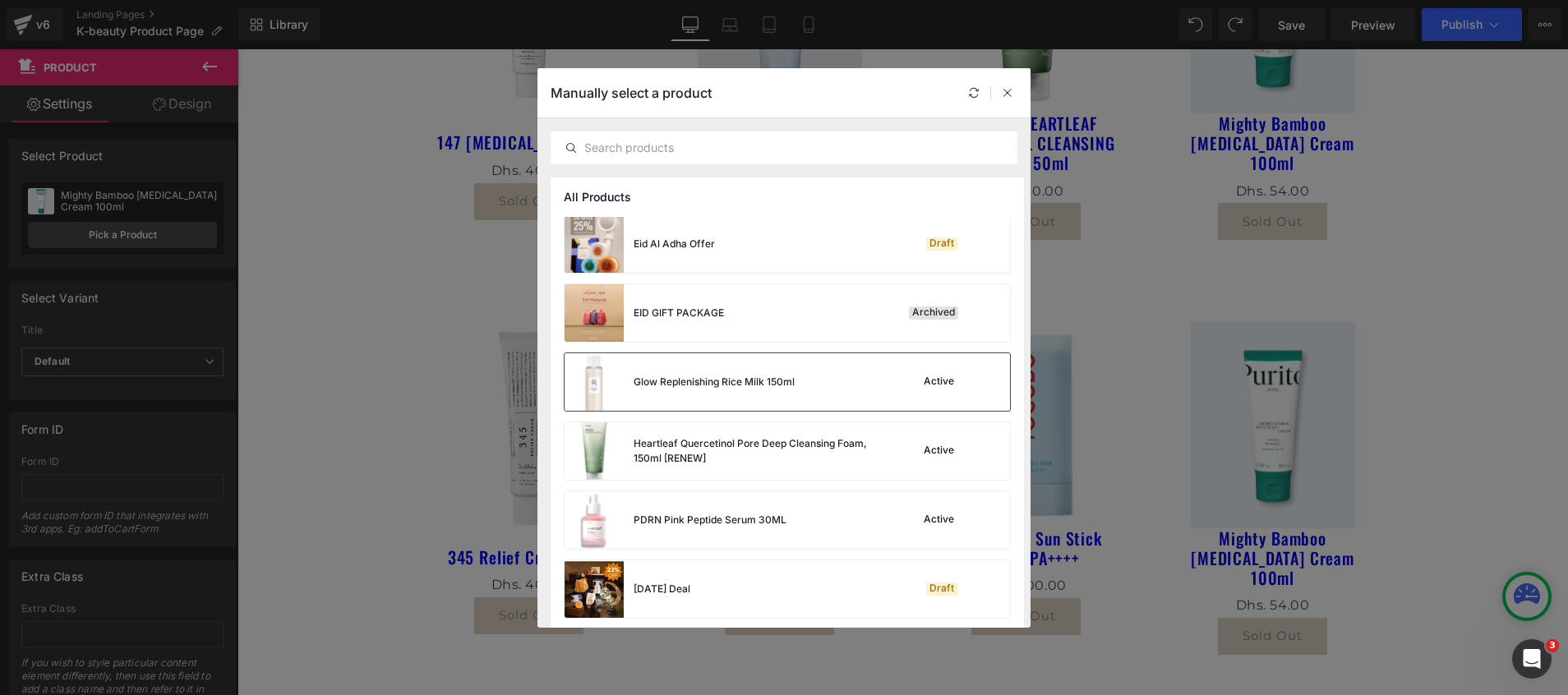
scroll to position [863, 0]
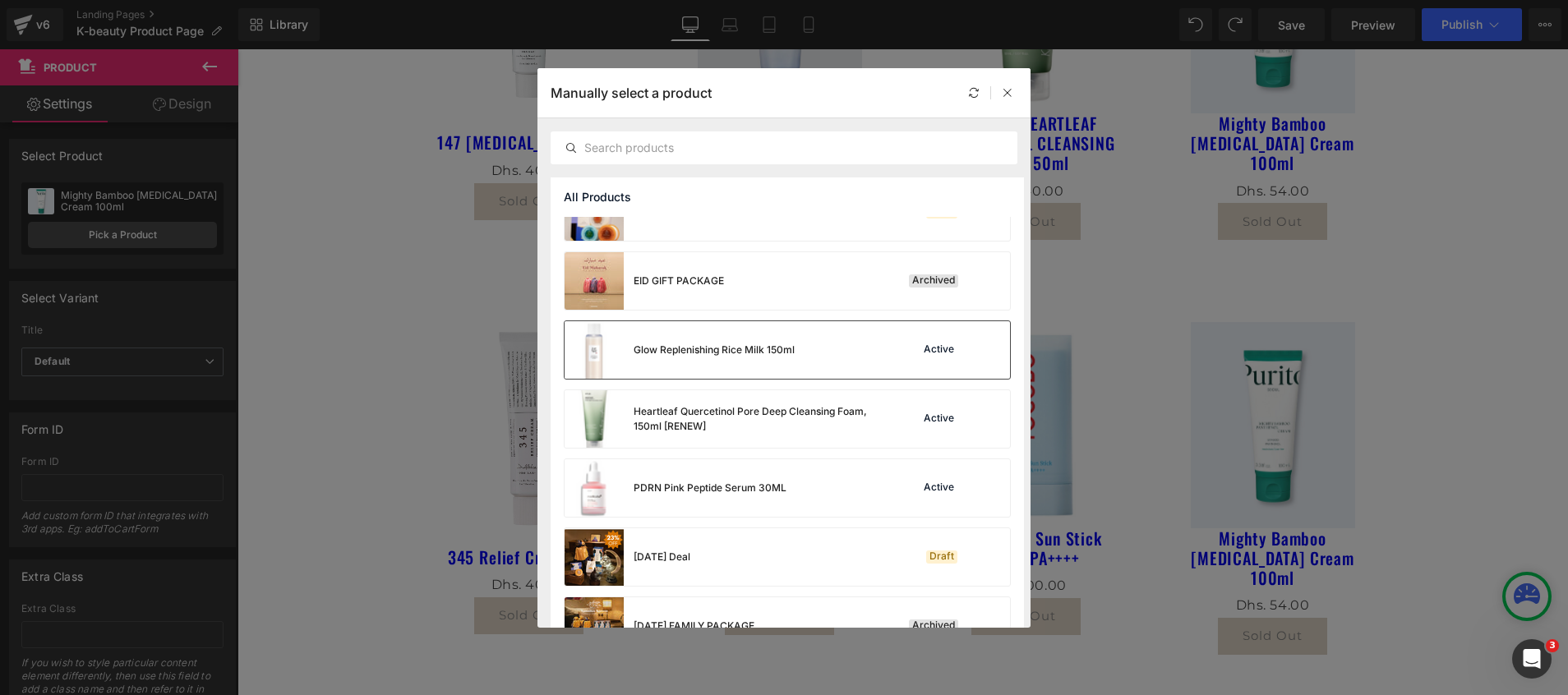
click at [676, 356] on div "Glow Replenishing Rice Milk 150ml" at bounding box center [714, 350] width 162 height 15
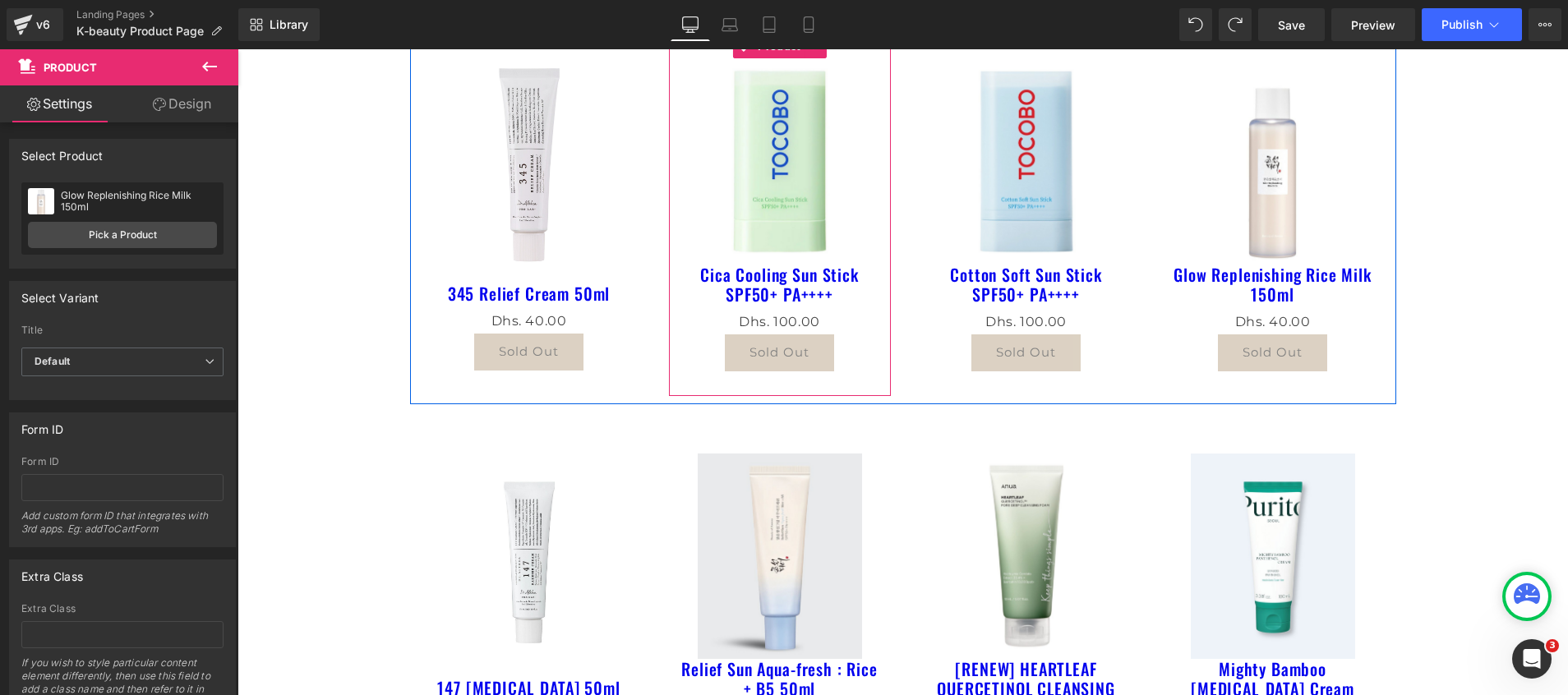
scroll to position [739, 0]
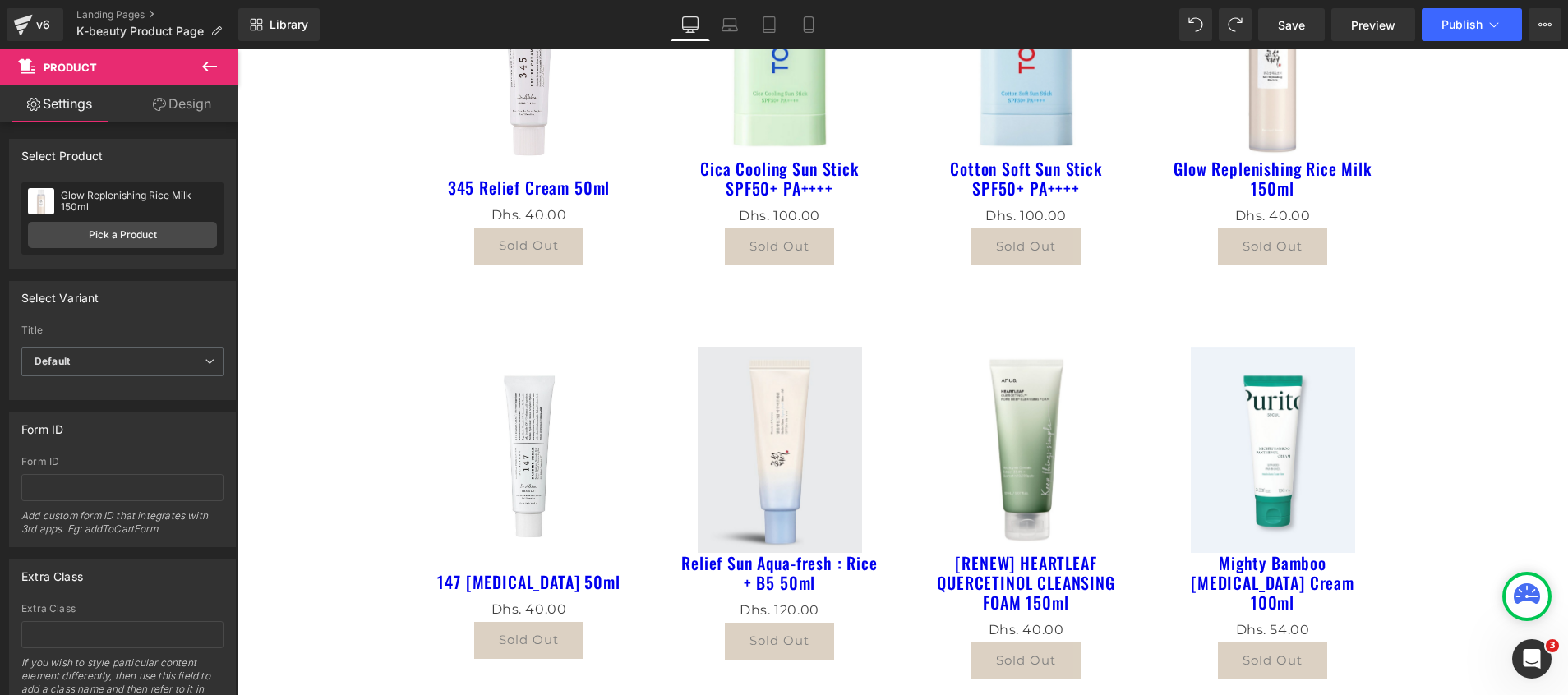
click at [517, 486] on img at bounding box center [529, 454] width 171 height 214
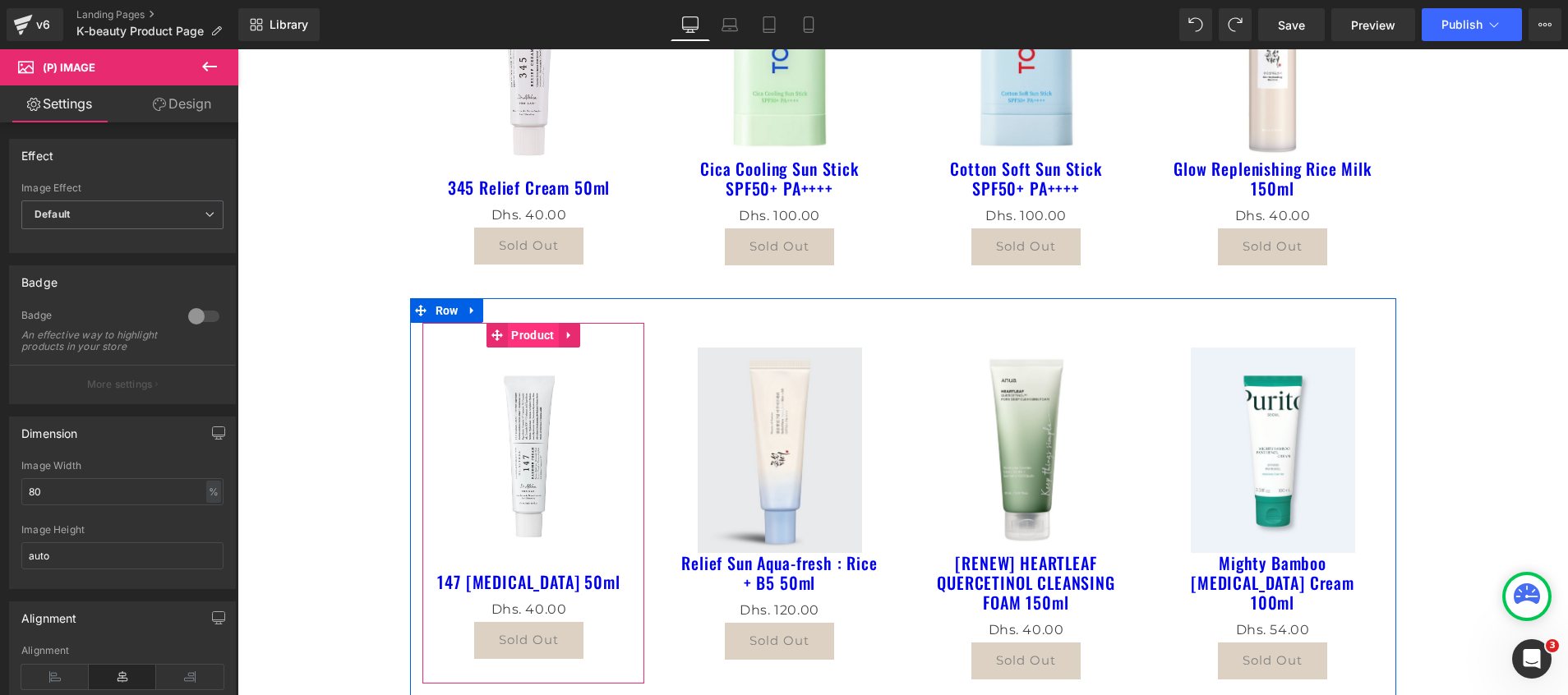
click at [527, 328] on span "Product" at bounding box center [532, 336] width 51 height 25
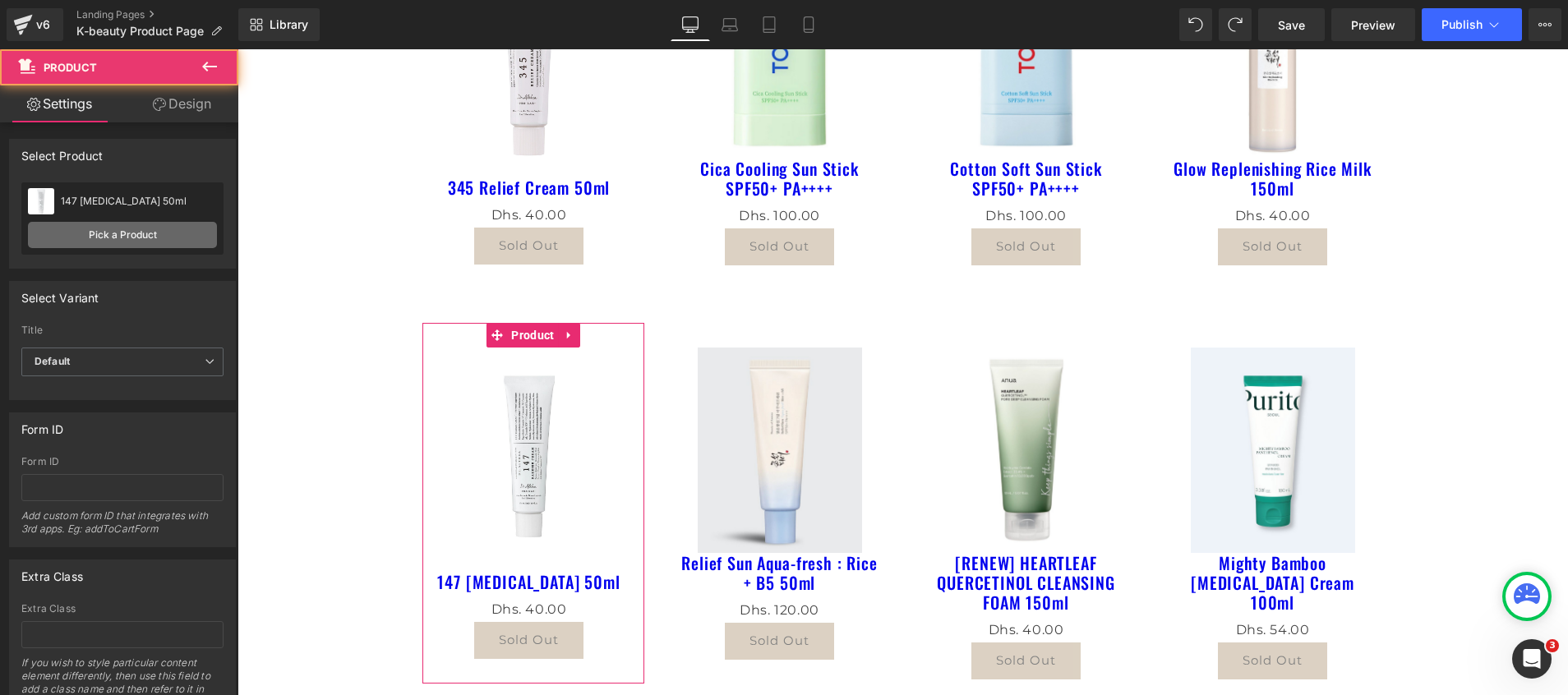
click at [86, 236] on link "Pick a Product" at bounding box center [122, 235] width 189 height 27
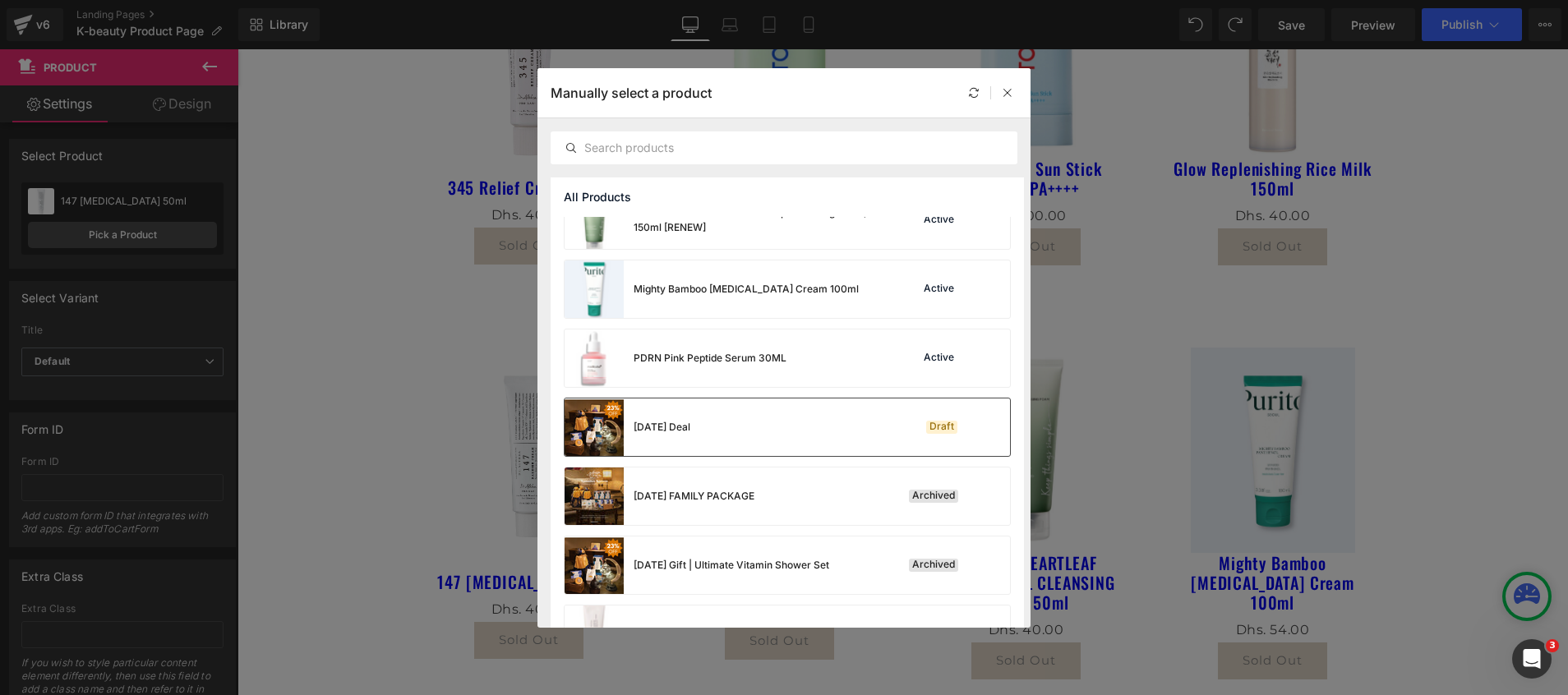
scroll to position [870, 0]
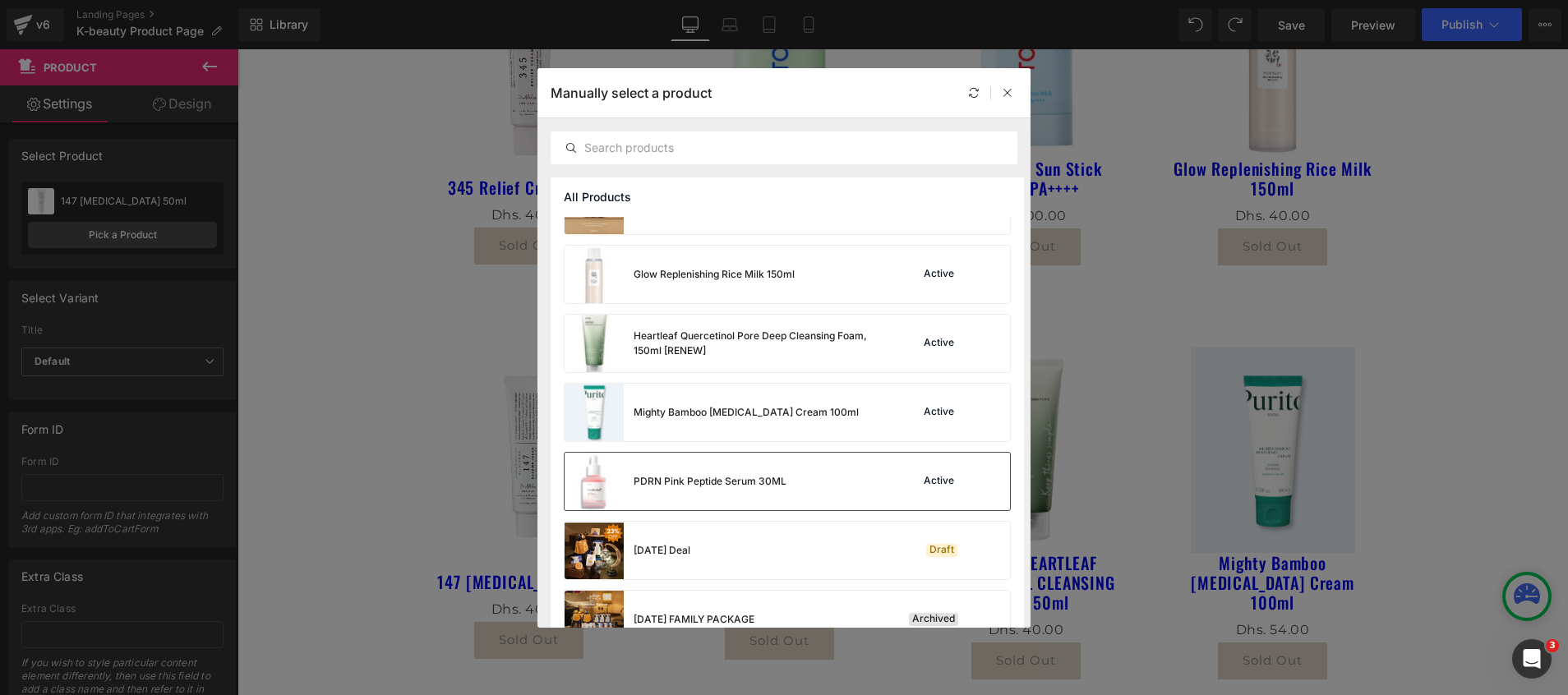
drag, startPoint x: 663, startPoint y: 485, endPoint x: 426, endPoint y: 441, distance: 241.0
click at [663, 485] on div "PDRN Pink Peptide Serum 30ML" at bounding box center [710, 481] width 153 height 15
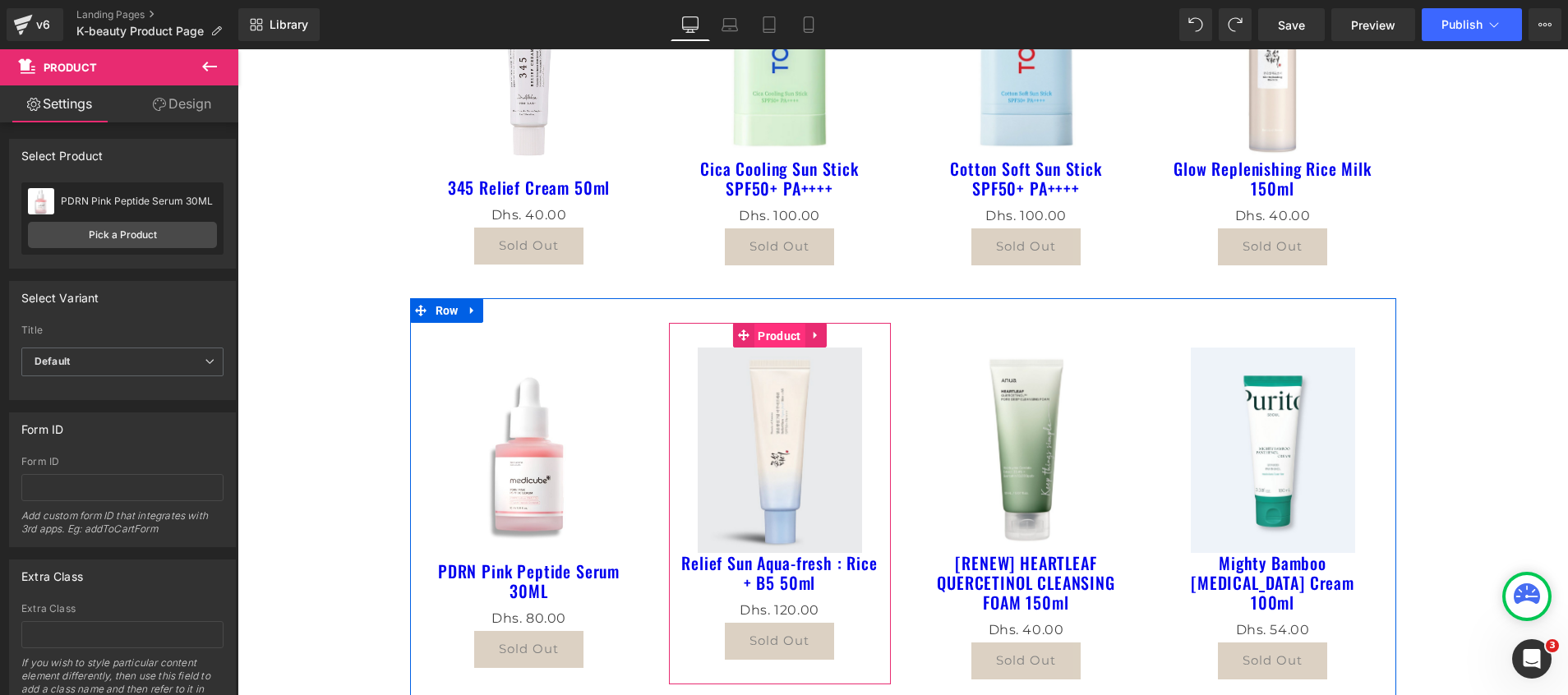
click at [755, 337] on span "Product" at bounding box center [778, 336] width 51 height 25
click at [768, 337] on span "Product" at bounding box center [778, 336] width 51 height 25
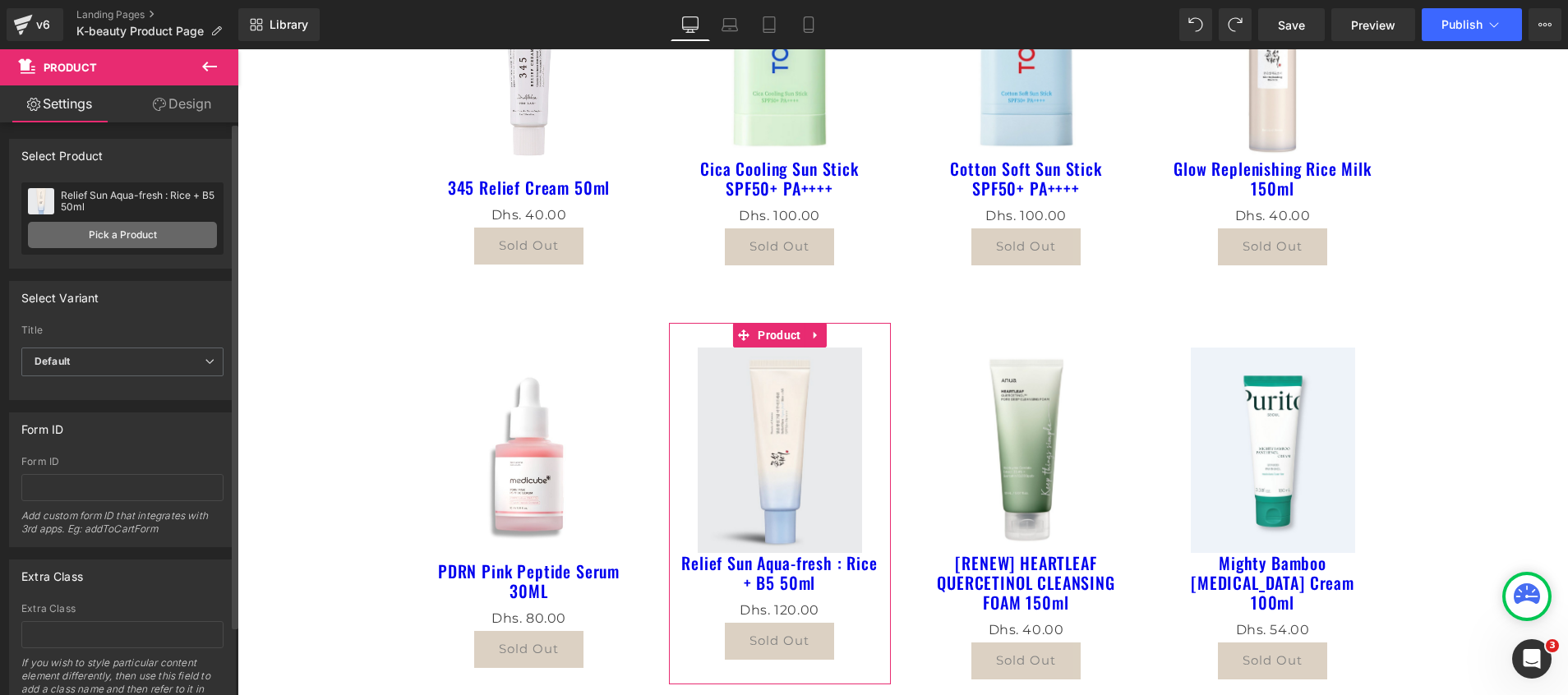
click at [84, 246] on link "Pick a Product" at bounding box center [122, 235] width 189 height 27
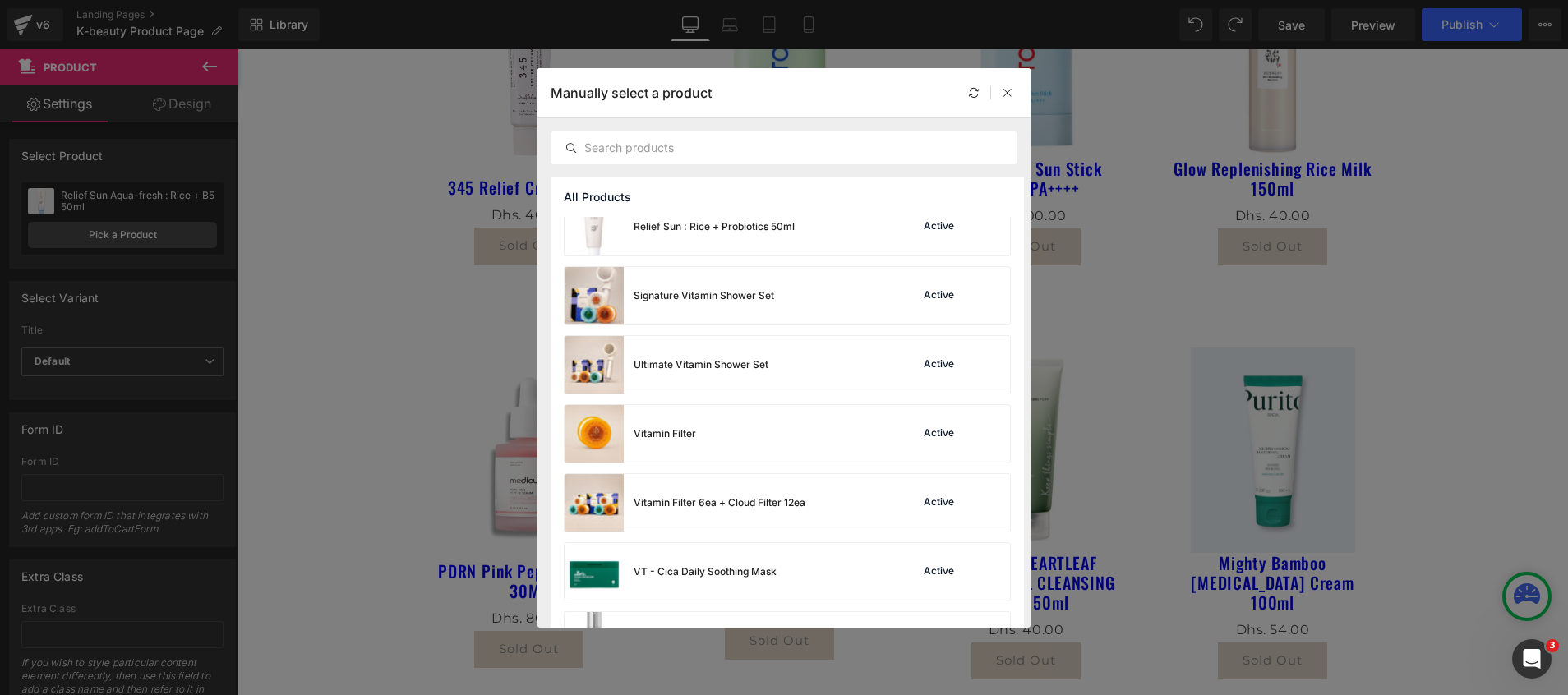
scroll to position [1733, 0]
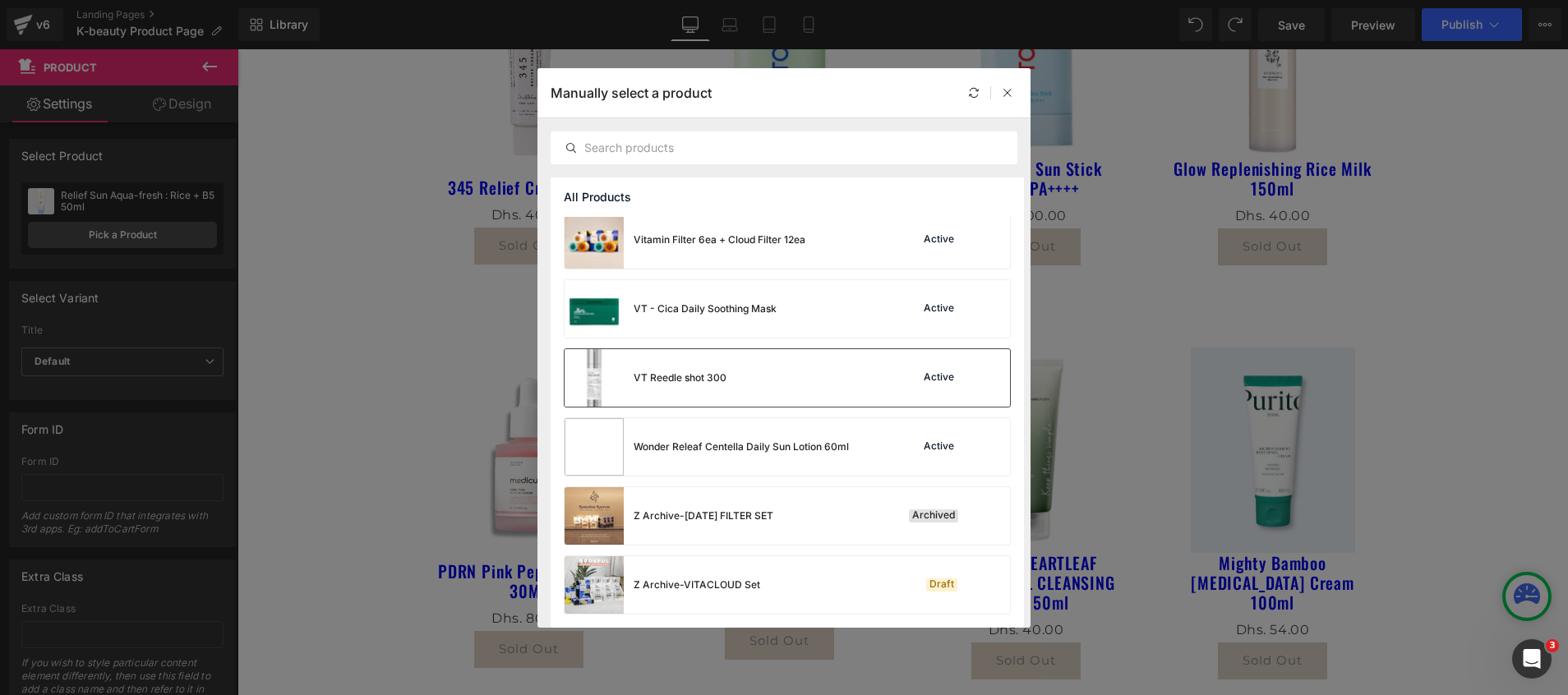
click at [842, 375] on div "VT Reedle shot 300 Active" at bounding box center [787, 378] width 445 height 58
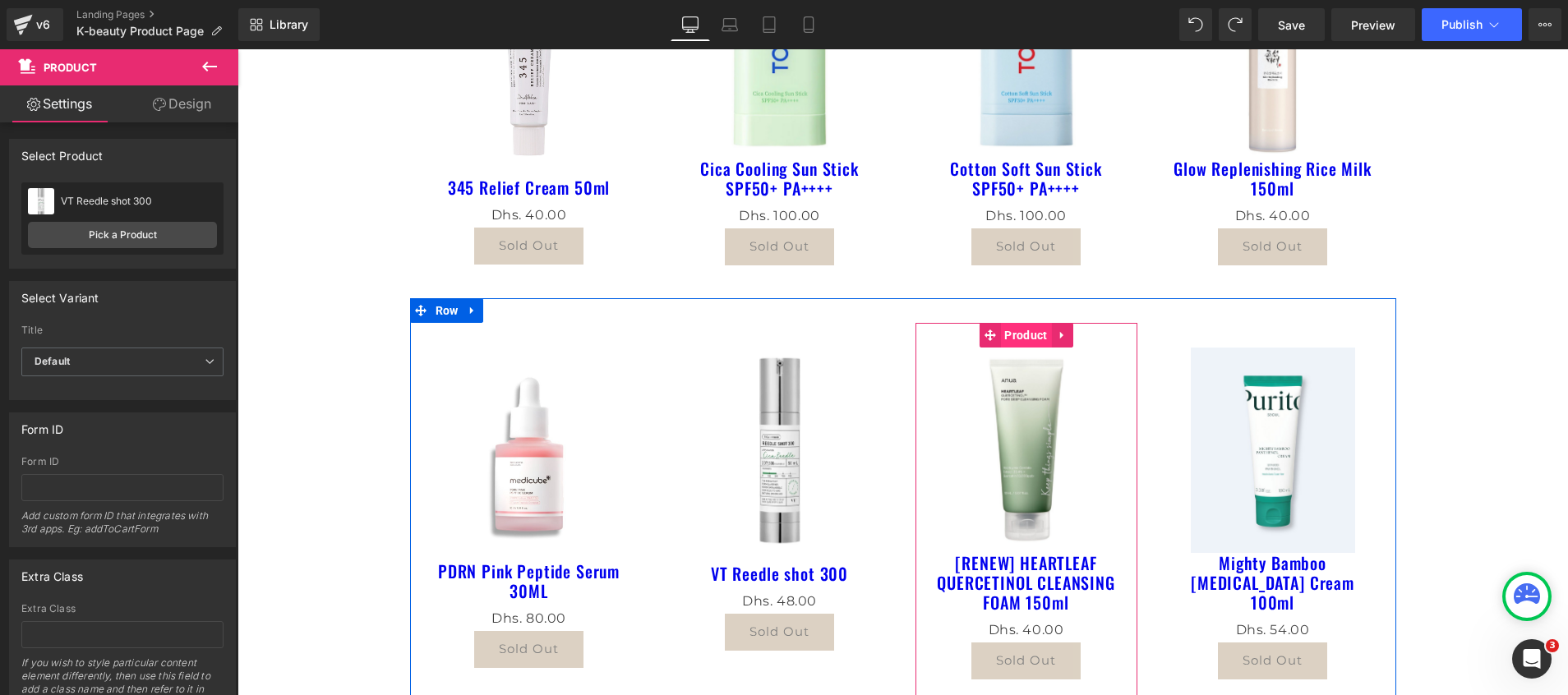
click at [1009, 336] on span "Product" at bounding box center [1025, 336] width 51 height 25
click at [1006, 335] on span "Product" at bounding box center [1025, 336] width 51 height 25
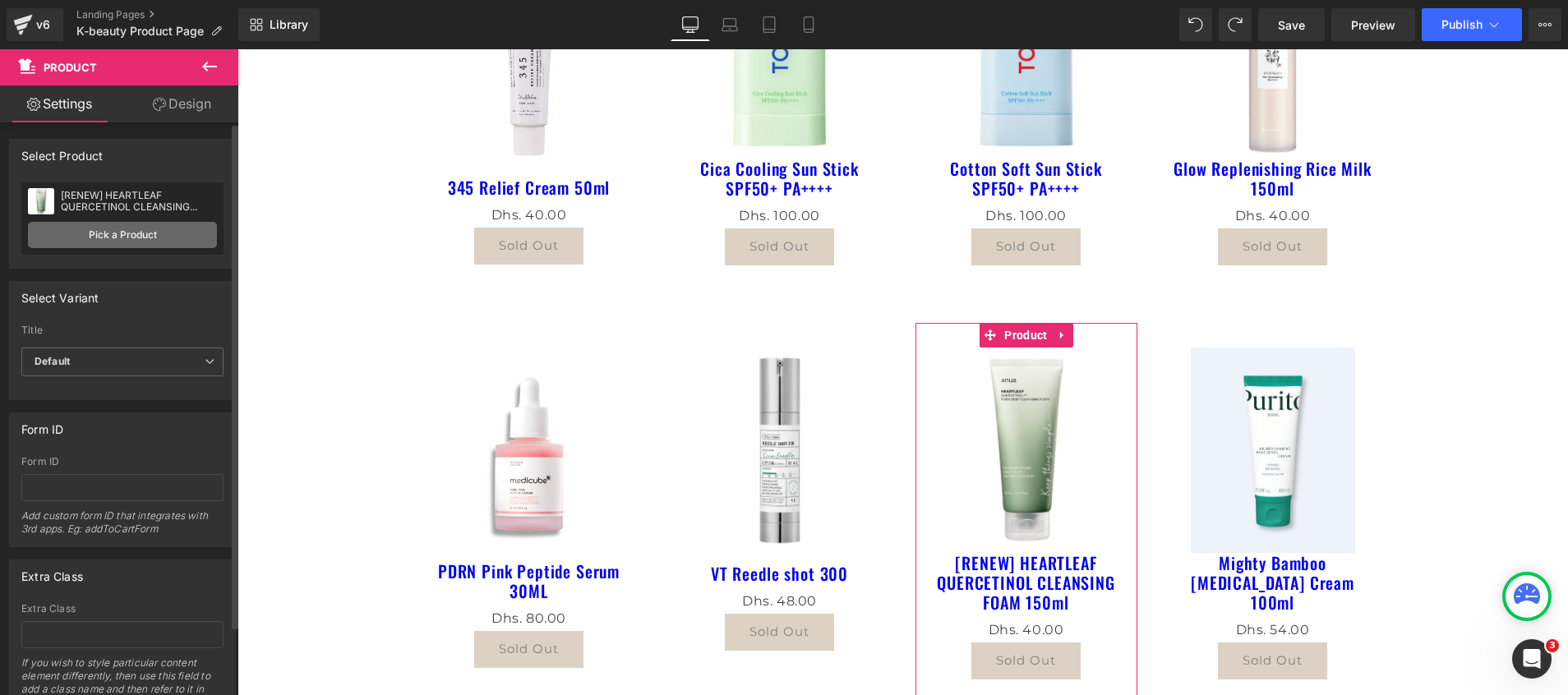
click at [101, 230] on link "Pick a Product" at bounding box center [122, 235] width 189 height 27
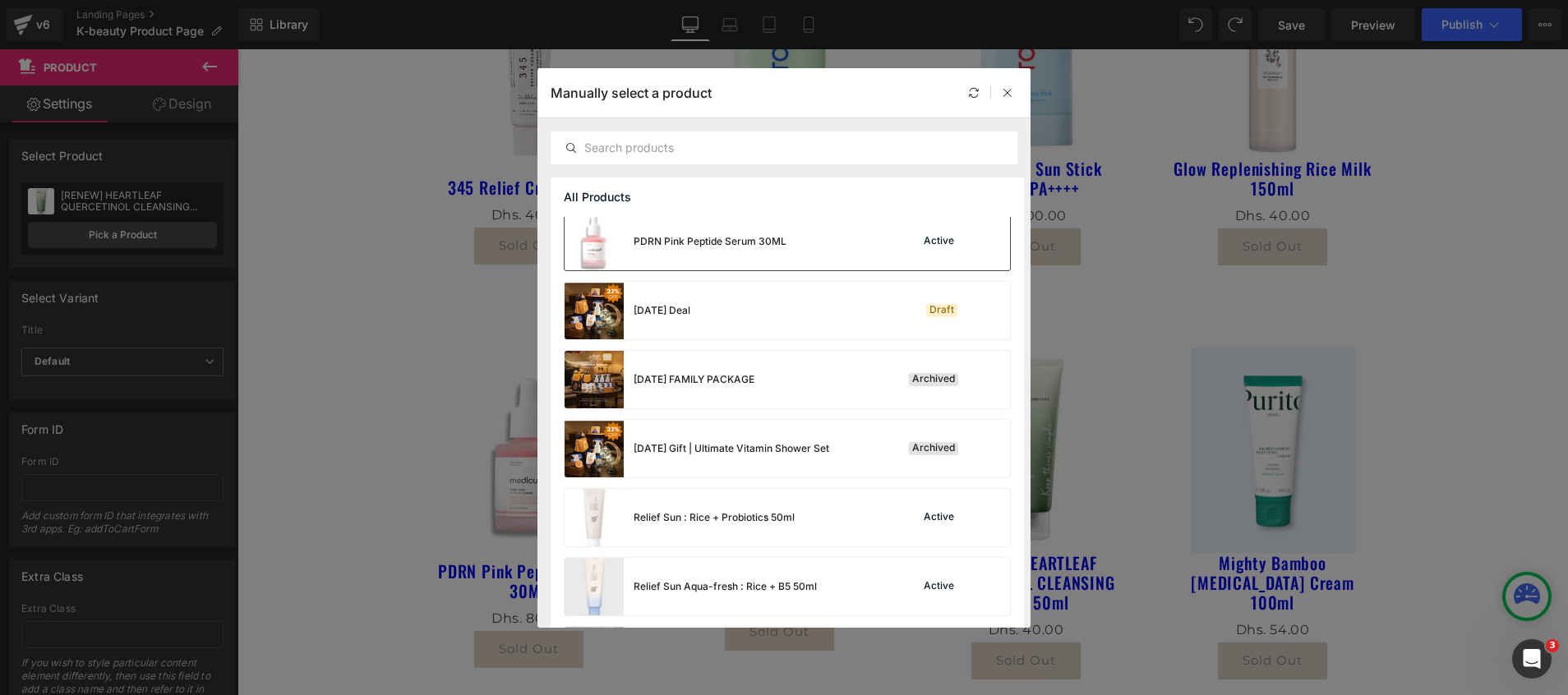
scroll to position [1233, 0]
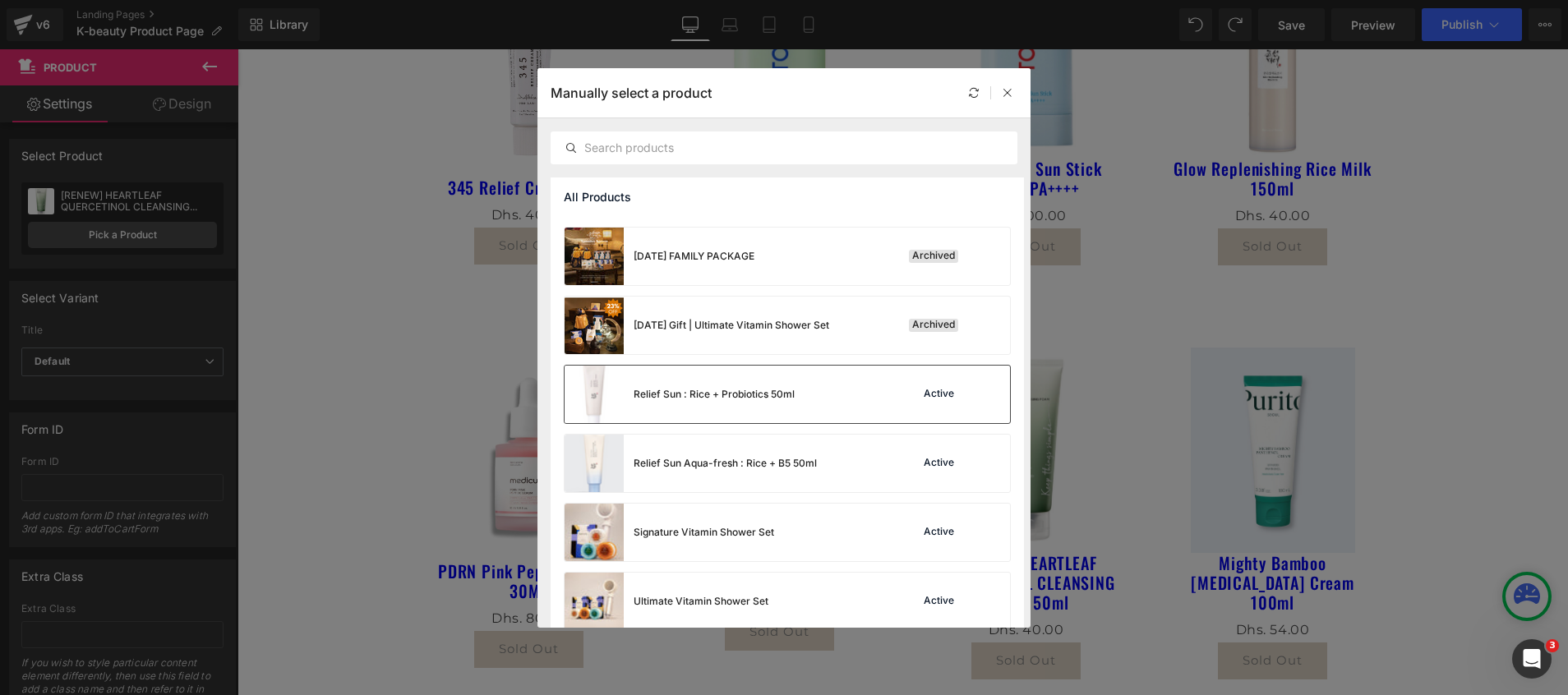
click at [698, 402] on div "Relief Sun : Rice + Probiotics 50ml" at bounding box center [679, 394] width 230 height 58
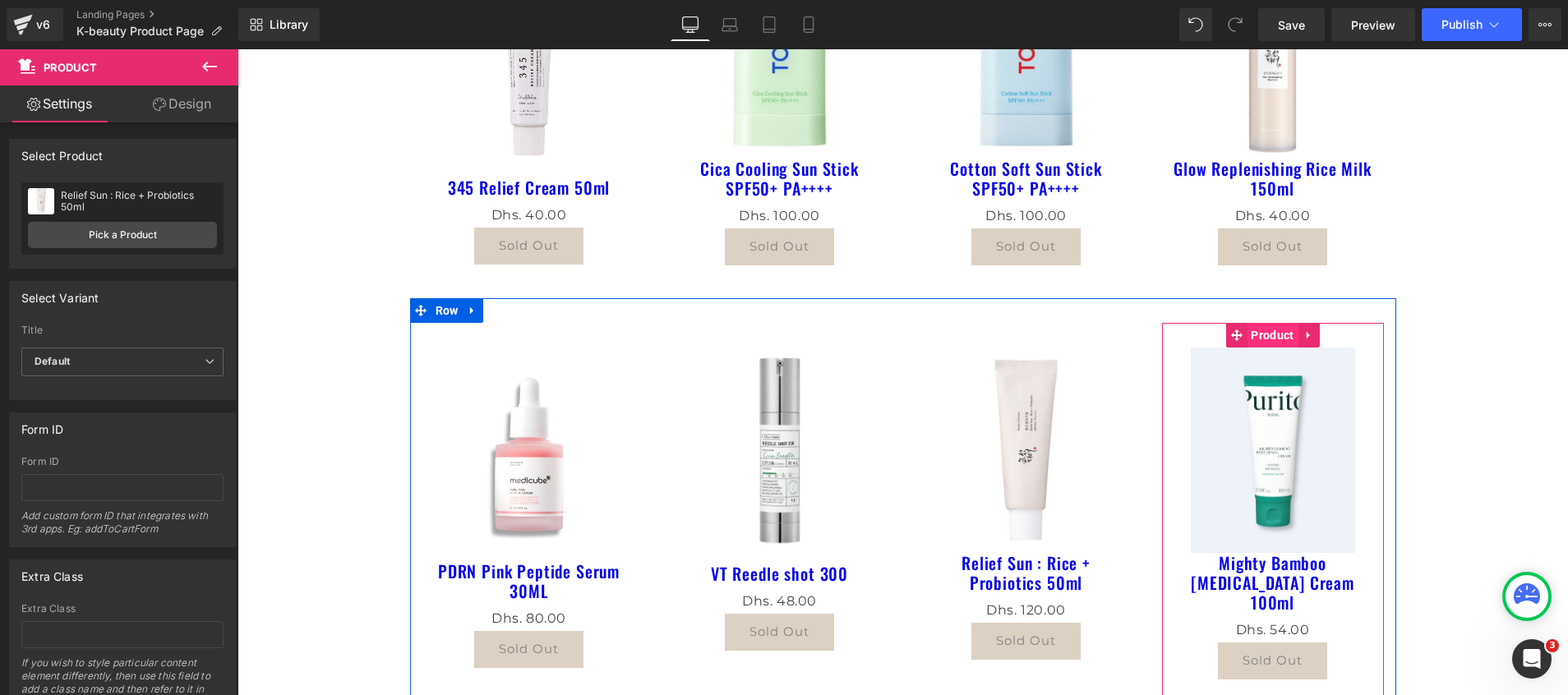
click at [1258, 329] on span "Product" at bounding box center [1272, 336] width 51 height 25
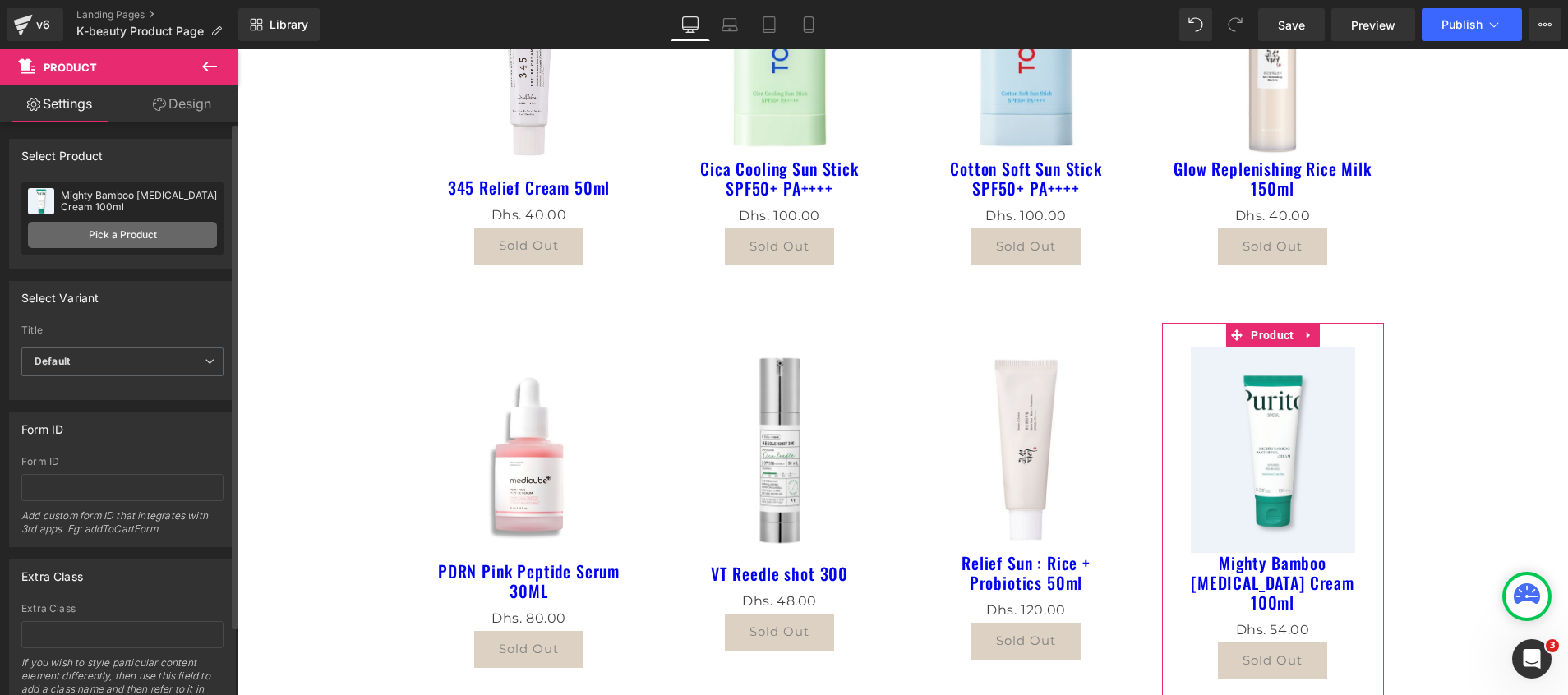
click at [128, 238] on link "Pick a Product" at bounding box center [122, 235] width 189 height 27
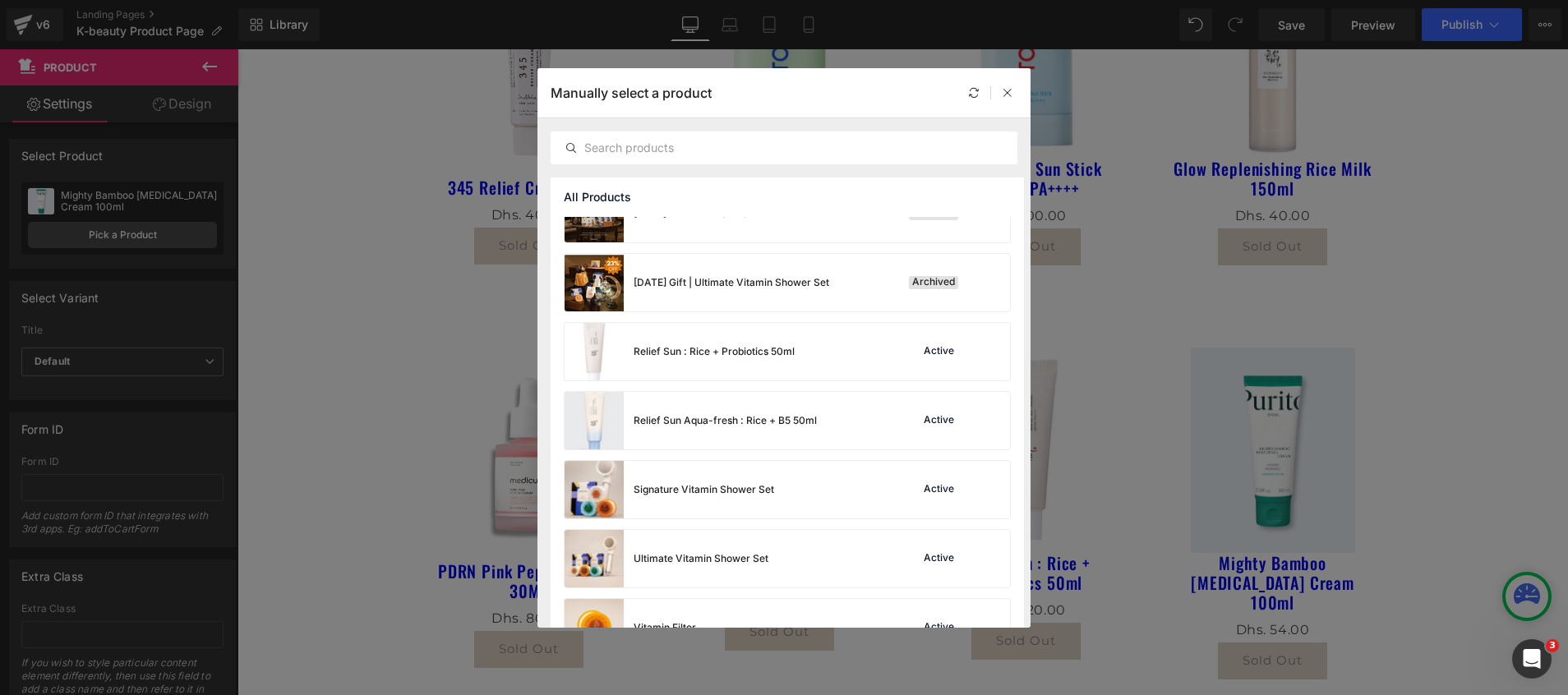
scroll to position [1240, 0]
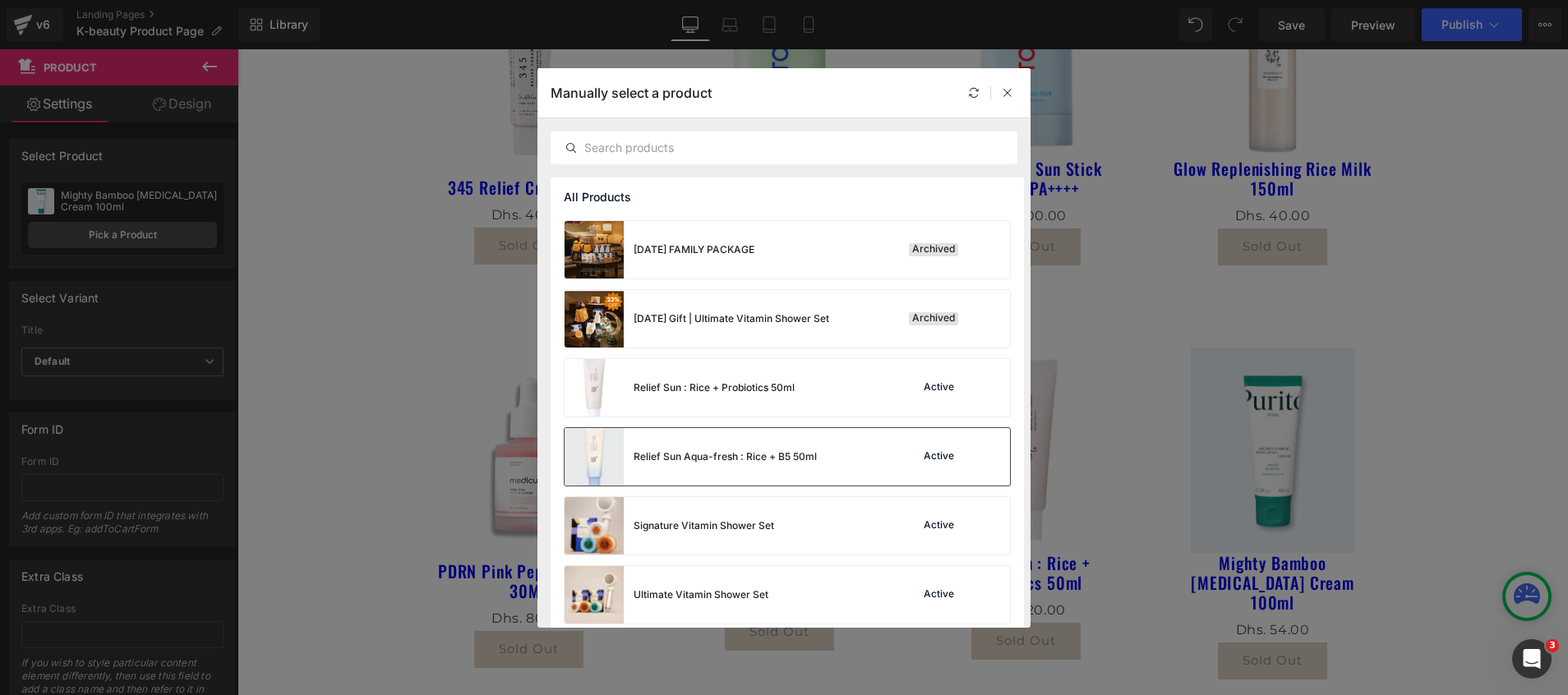
click at [757, 468] on div "Relief Sun Aqua-fresh : Rice + B5 50ml" at bounding box center [690, 456] width 252 height 58
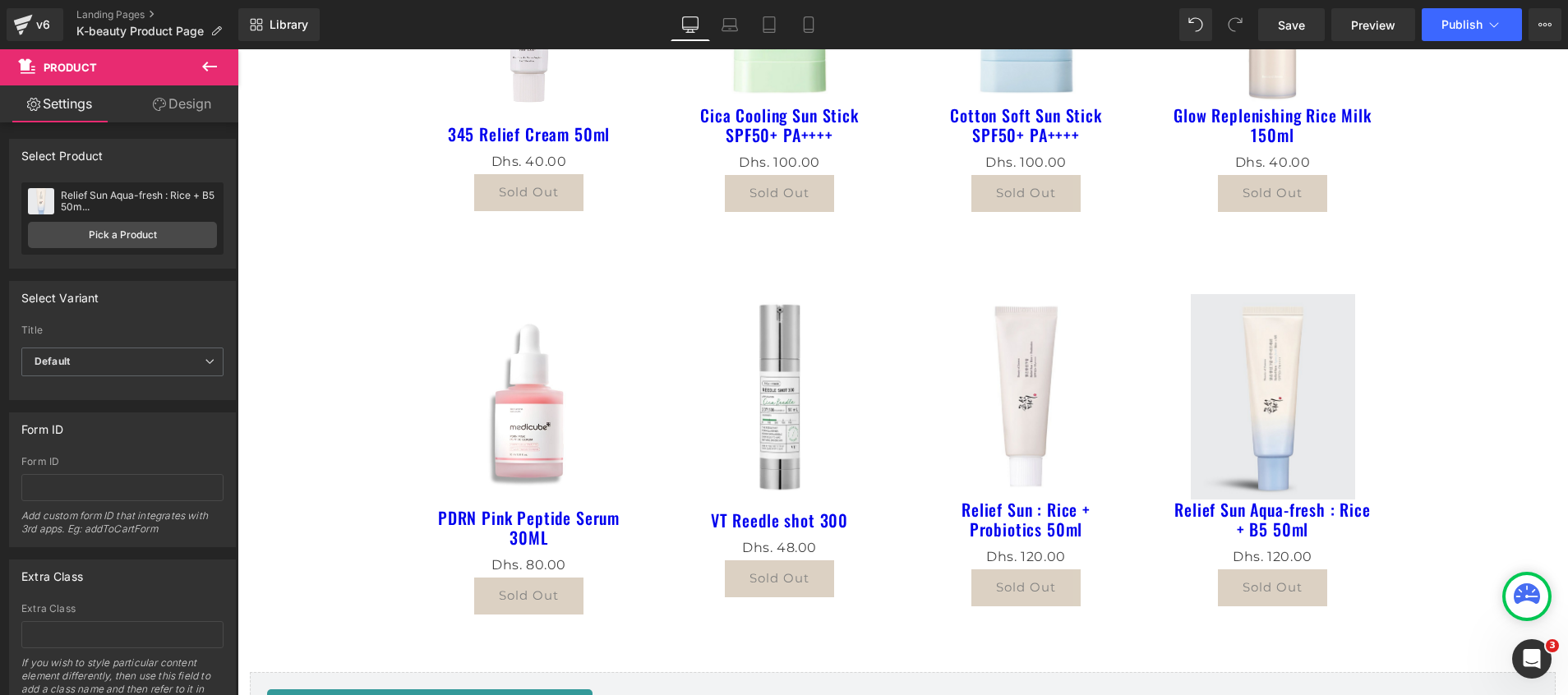
scroll to position [739, 0]
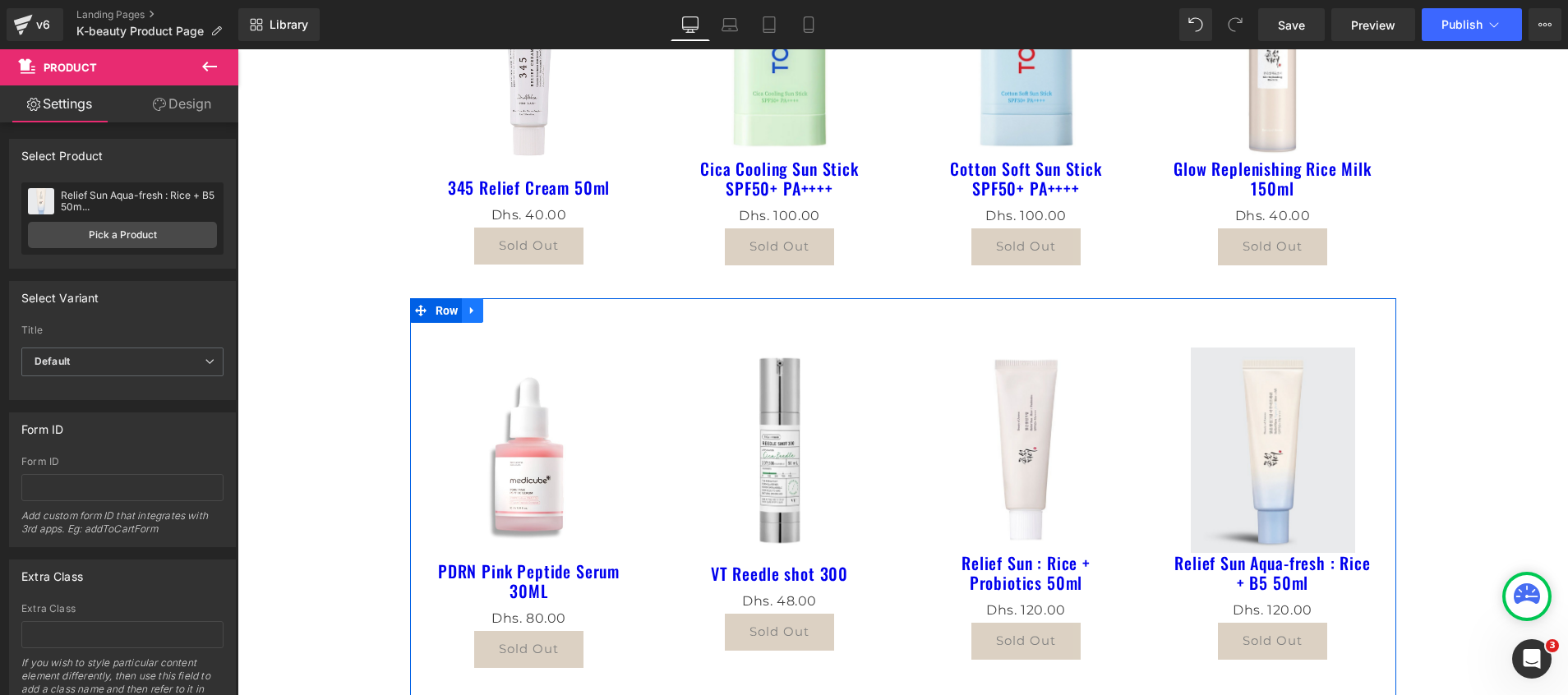
click at [467, 312] on icon at bounding box center [472, 311] width 12 height 12
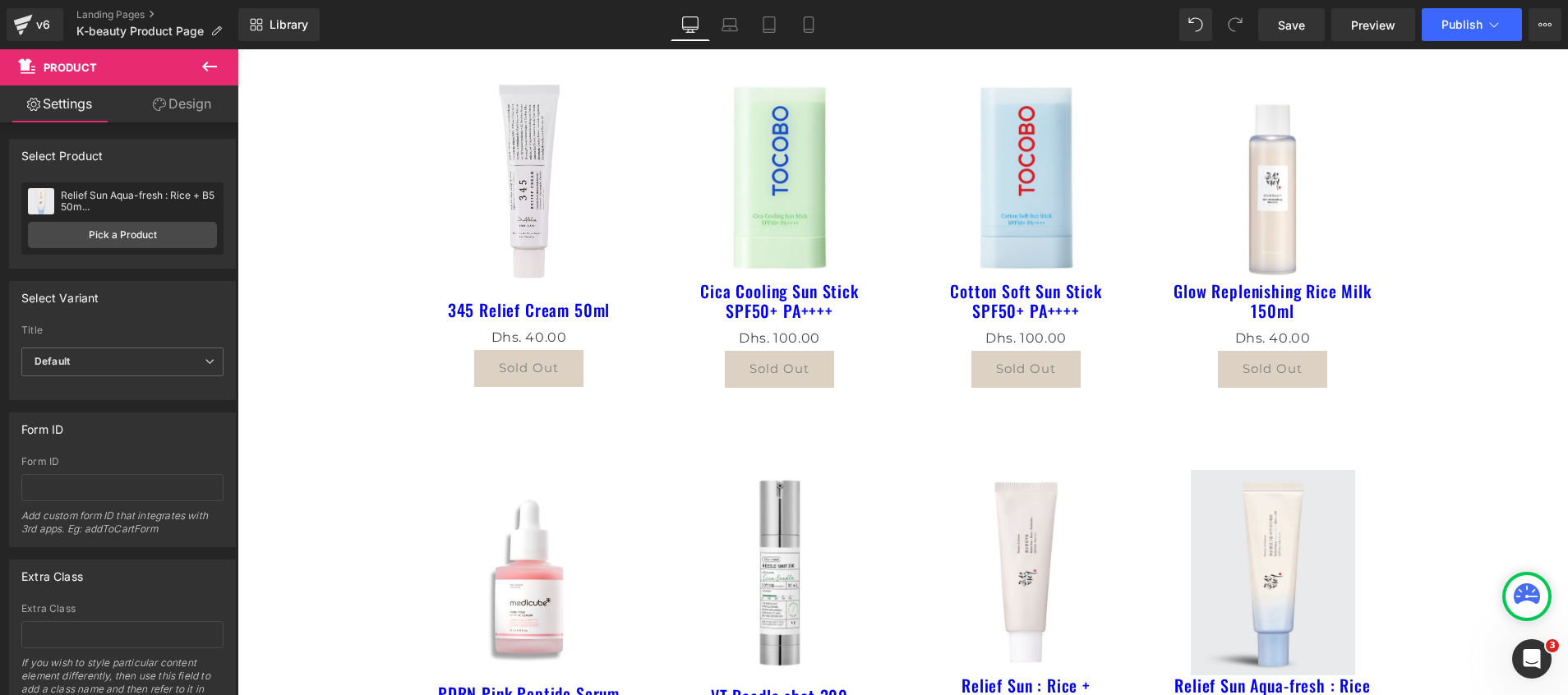
scroll to position [617, 0]
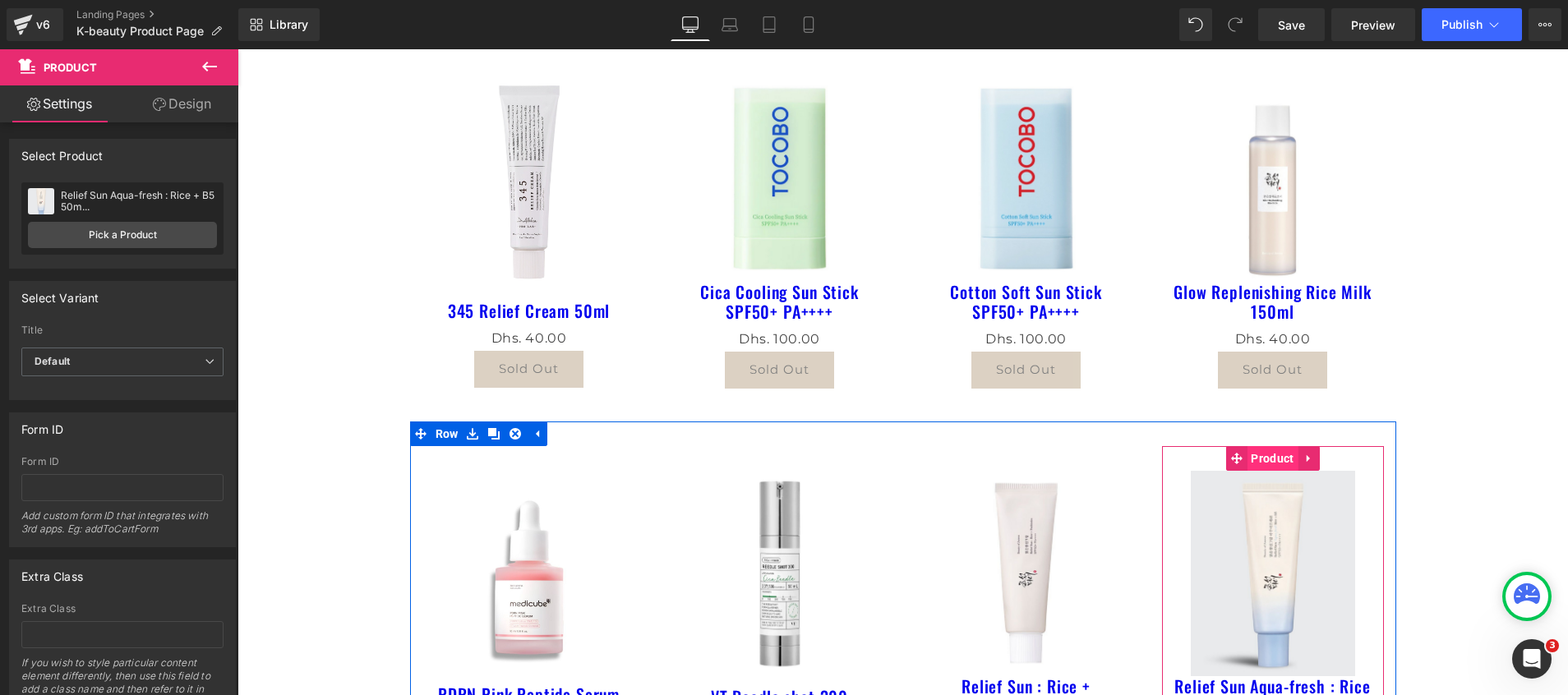
click at [1258, 456] on span "Product" at bounding box center [1272, 459] width 51 height 25
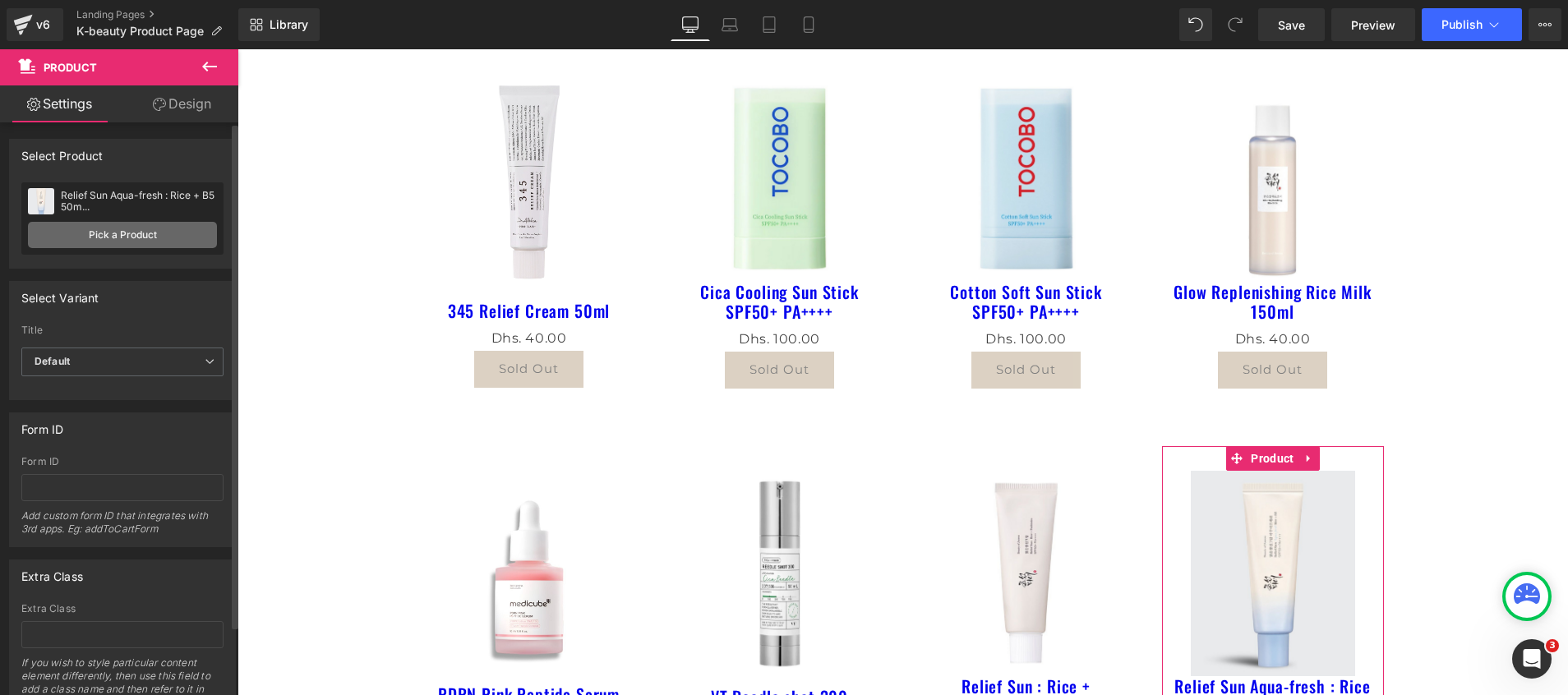
click at [128, 244] on link "Pick a Product" at bounding box center [122, 235] width 189 height 27
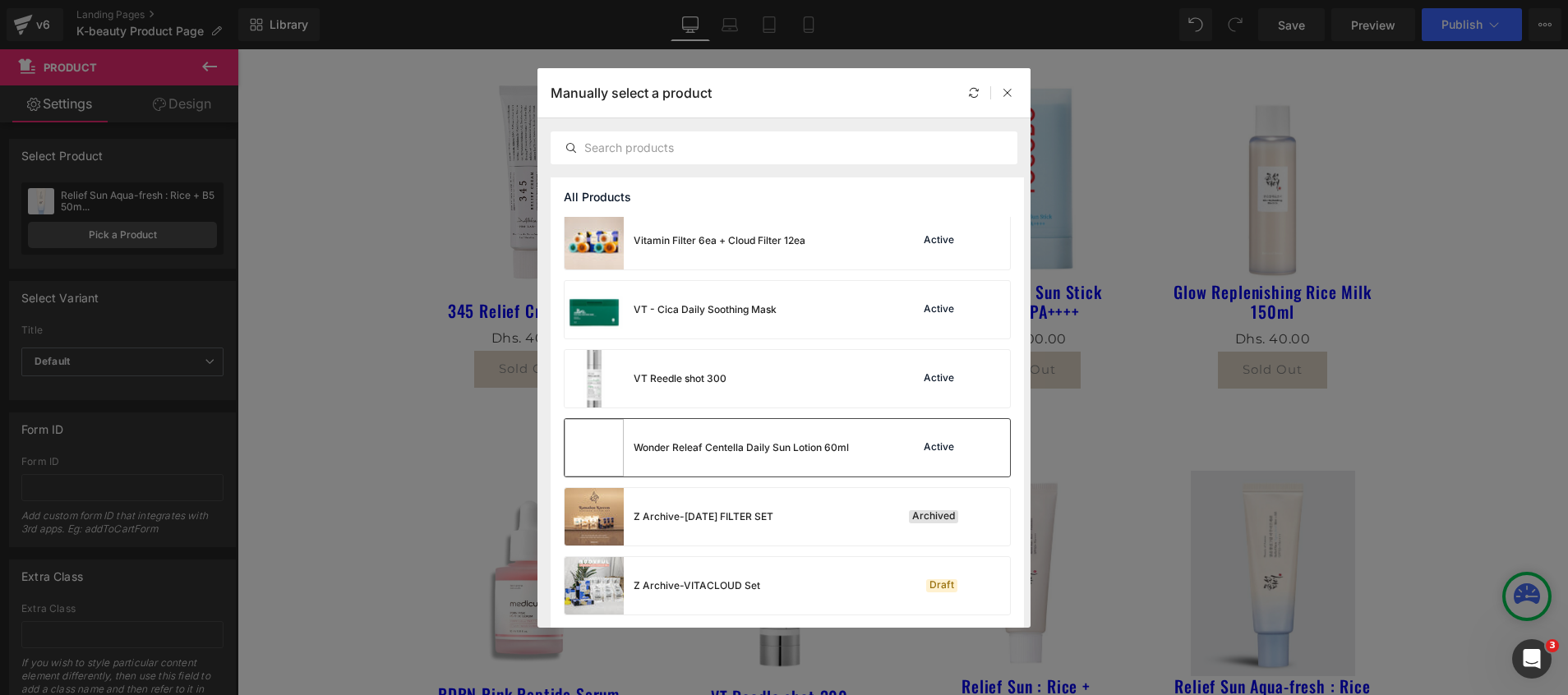
scroll to position [1733, 0]
click at [675, 317] on div "VT - Cica Daily Soothing Mask" at bounding box center [670, 309] width 212 height 58
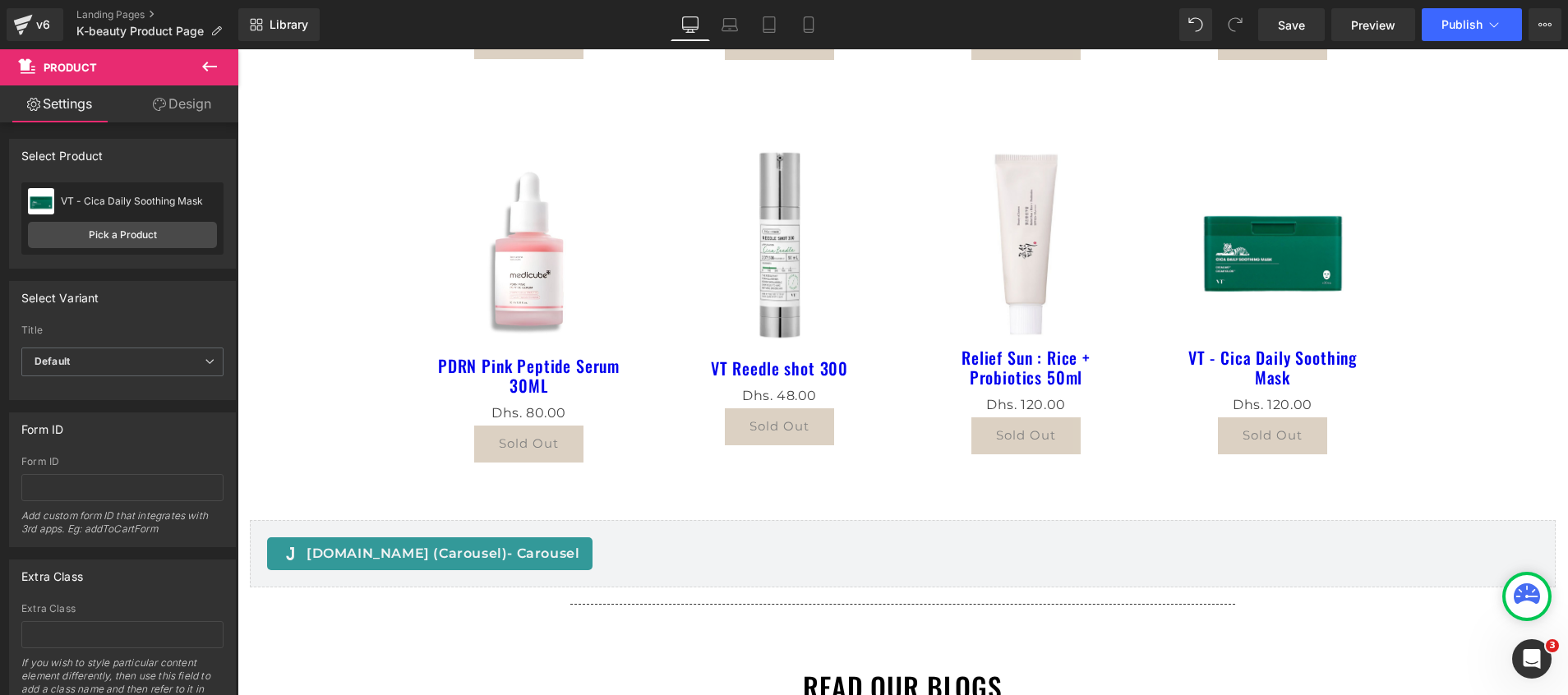
scroll to position [863, 0]
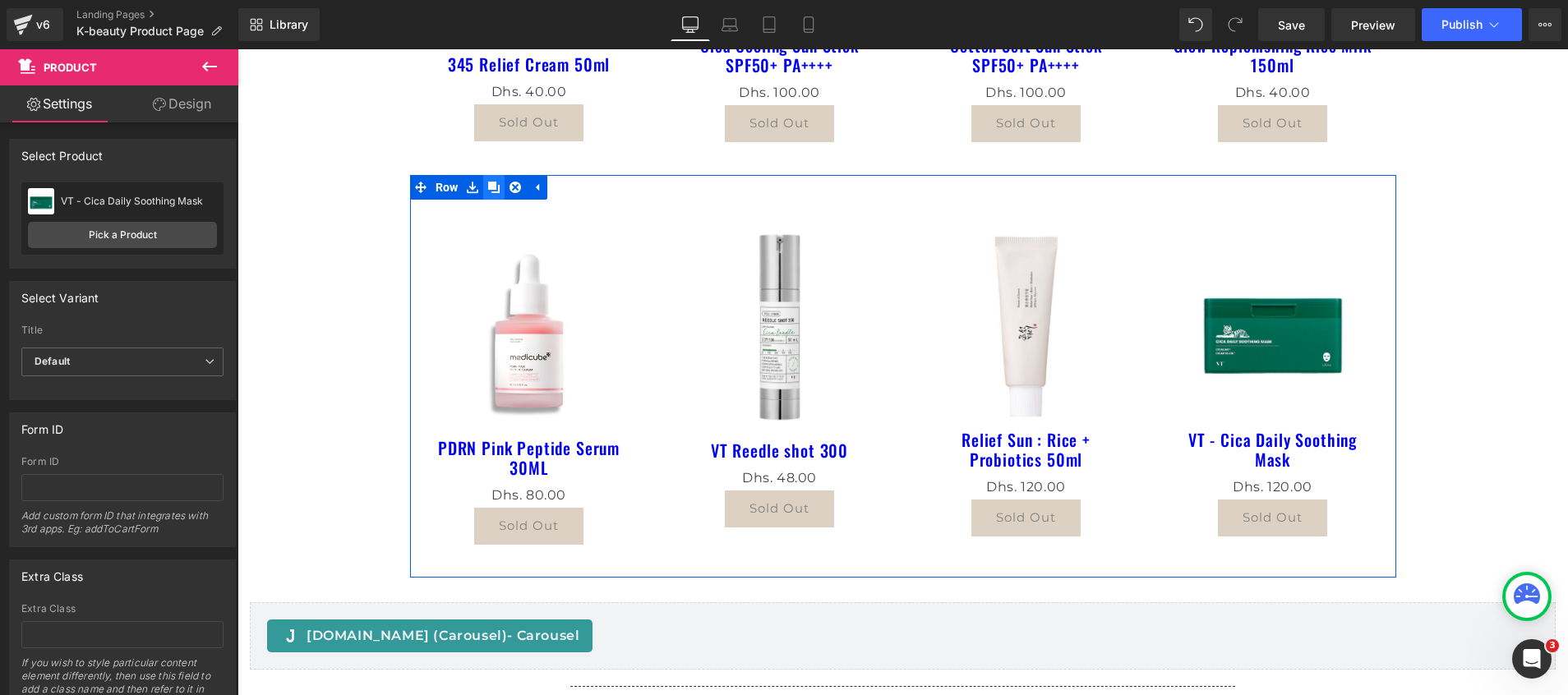
click at [488, 188] on icon at bounding box center [493, 187] width 12 height 12
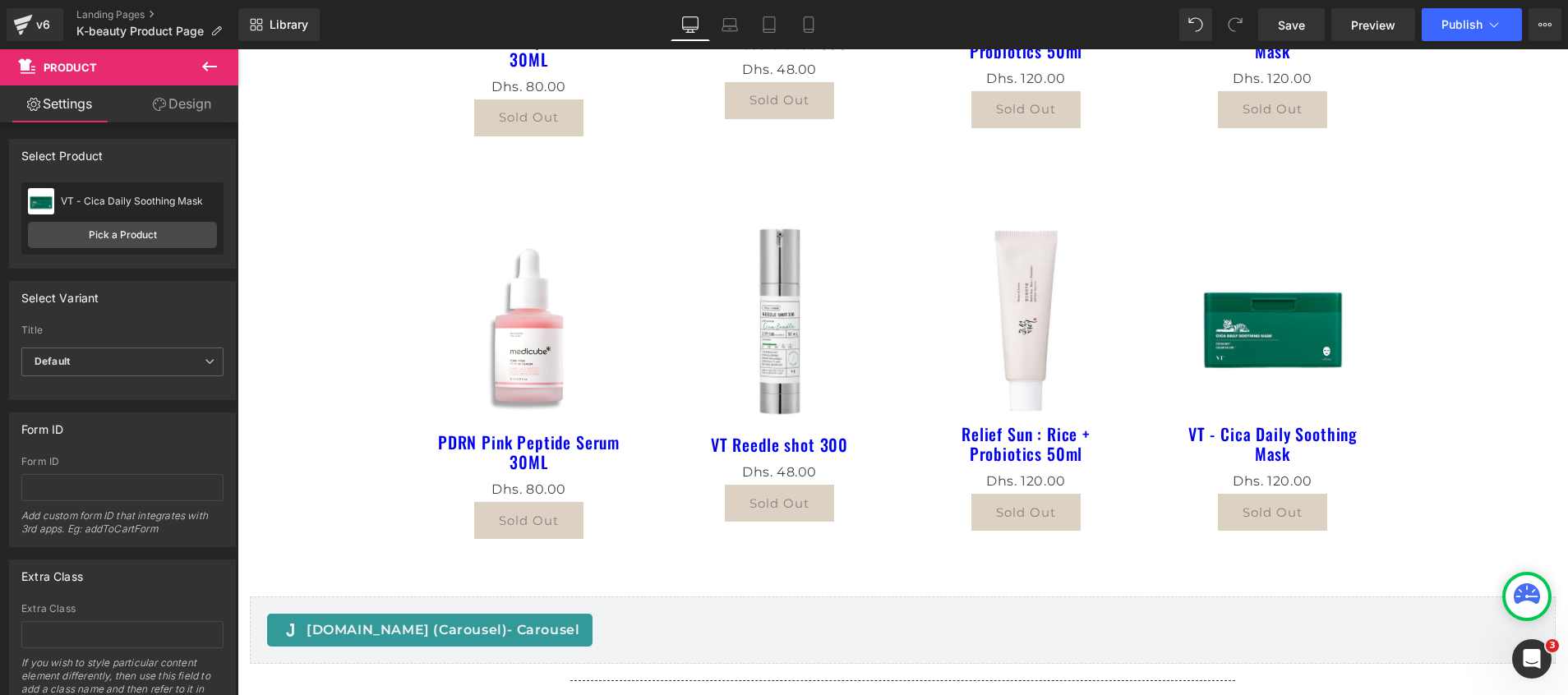
scroll to position [1233, 0]
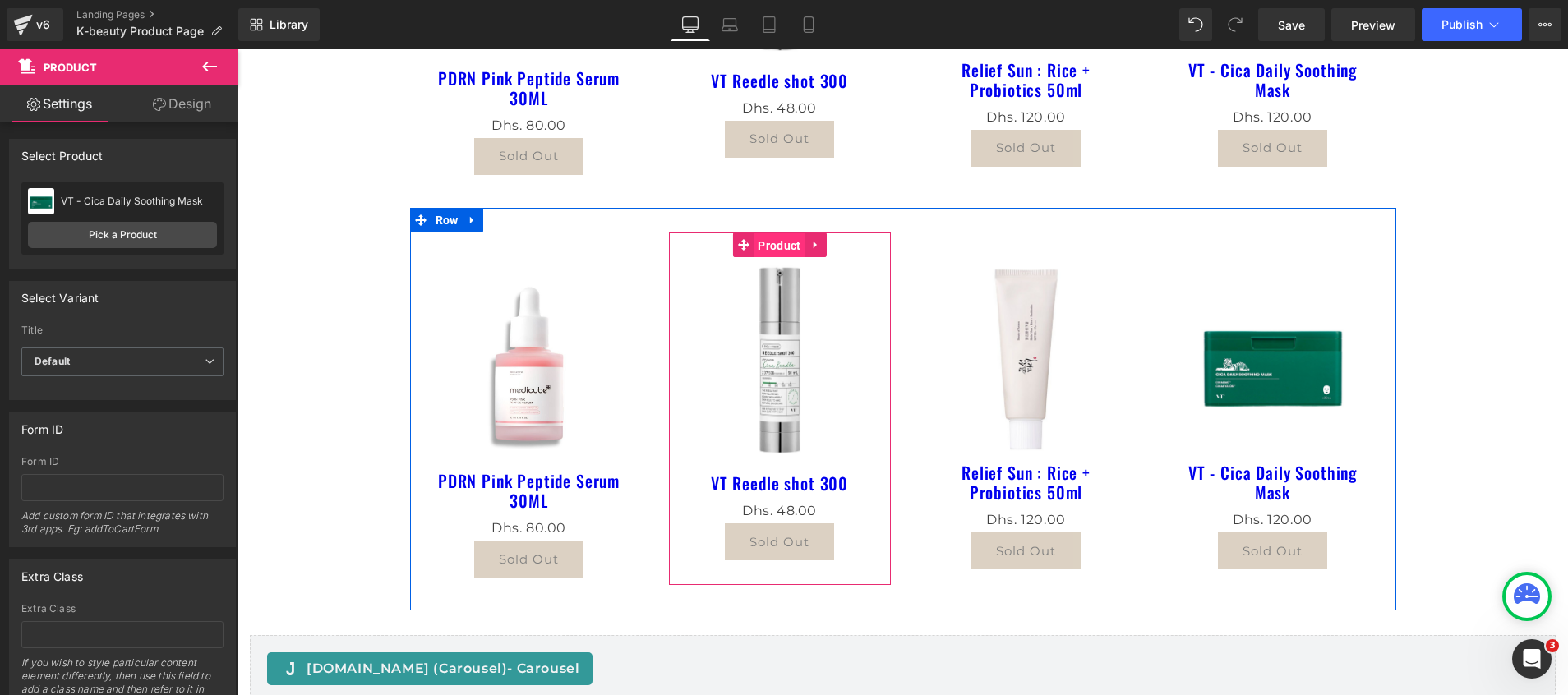
click at [766, 241] on span "Product" at bounding box center [778, 246] width 51 height 25
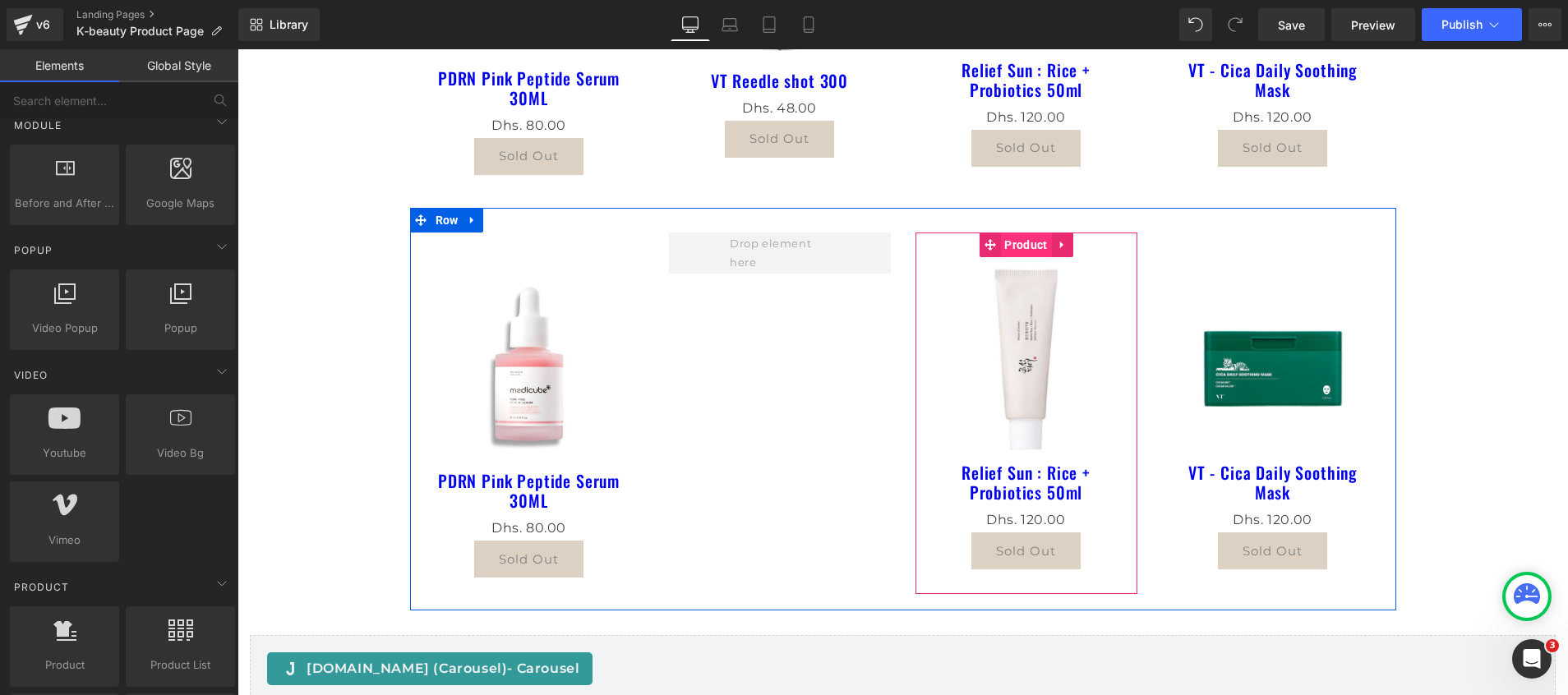
click at [1020, 246] on span "Product" at bounding box center [1025, 245] width 51 height 25
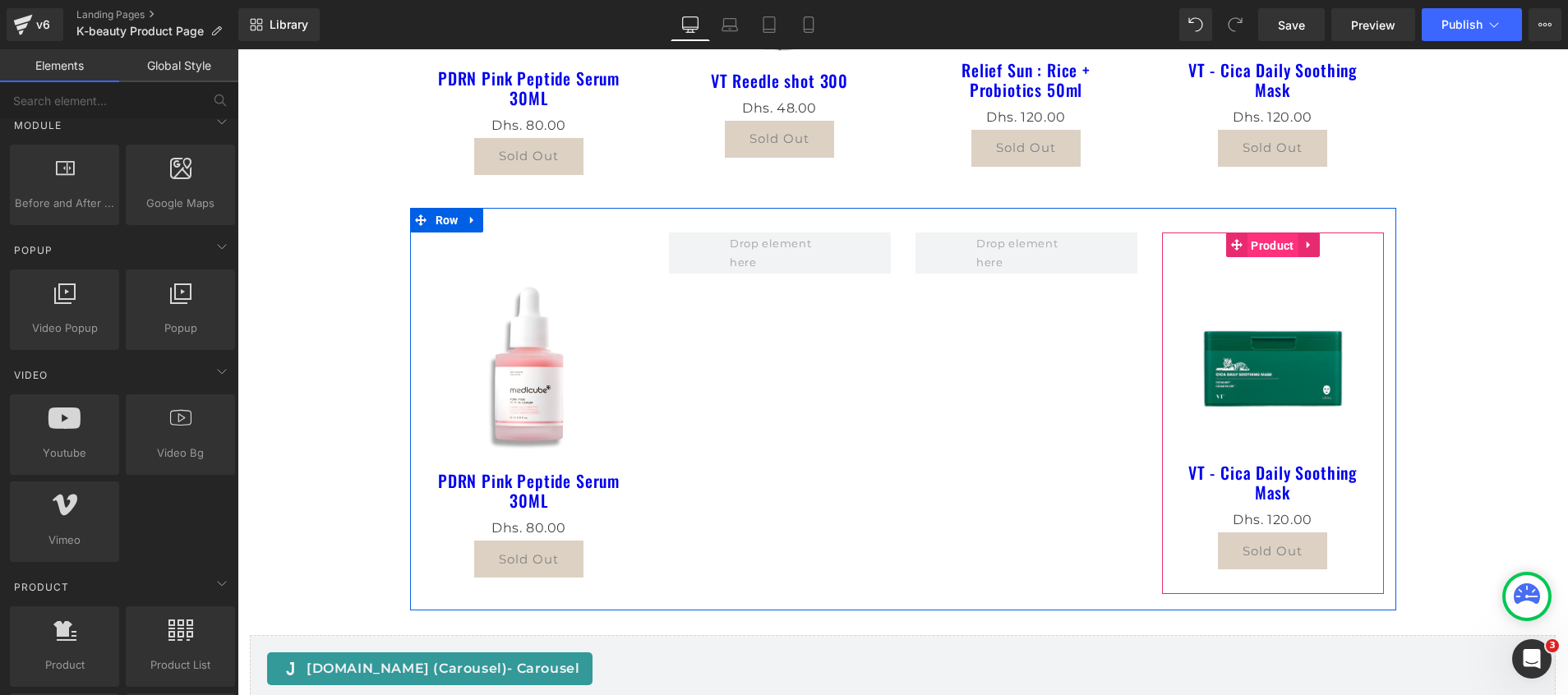
click at [1247, 248] on span "Product" at bounding box center [1272, 246] width 51 height 25
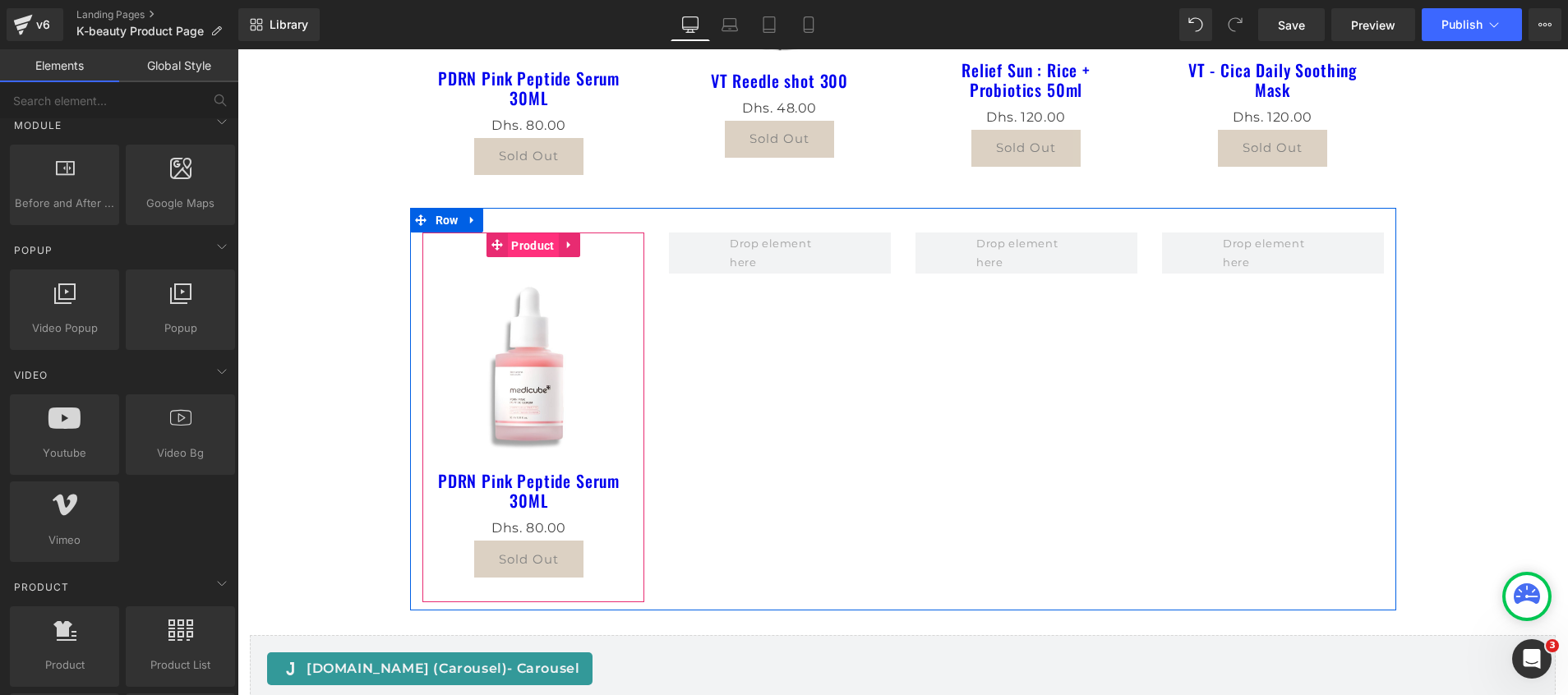
click at [512, 240] on span "Product" at bounding box center [532, 246] width 51 height 25
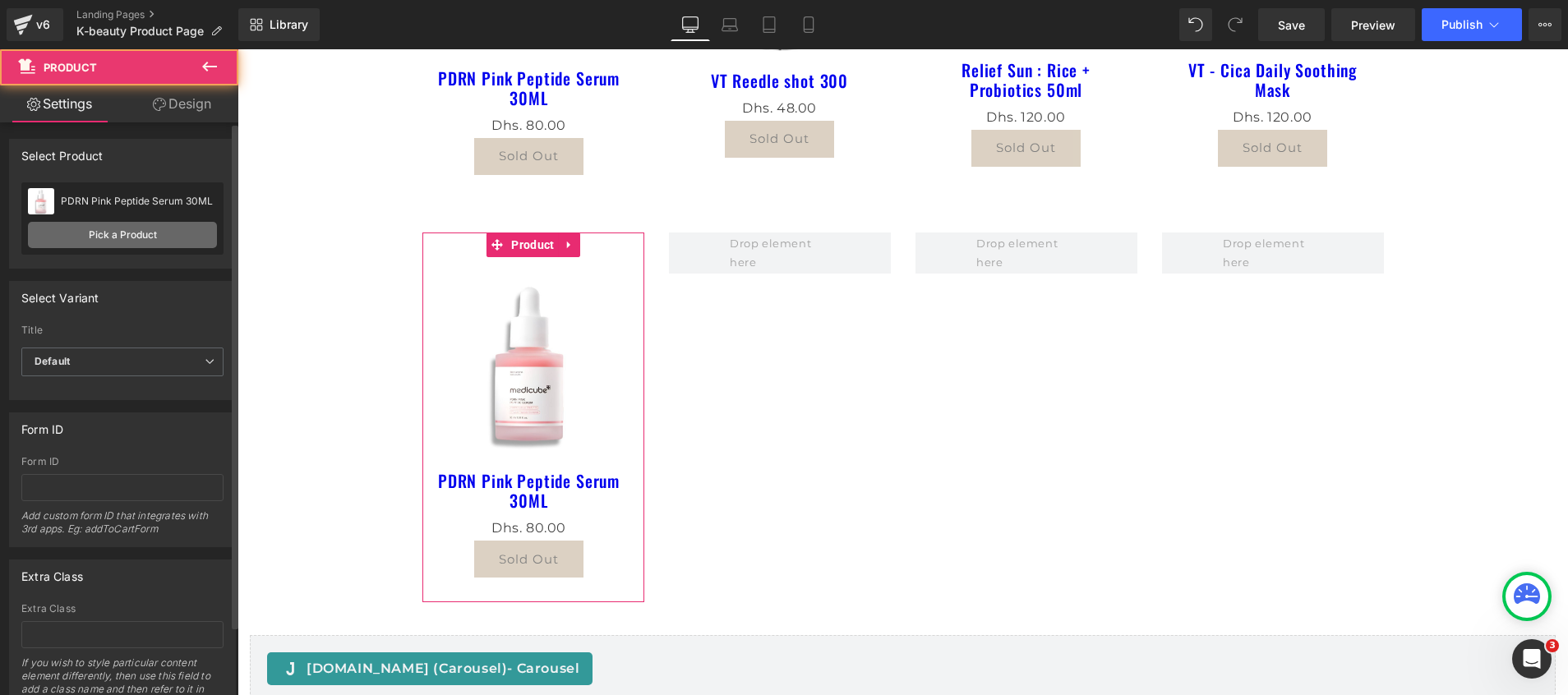
click at [91, 231] on link "Pick a Product" at bounding box center [122, 235] width 189 height 27
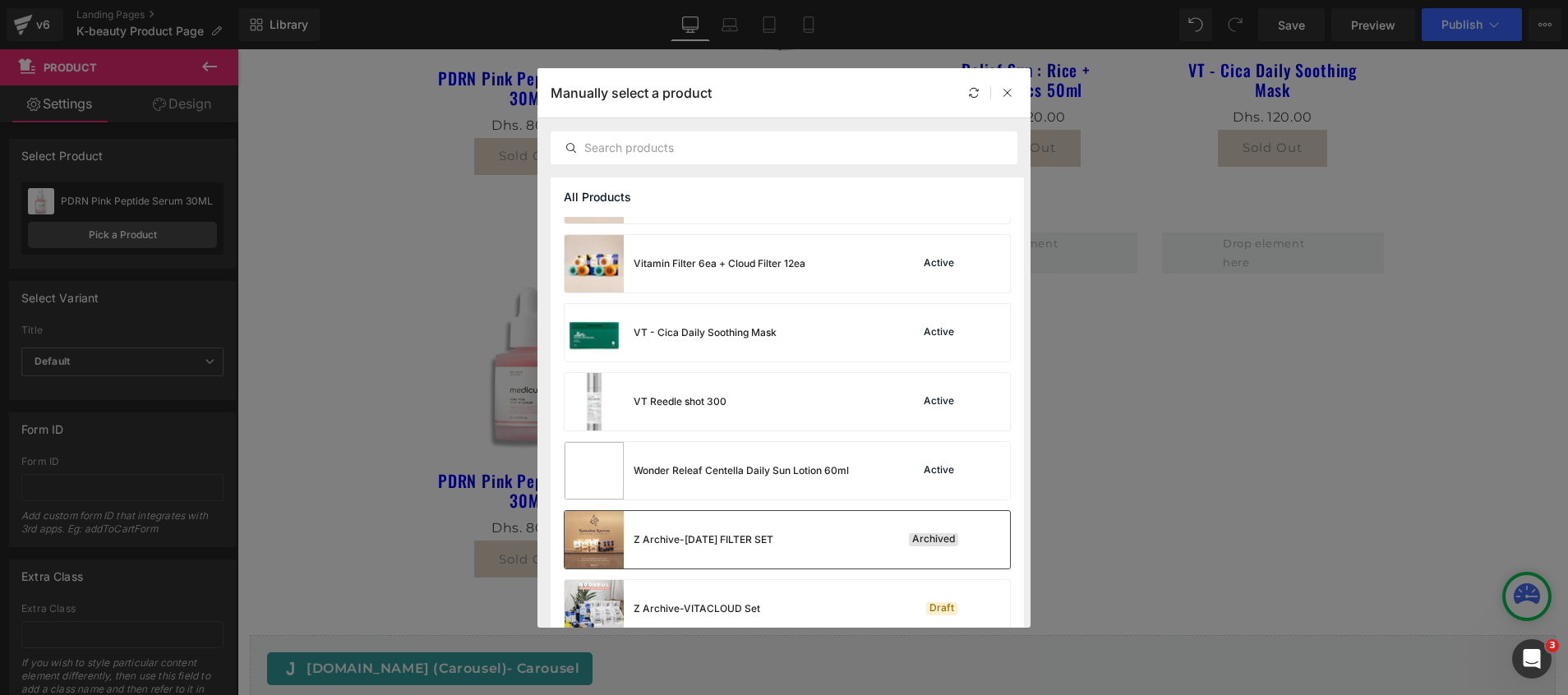
scroll to position [1733, 0]
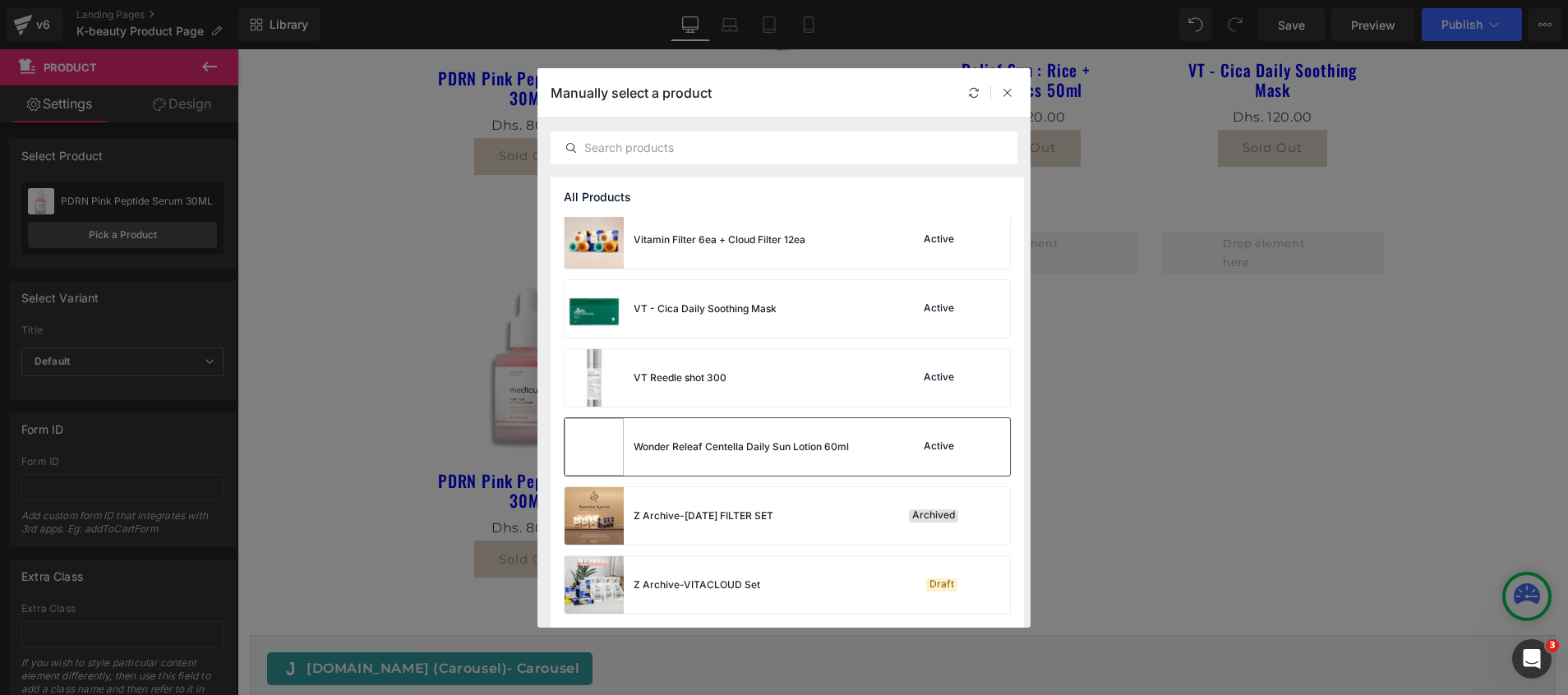
click at [652, 452] on div "Wonder Releaf Centella Daily Sun Lotion 60ml" at bounding box center [741, 446] width 216 height 15
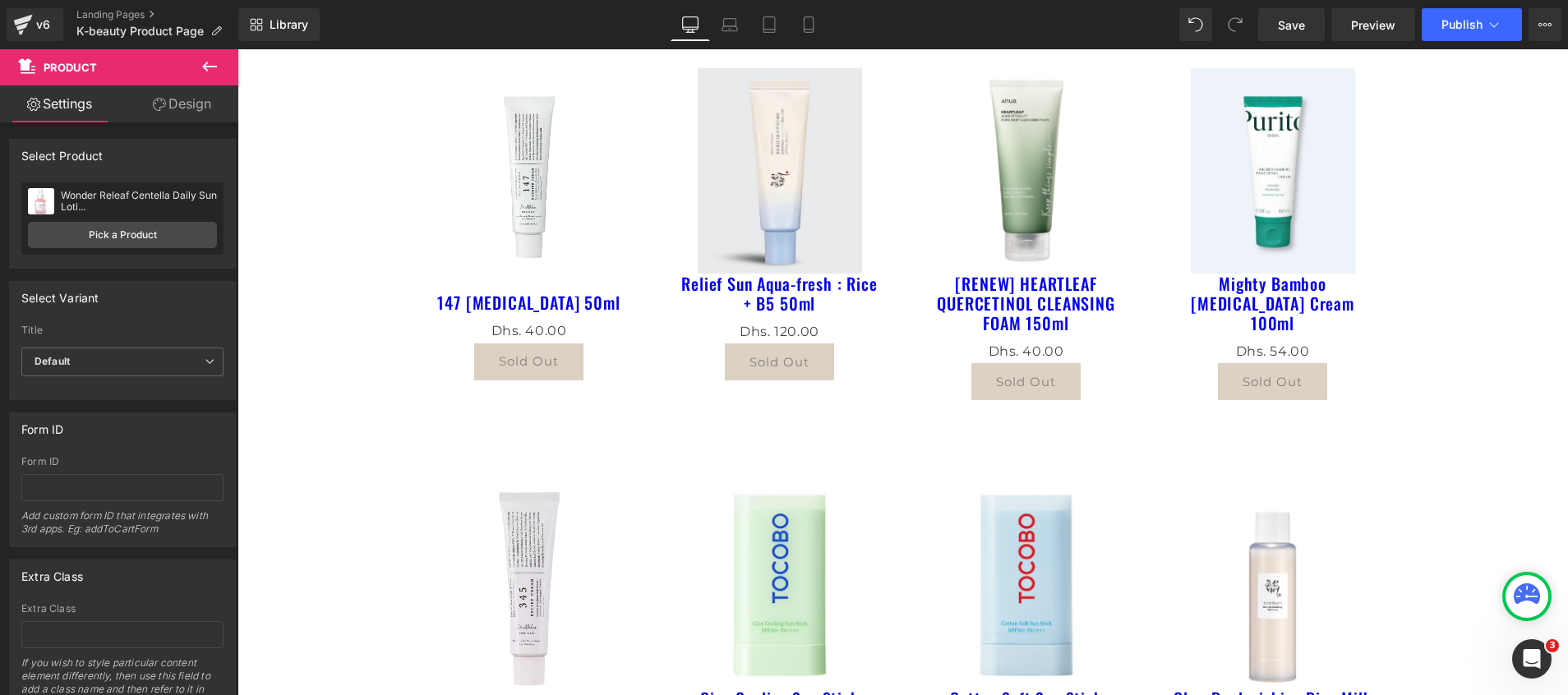
scroll to position [0, 0]
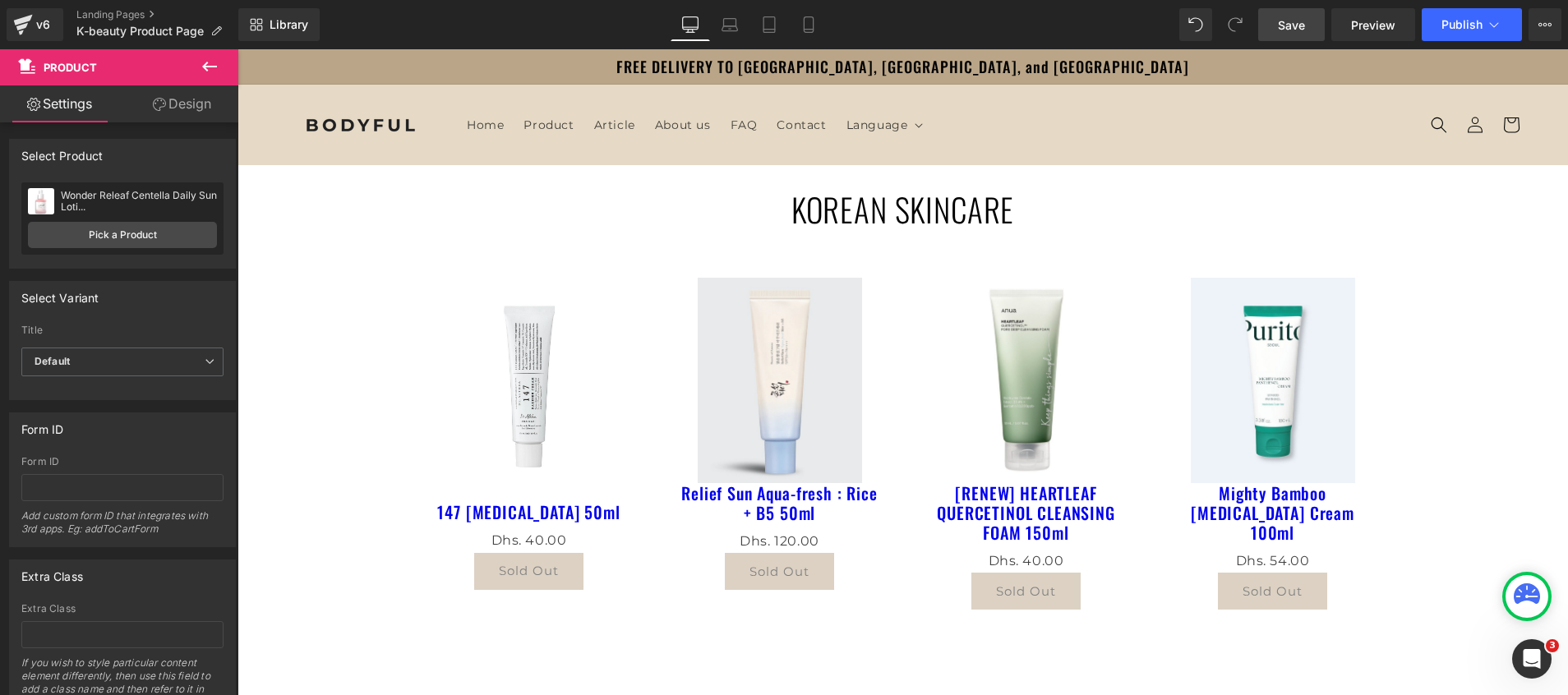
click at [1293, 27] on span "Save" at bounding box center [1291, 25] width 28 height 17
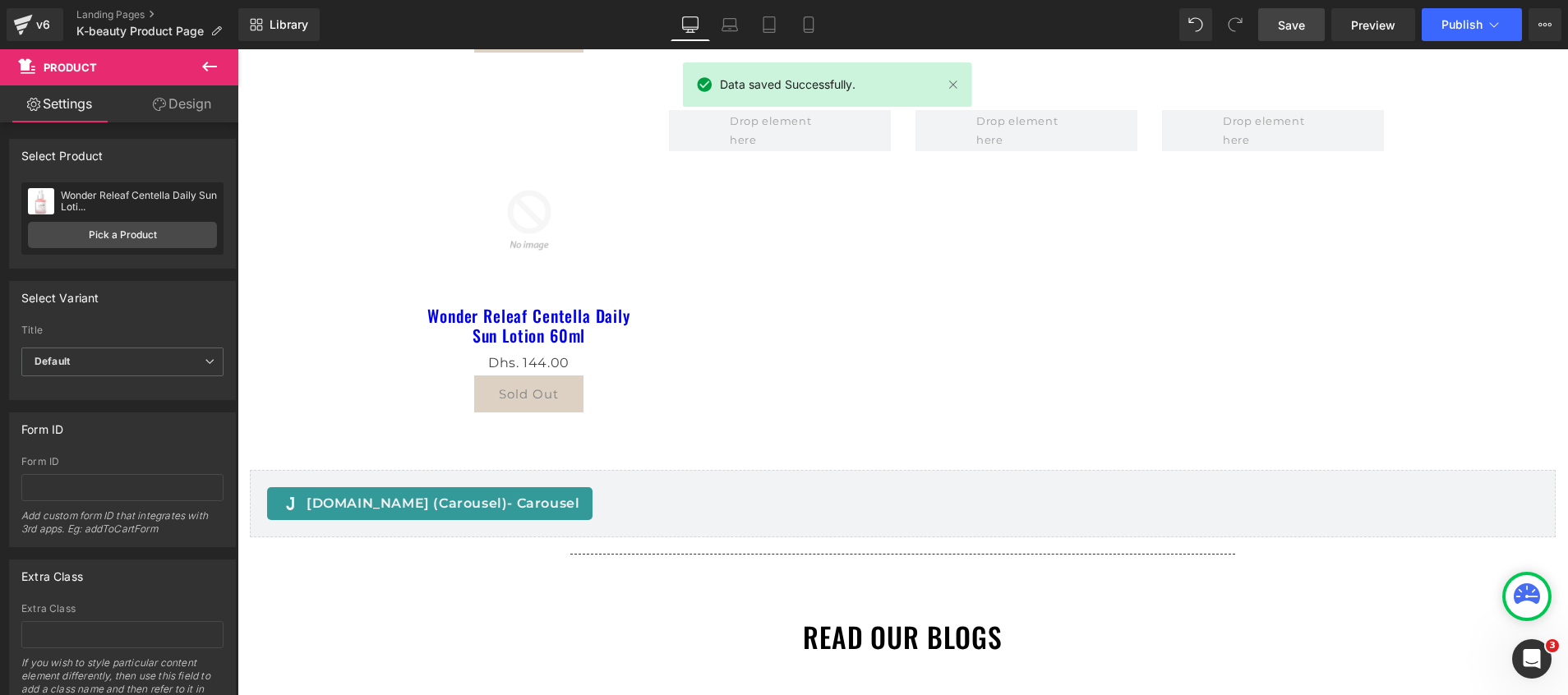
scroll to position [1110, 0]
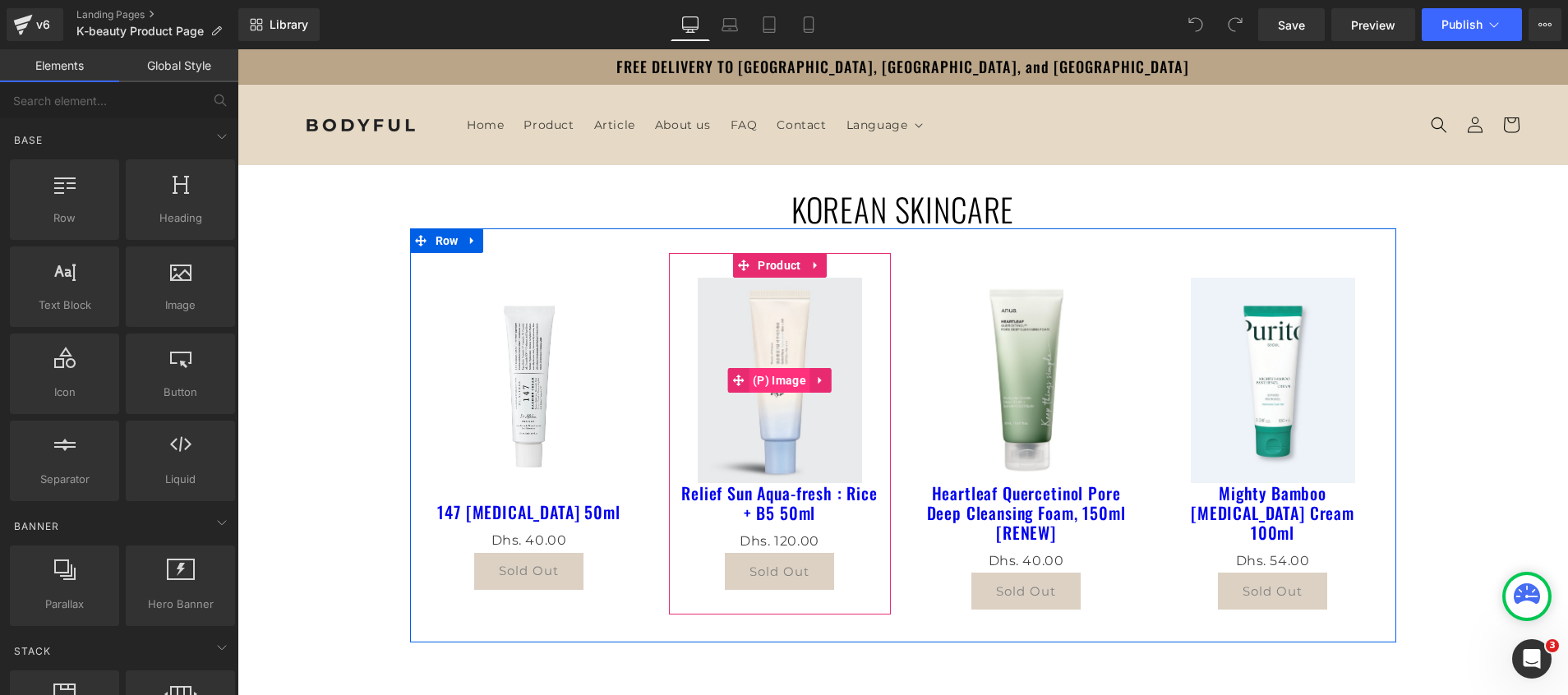
click at [773, 375] on span "(P) Image" at bounding box center [779, 381] width 61 height 25
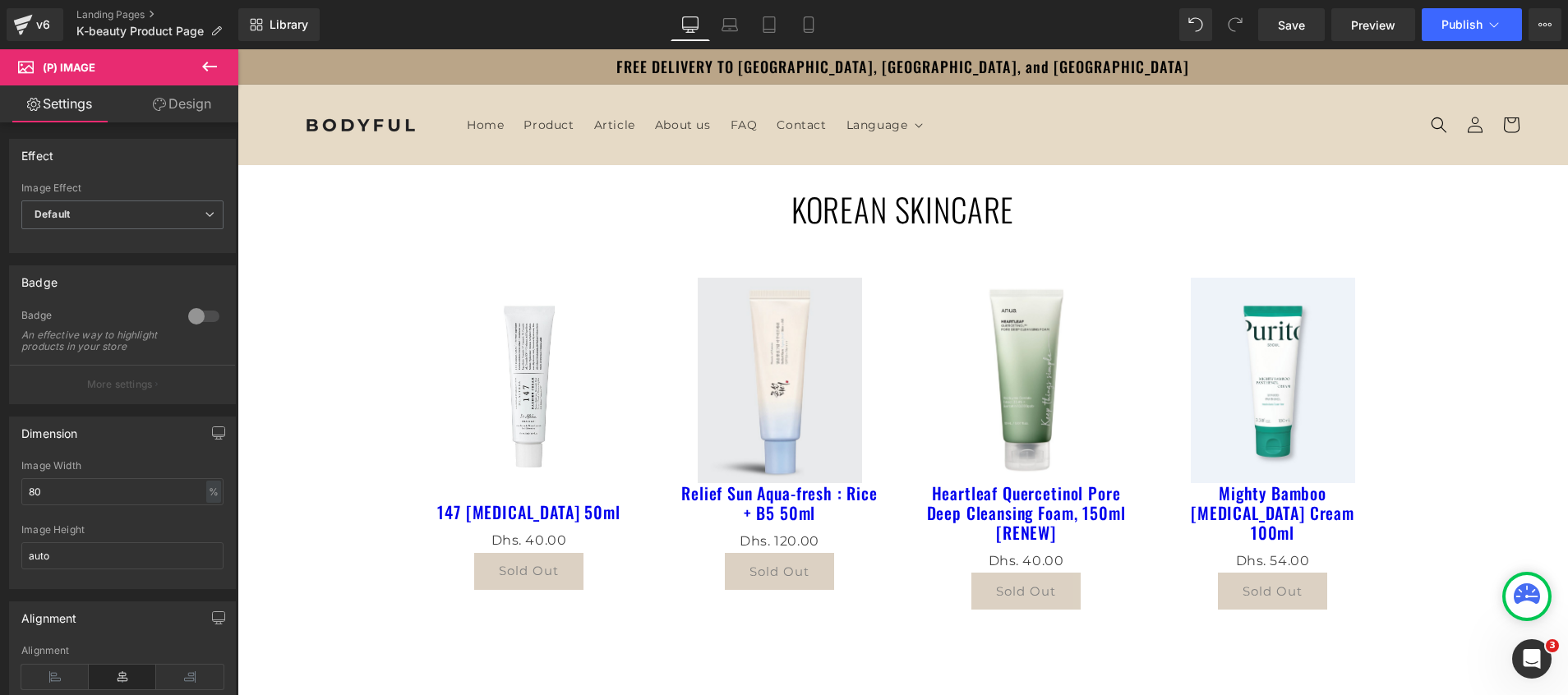
click at [106, 73] on span "(P) Image" at bounding box center [98, 67] width 164 height 36
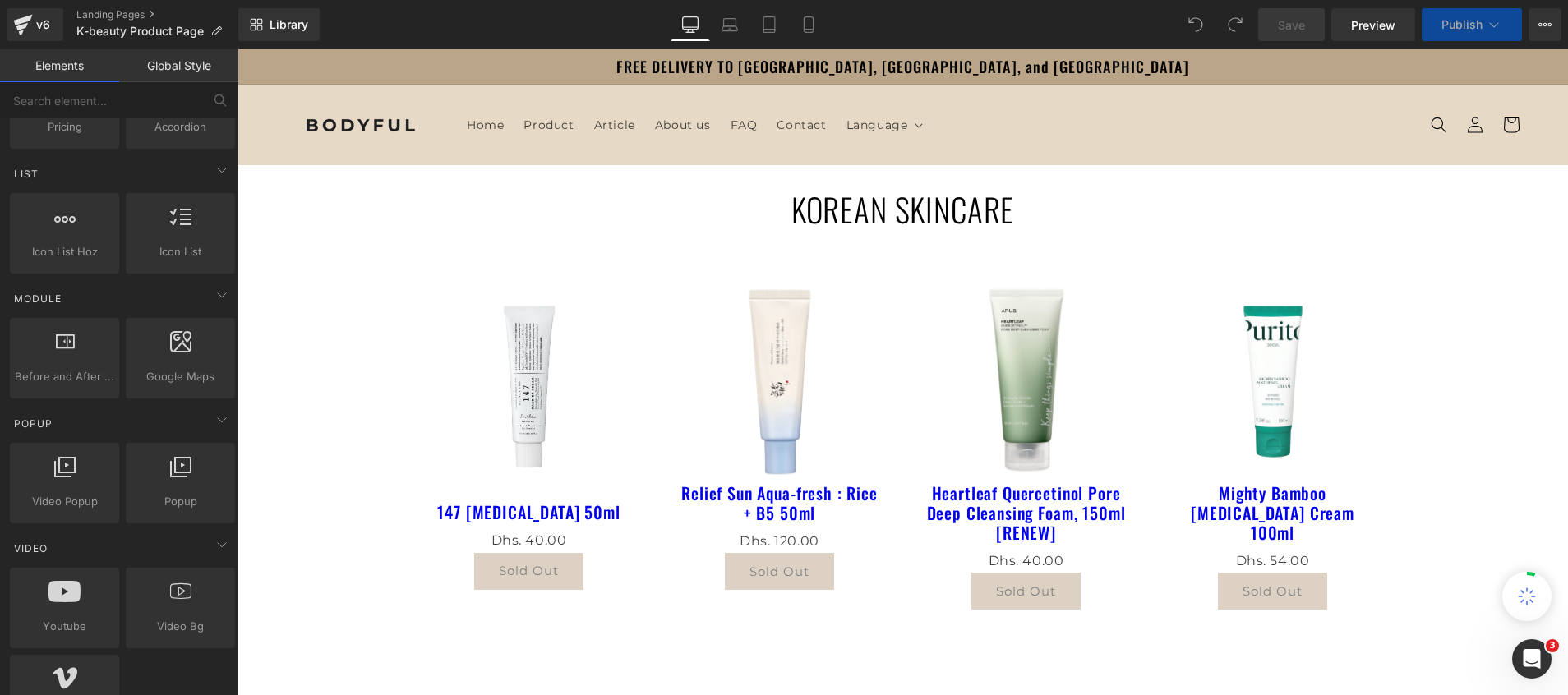
scroll to position [695, 0]
click at [500, 515] on div "147 [MEDICAL_DATA] 50ml (P) Title" at bounding box center [529, 510] width 214 height 37
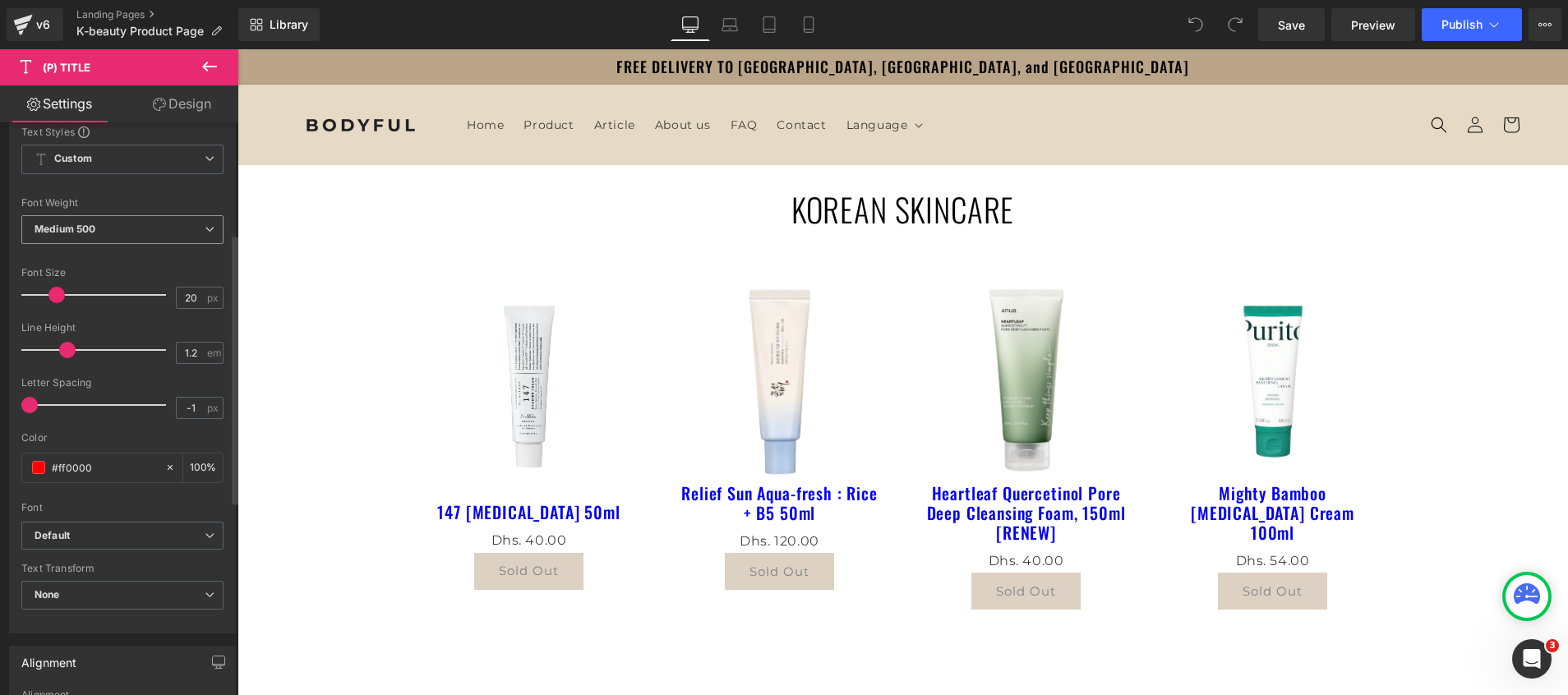
scroll to position [232, 0]
click at [81, 469] on input "#ff0000" at bounding box center [104, 470] width 106 height 18
click at [41, 471] on span at bounding box center [38, 469] width 13 height 13
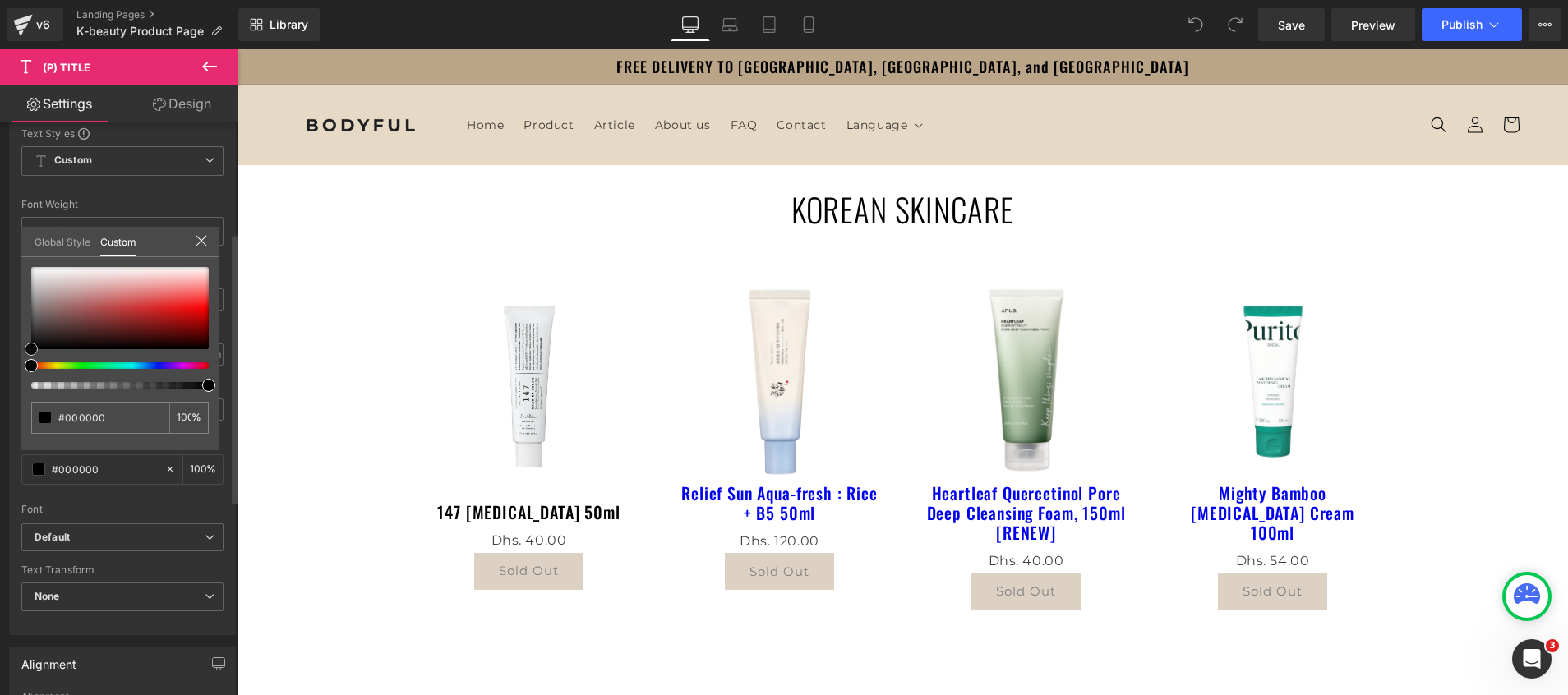
drag, startPoint x: 117, startPoint y: 325, endPoint x: 1, endPoint y: 386, distance: 131.1
click at [1, 386] on div "Typography Text Styles Custom Custom Setup Global Style Custom Setup Global Sty…" at bounding box center [122, 353] width 246 height 565
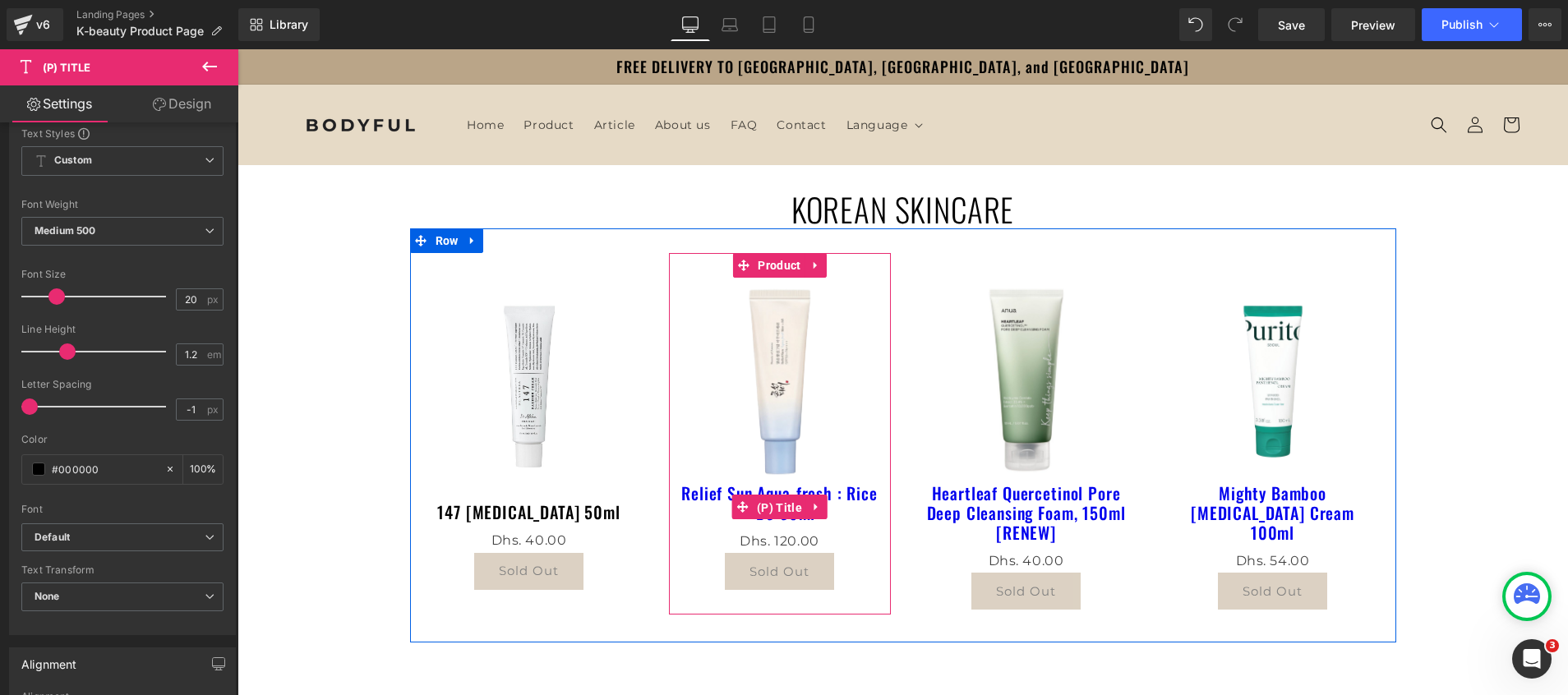
drag, startPoint x: 776, startPoint y: 507, endPoint x: 275, endPoint y: 500, distance: 501.0
click at [776, 507] on span "(P) Title" at bounding box center [779, 508] width 53 height 25
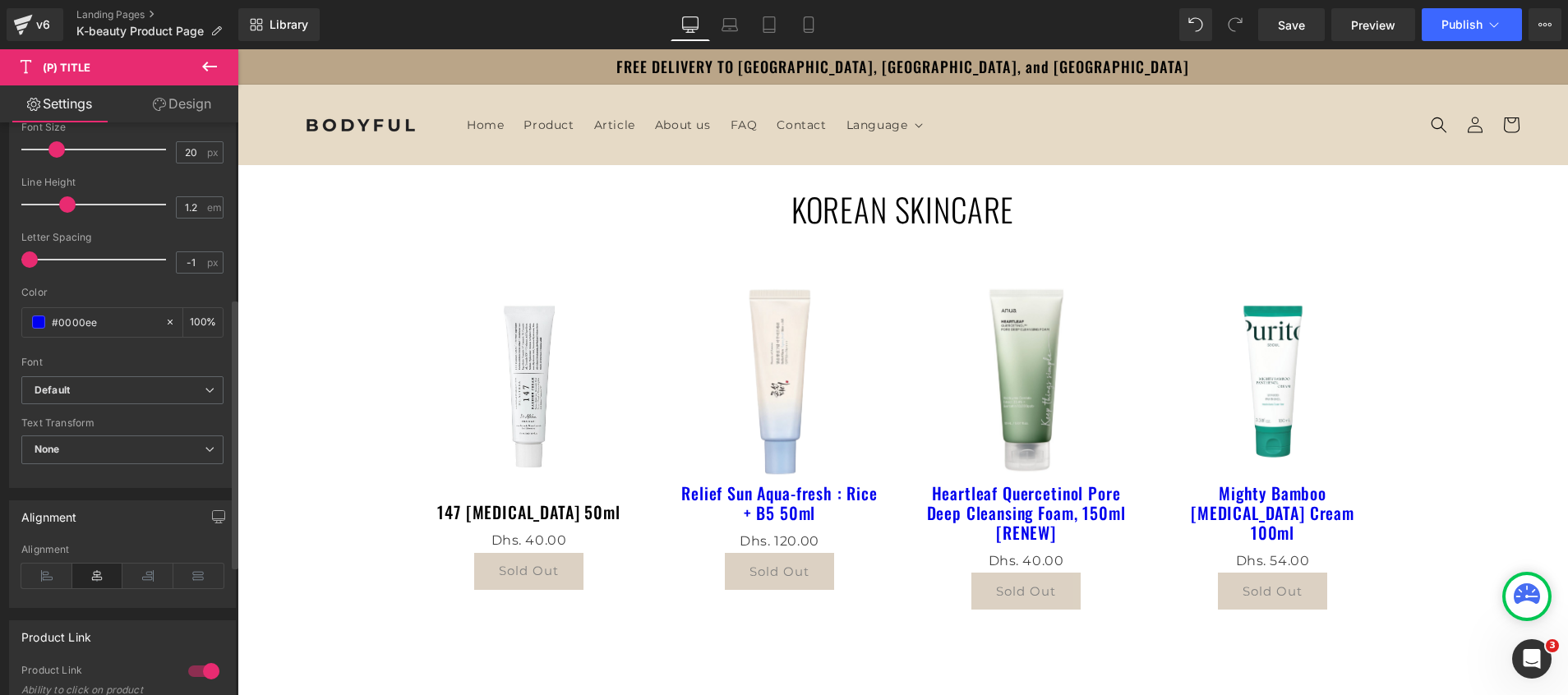
scroll to position [380, 0]
click at [34, 320] on span at bounding box center [38, 321] width 13 height 13
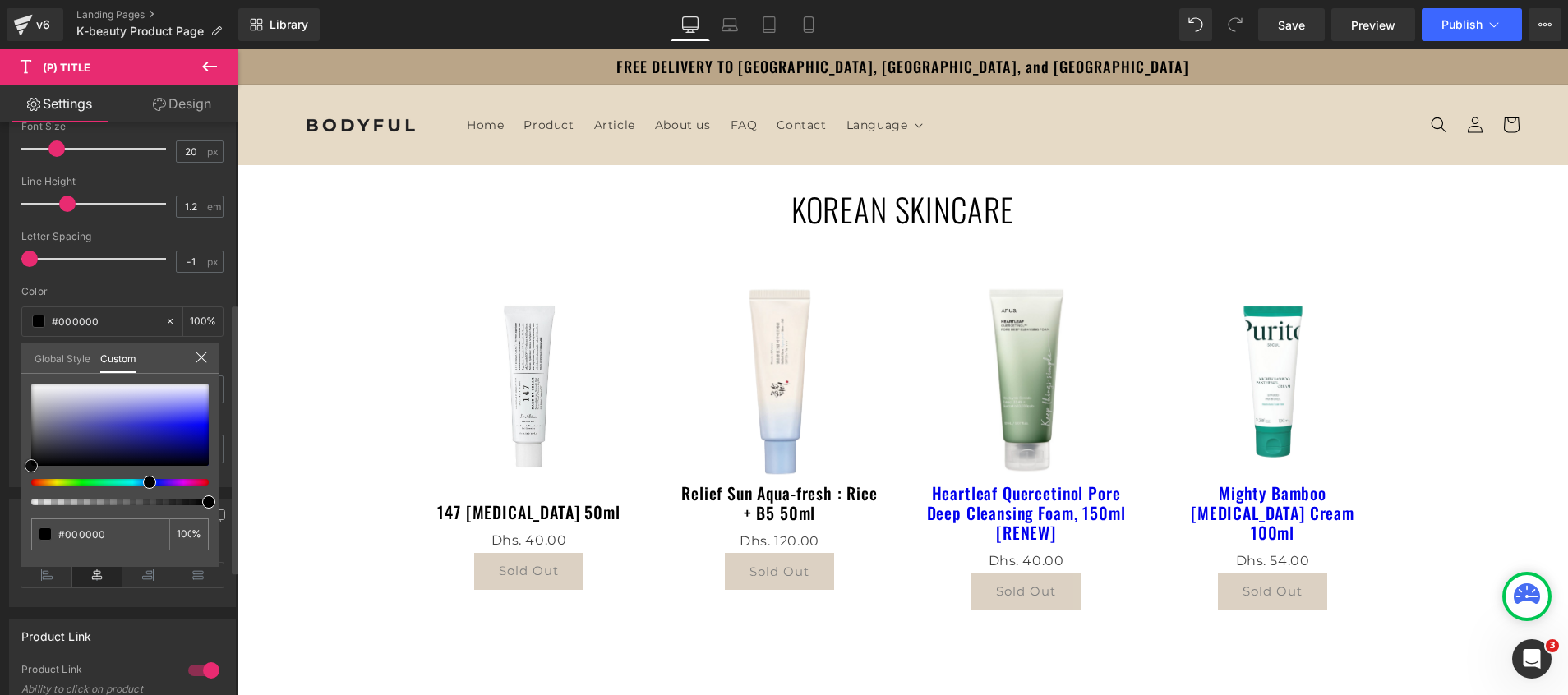
drag, startPoint x: 61, startPoint y: 425, endPoint x: 0, endPoint y: 523, distance: 115.4
click at [0, 523] on html "(P) Title You are previewing how the will restyle your page. You can not edit E…" at bounding box center [784, 347] width 1568 height 695
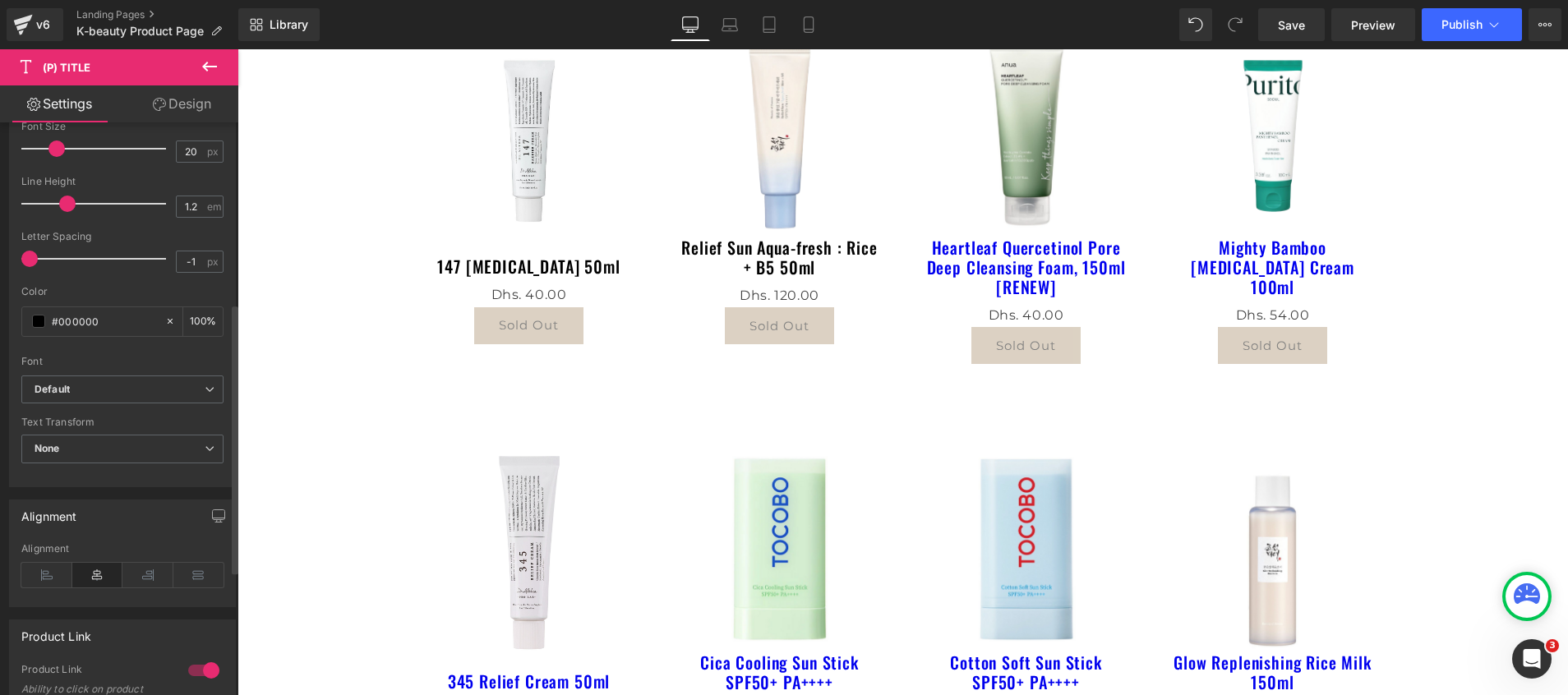
scroll to position [68, 0]
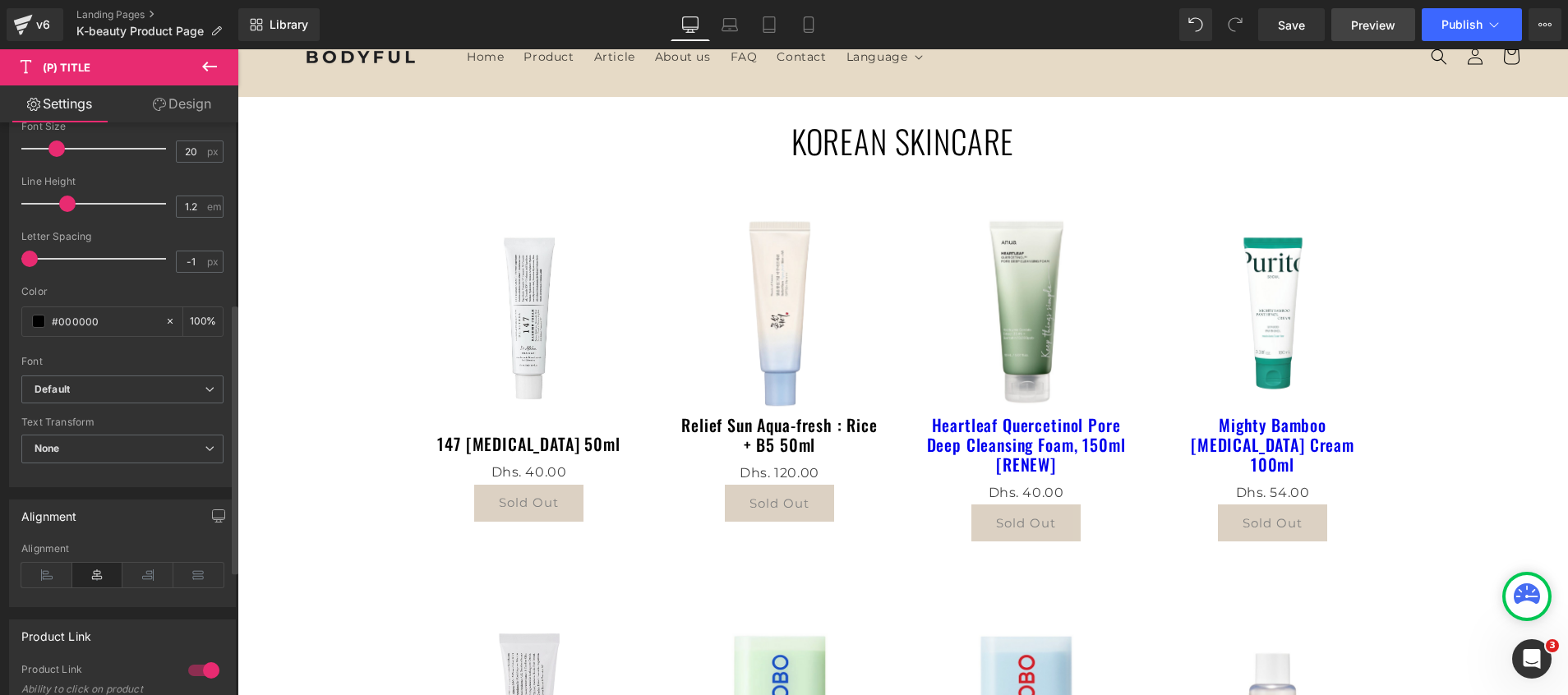
click at [1363, 25] on span "Preview" at bounding box center [1373, 25] width 44 height 17
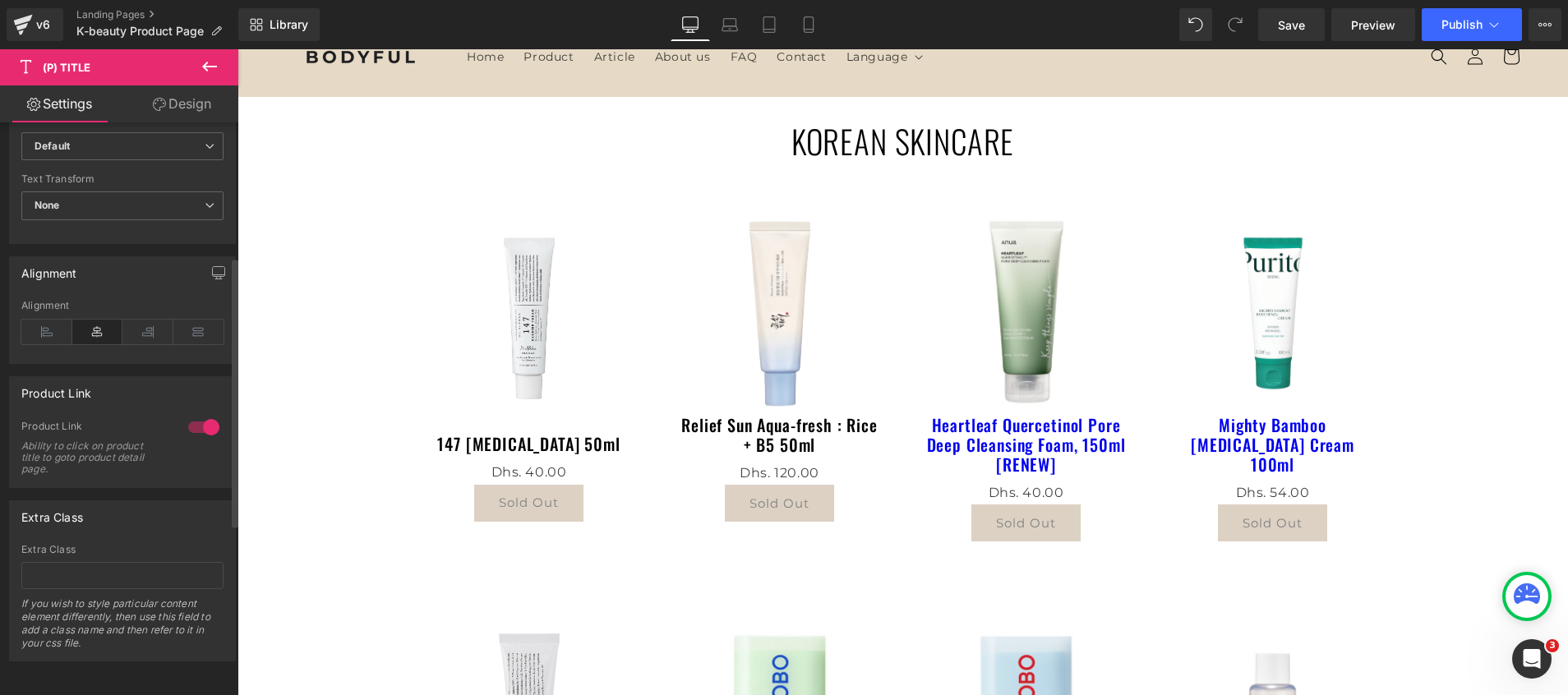
scroll to position [0, 0]
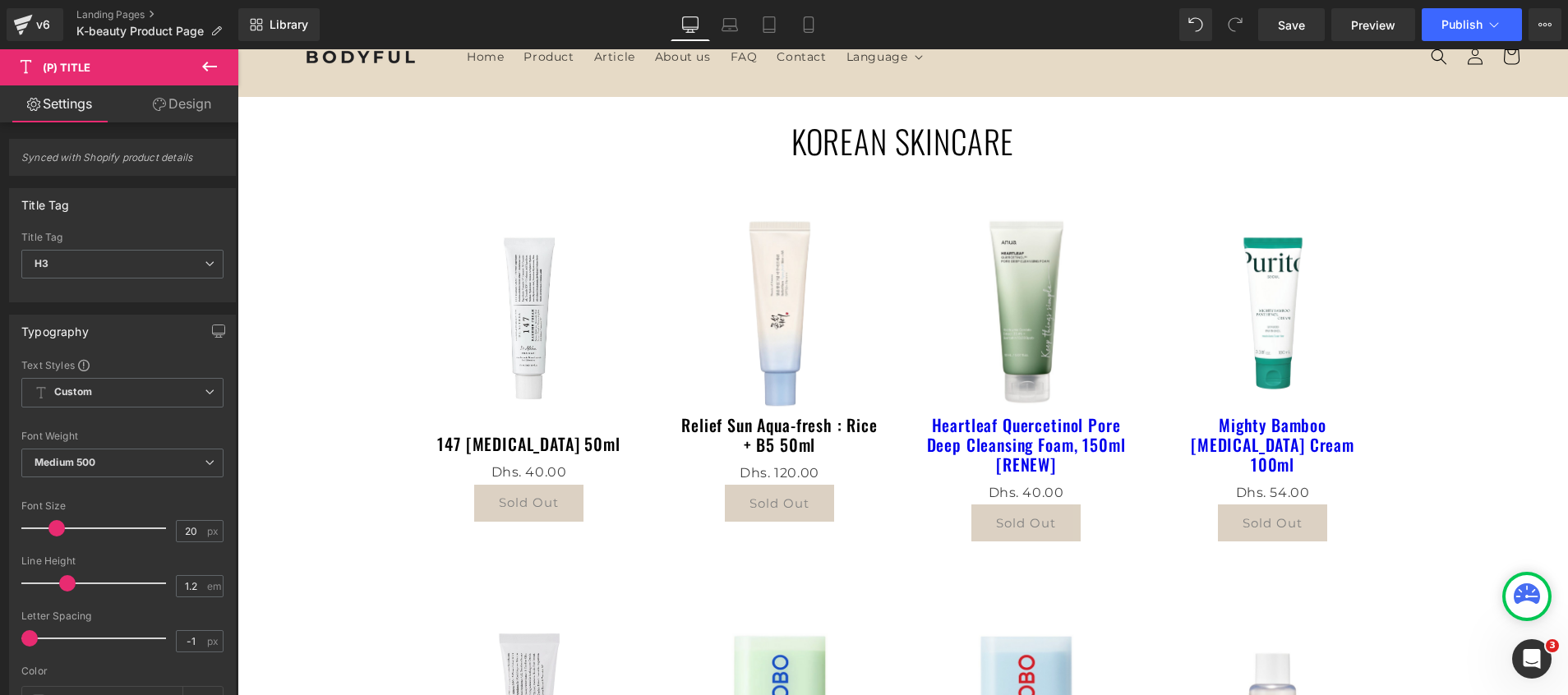
click at [180, 98] on link "Design" at bounding box center [182, 104] width 119 height 37
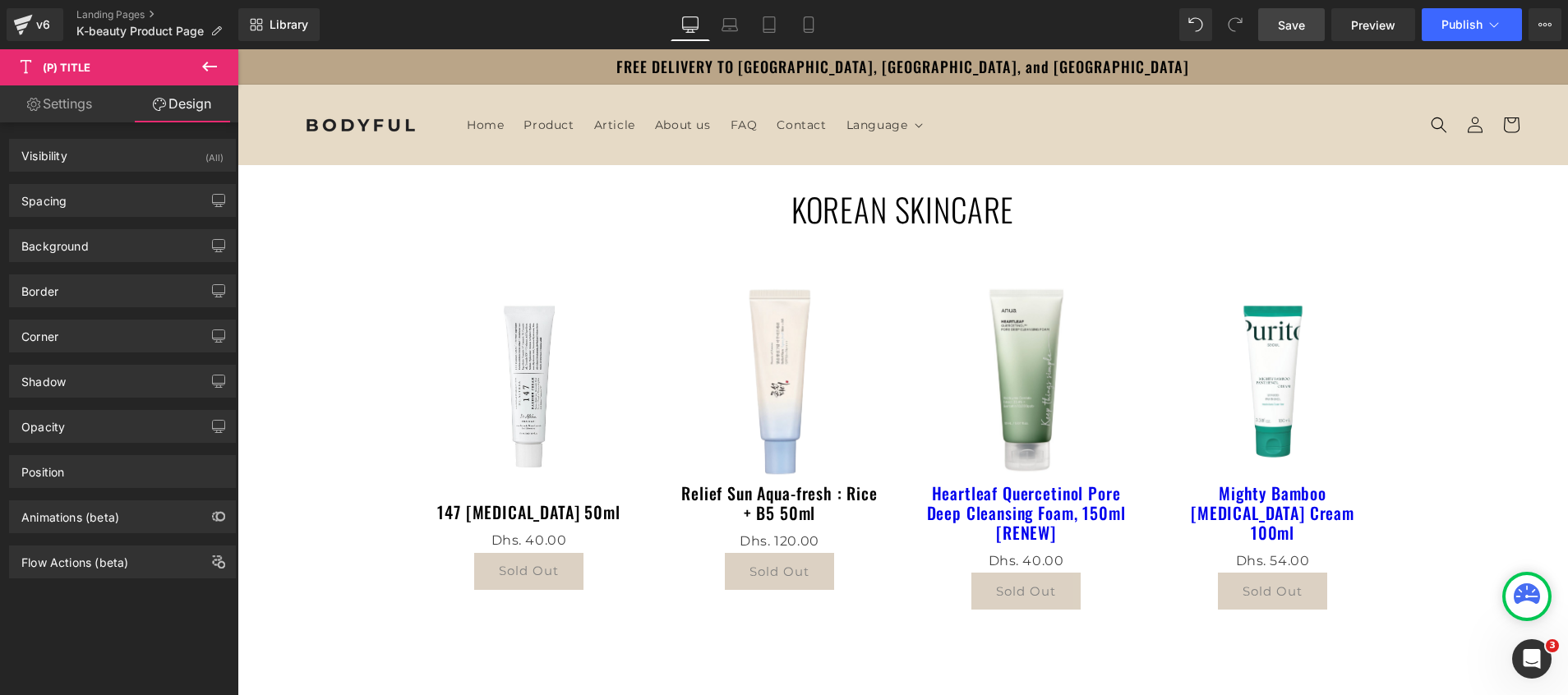
click at [1293, 28] on span "Save" at bounding box center [1291, 25] width 28 height 17
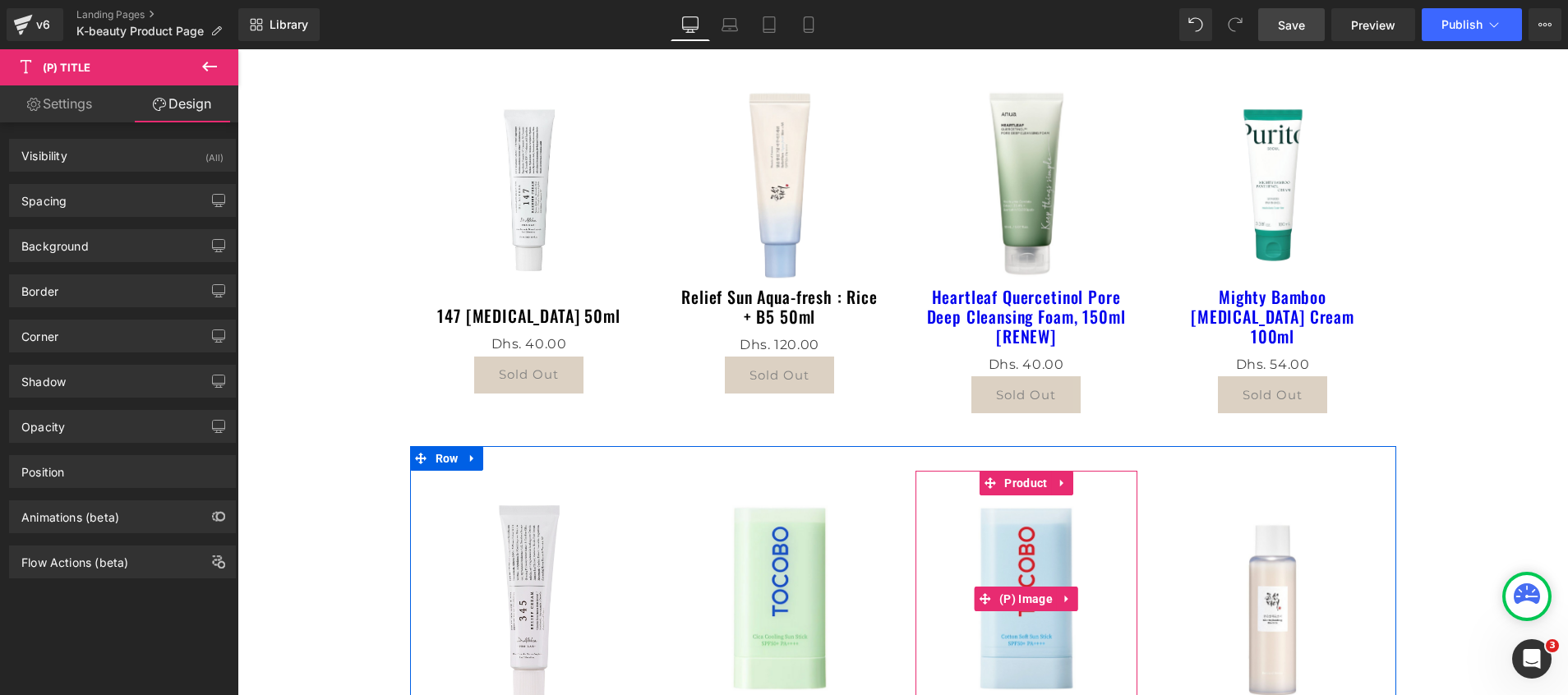
scroll to position [89, 0]
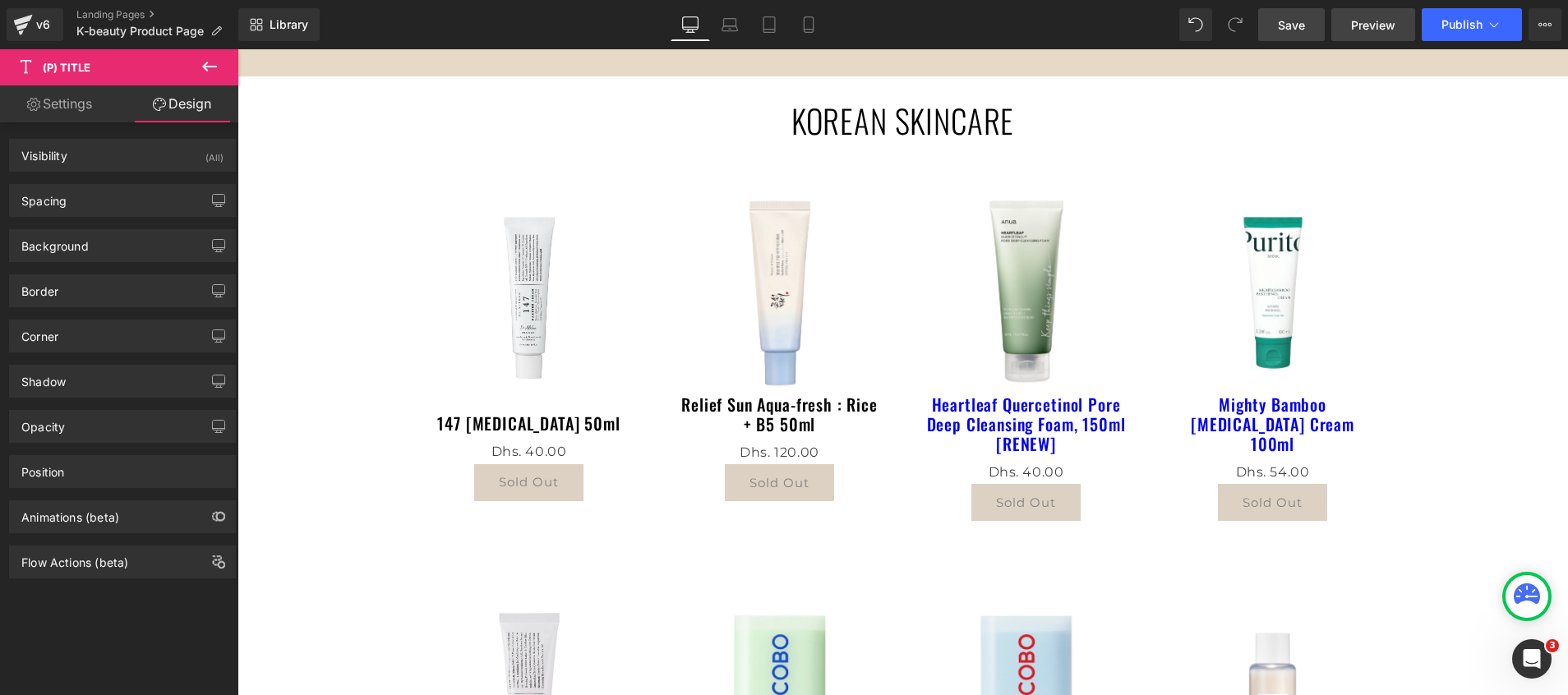
click at [1381, 32] on span "Preview" at bounding box center [1373, 25] width 44 height 17
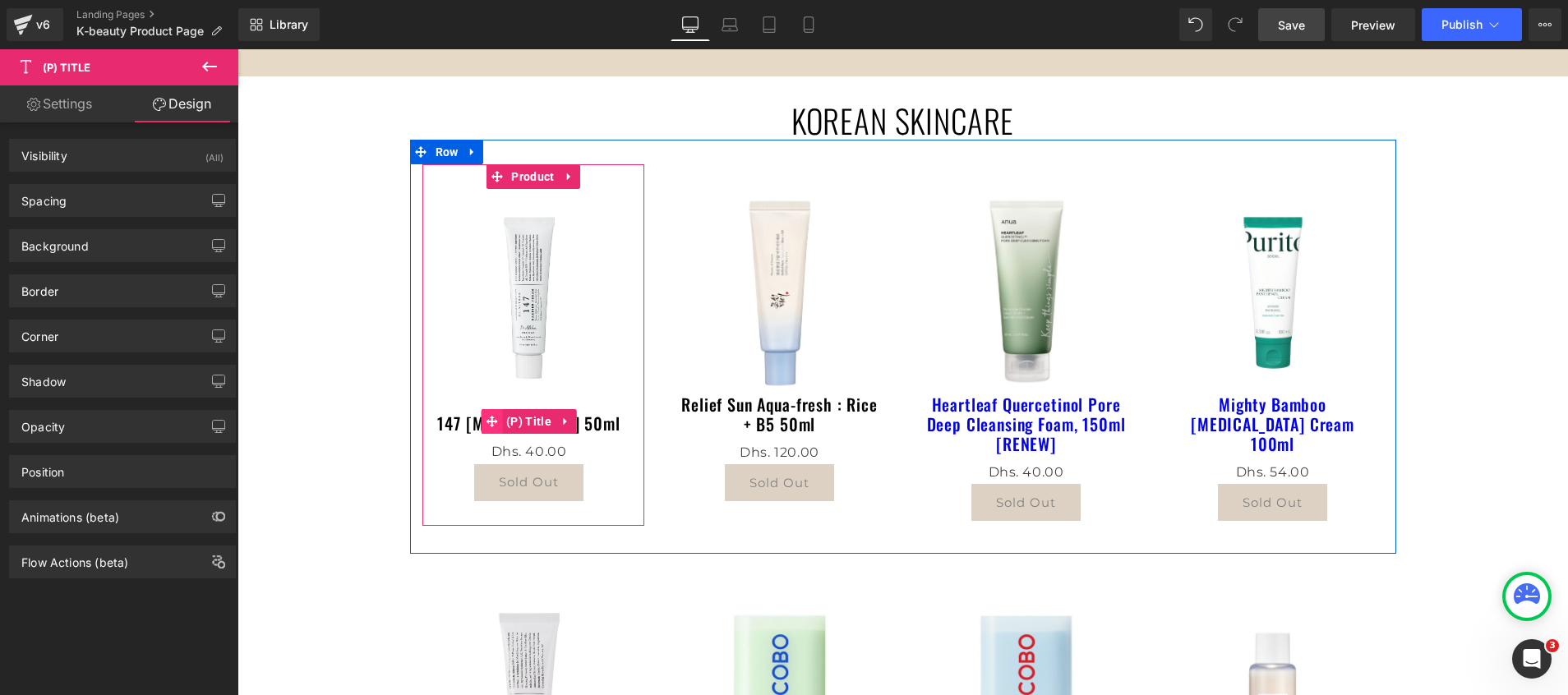
click at [481, 423] on span at bounding box center [492, 422] width 21 height 25
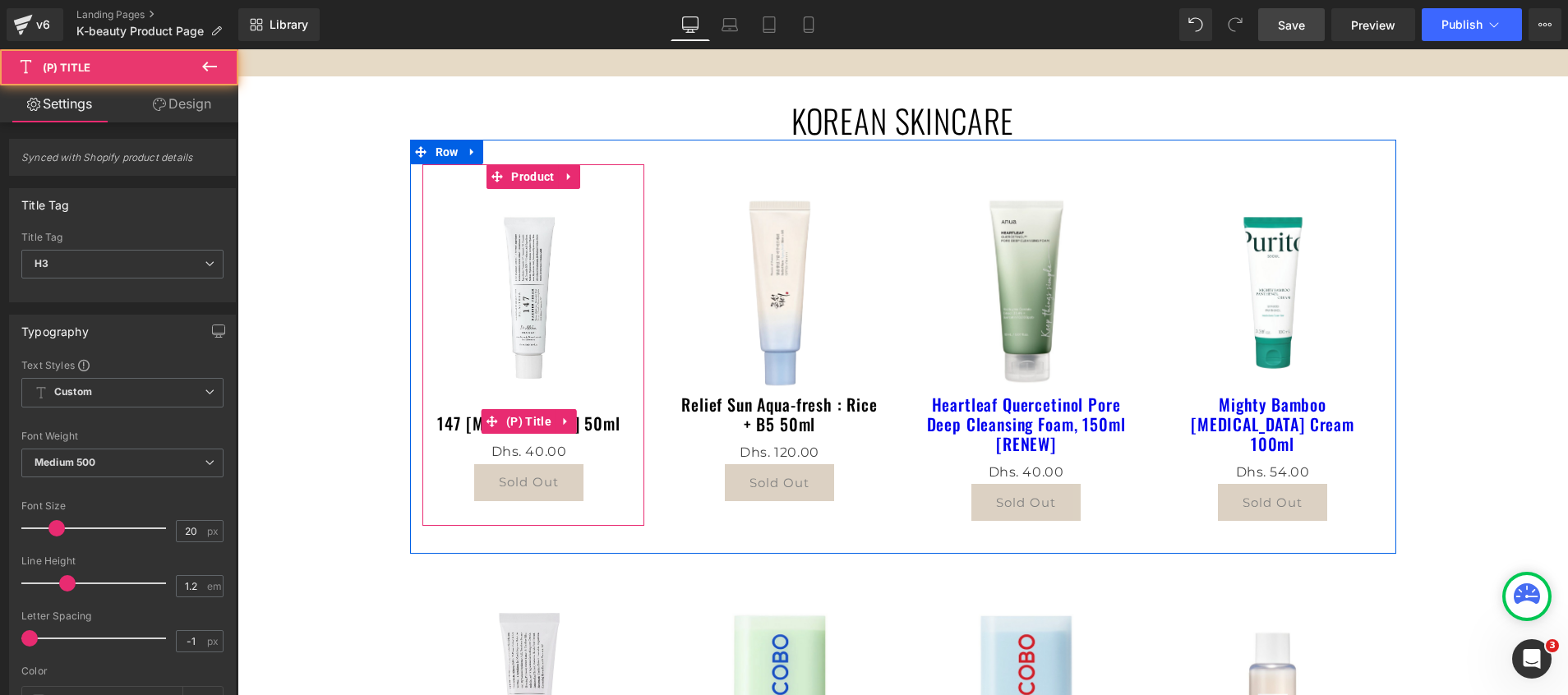
click at [454, 428] on link "147 [MEDICAL_DATA] 50ml" at bounding box center [529, 423] width 183 height 20
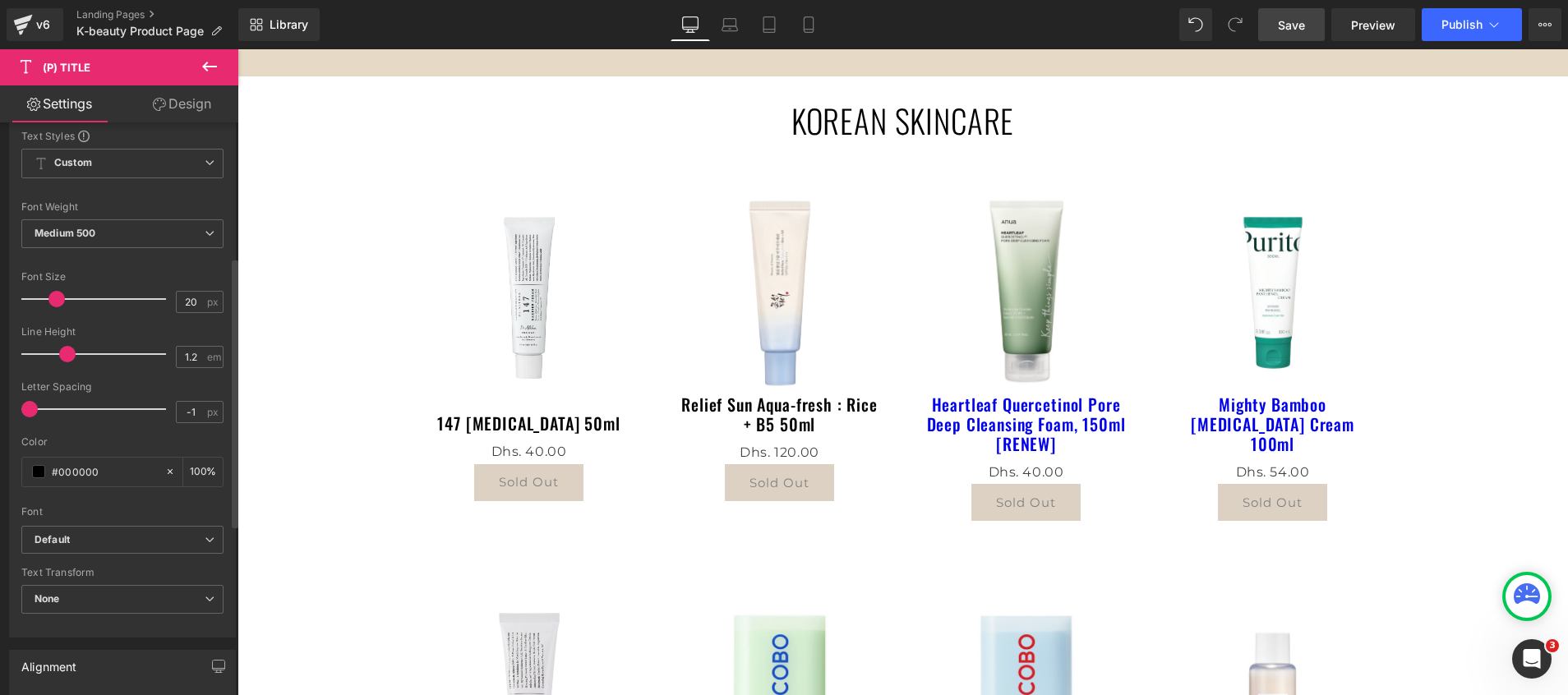
scroll to position [296, 0]
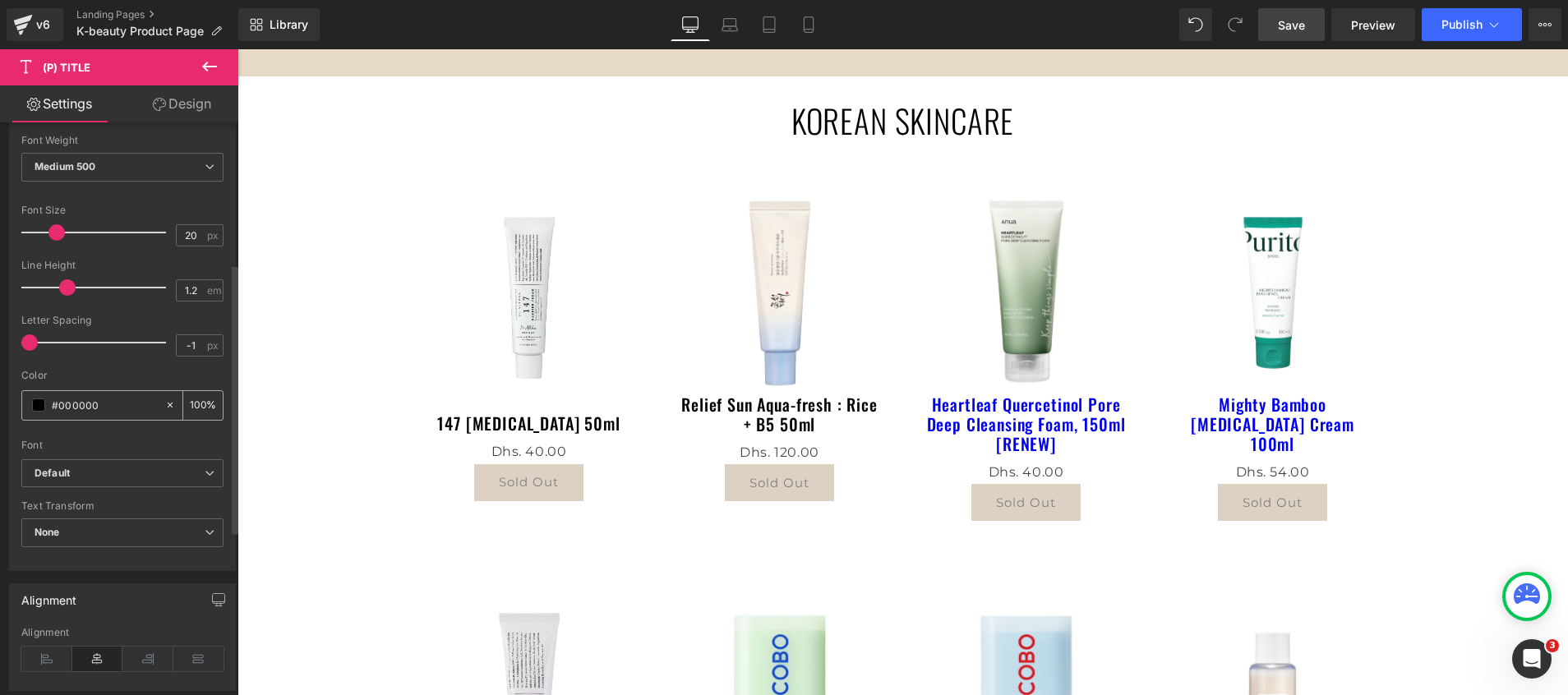
click at [82, 406] on input "#000000" at bounding box center [104, 405] width 106 height 18
click at [110, 403] on input "#000000" at bounding box center [104, 405] width 106 height 18
click at [37, 407] on span at bounding box center [38, 405] width 13 height 13
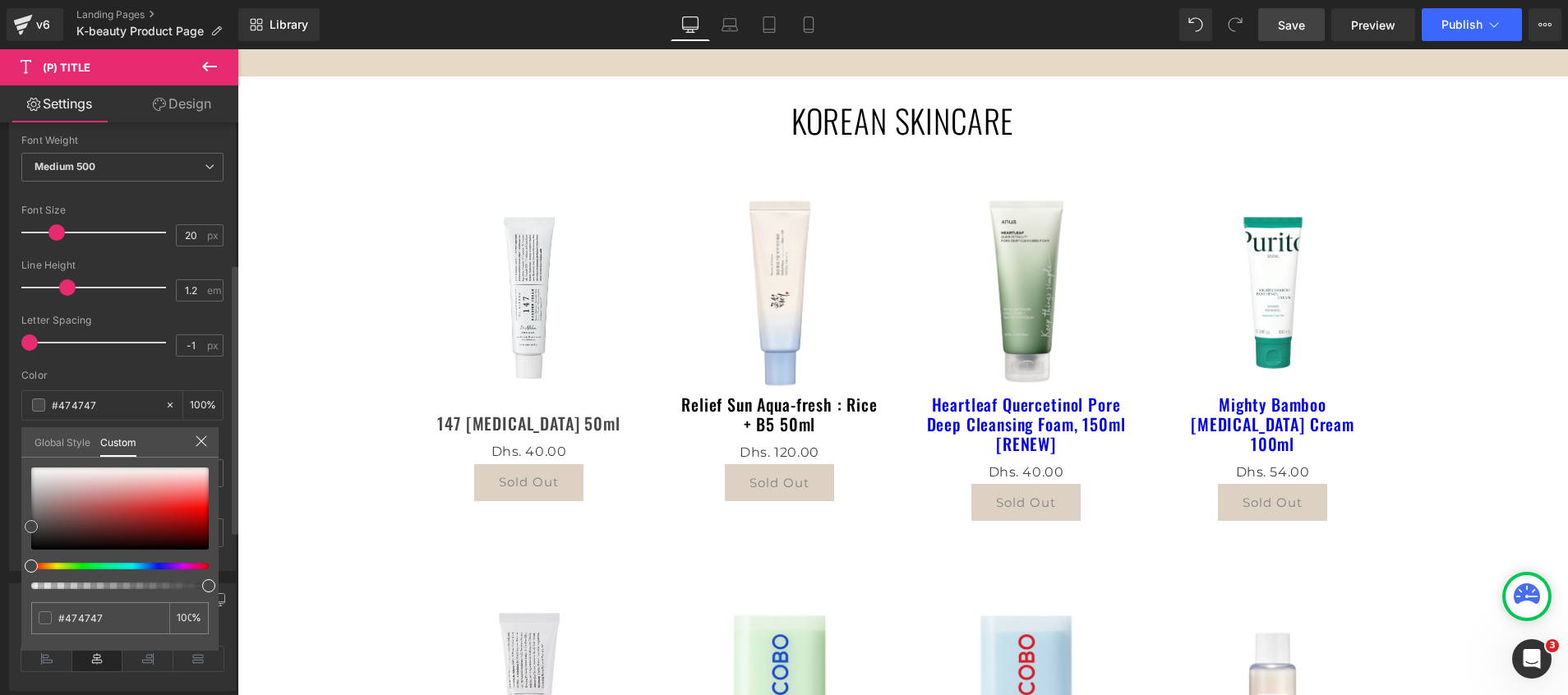
drag, startPoint x: 54, startPoint y: 519, endPoint x: 22, endPoint y: 527, distance: 33.0
click at [22, 527] on div "#000000 100 %" at bounding box center [120, 559] width 197 height 184
drag, startPoint x: 33, startPoint y: 528, endPoint x: 8, endPoint y: 533, distance: 25.5
click at [8, 533] on div "Typography Text Styles Custom Custom Setup Global Style Custom Setup Global Sty…" at bounding box center [122, 288] width 246 height 565
click at [22, 536] on div "#000000 100 %" at bounding box center [120, 559] width 197 height 184
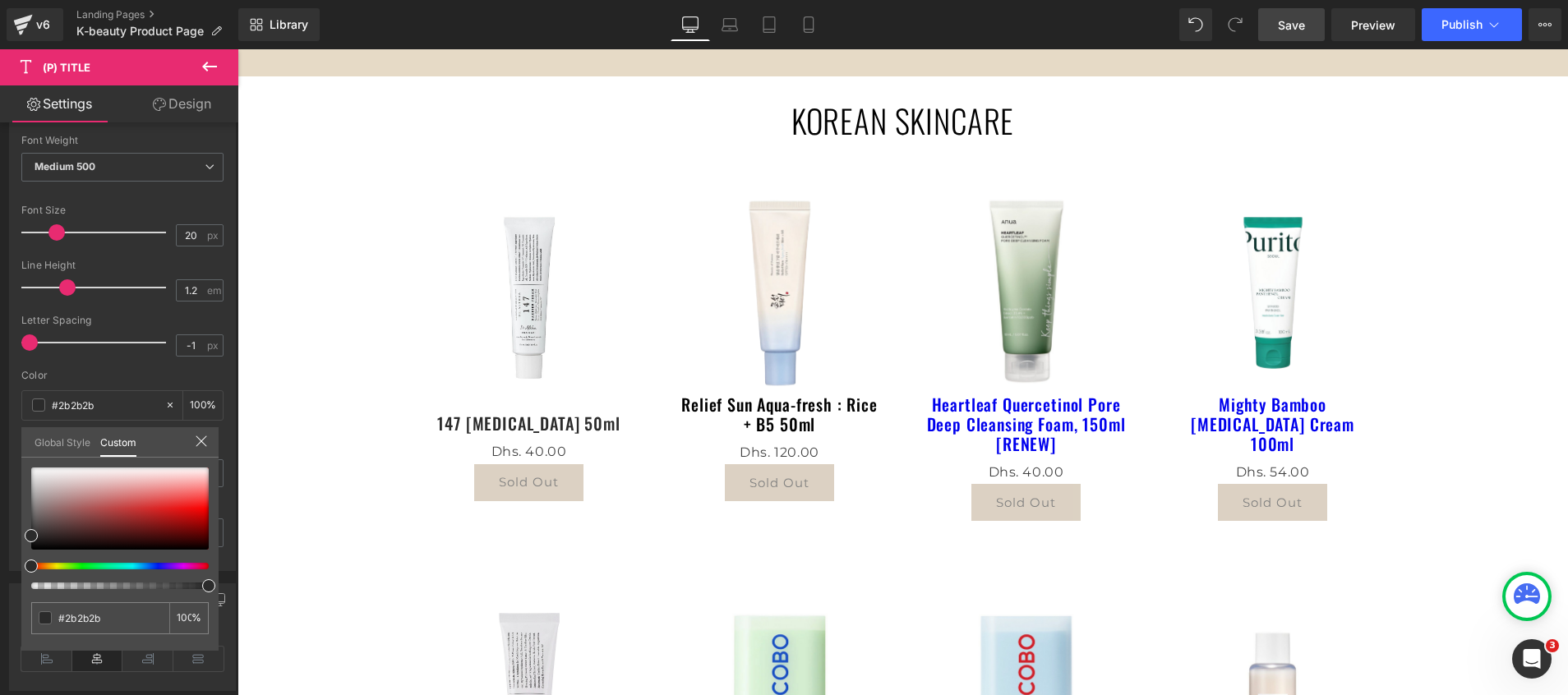
drag, startPoint x: 124, startPoint y: 618, endPoint x: -5, endPoint y: 620, distance: 129.0
click at [0, 620] on html "(P) Title You are previewing how the will restyle your page. You can not edit E…" at bounding box center [784, 347] width 1568 height 695
type input "#2b2b2b"
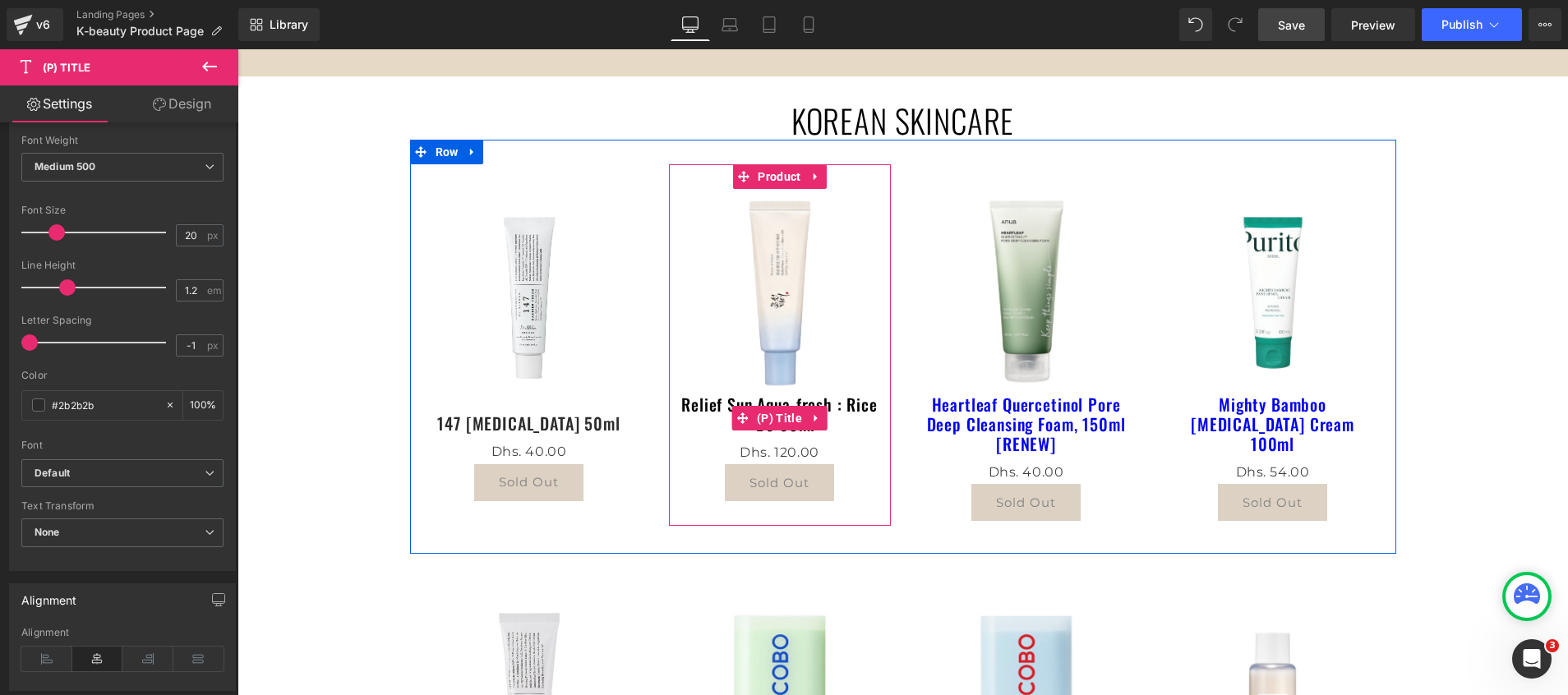
click at [717, 405] on link "Relief Sun Aqua-fresh : Rice + B5 50ml" at bounding box center [780, 415] width 206 height 39
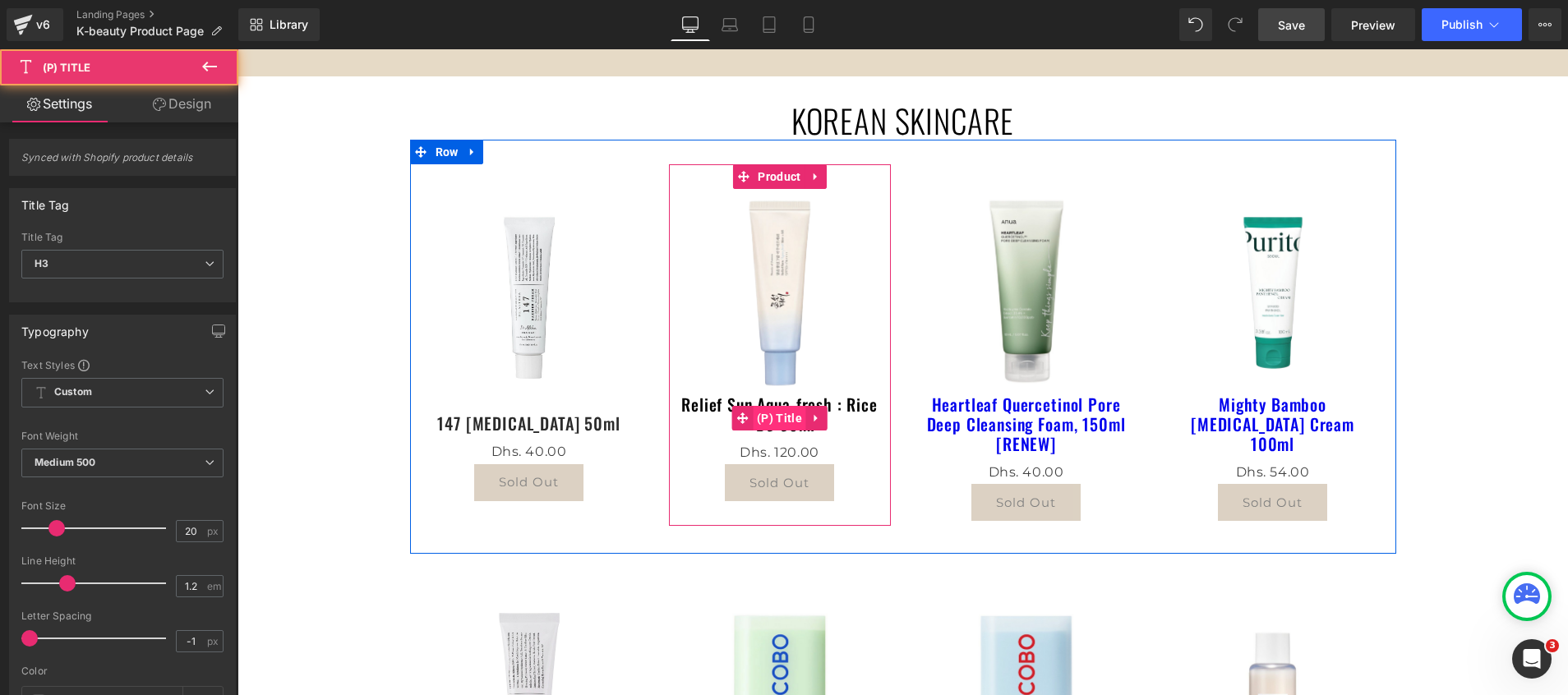
click at [762, 415] on span "(P) Title" at bounding box center [779, 418] width 53 height 25
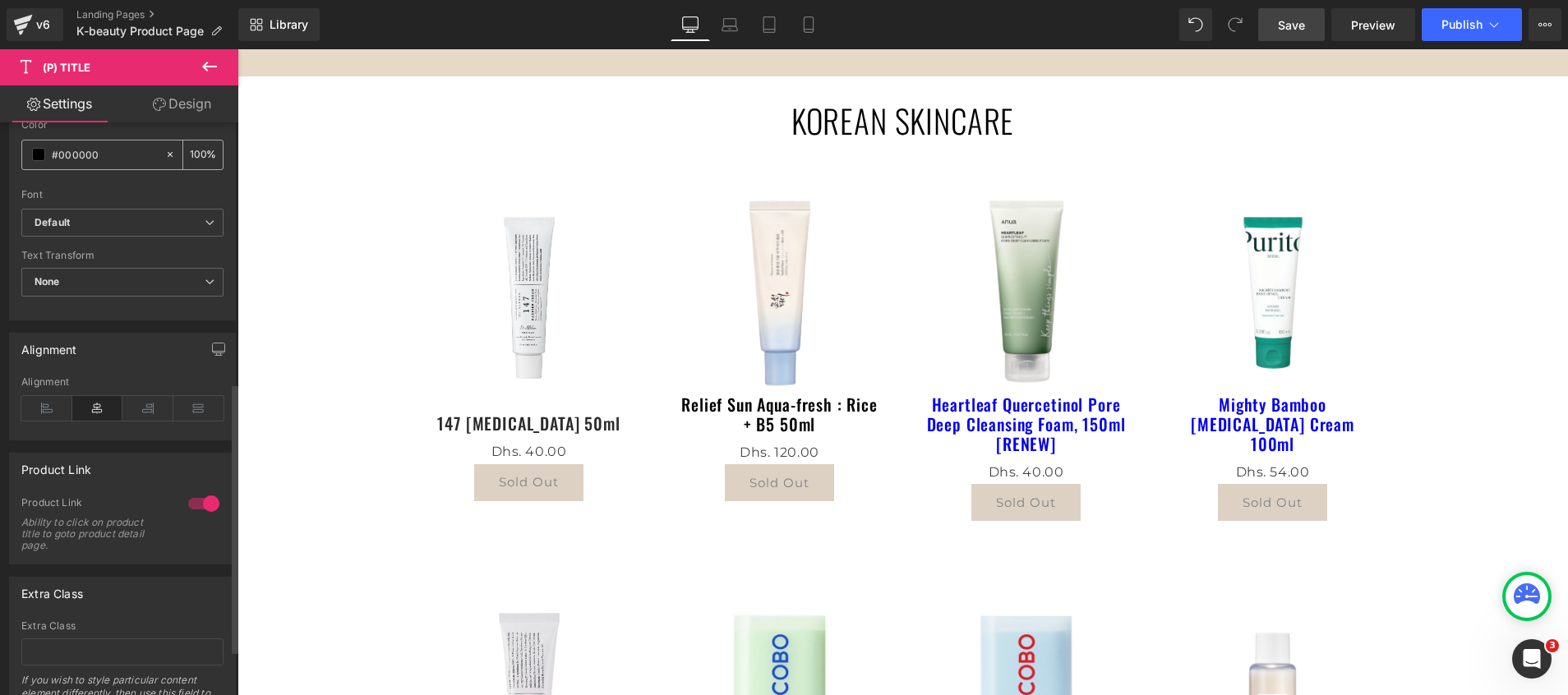
scroll to position [395, 0]
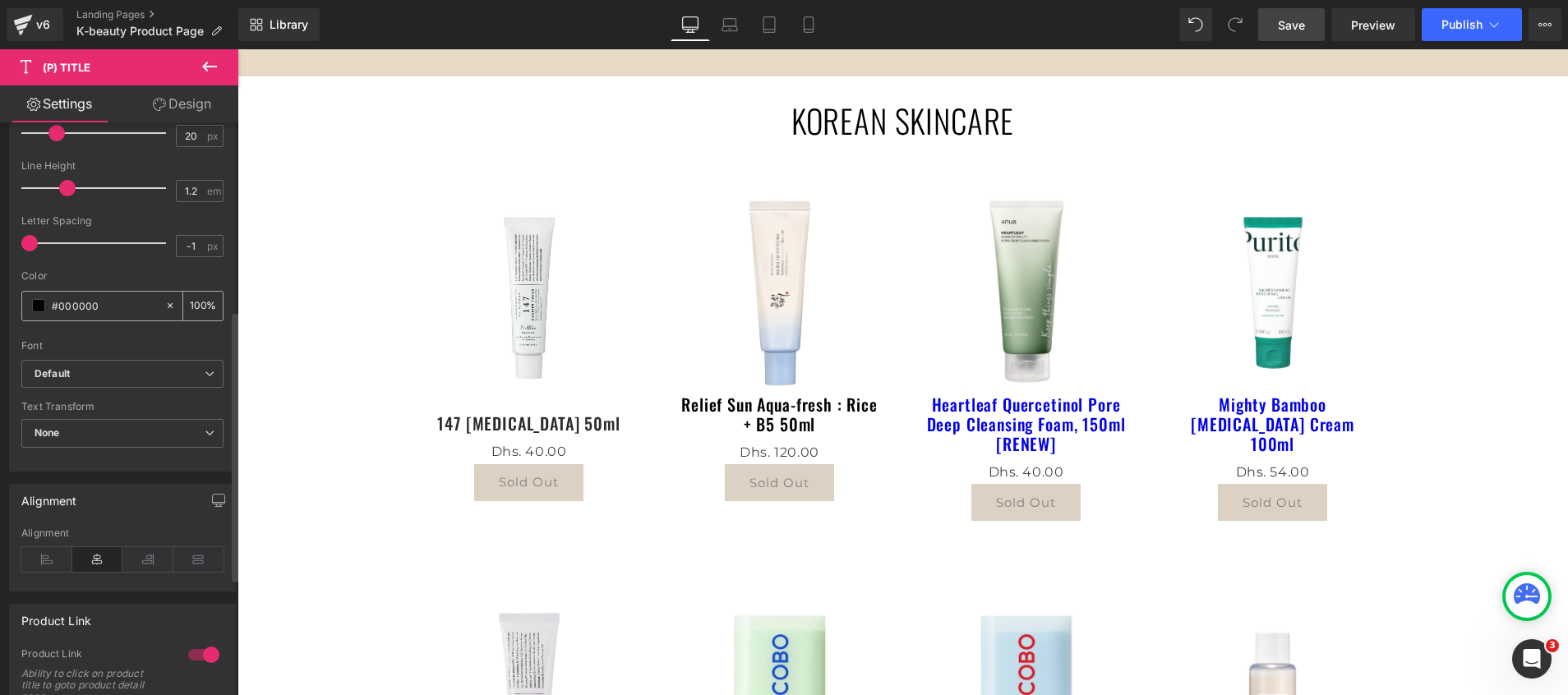
click at [82, 300] on input "#000000" at bounding box center [104, 305] width 106 height 18
paste input "#2b2b2b"
type input "##2b2b2b"
click at [128, 327] on div "Color ##2b2b2b 100 %" at bounding box center [122, 305] width 202 height 70
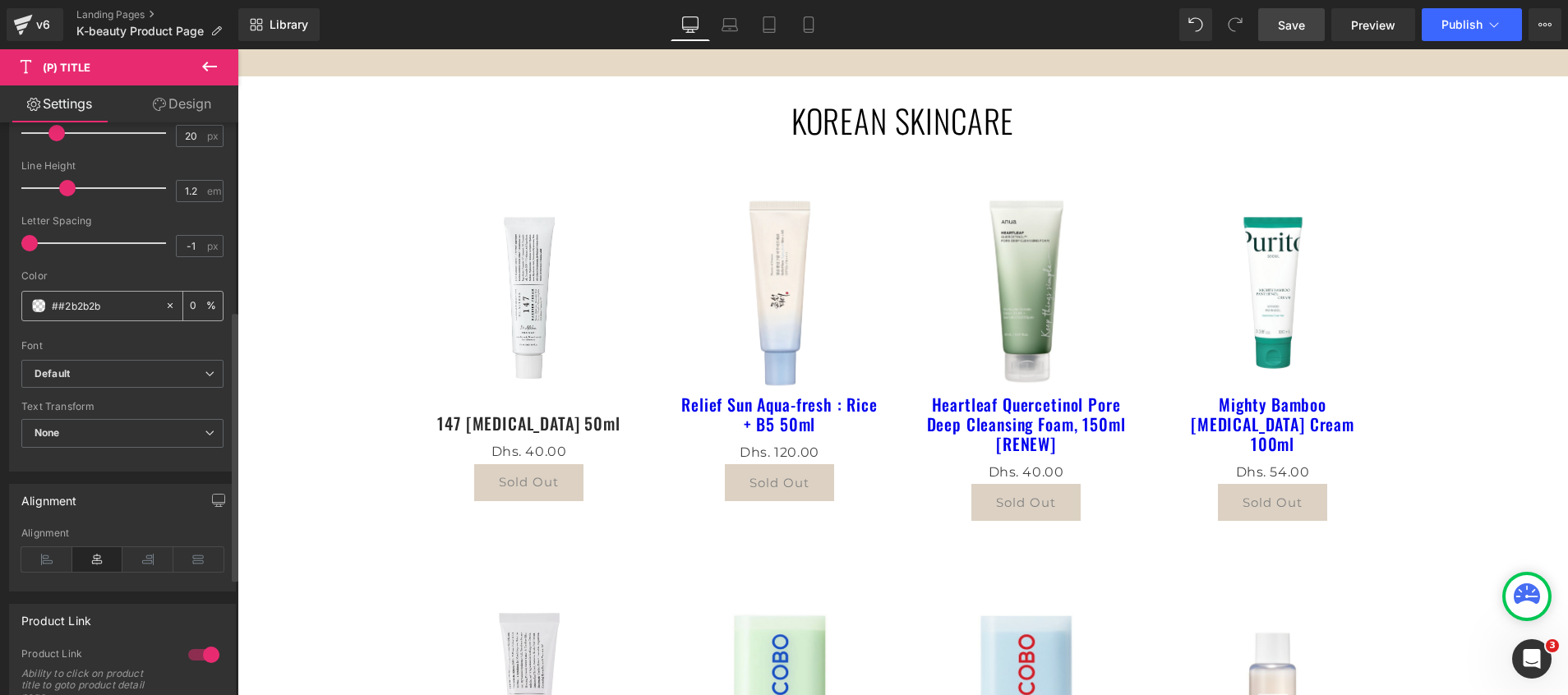
click at [43, 306] on span at bounding box center [38, 305] width 13 height 13
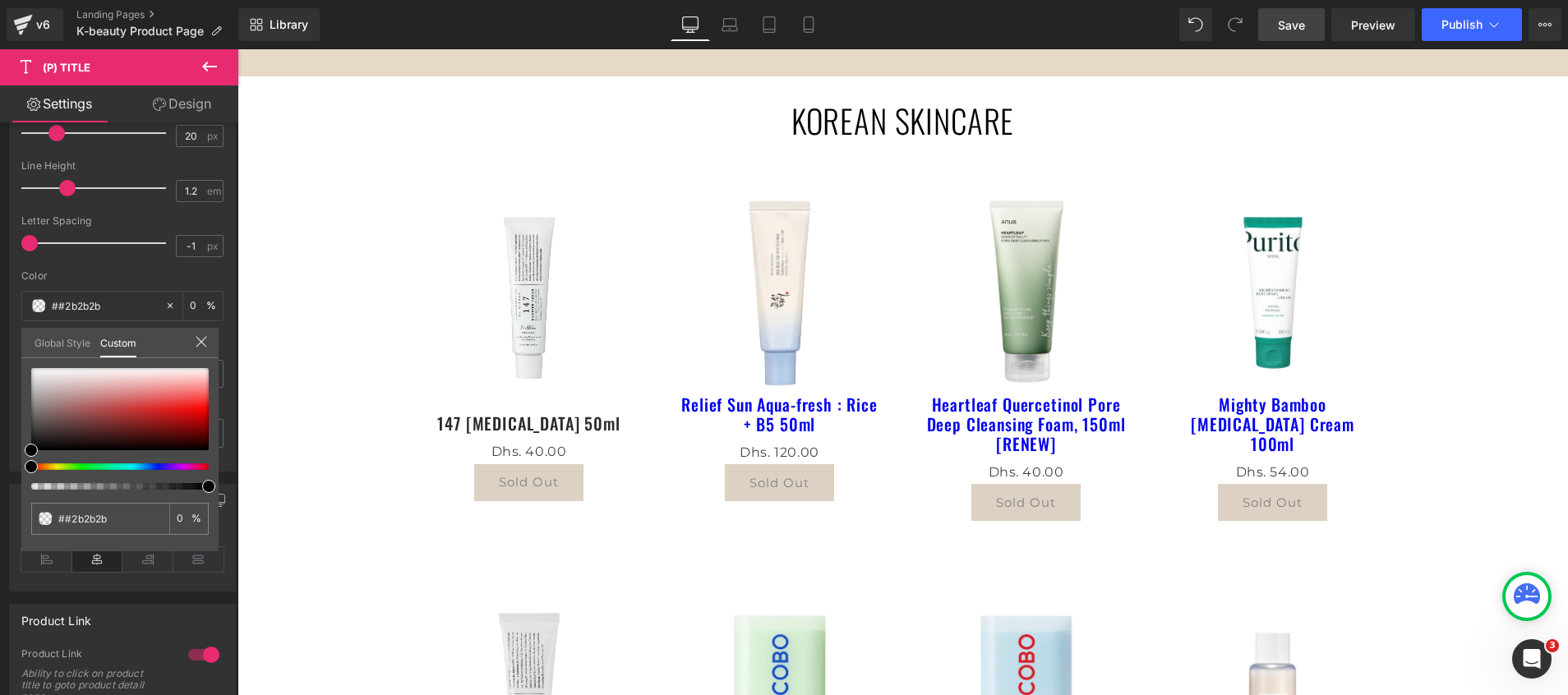
drag, startPoint x: 117, startPoint y: 514, endPoint x: -5, endPoint y: 520, distance: 122.1
click at [0, 520] on html "(P) Title You are previewing how the will restyle your page. You can not edit E…" at bounding box center [784, 347] width 1568 height 695
paste input "text"
type input "#2b2b2b"
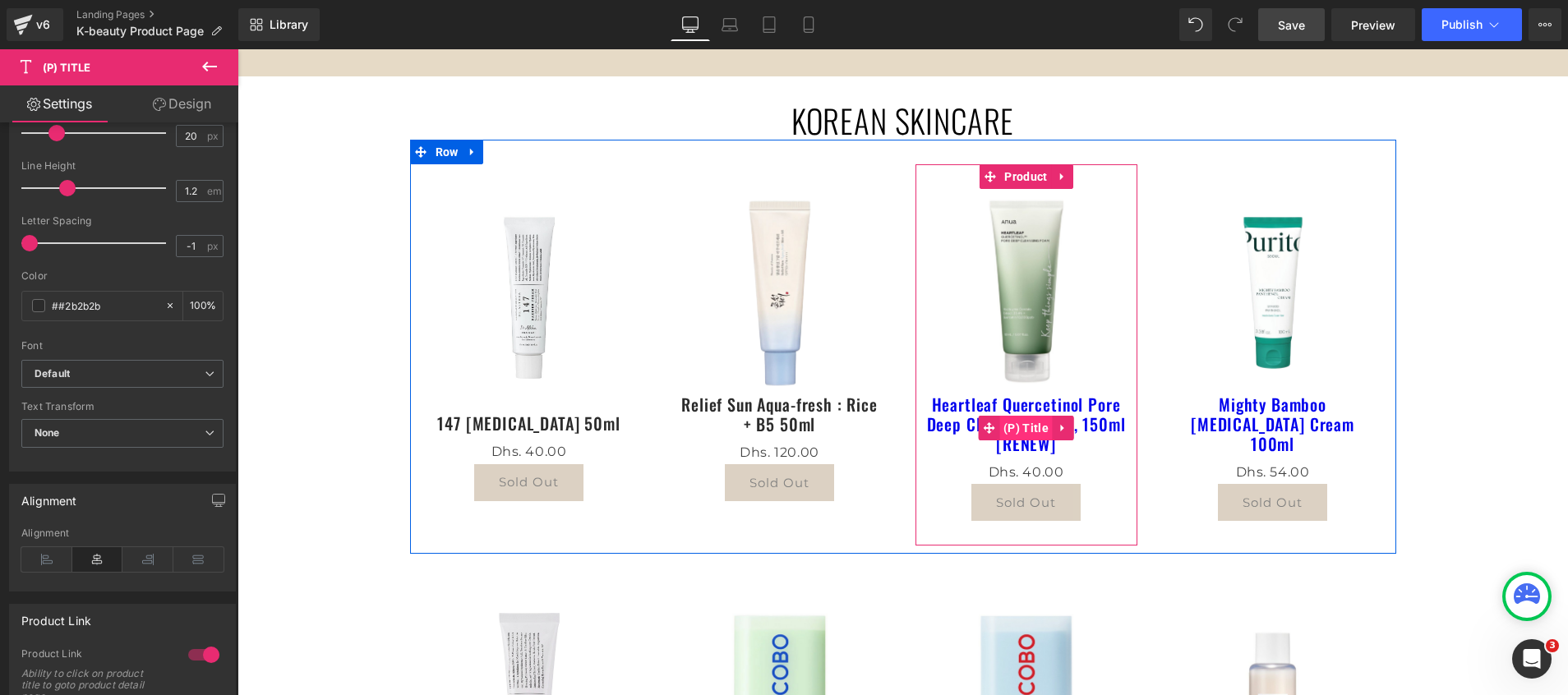
click at [1007, 423] on span "(P) Title" at bounding box center [1026, 429] width 53 height 25
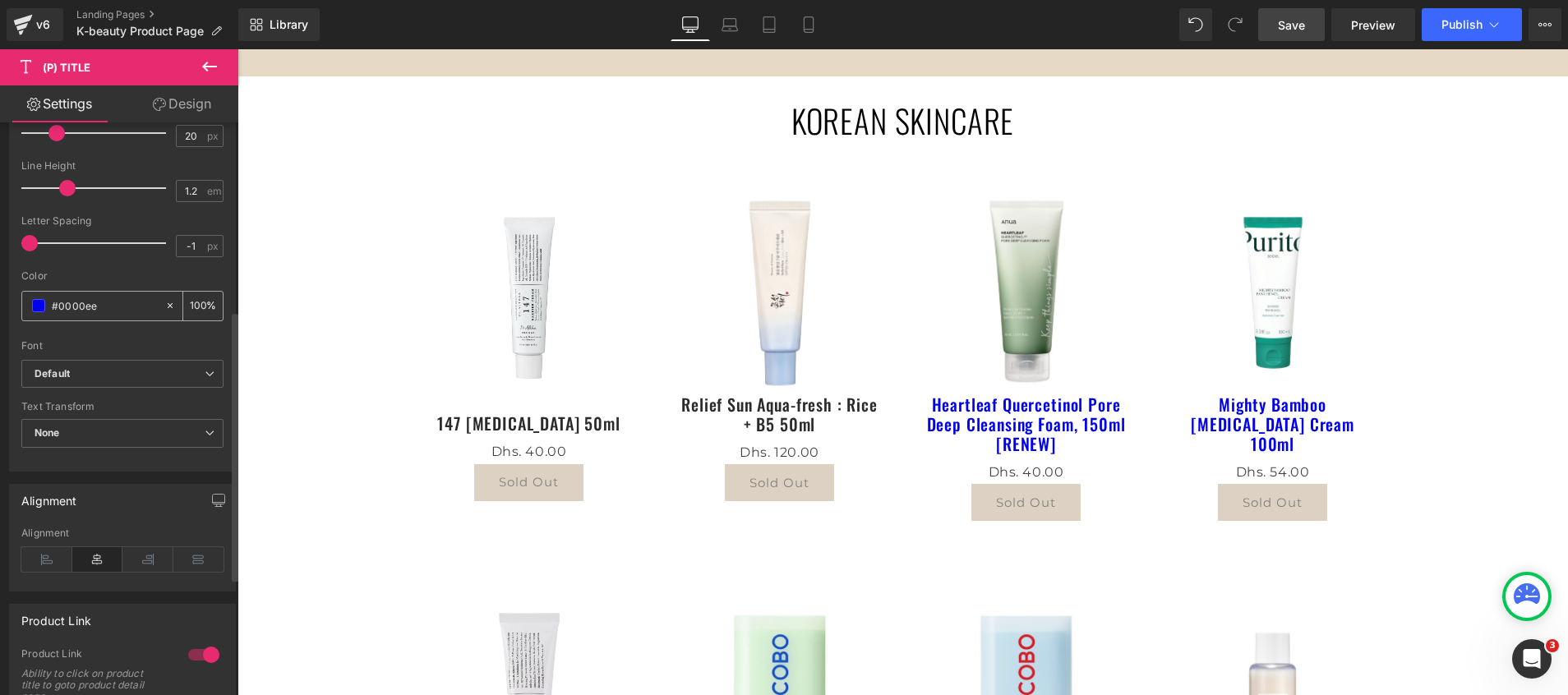
click at [164, 306] on icon at bounding box center [169, 305] width 12 height 12
click at [87, 302] on input "#0000ee" at bounding box center [104, 305] width 106 height 18
paste input "#2b2b2b"
type input "none#2b2b2b"
click at [38, 309] on span at bounding box center [38, 305] width 13 height 13
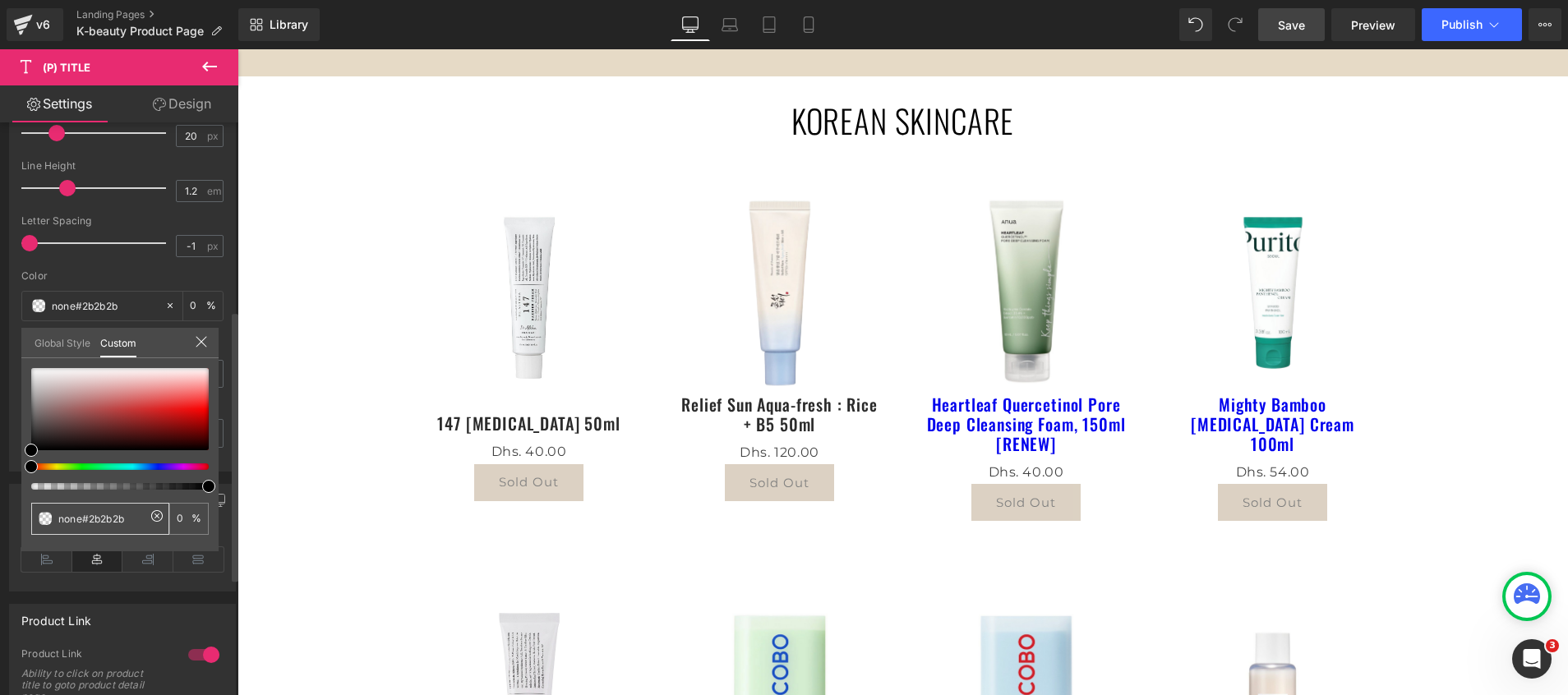
click at [154, 518] on icon at bounding box center [156, 516] width 13 height 13
click at [73, 511] on input "none#2b2b2b" at bounding box center [102, 518] width 87 height 17
click at [73, 515] on input "none#2b2b2b" at bounding box center [102, 518] width 87 height 17
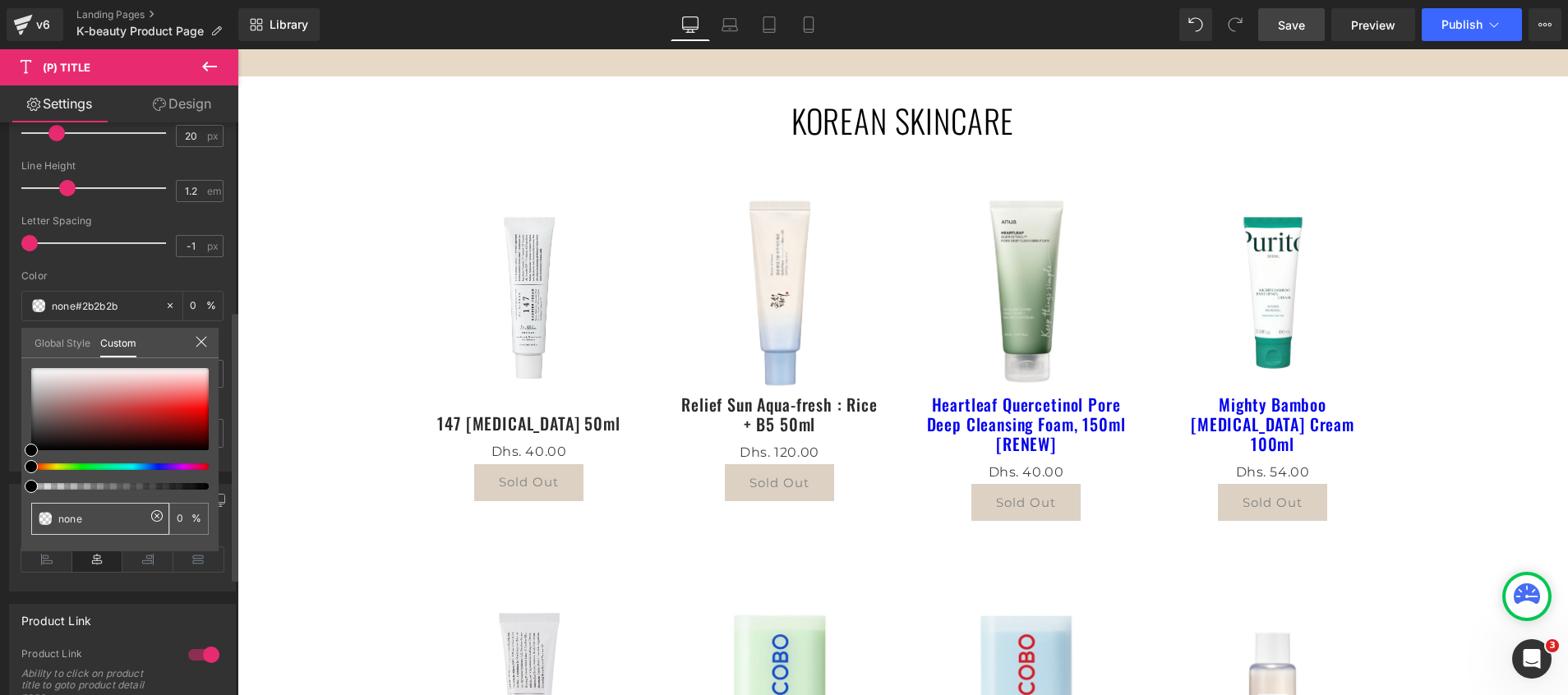
paste input "#2b2b2b"
type input "#2b2b2b"
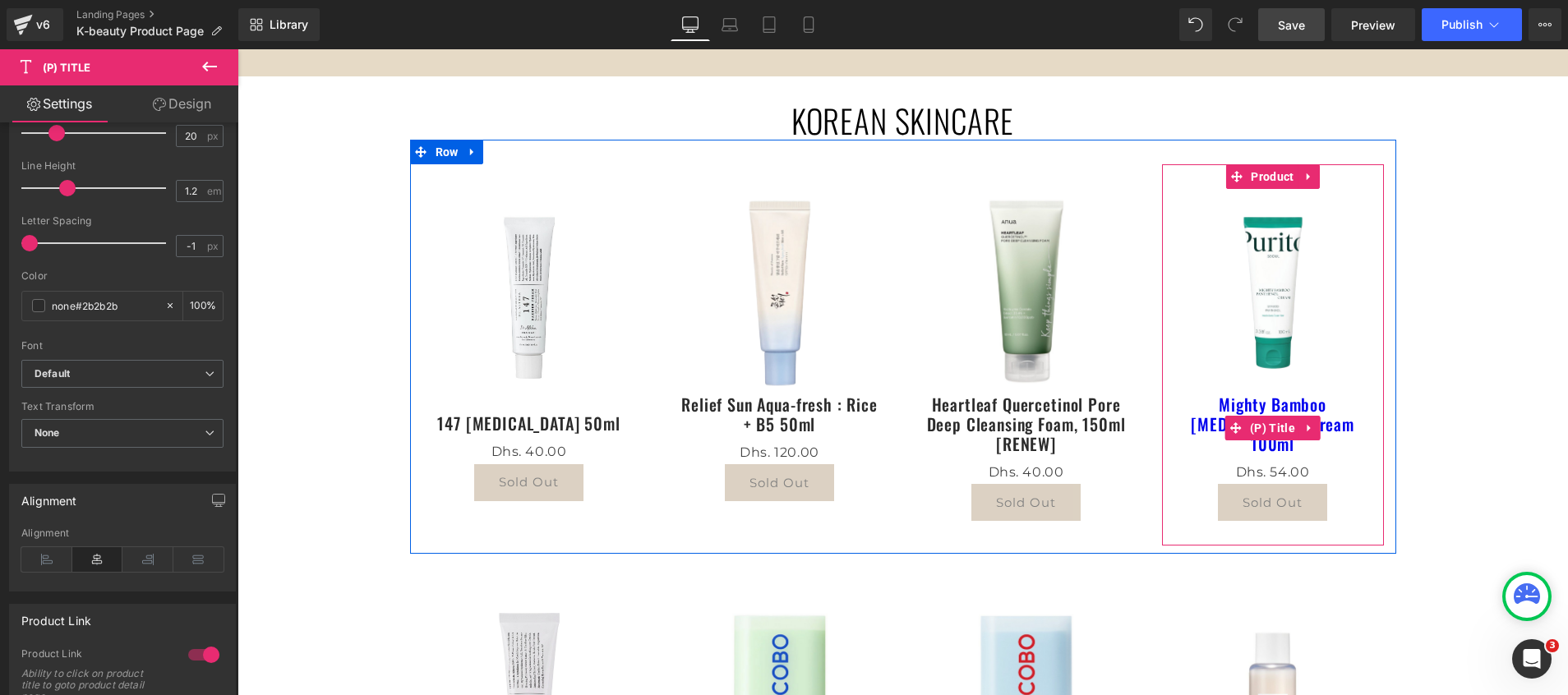
drag, startPoint x: 1264, startPoint y: 412, endPoint x: 1184, endPoint y: 429, distance: 81.8
click at [1264, 416] on span "(P) Title" at bounding box center [1273, 429] width 53 height 25
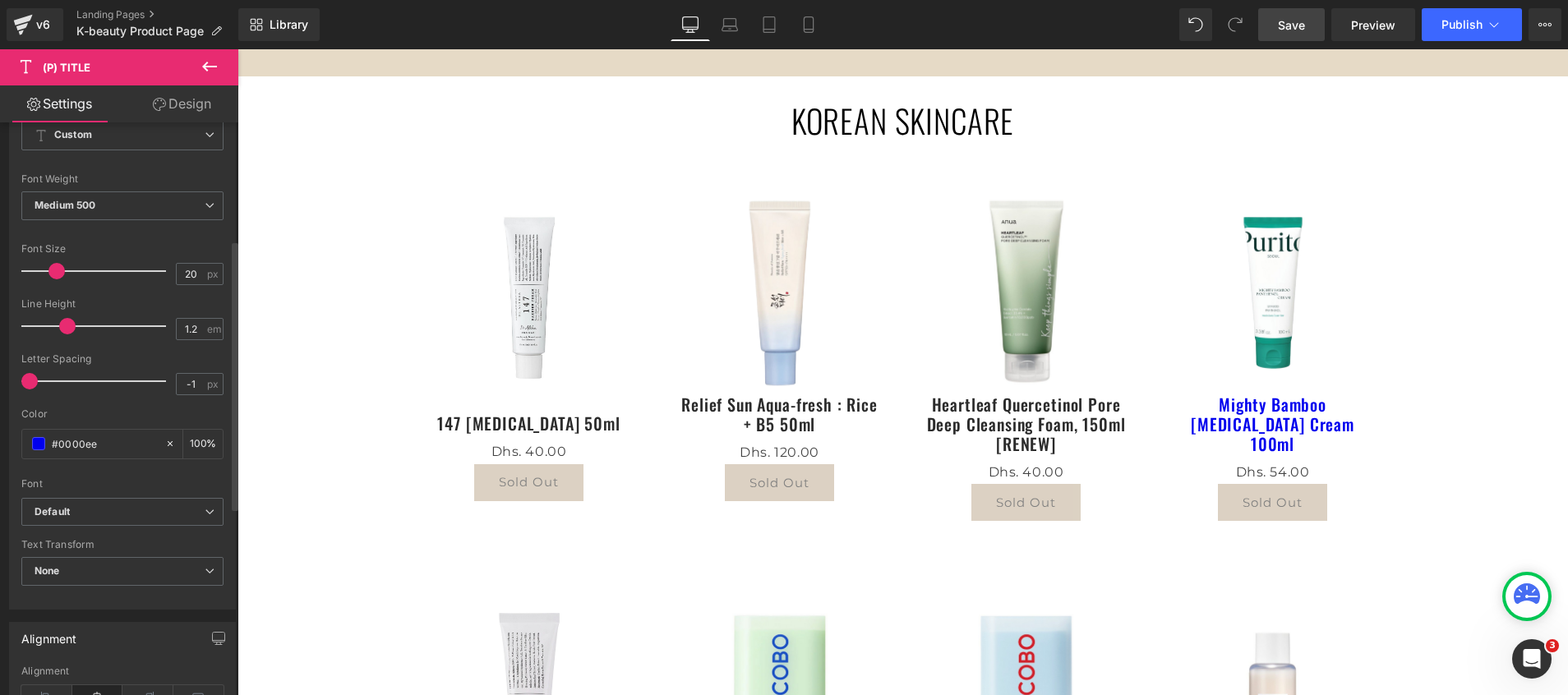
scroll to position [247, 0]
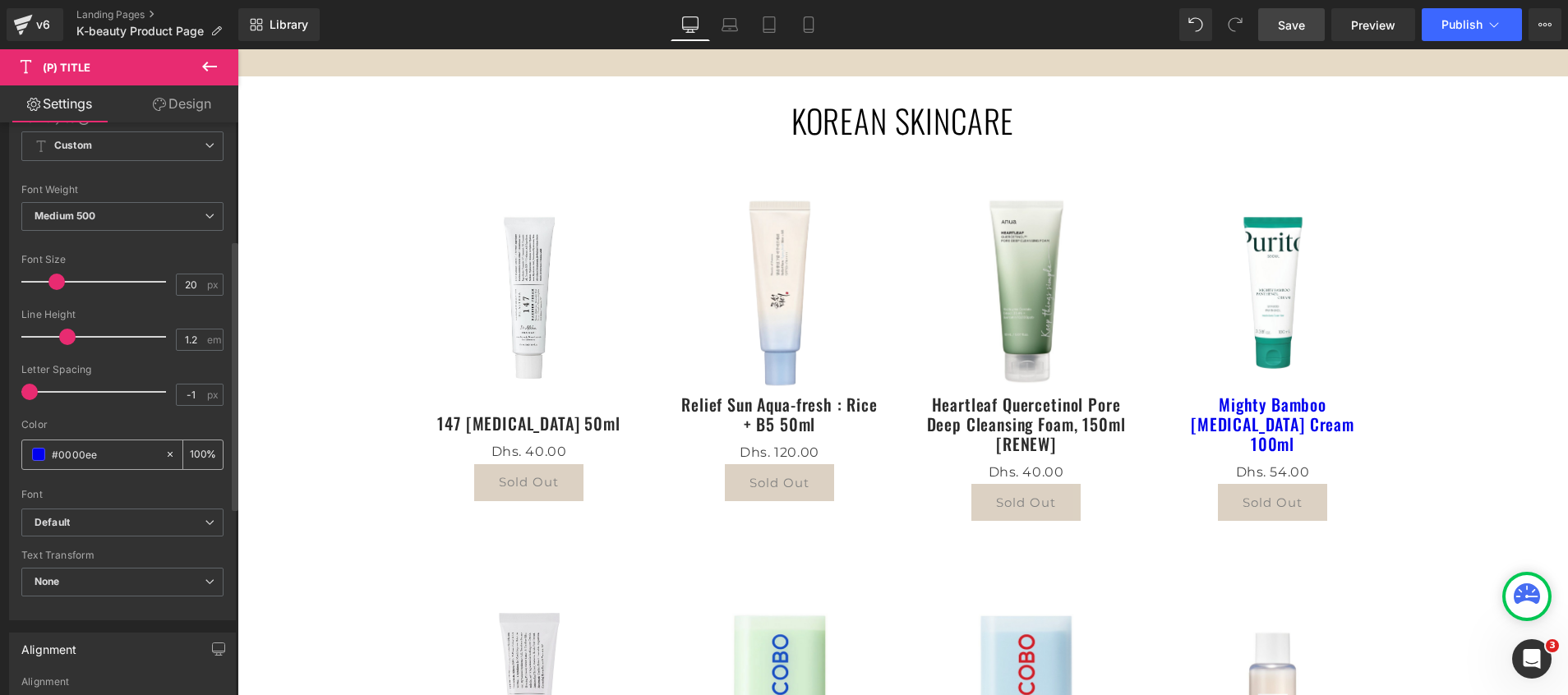
click at [164, 456] on icon at bounding box center [169, 454] width 12 height 12
click at [35, 454] on span at bounding box center [38, 454] width 13 height 13
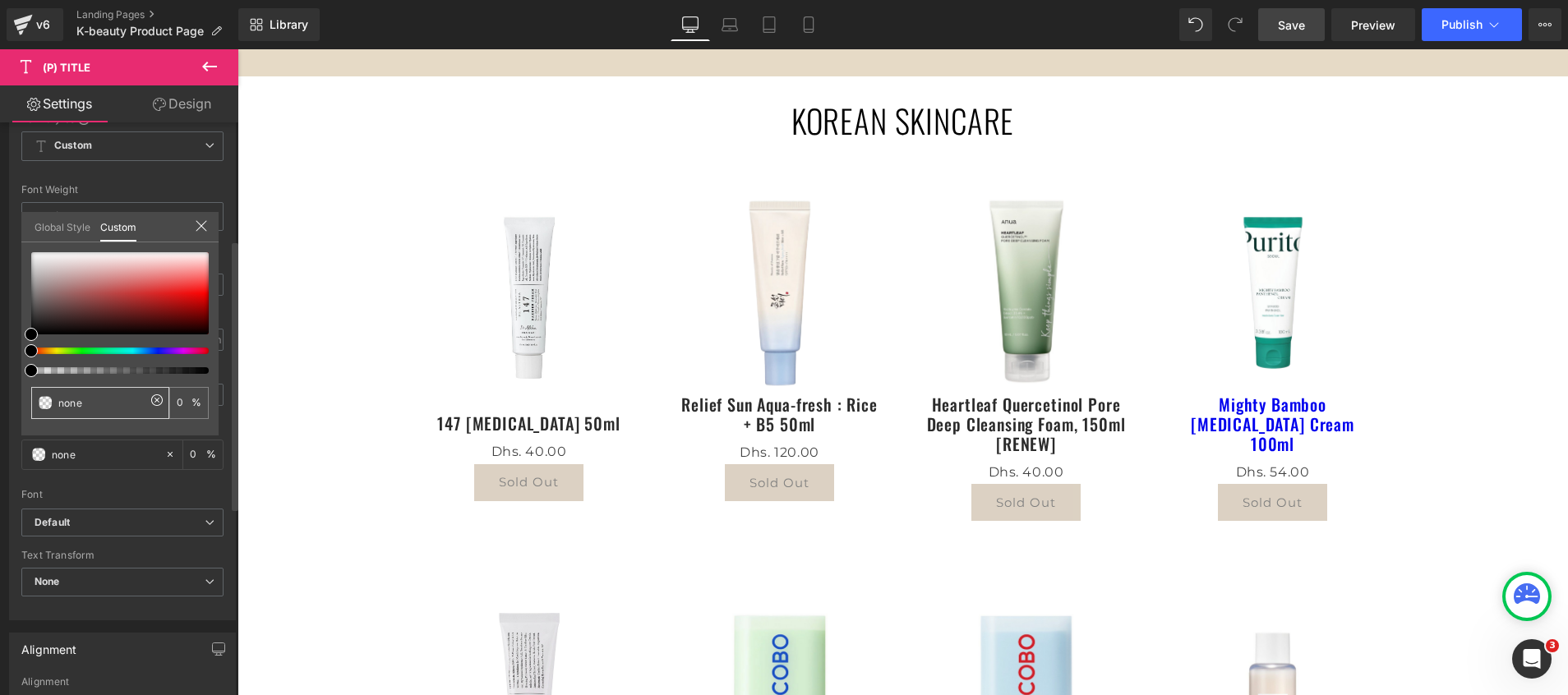
drag, startPoint x: 114, startPoint y: 401, endPoint x: 12, endPoint y: 400, distance: 102.0
click at [12, 400] on div "Typography Text Styles Custom Custom Setup Global Style Custom Setup Global Sty…" at bounding box center [122, 338] width 246 height 565
paste input "#2b2b2b"
type input "#2b2b2b"
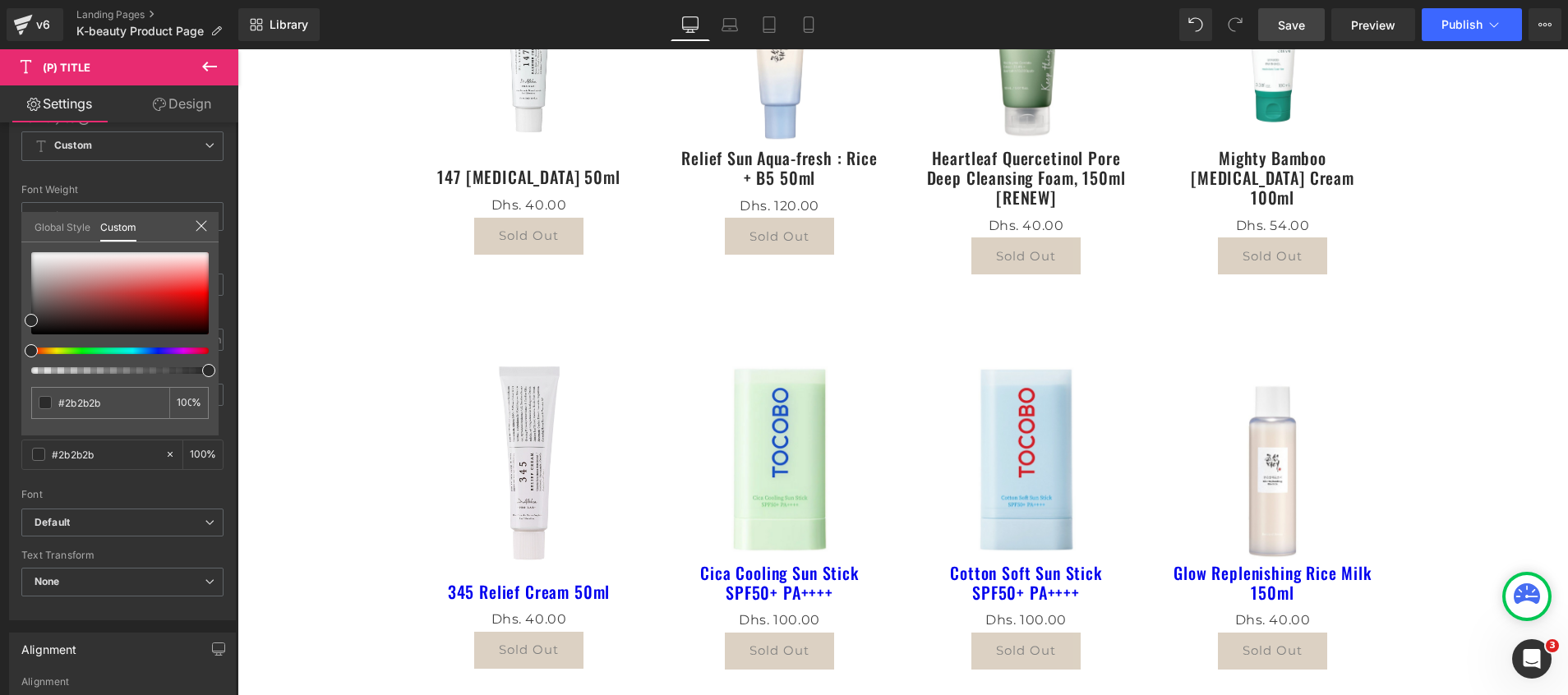
scroll to position [459, 0]
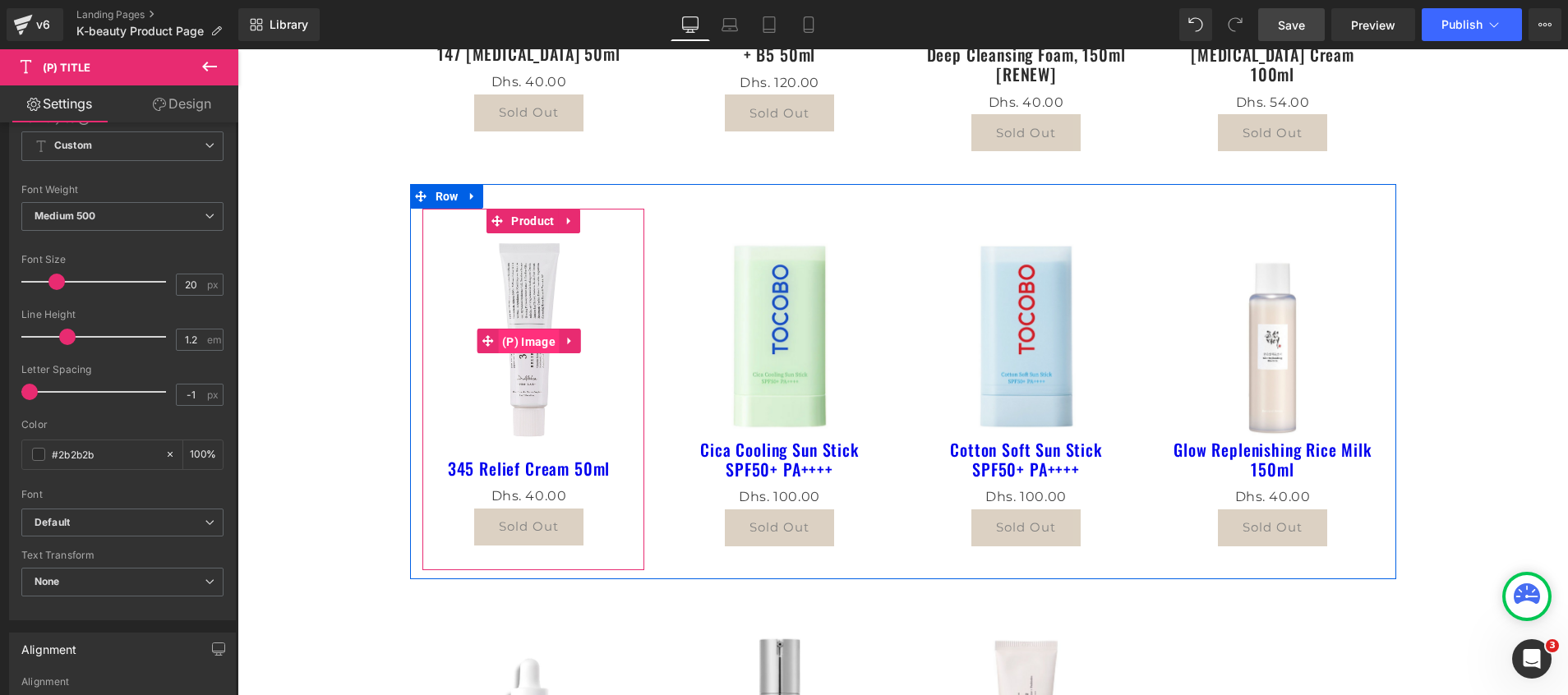
click at [516, 342] on span "(P) Image" at bounding box center [528, 342] width 61 height 25
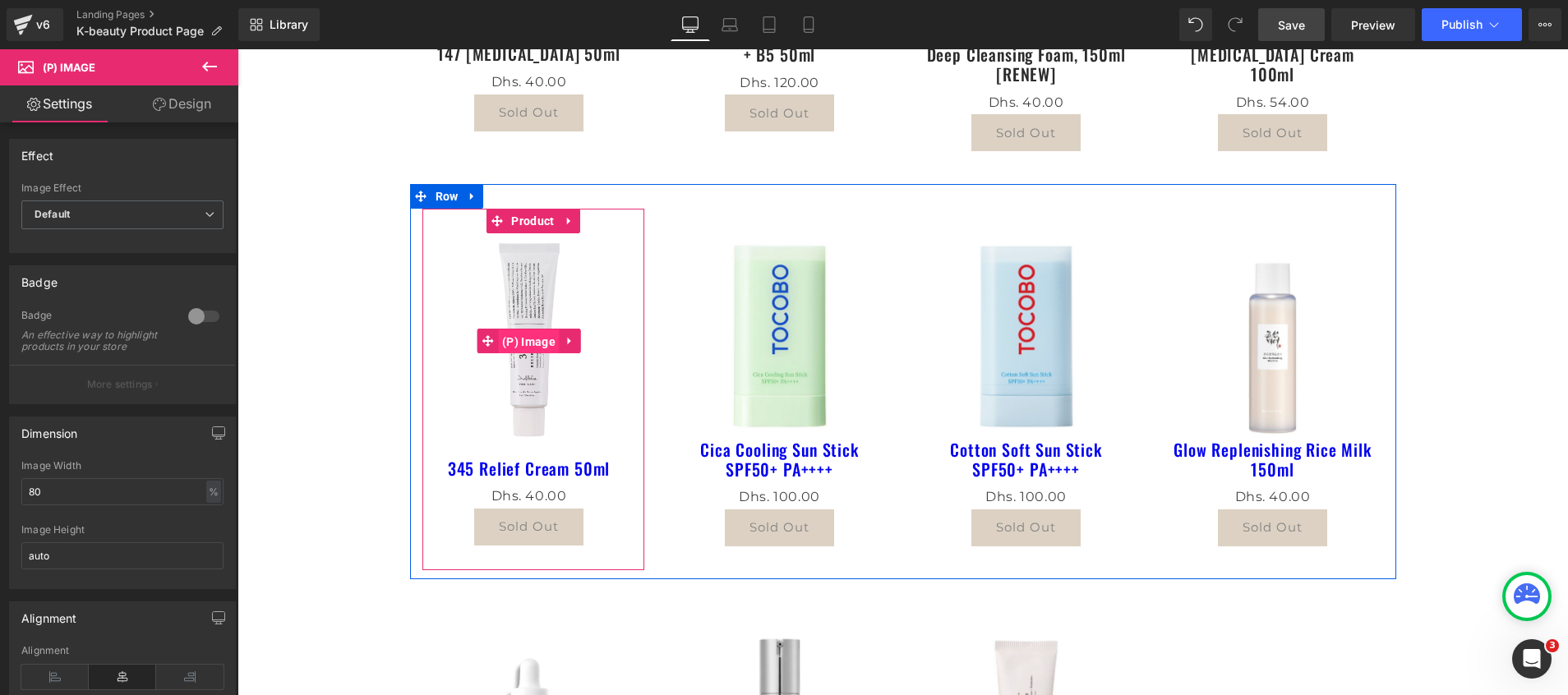
click at [502, 339] on span "(P) Image" at bounding box center [528, 342] width 61 height 25
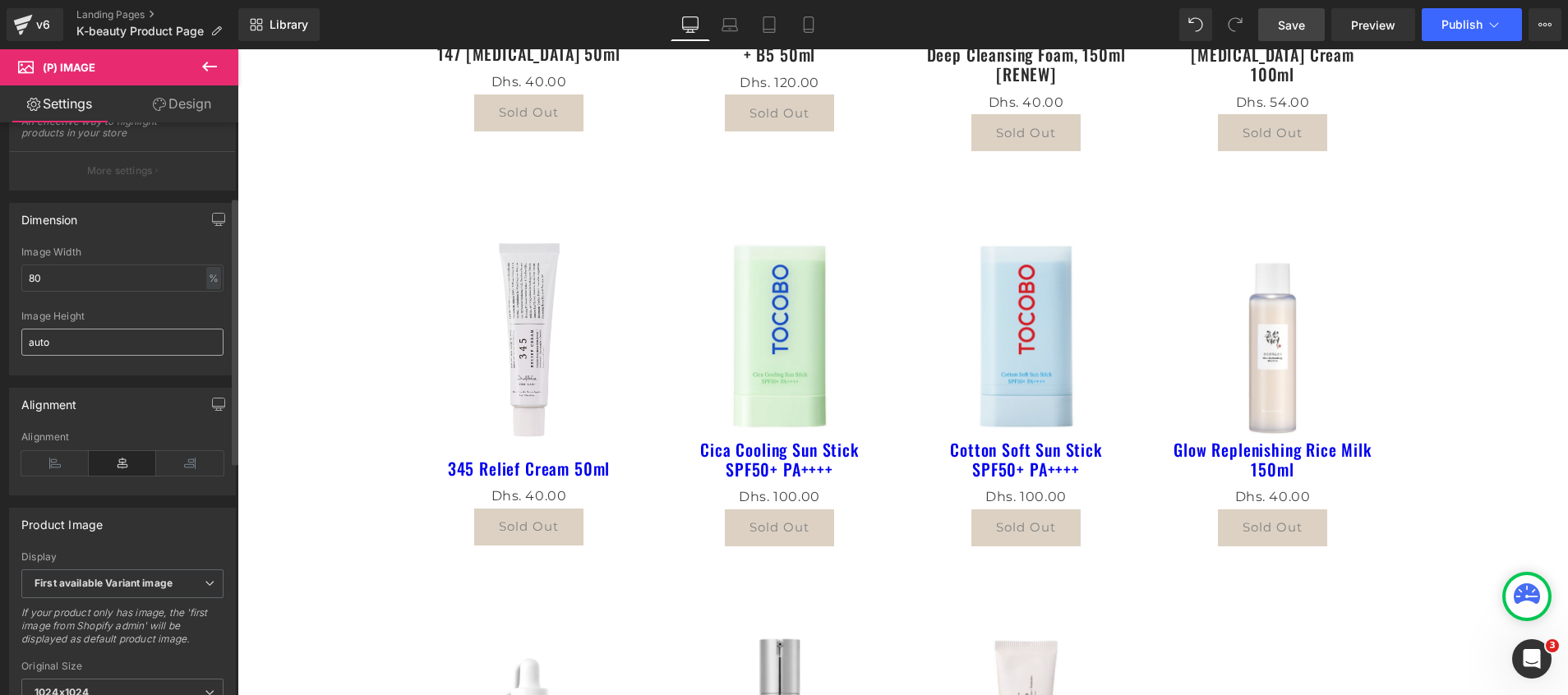
scroll to position [157, 0]
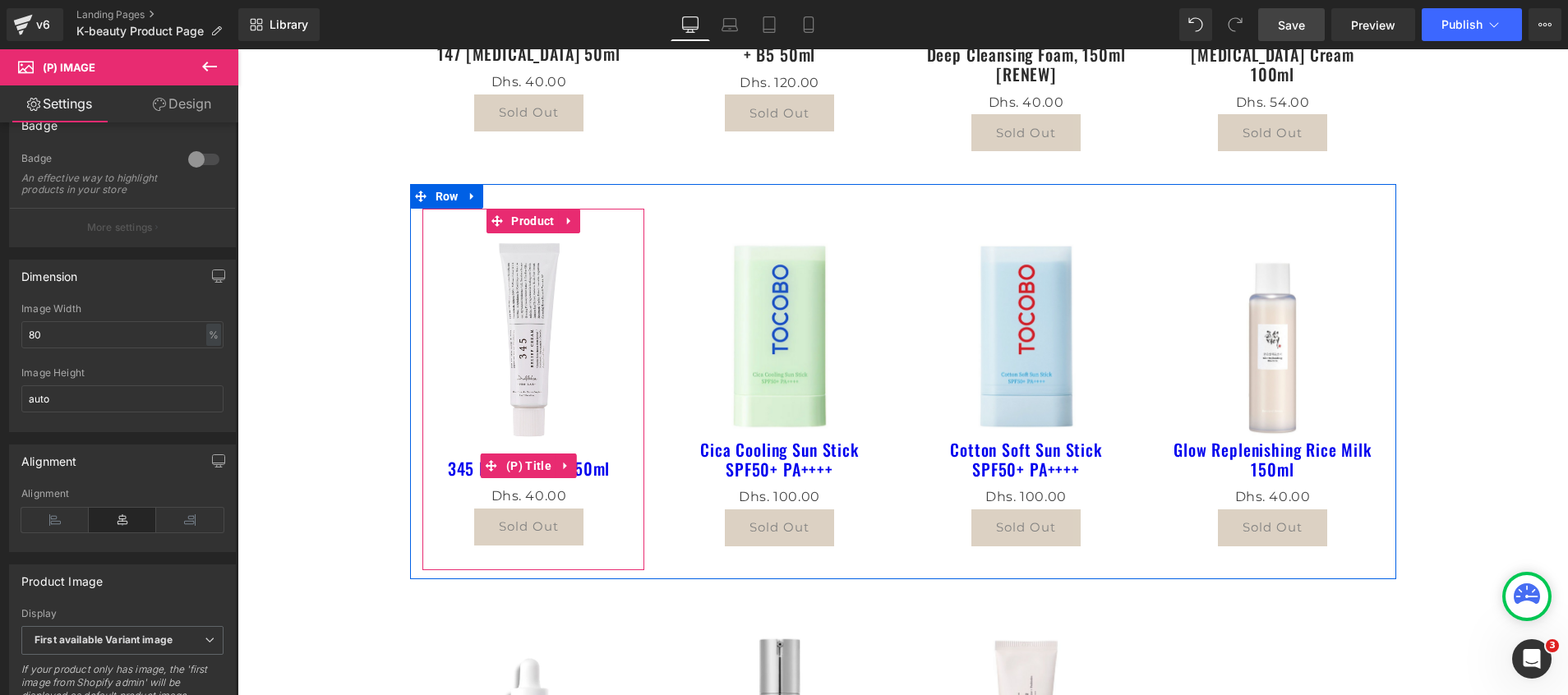
drag, startPoint x: 524, startPoint y: 465, endPoint x: 410, endPoint y: 471, distance: 114.2
click at [524, 465] on span "(P) Title" at bounding box center [529, 466] width 53 height 25
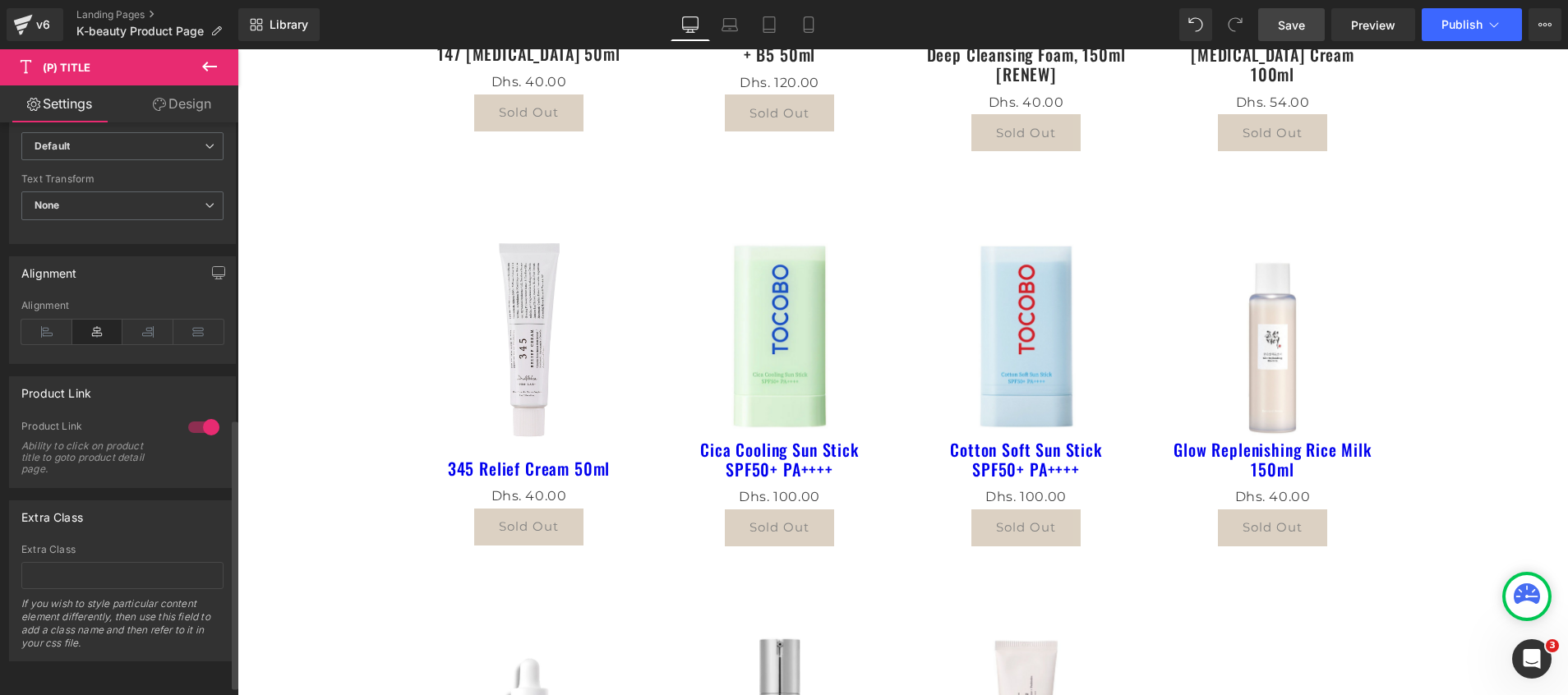
scroll to position [272, 0]
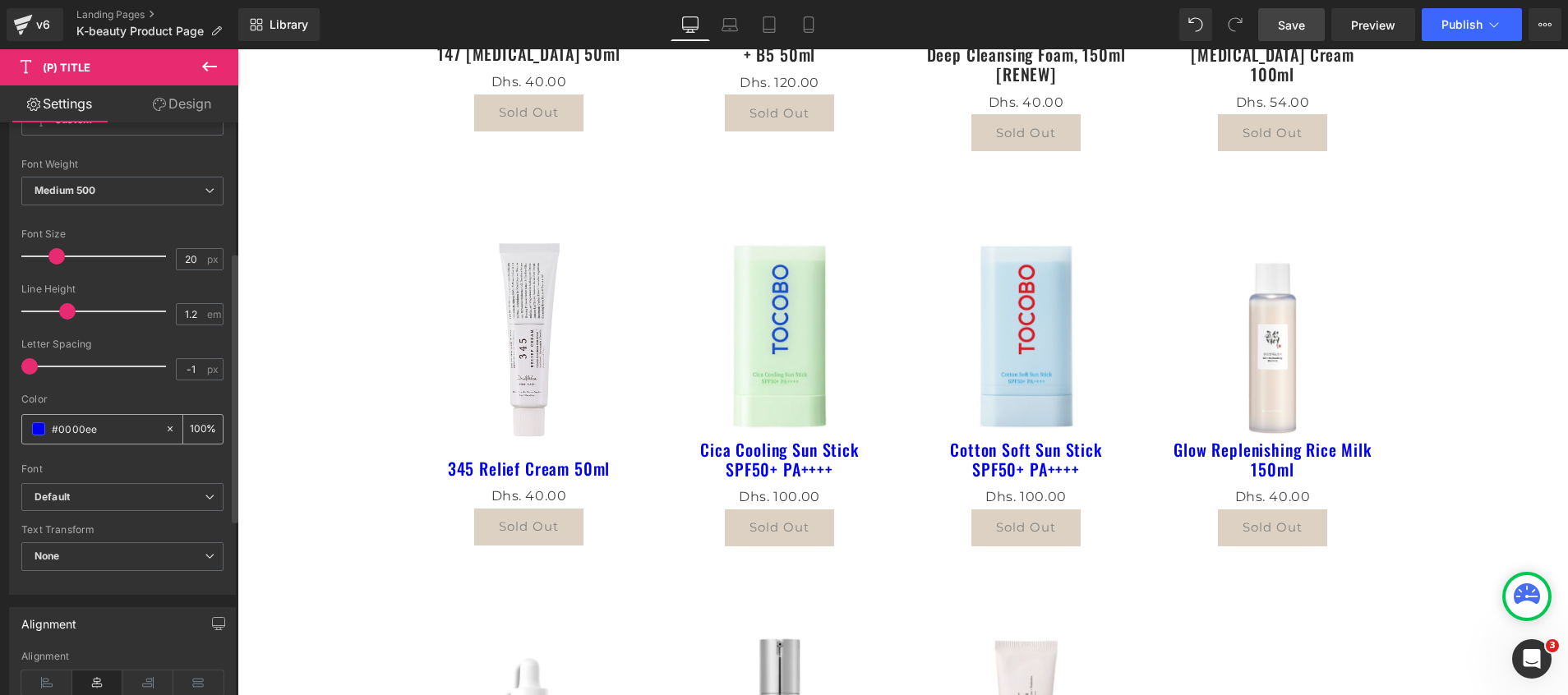
click at [35, 430] on span at bounding box center [38, 429] width 13 height 13
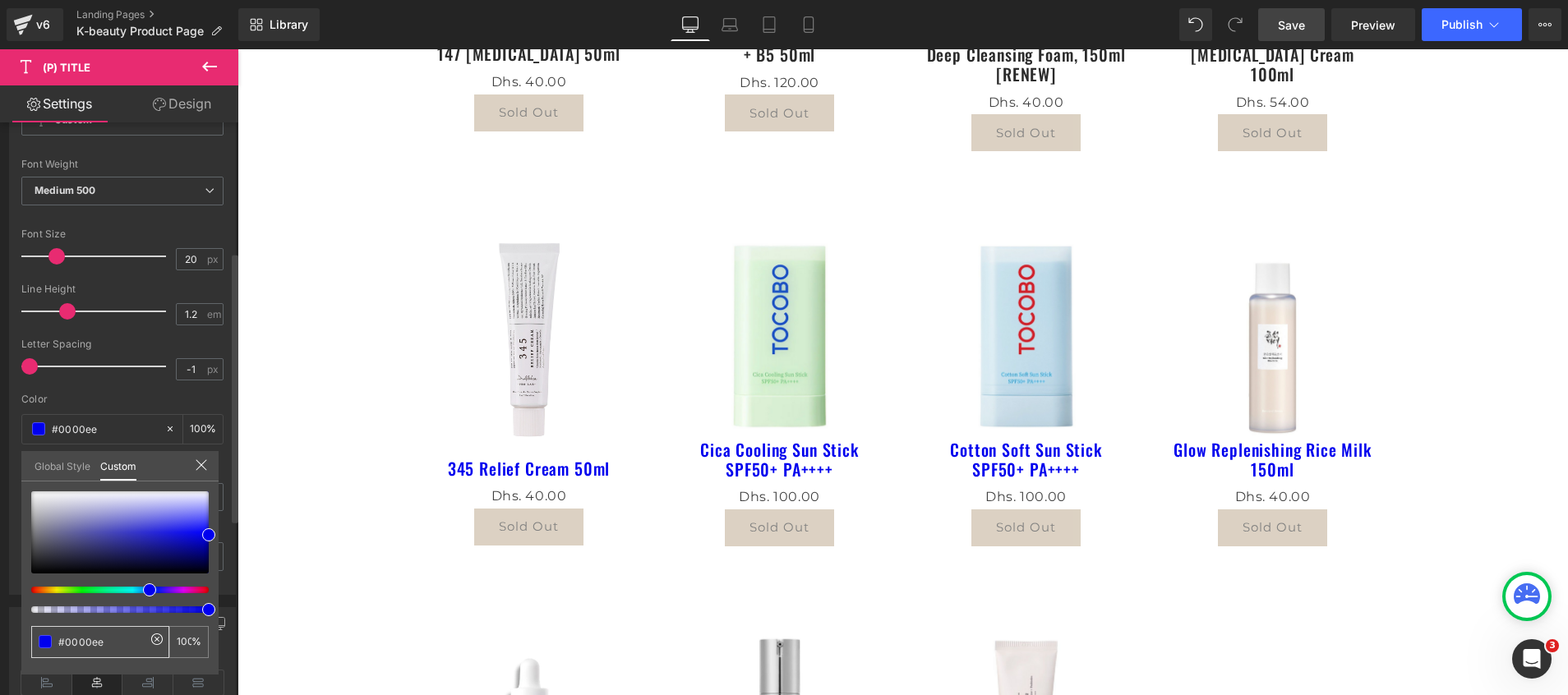
drag, startPoint x: 116, startPoint y: 637, endPoint x: 0, endPoint y: 631, distance: 116.2
click at [0, 631] on html "(P) Title You are previewing how the will restyle your page. You can not edit E…" at bounding box center [784, 347] width 1568 height 695
paste input "2b2b2b"
type input "#2b2b2b"
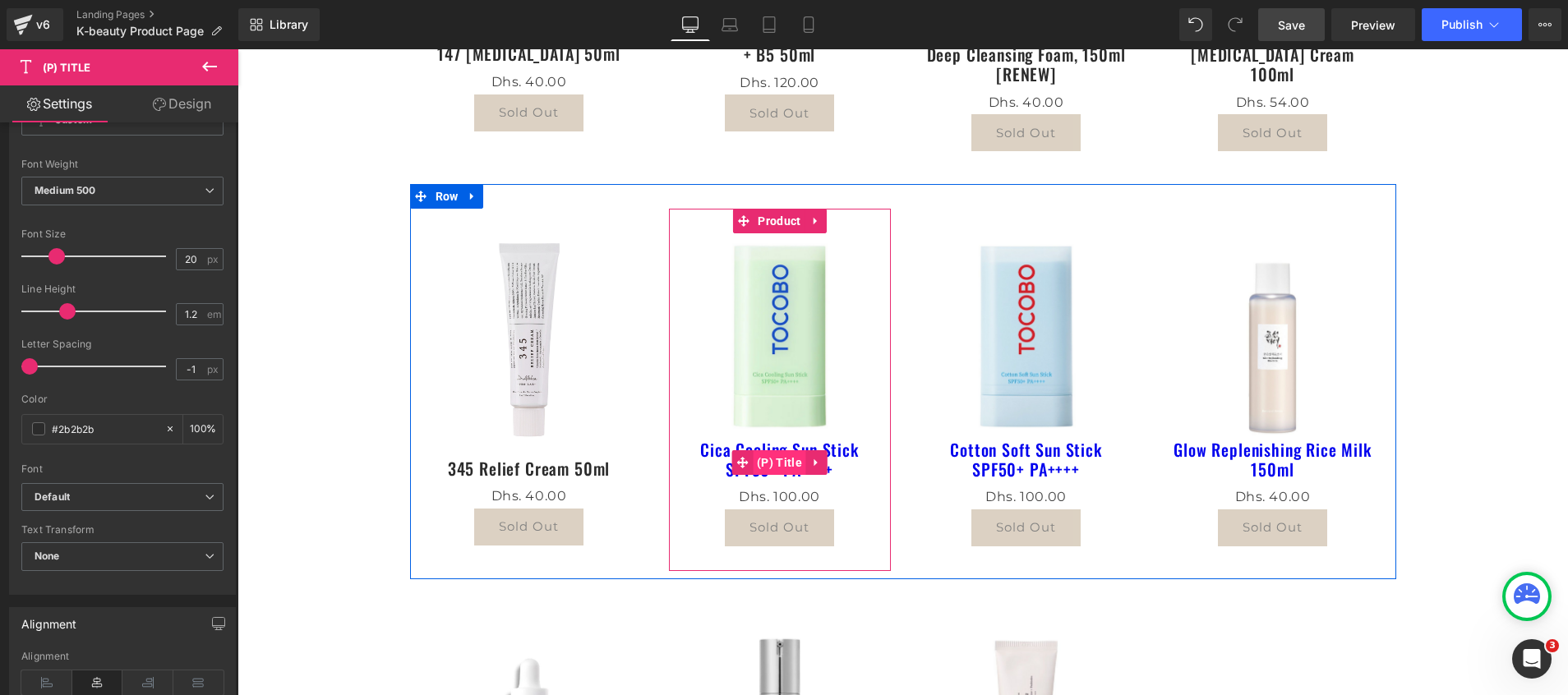
click at [768, 461] on span "(P) Title" at bounding box center [779, 462] width 53 height 25
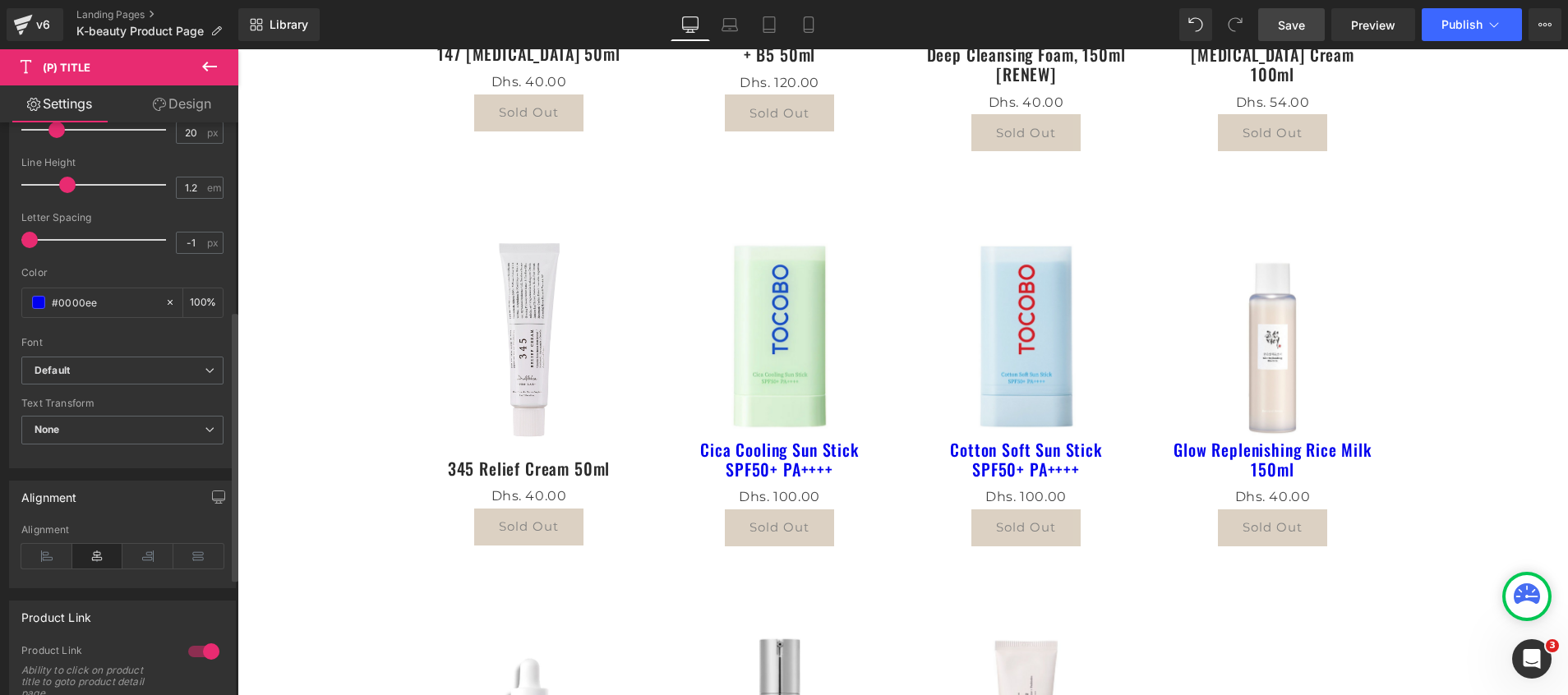
scroll to position [395, 0]
click at [167, 305] on icon at bounding box center [169, 305] width 12 height 12
click at [39, 307] on span at bounding box center [38, 305] width 13 height 13
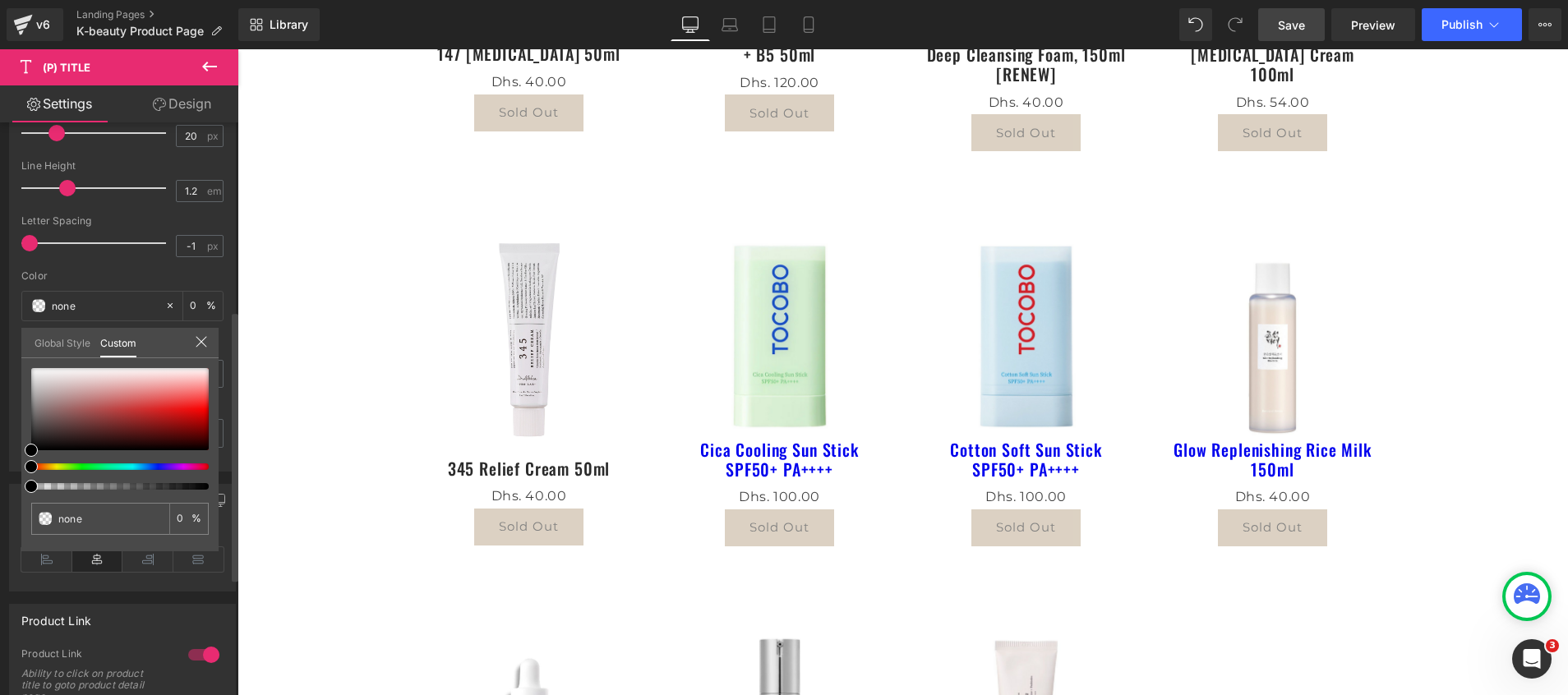
drag, startPoint x: 101, startPoint y: 517, endPoint x: 16, endPoint y: 518, distance: 85.0
click at [16, 472] on div "Typography Text Styles Custom Custom Setup Global Style Custom Setup Global Sty…" at bounding box center [122, 189] width 246 height 565
paste input "#2b2b2b"
type input "#2b2b2b"
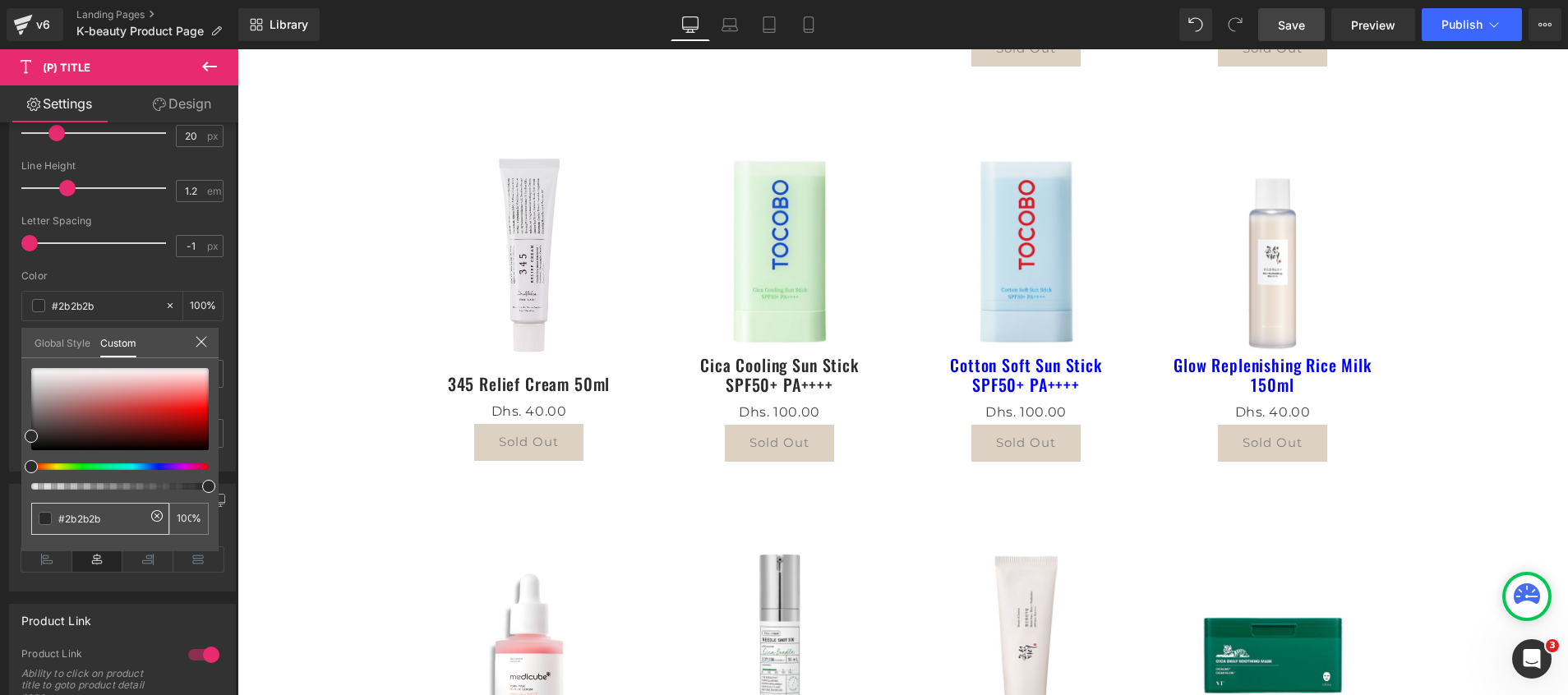
scroll to position [582, 0]
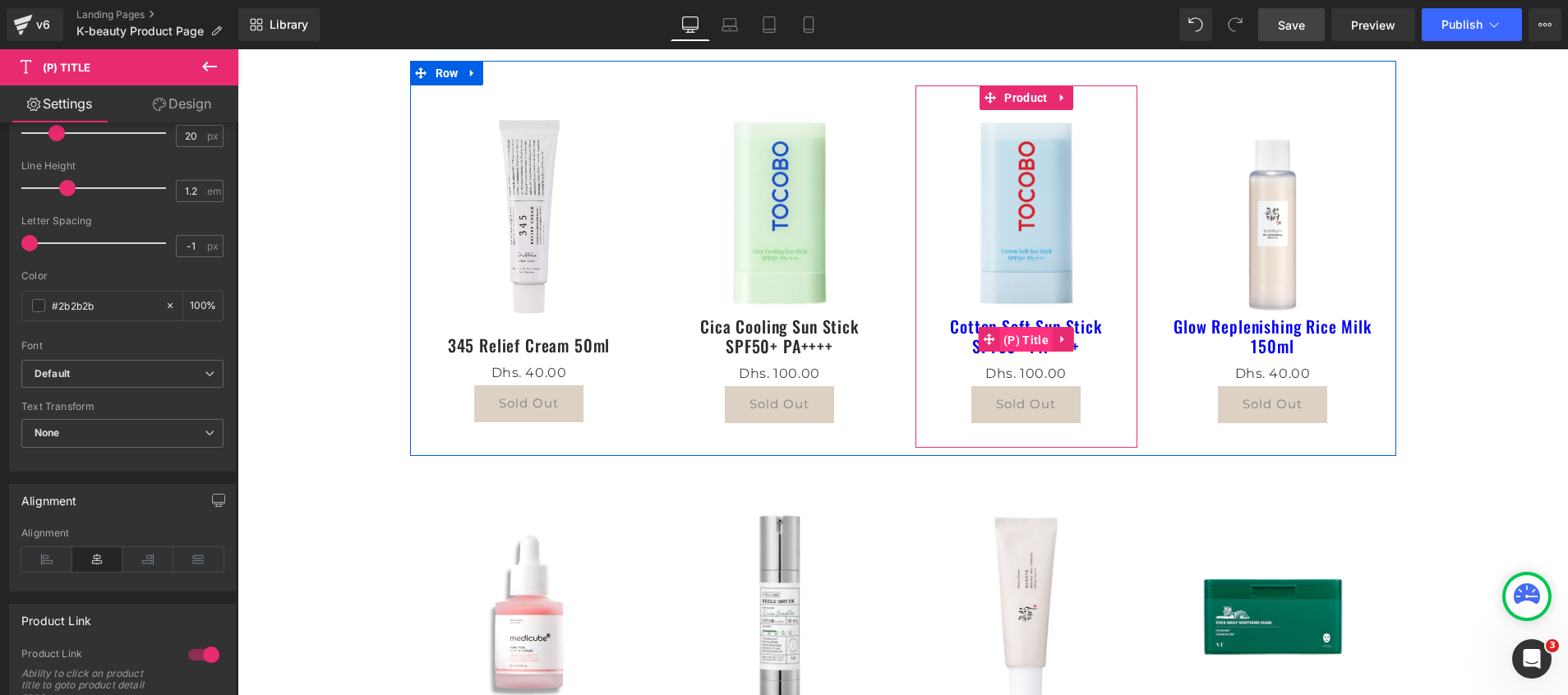
click at [1008, 335] on span "(P) Title" at bounding box center [1026, 341] width 53 height 25
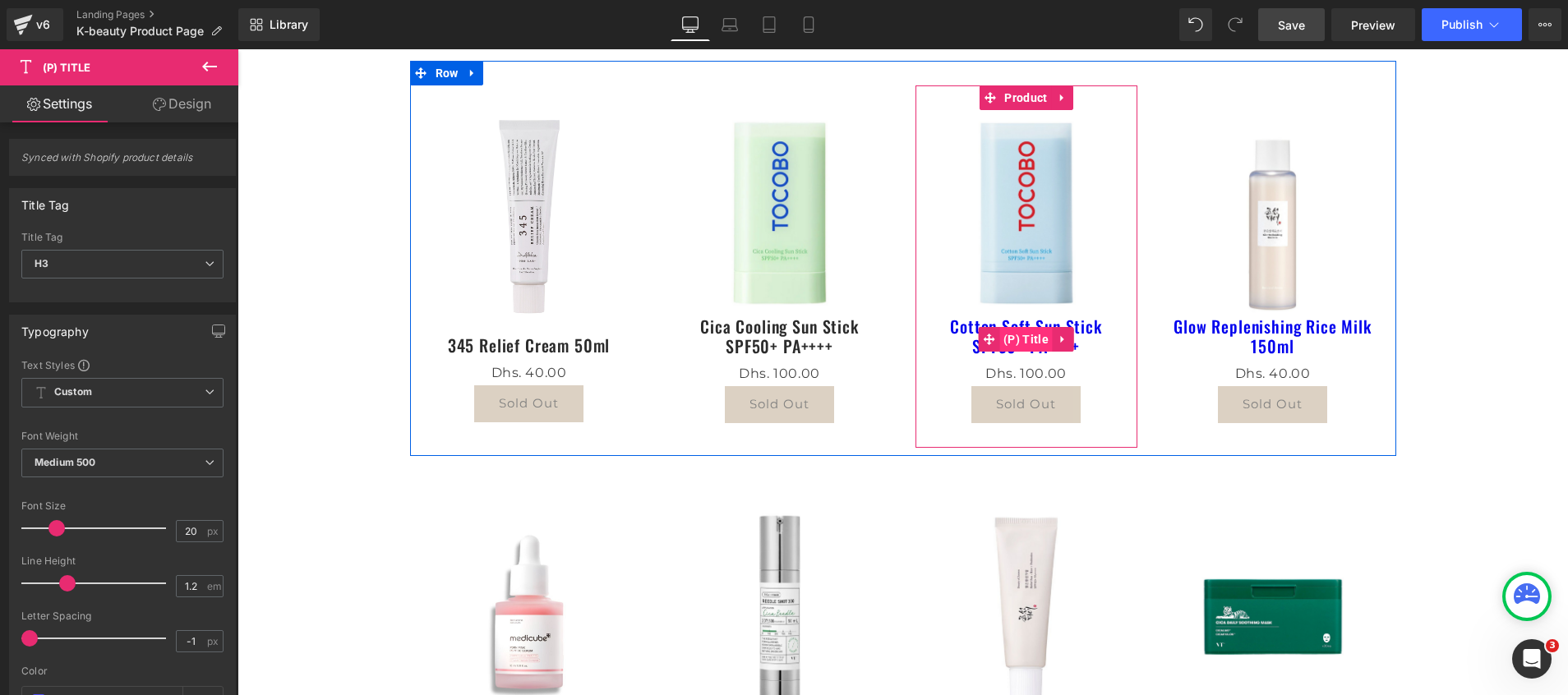
click at [1028, 334] on span "(P) Title" at bounding box center [1026, 340] width 53 height 25
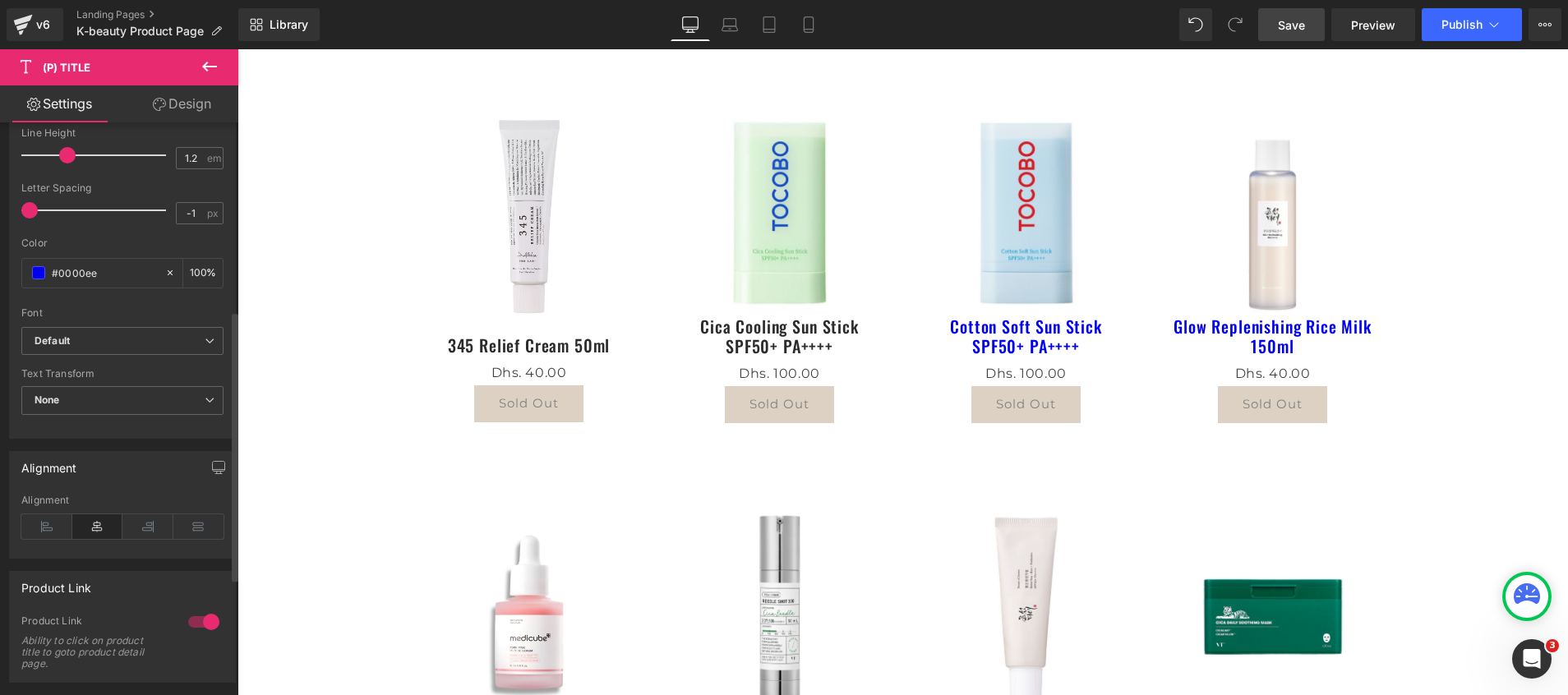
scroll to position [395, 0]
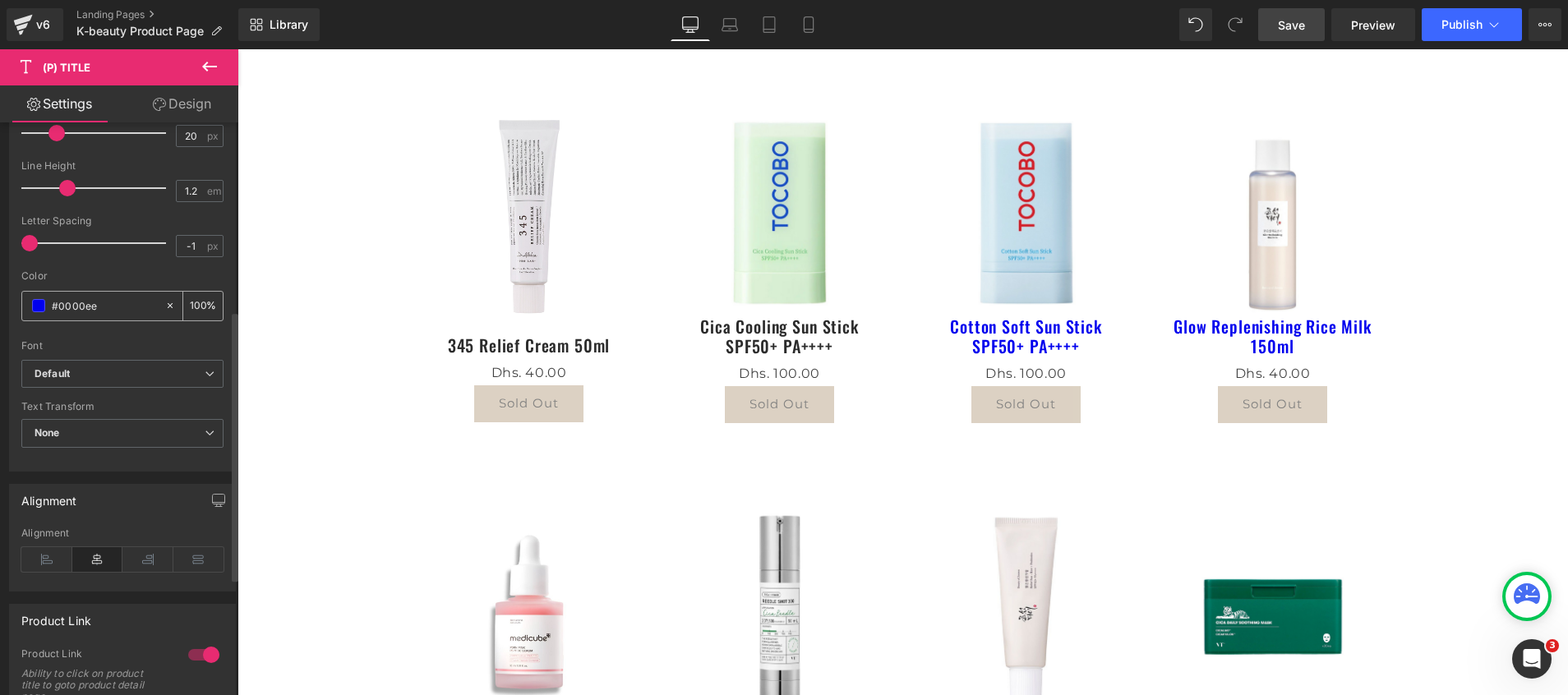
click at [164, 303] on icon at bounding box center [169, 305] width 12 height 12
click at [42, 305] on span at bounding box center [38, 305] width 13 height 13
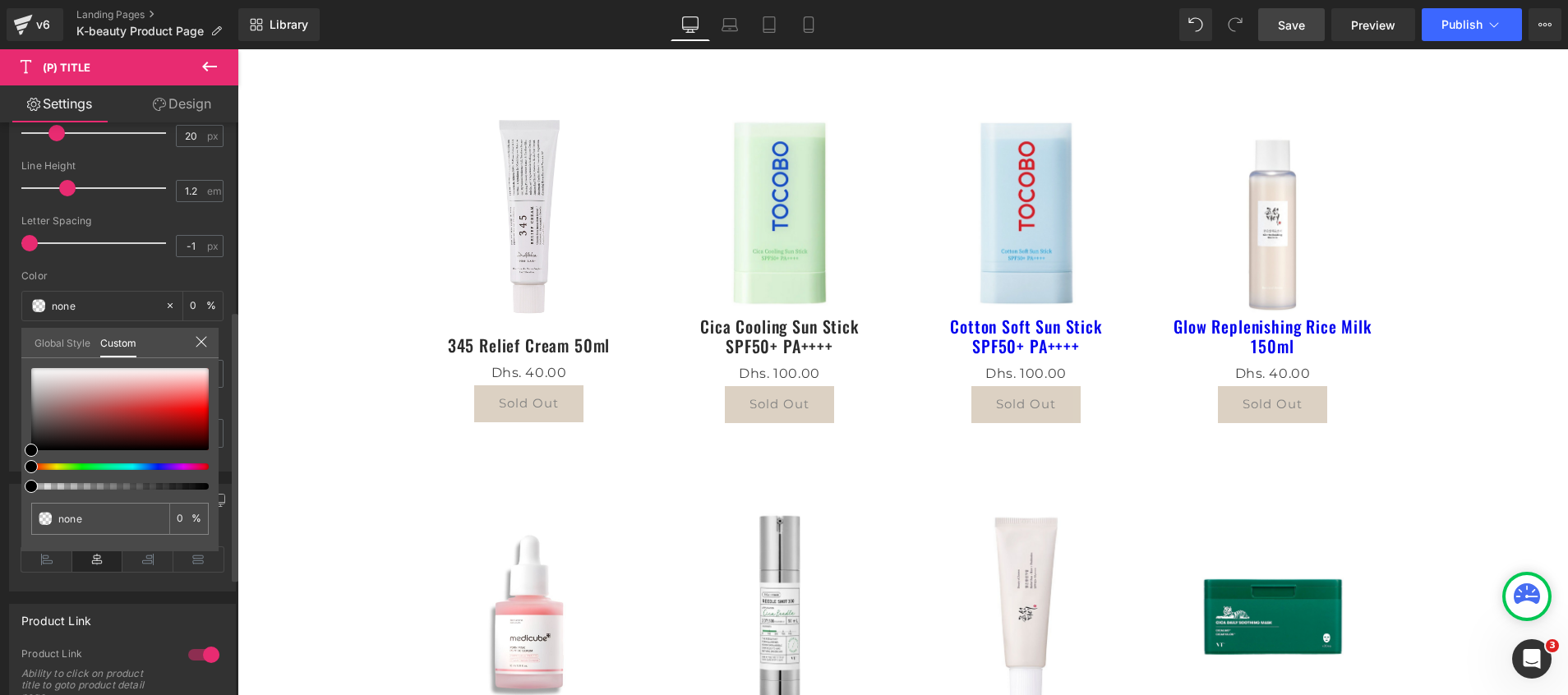
drag, startPoint x: 101, startPoint y: 517, endPoint x: 0, endPoint y: 525, distance: 101.3
click at [0, 520] on html "(P) Title You are previewing how the will restyle your page. You can not edit E…" at bounding box center [784, 347] width 1568 height 695
paste input "#2b2b2b"
type input "#2b2b2b"
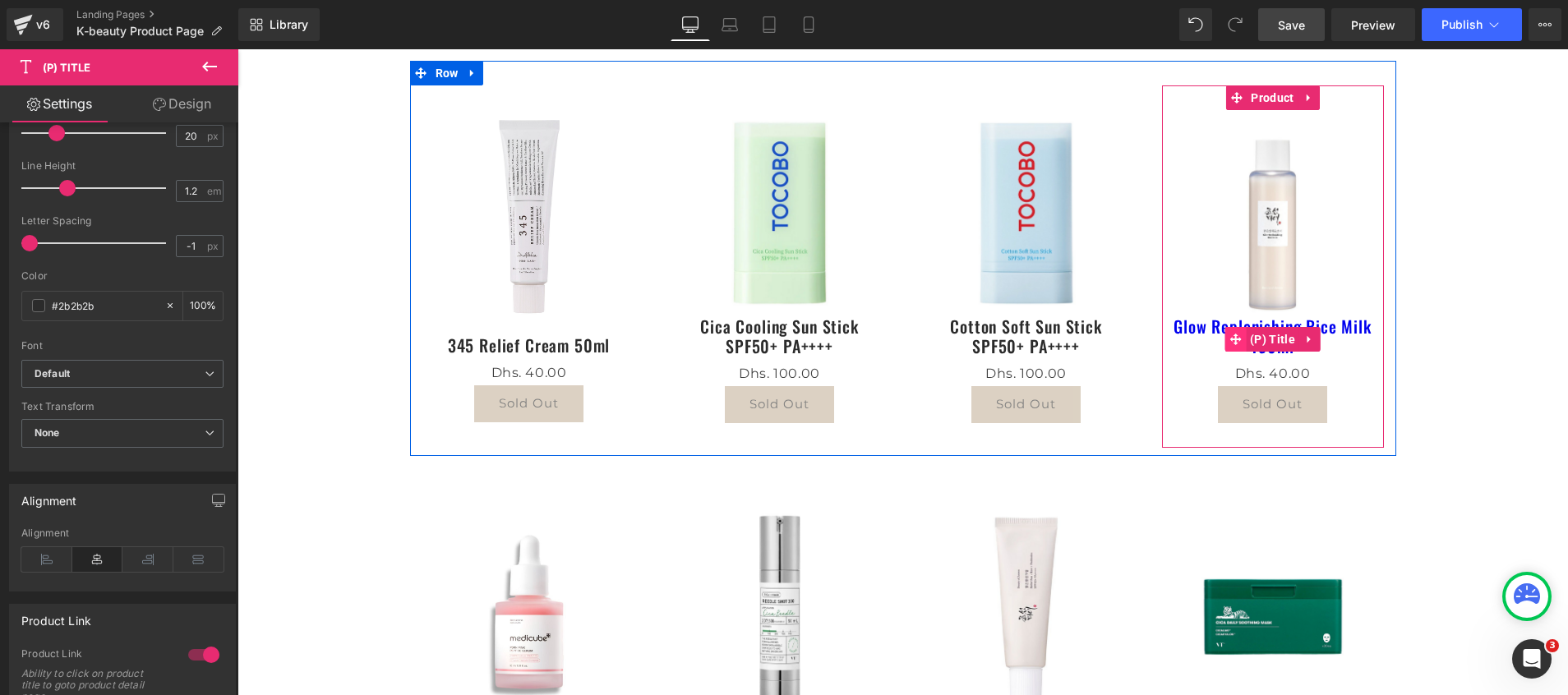
click at [1229, 336] on icon at bounding box center [1234, 339] width 12 height 12
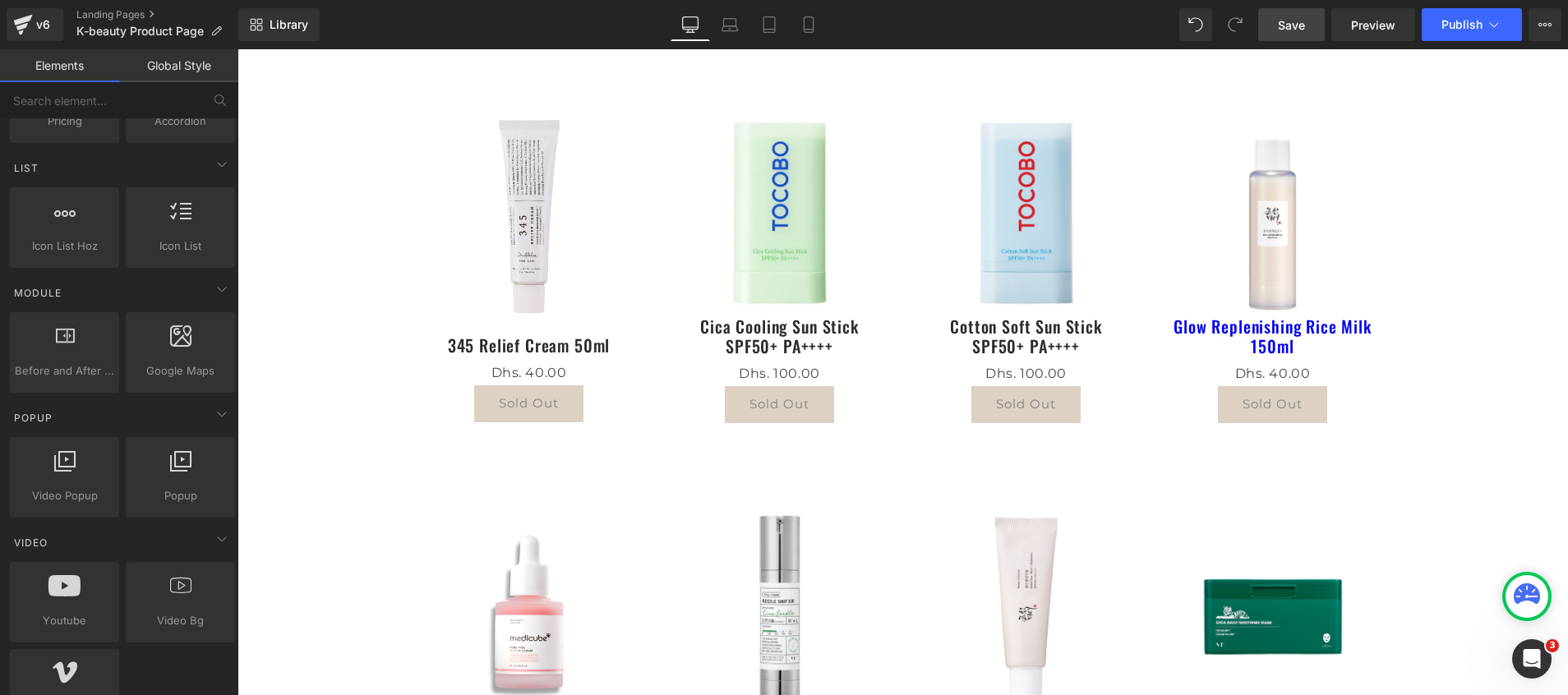
click at [1272, 27] on link "Save" at bounding box center [1291, 24] width 67 height 33
